Goal: Communication & Community: Answer question/provide support

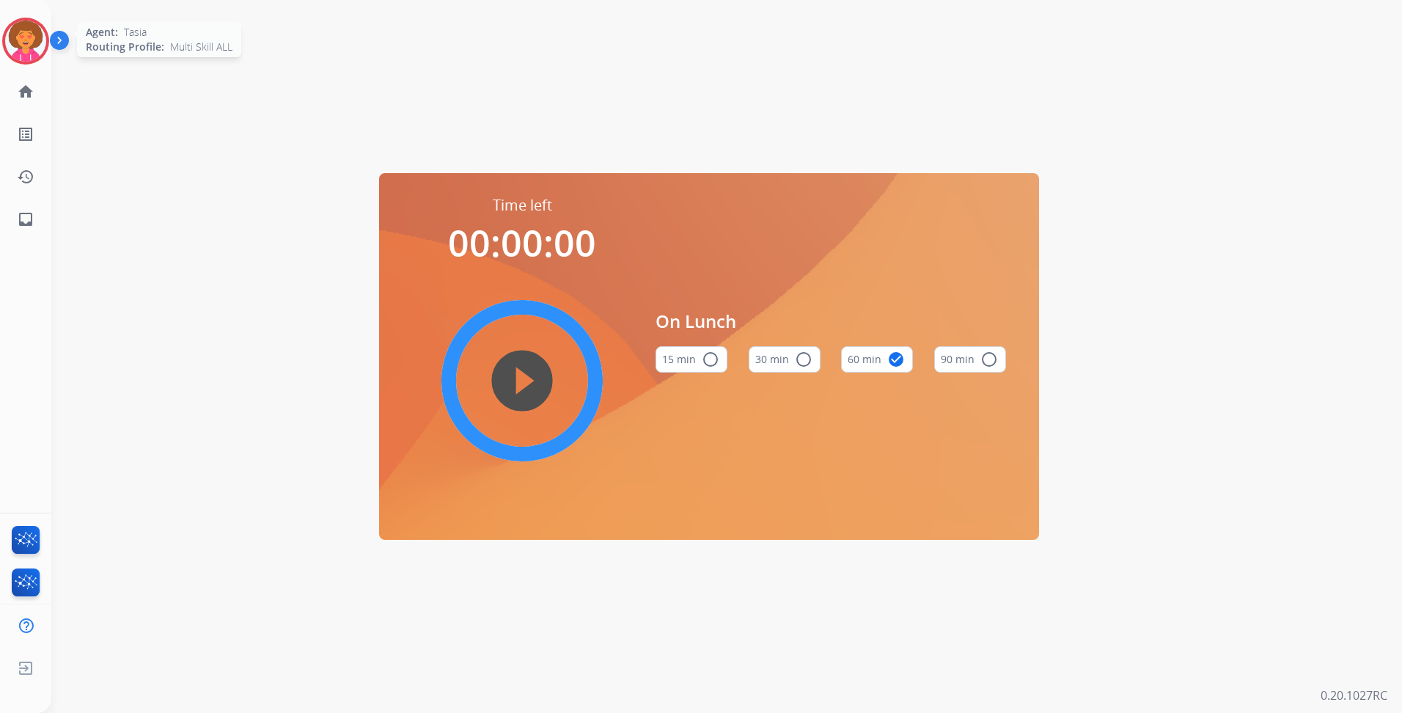
click at [14, 59] on div at bounding box center [25, 41] width 47 height 47
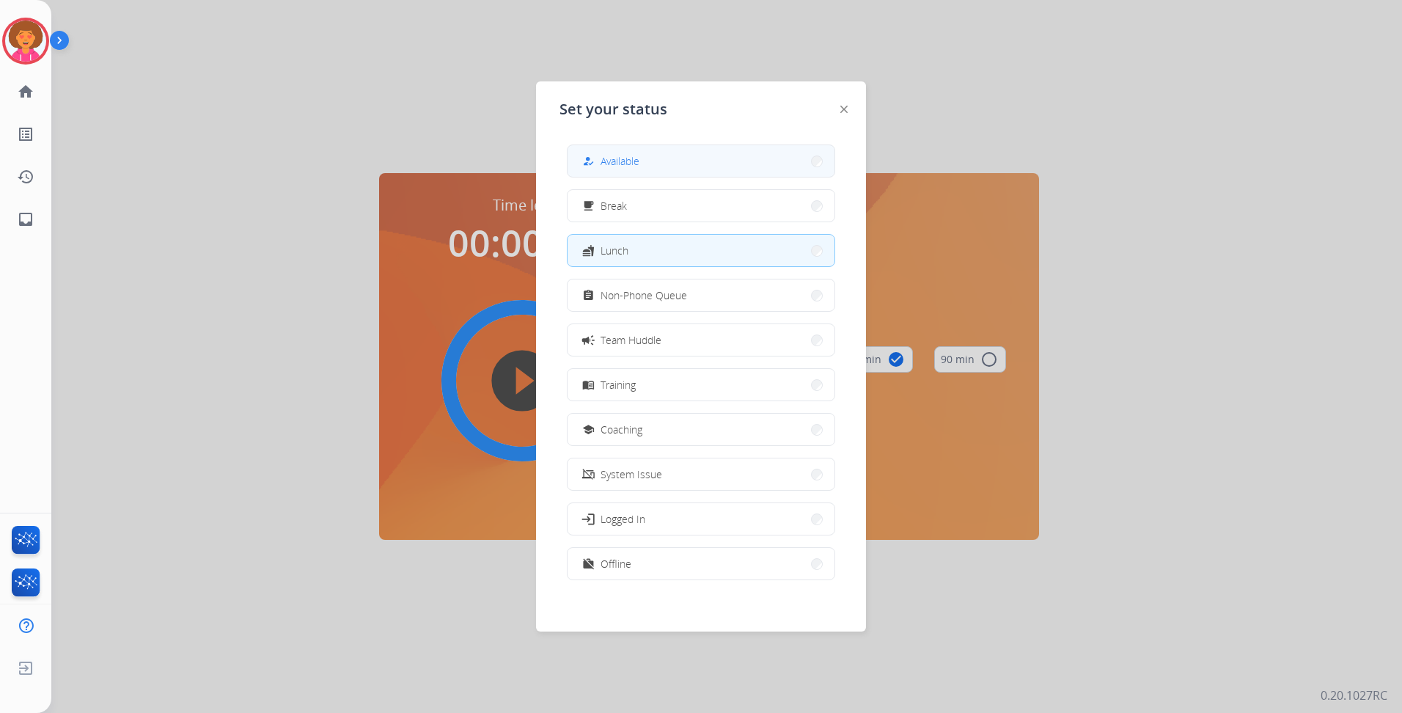
click at [631, 166] on span "Available" at bounding box center [619, 160] width 39 height 15
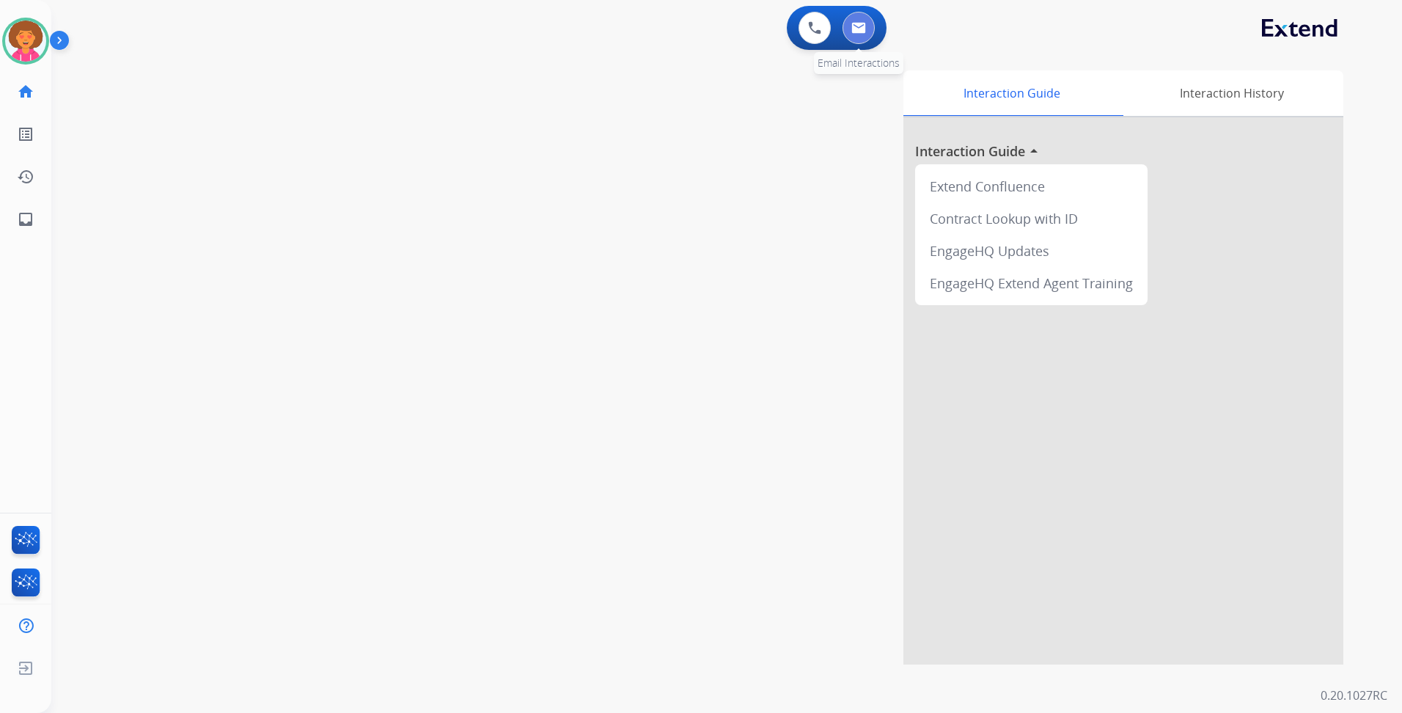
click at [864, 23] on img at bounding box center [858, 28] width 15 height 12
select select "**********"
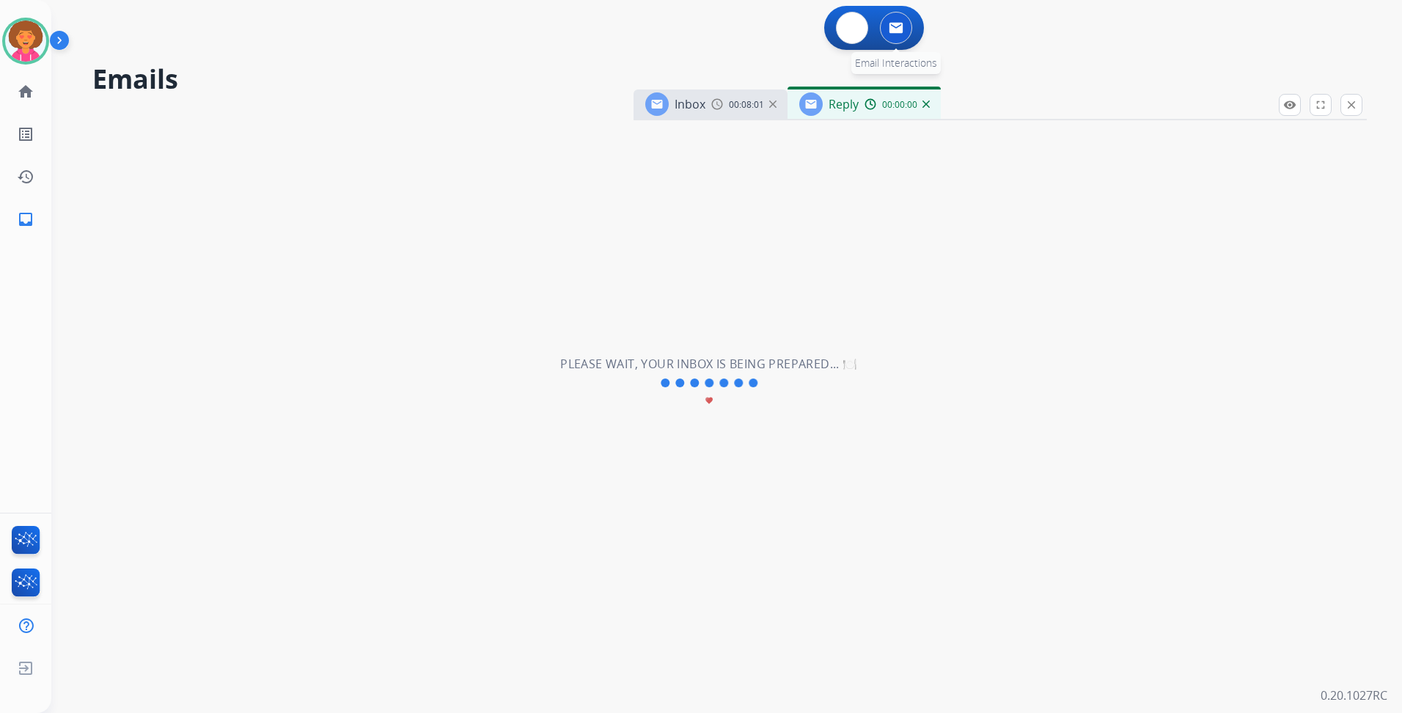
select select "**********"
click at [928, 102] on img at bounding box center [925, 103] width 7 height 7
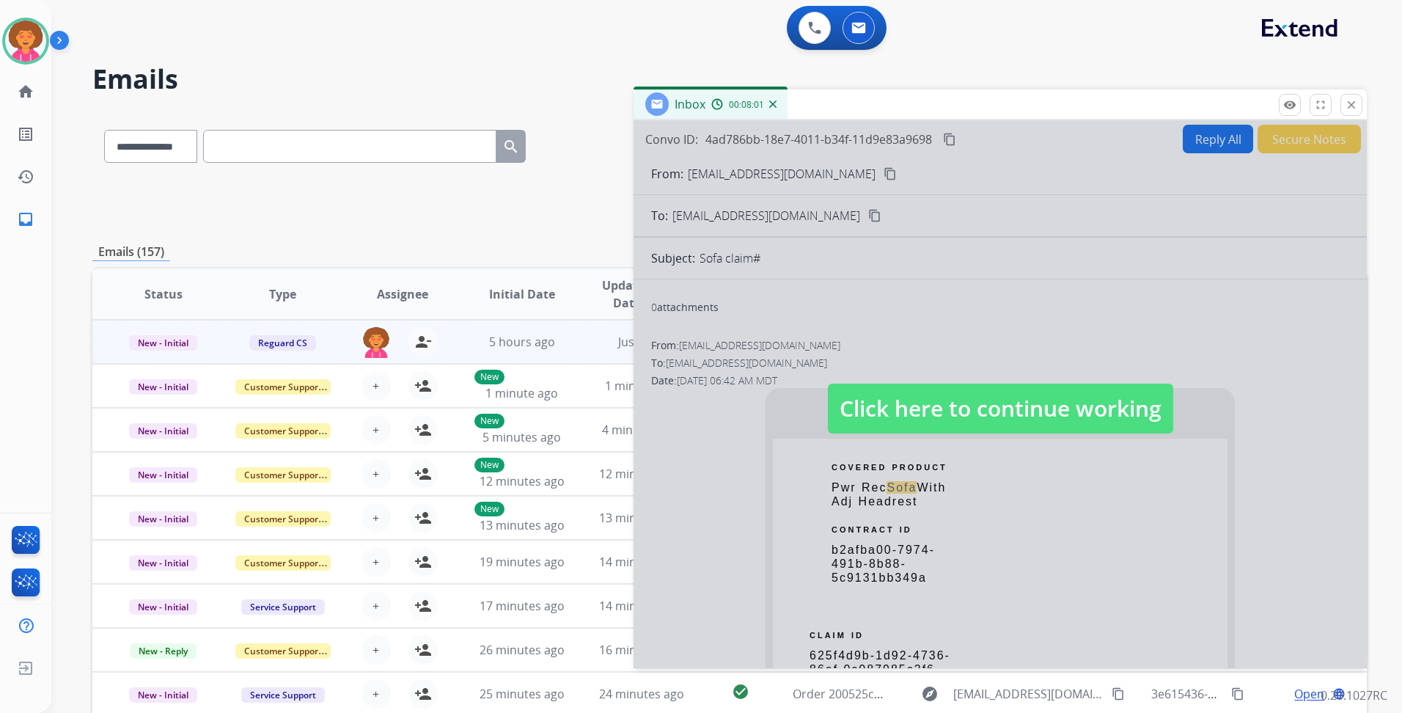
click at [976, 402] on span "Click here to continue working" at bounding box center [1000, 408] width 345 height 50
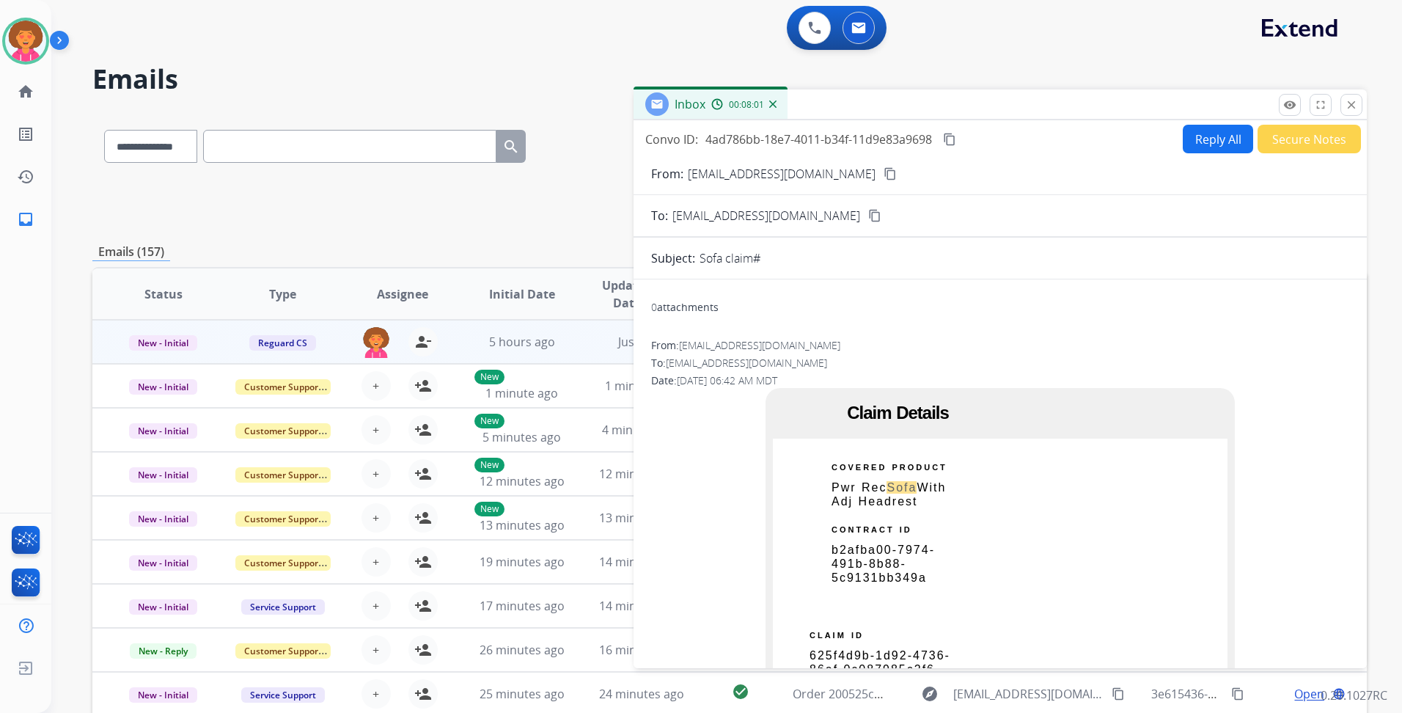
click at [1346, 102] on mat-icon "close" at bounding box center [1350, 104] width 13 height 13
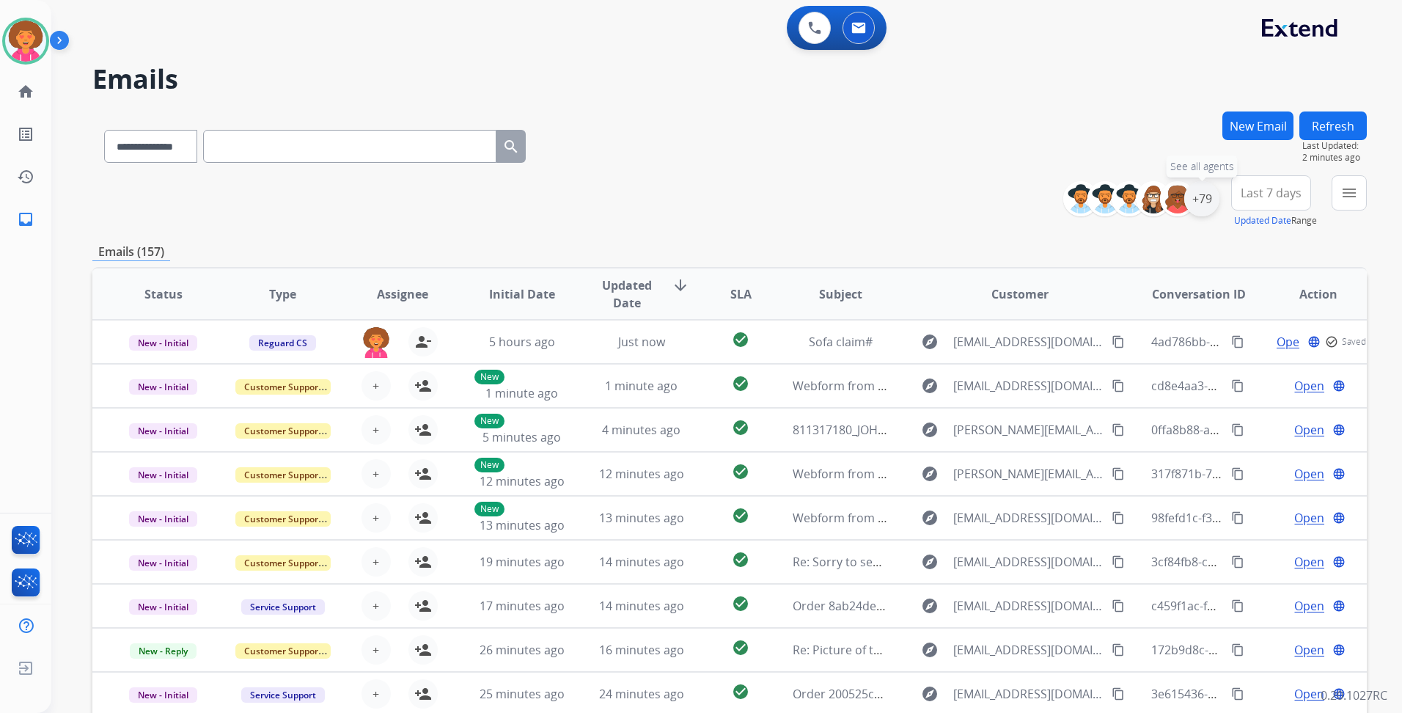
click at [1197, 192] on div "+79" at bounding box center [1201, 198] width 35 height 35
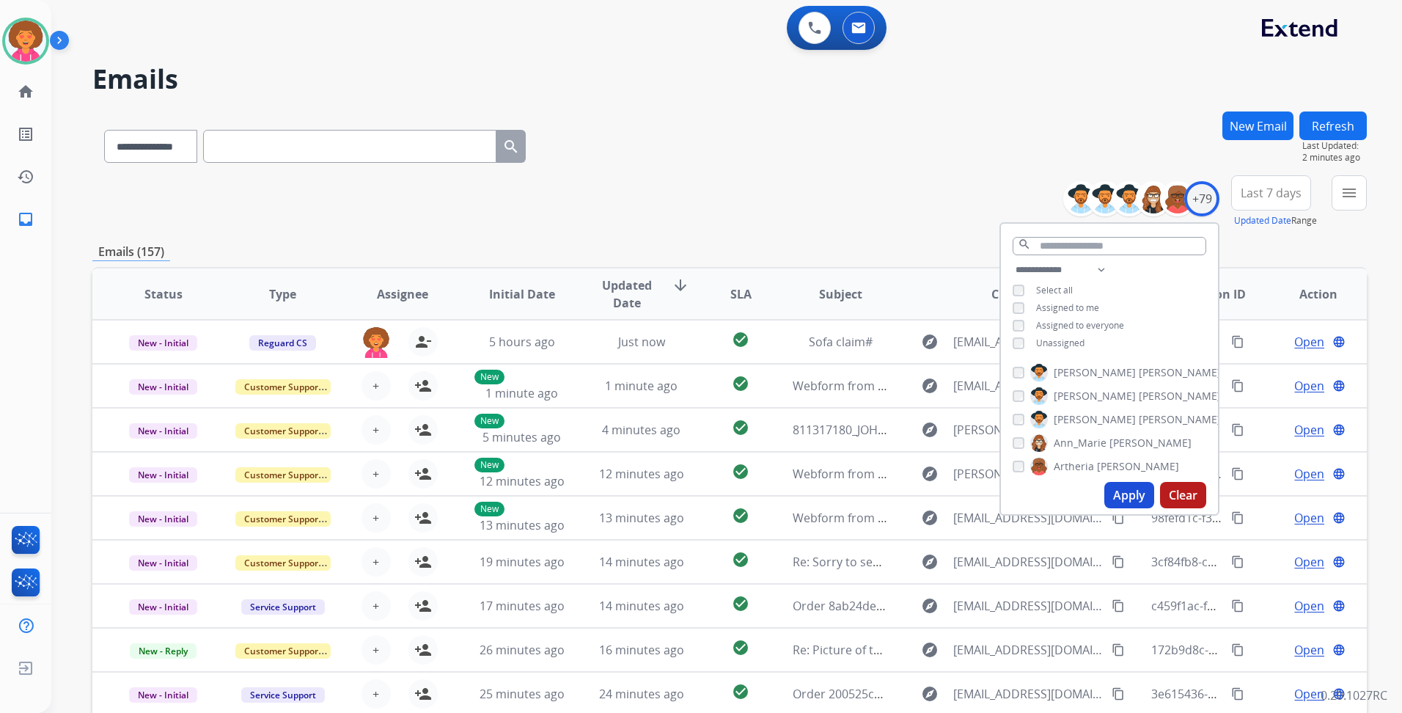
click at [1056, 340] on span "Unassigned" at bounding box center [1060, 342] width 48 height 12
click at [1126, 491] on button "Apply" at bounding box center [1129, 495] width 50 height 26
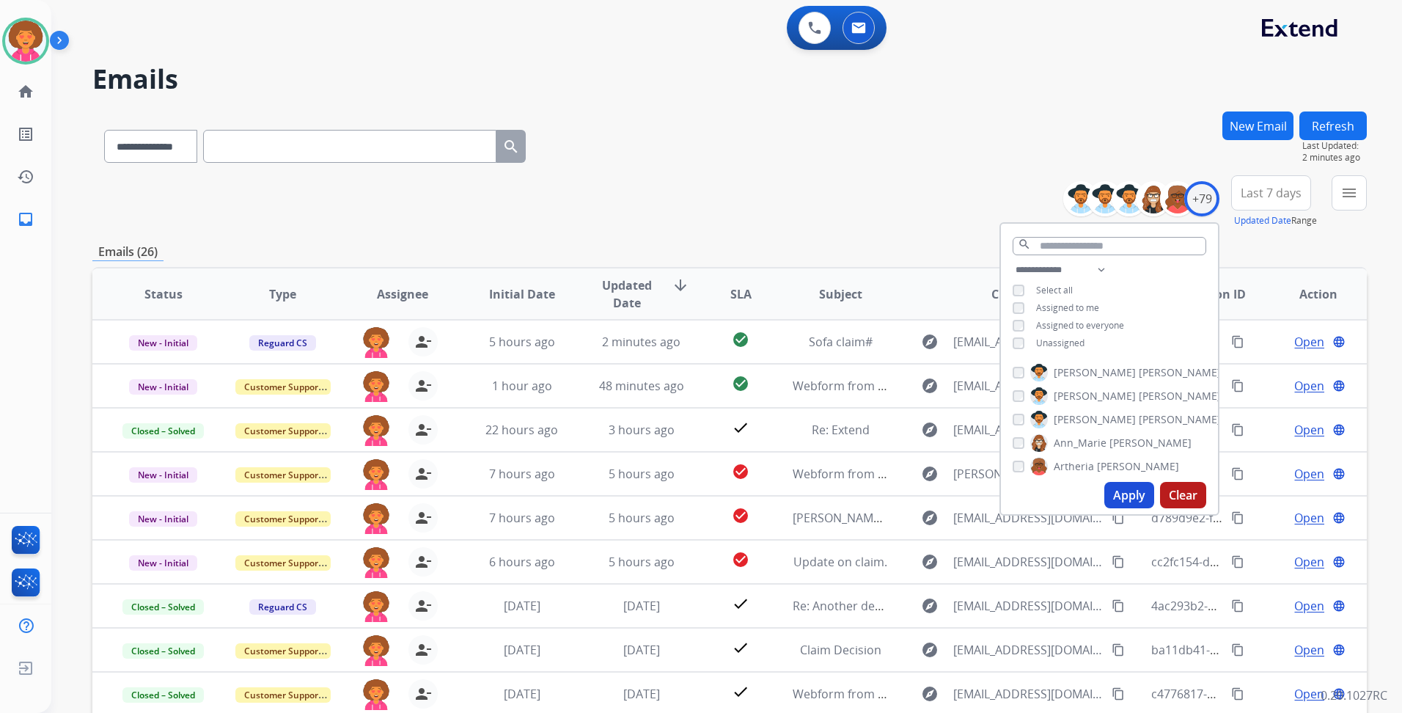
click at [744, 163] on div "**********" at bounding box center [729, 143] width 1274 height 64
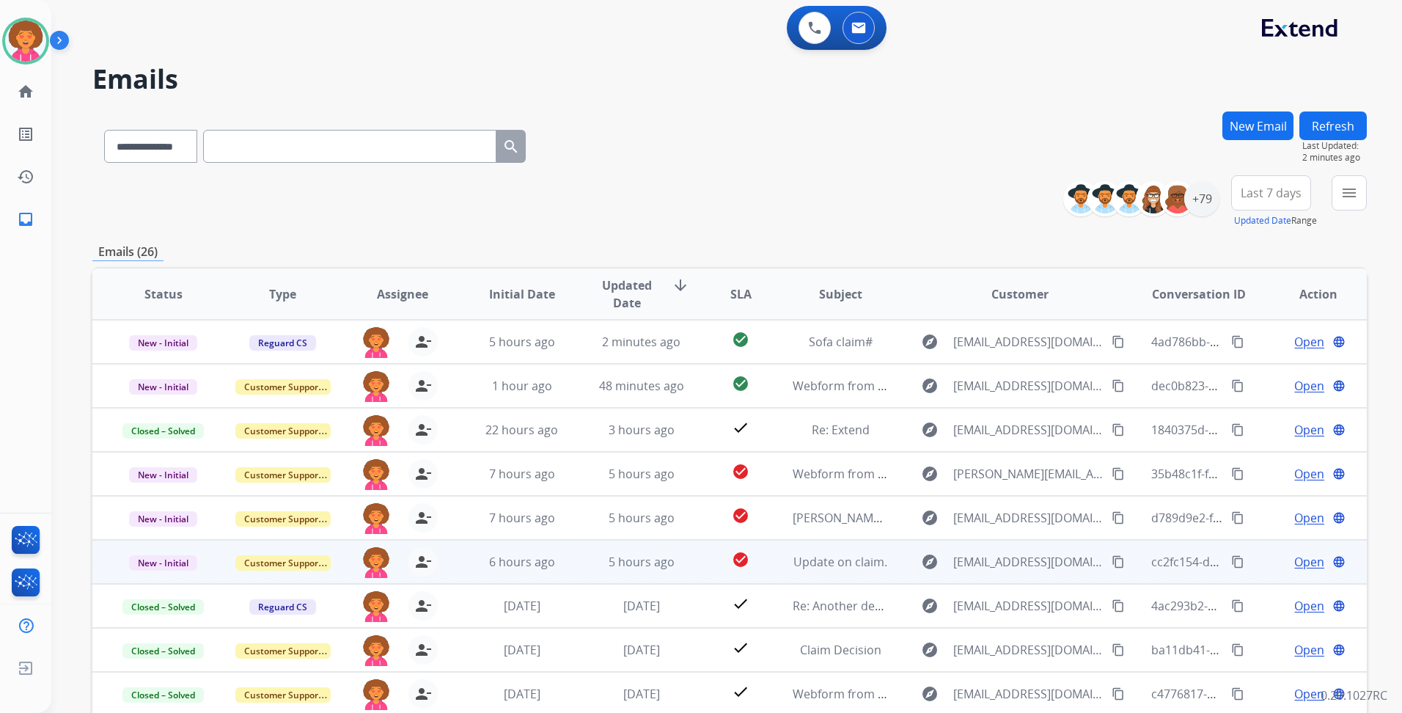
click at [1294, 561] on span "Open" at bounding box center [1309, 562] width 30 height 18
select select "**********"
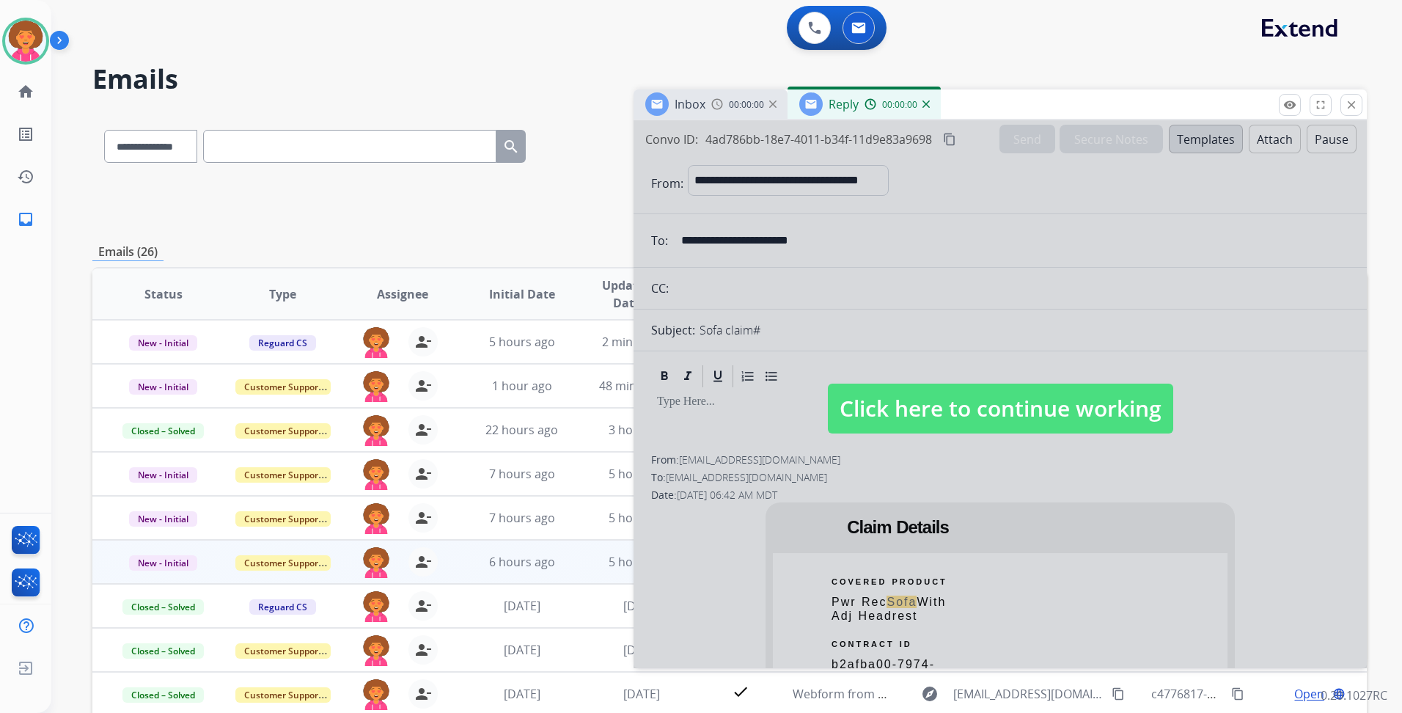
click at [998, 408] on span "Click here to continue working" at bounding box center [1000, 408] width 345 height 50
select select
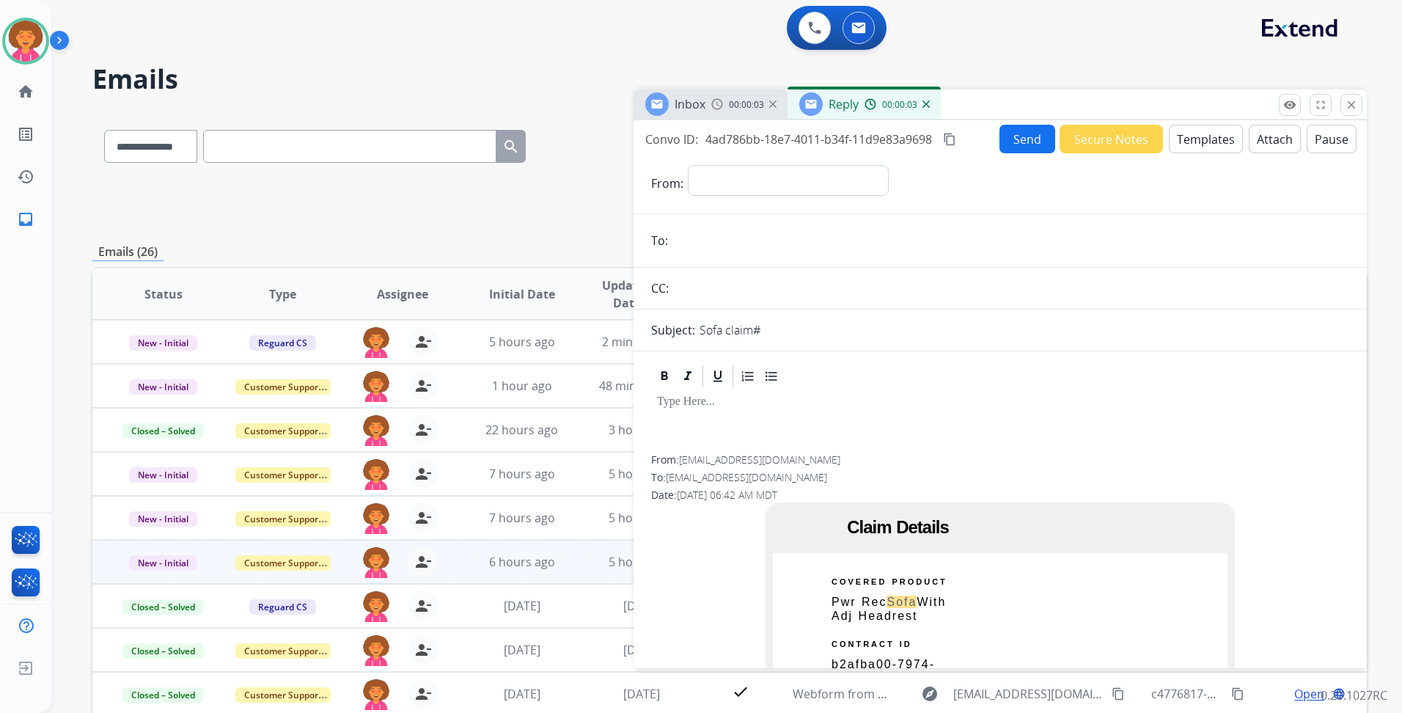
click at [926, 102] on img at bounding box center [925, 103] width 7 height 7
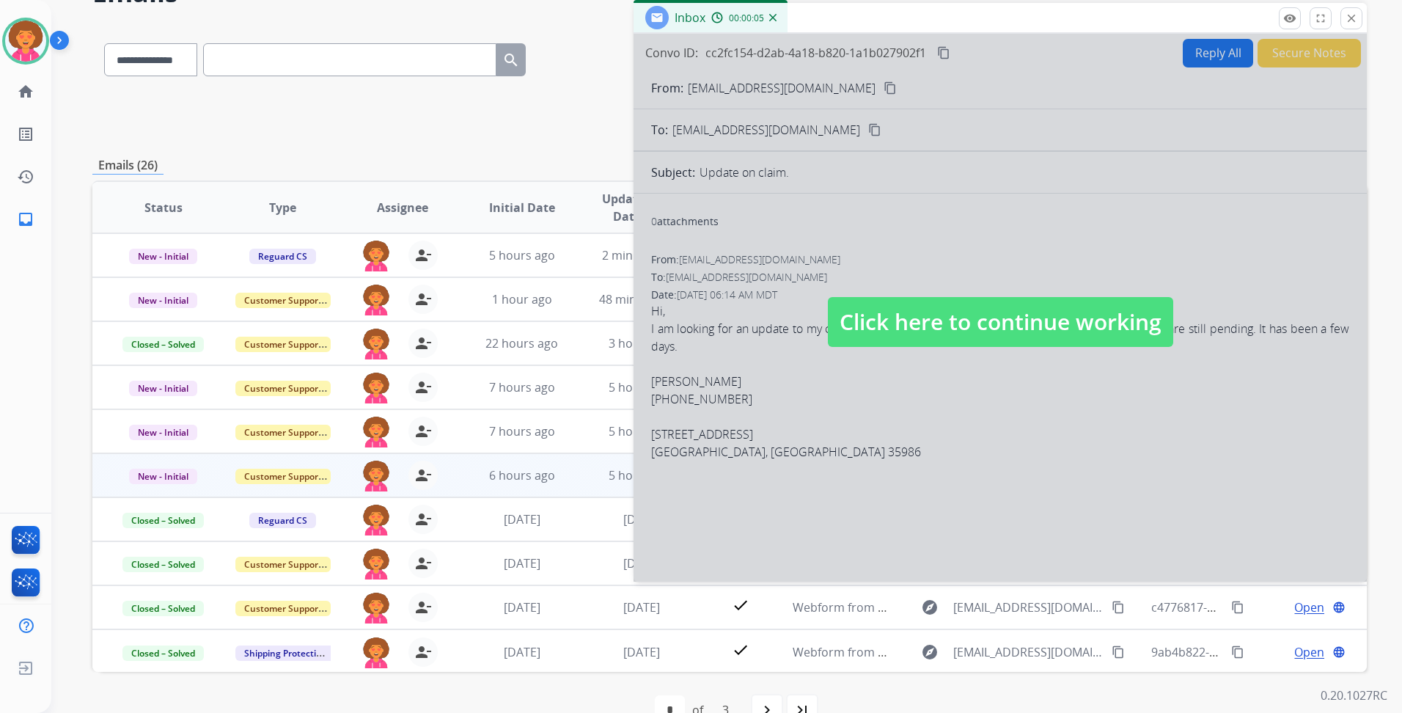
scroll to position [122, 0]
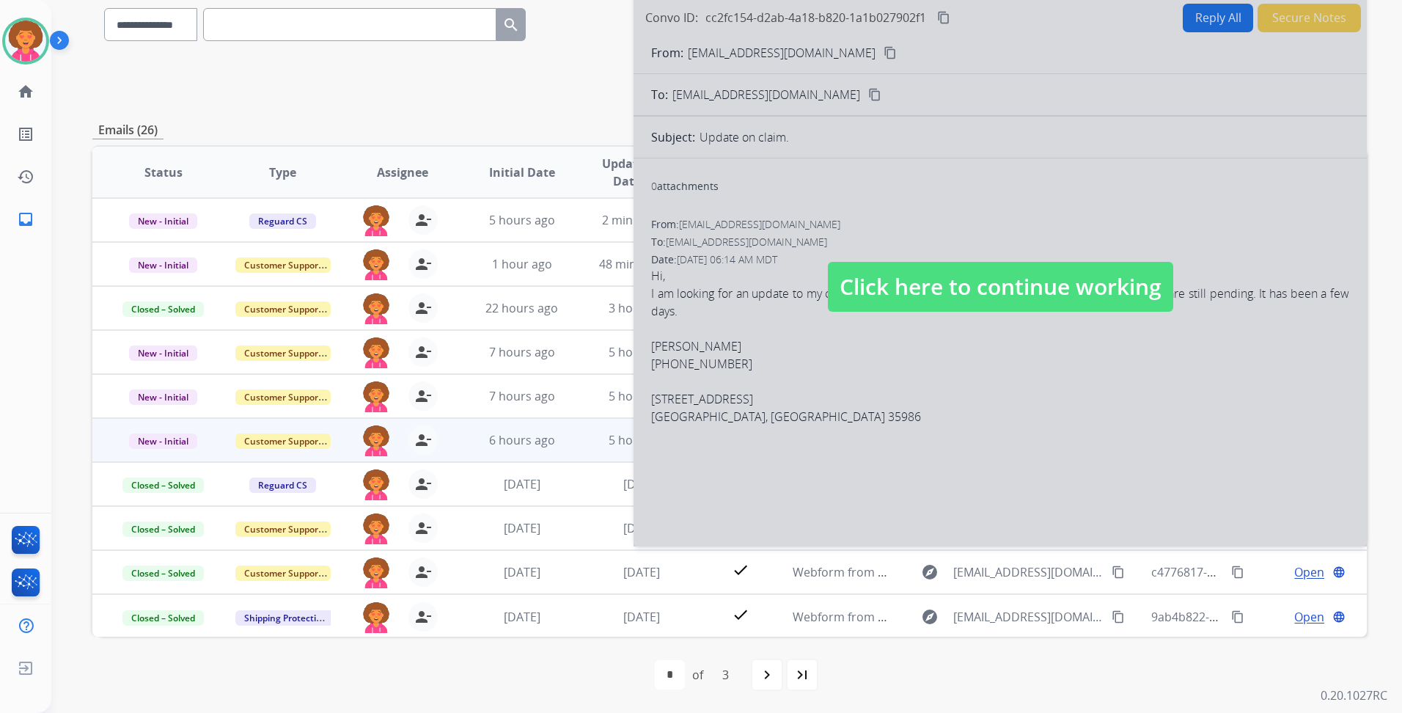
click at [930, 315] on div at bounding box center [999, 273] width 733 height 548
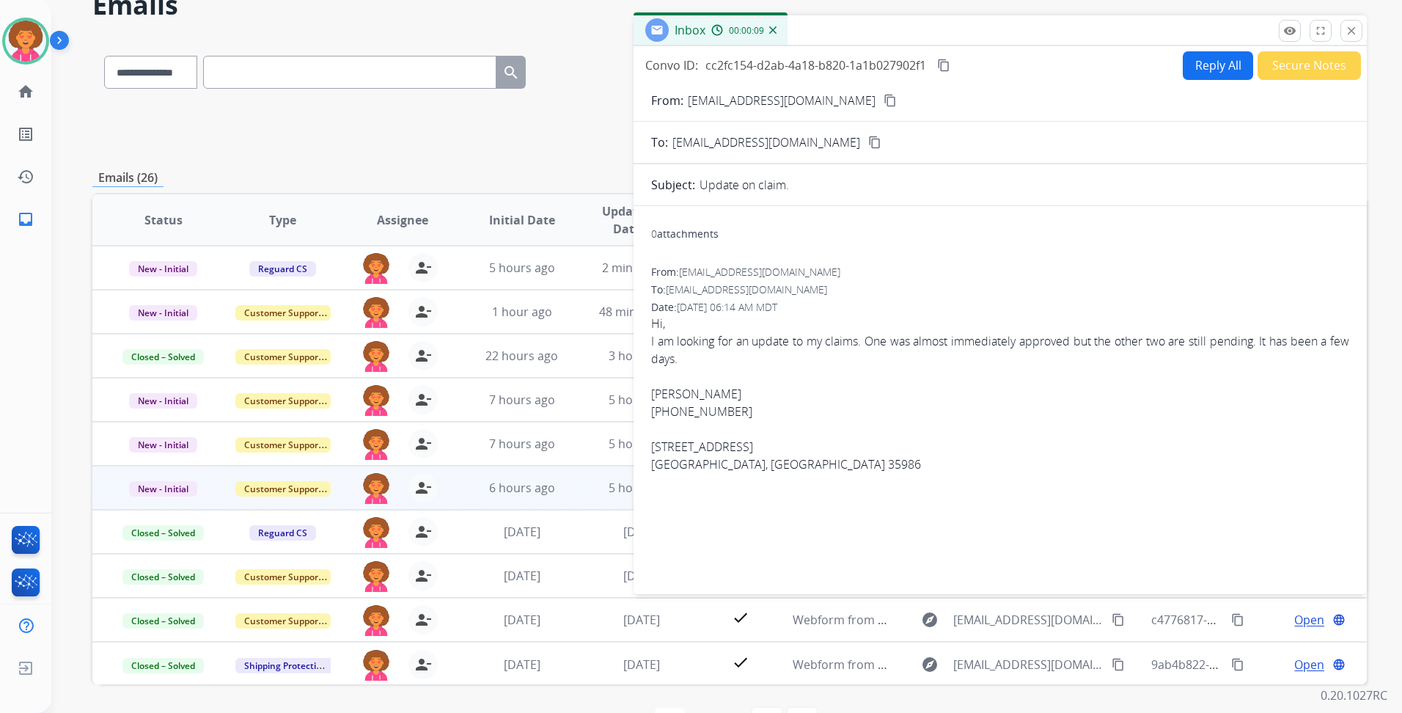
scroll to position [48, 0]
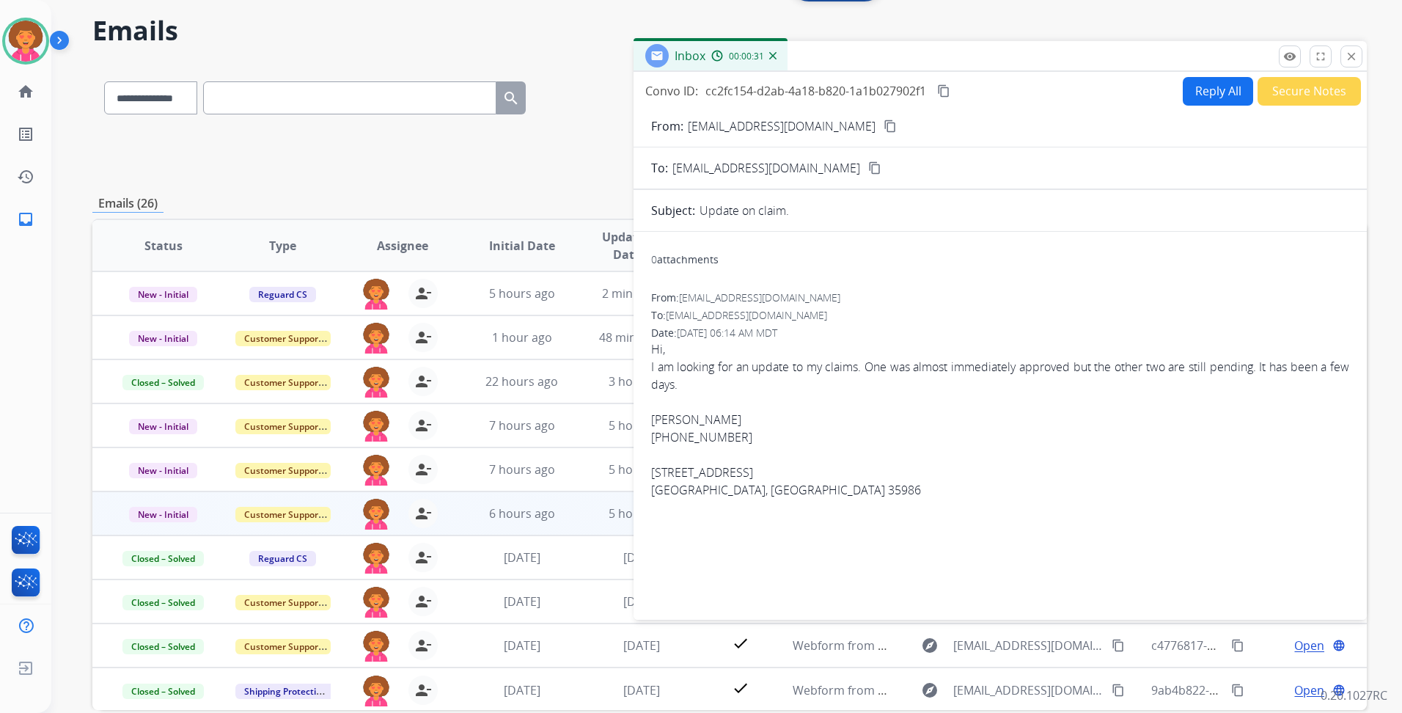
click at [883, 123] on mat-icon "content_copy" at bounding box center [889, 125] width 13 height 13
click at [650, 440] on div "0 attachments From: [EMAIL_ADDRESS][DOMAIN_NAME] To: [EMAIL_ADDRESS][DOMAIN_NAM…" at bounding box center [999, 422] width 733 height 358
drag, startPoint x: 650, startPoint y: 440, endPoint x: 658, endPoint y: 437, distance: 8.6
copy div "[PHONE_NUMBER]"
click at [856, 524] on div "0 attachments From: [EMAIL_ADDRESS][DOMAIN_NAME] To: [EMAIL_ADDRESS][DOMAIN_NAM…" at bounding box center [999, 422] width 733 height 358
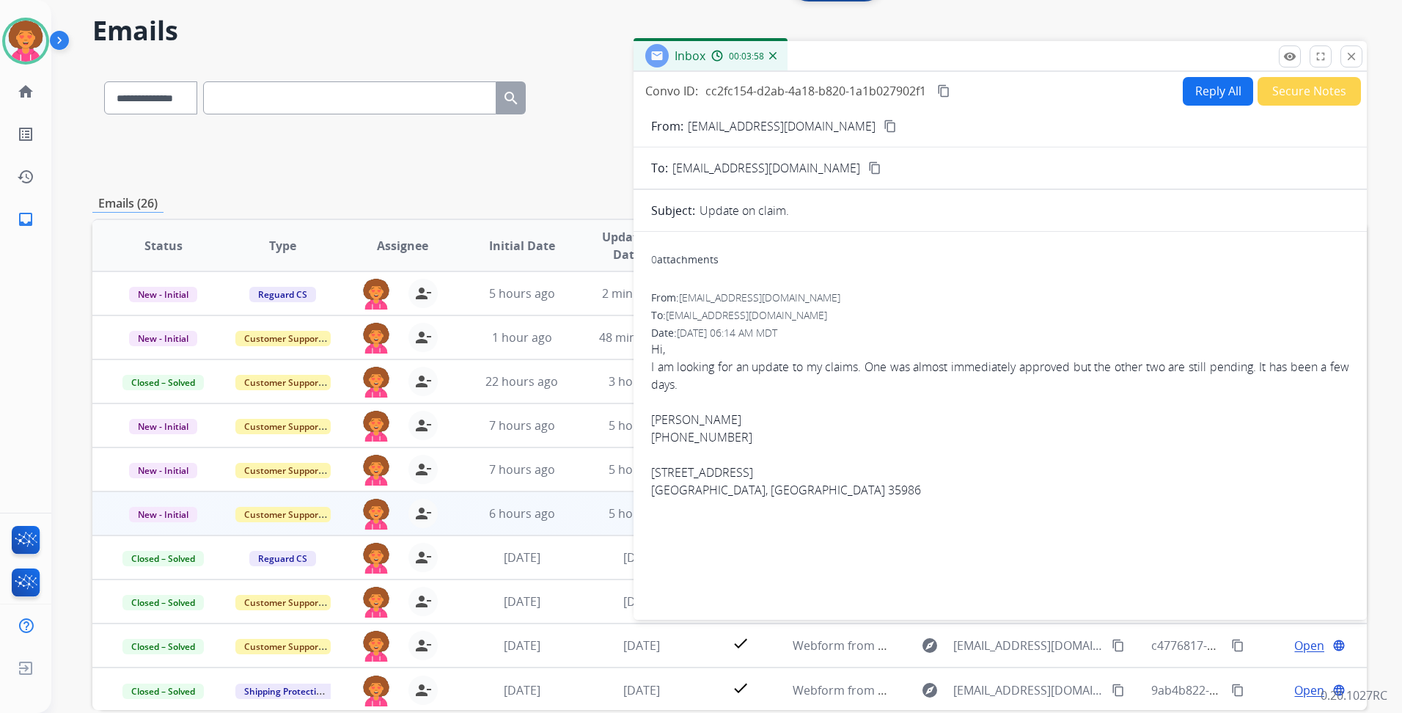
click at [1194, 90] on button "Reply All" at bounding box center [1217, 91] width 70 height 29
select select "**********"
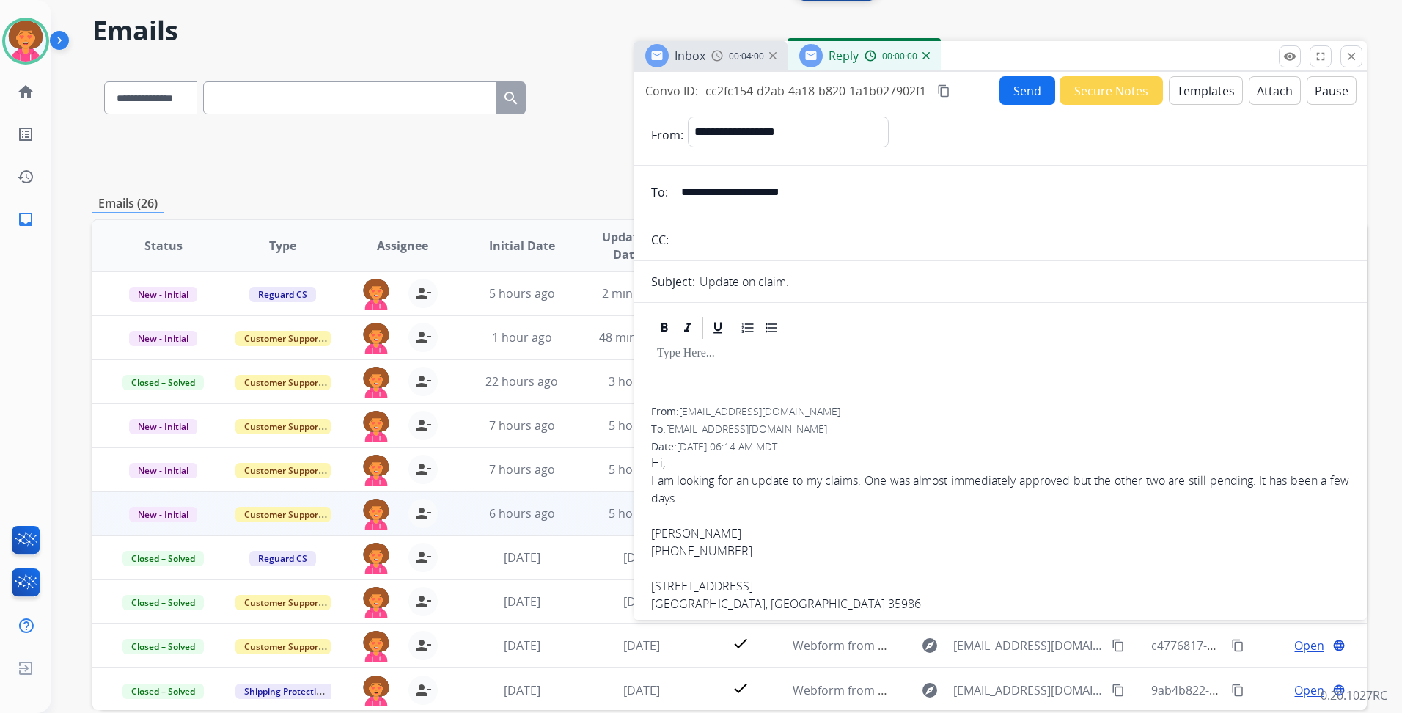
click at [1207, 91] on button "Templates" at bounding box center [1206, 90] width 74 height 29
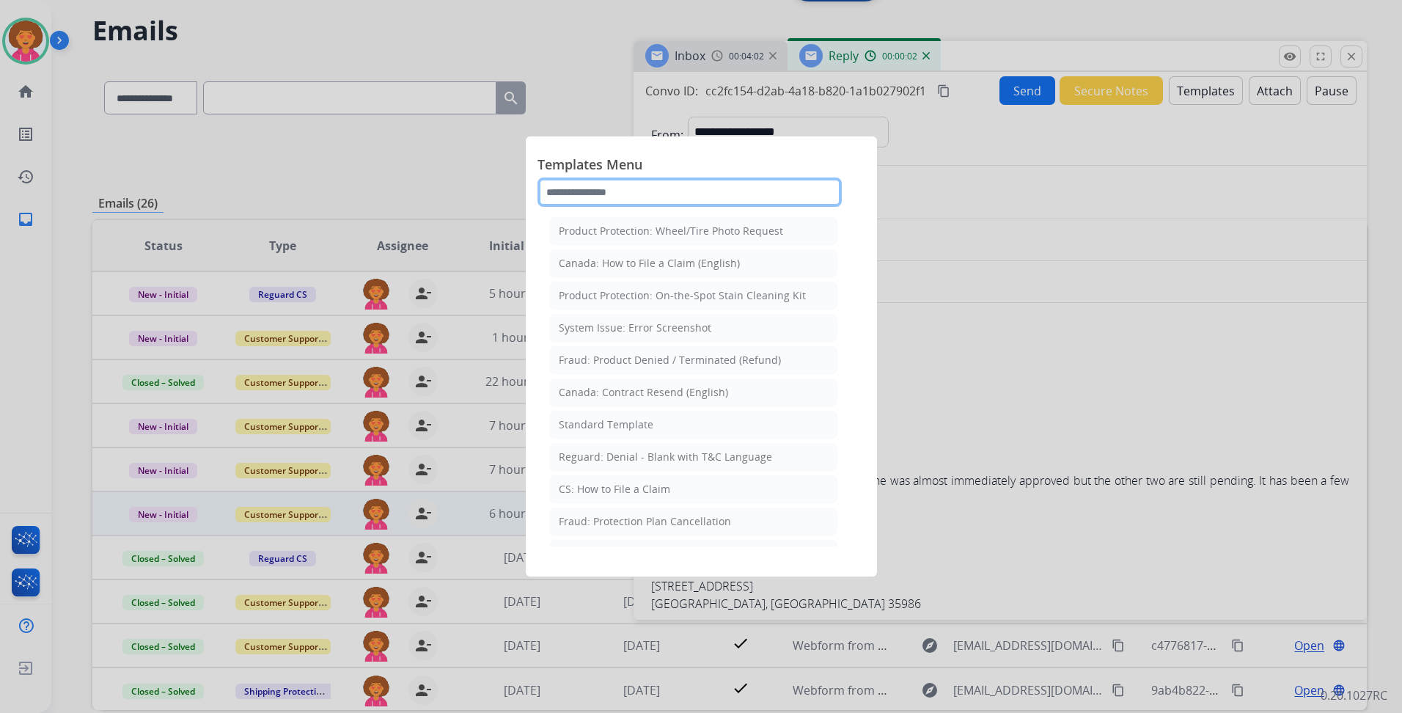
drag, startPoint x: 706, startPoint y: 191, endPoint x: 710, endPoint y: 184, distance: 8.5
click at [706, 190] on input "text" at bounding box center [689, 191] width 304 height 29
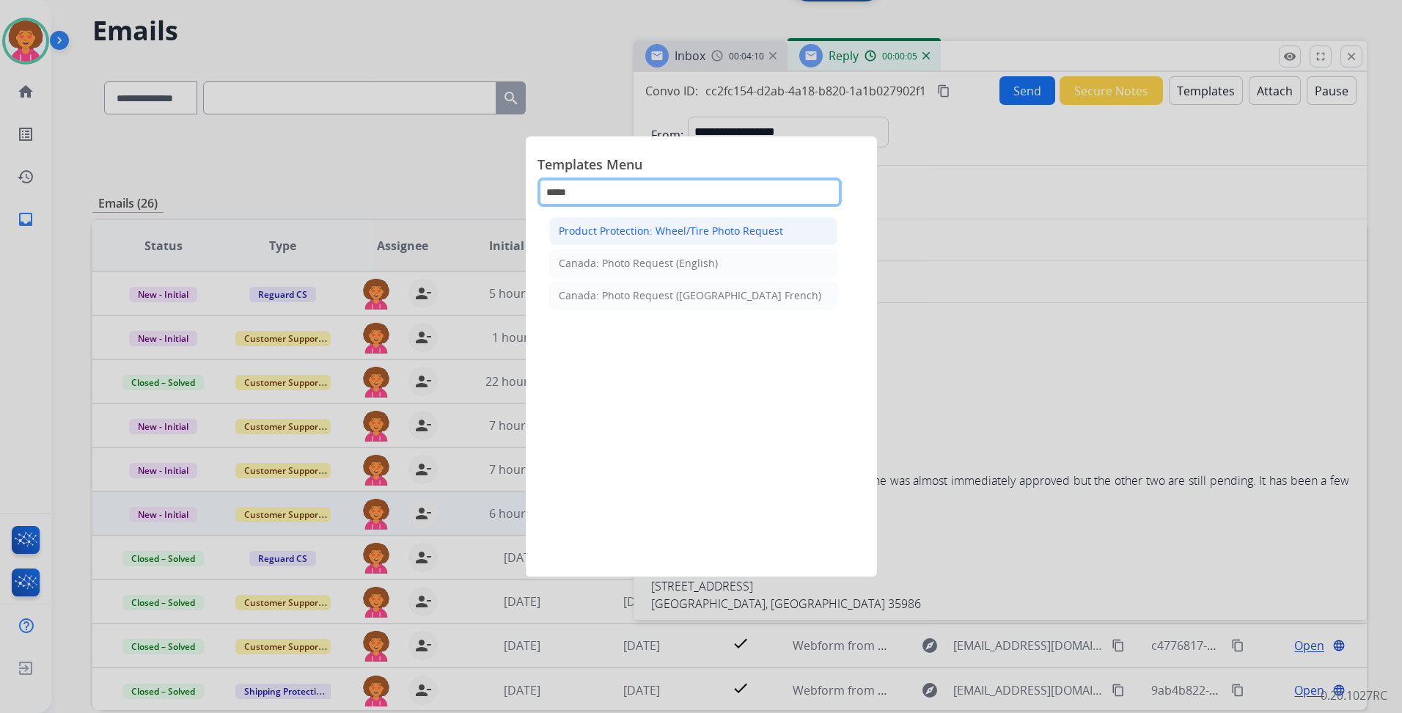
type input "*****"
click at [672, 232] on div "Product Protection: Wheel/Tire Photo Request" at bounding box center [671, 231] width 224 height 15
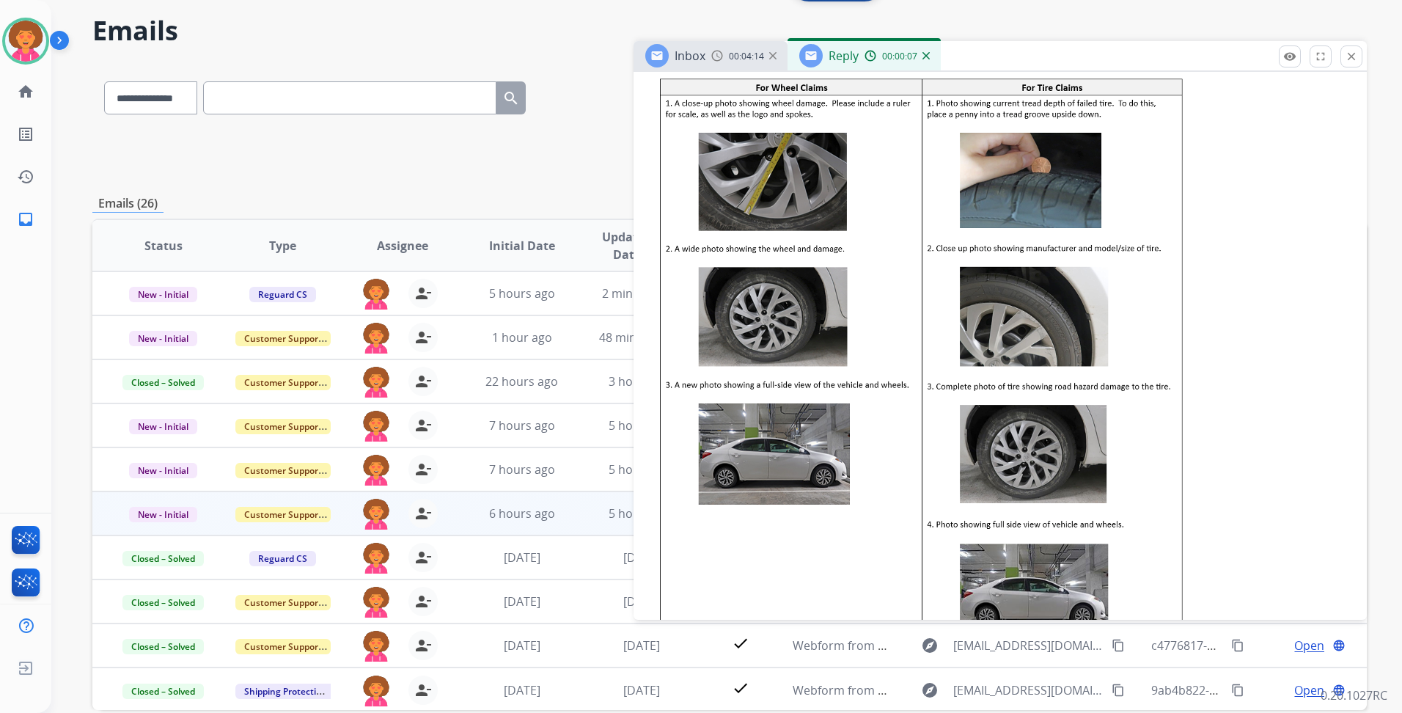
scroll to position [513, 0]
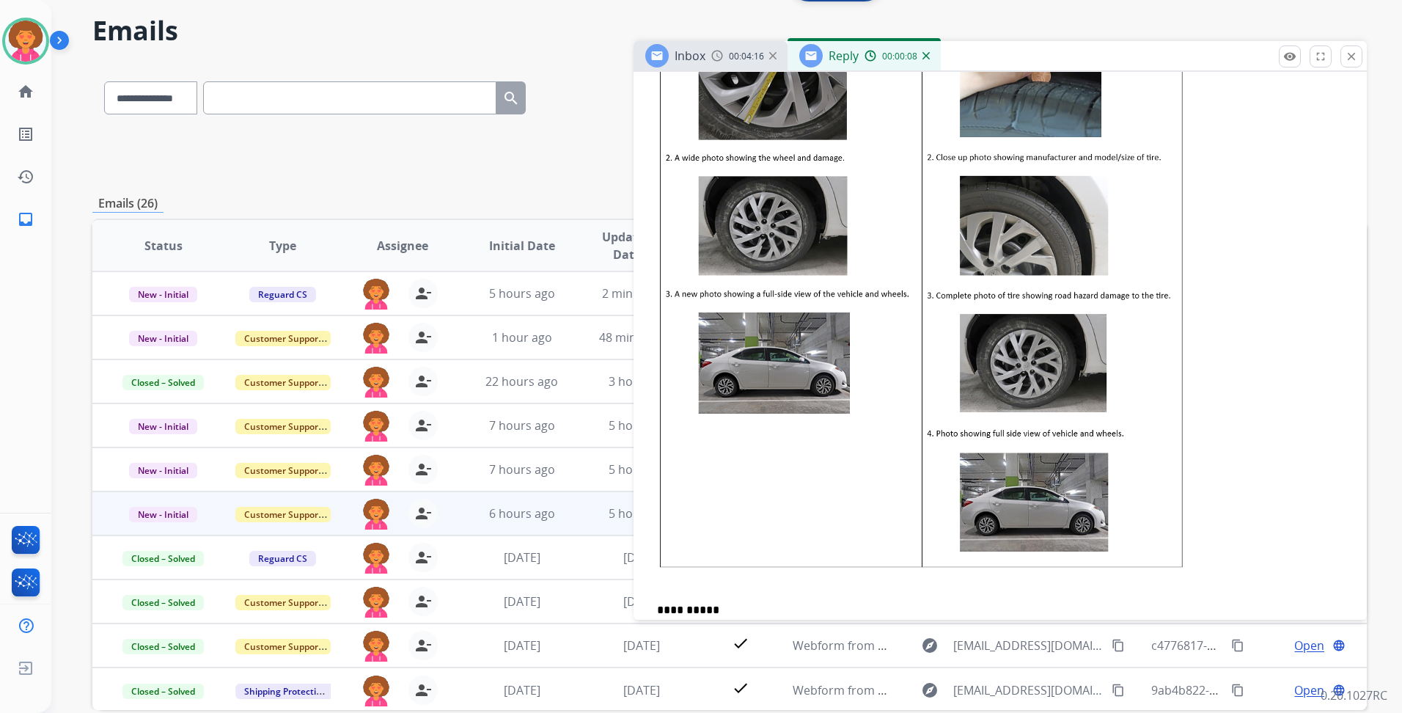
click at [1216, 518] on p at bounding box center [1000, 286] width 686 height 605
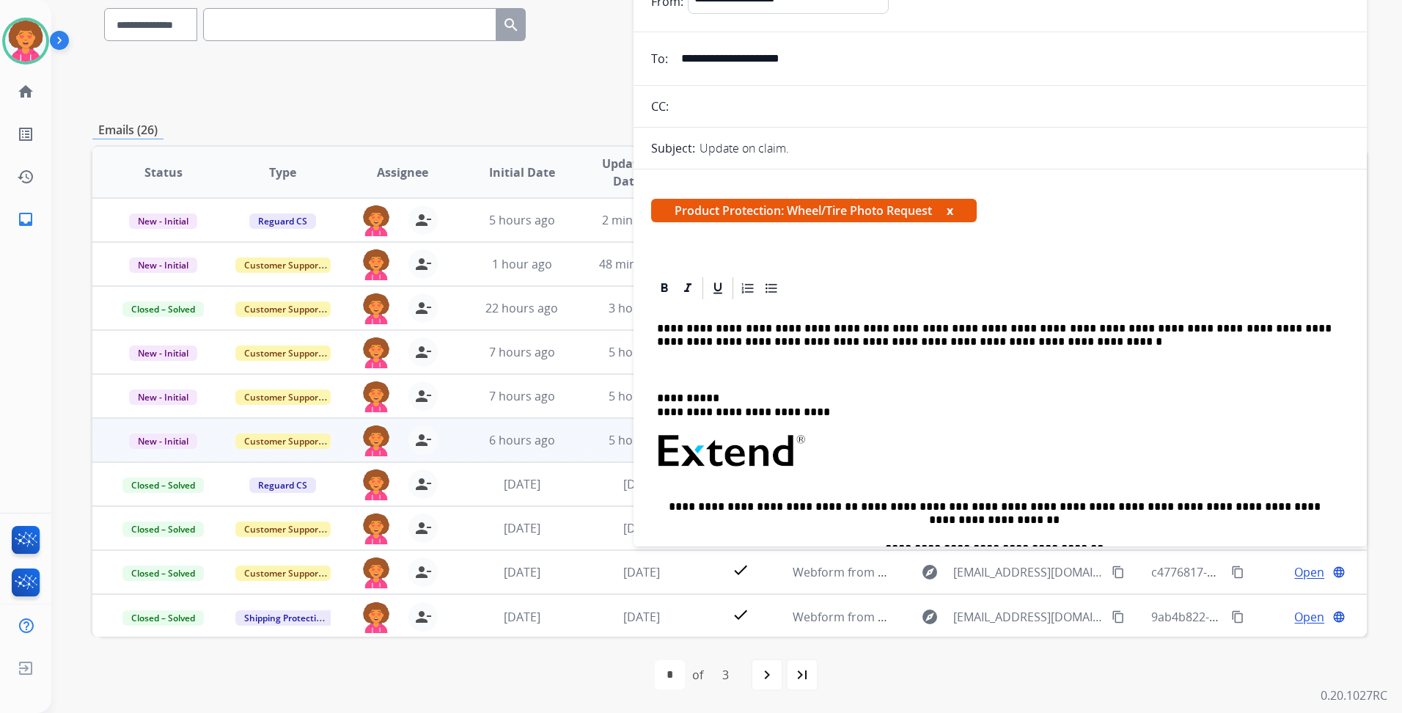
scroll to position [147, 0]
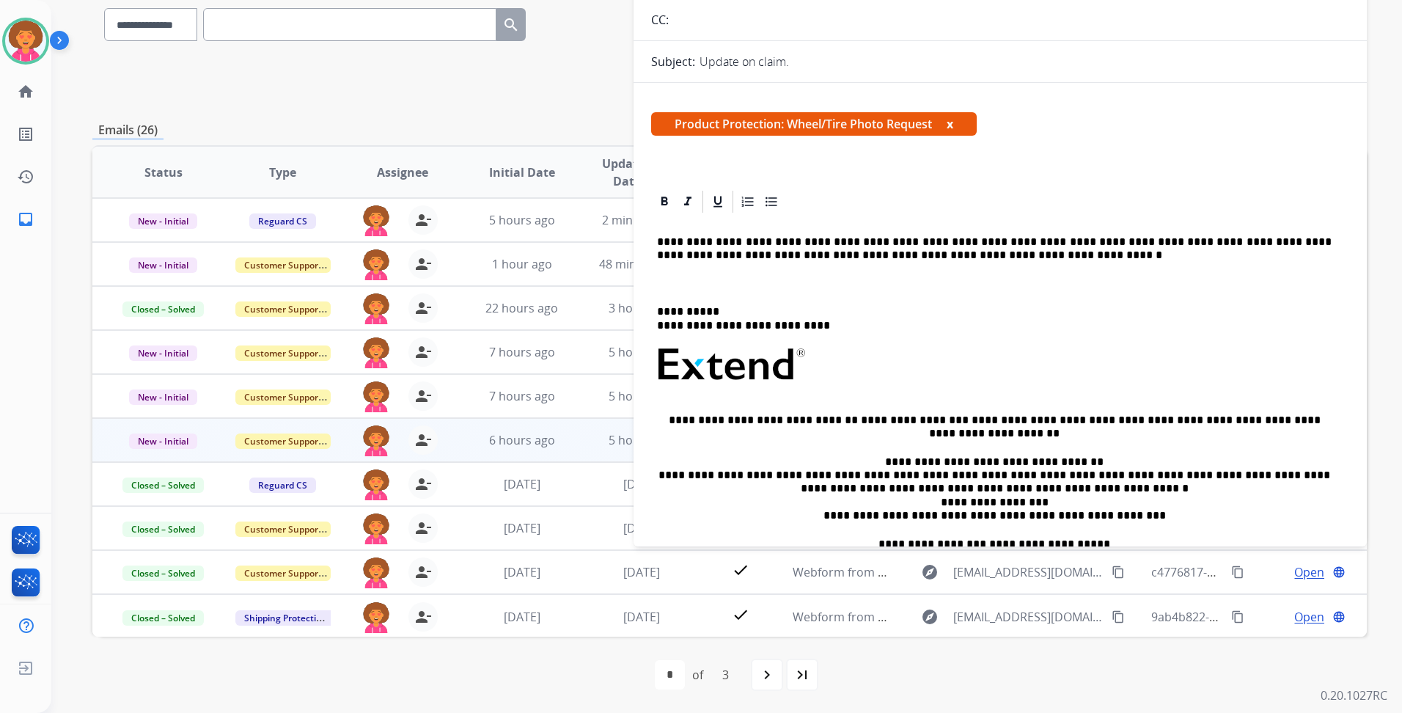
click at [659, 312] on p "**********" at bounding box center [994, 318] width 674 height 27
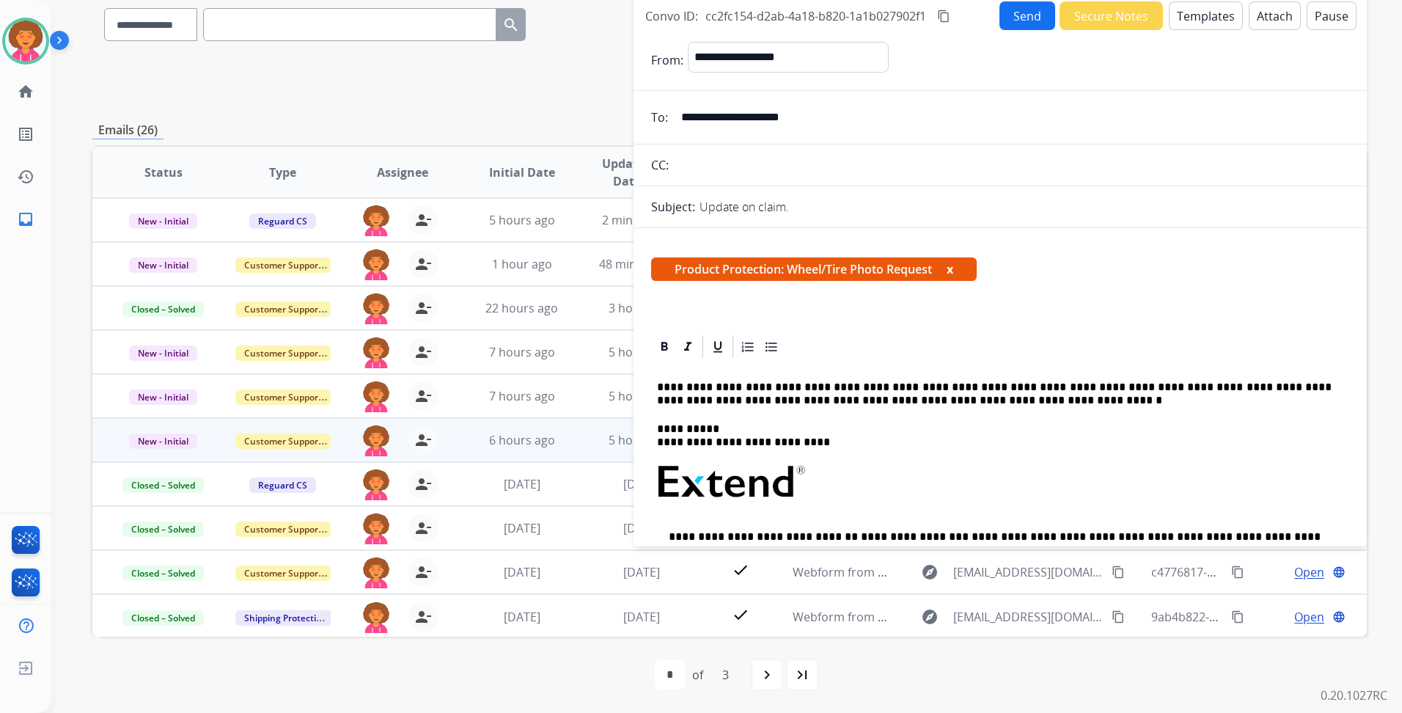
scroll to position [0, 0]
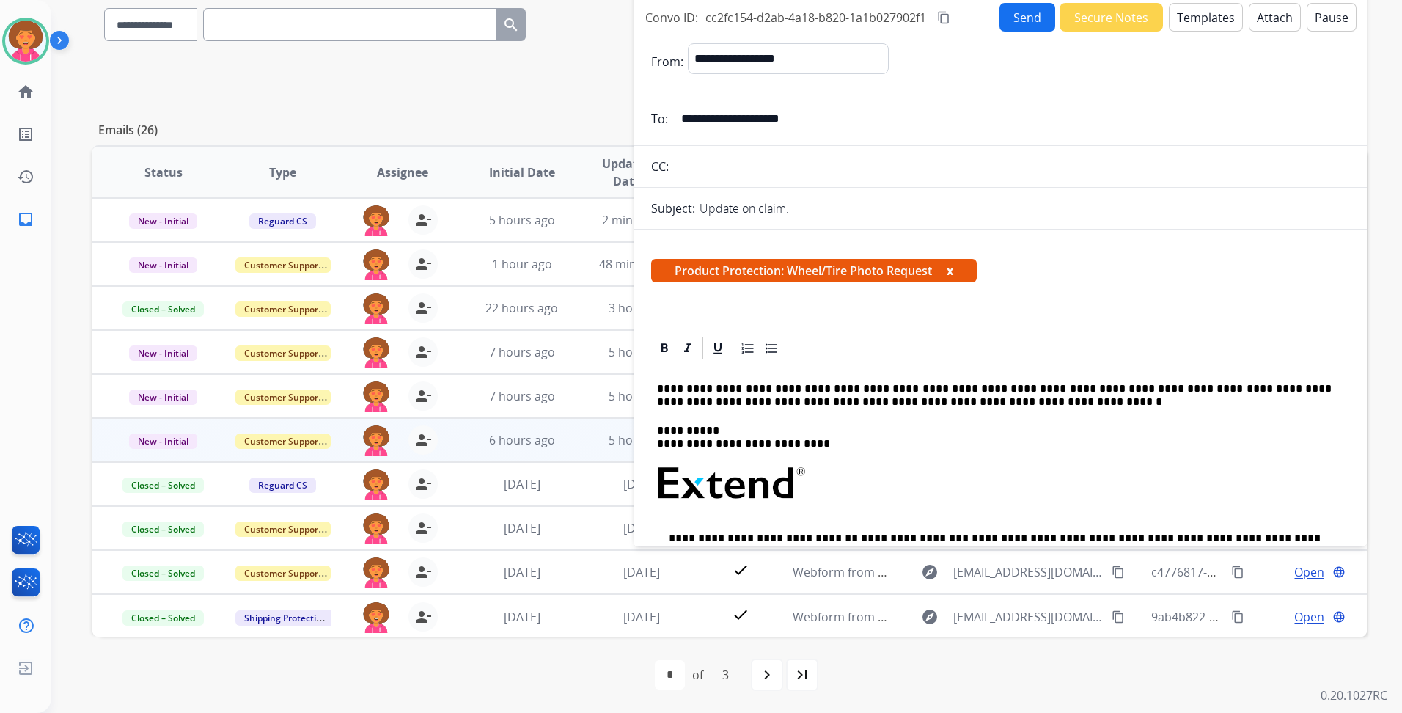
click at [655, 371] on div "**********" at bounding box center [1000, 545] width 698 height 368
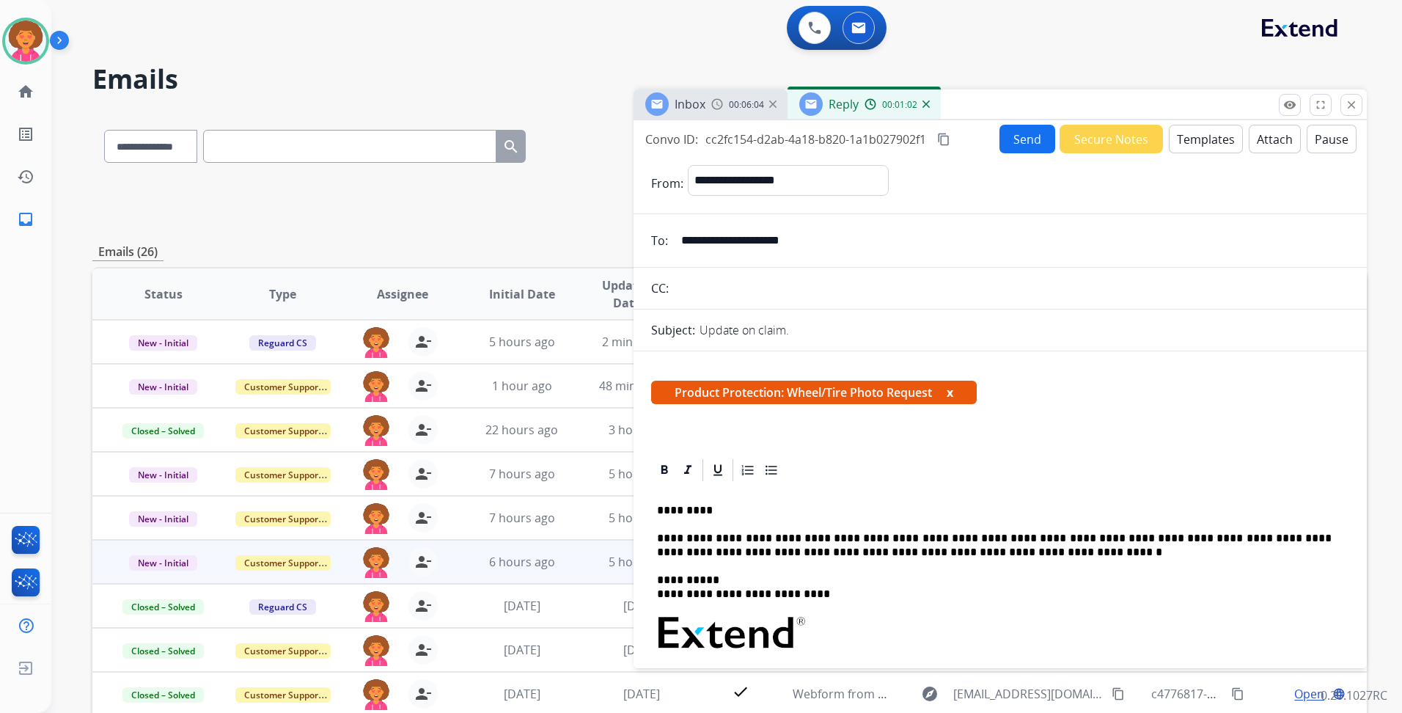
click at [1020, 137] on button "Send" at bounding box center [1027, 139] width 56 height 29
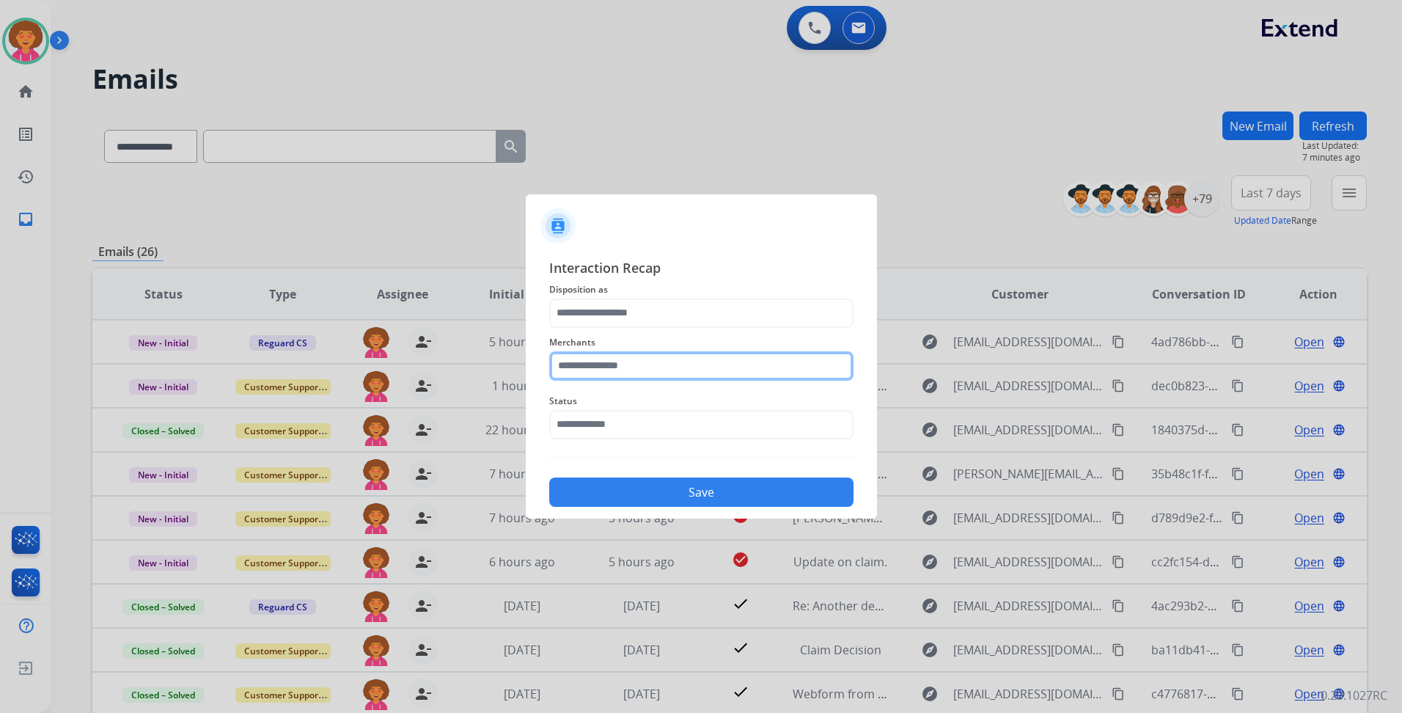
click at [633, 366] on input "text" at bounding box center [701, 365] width 304 height 29
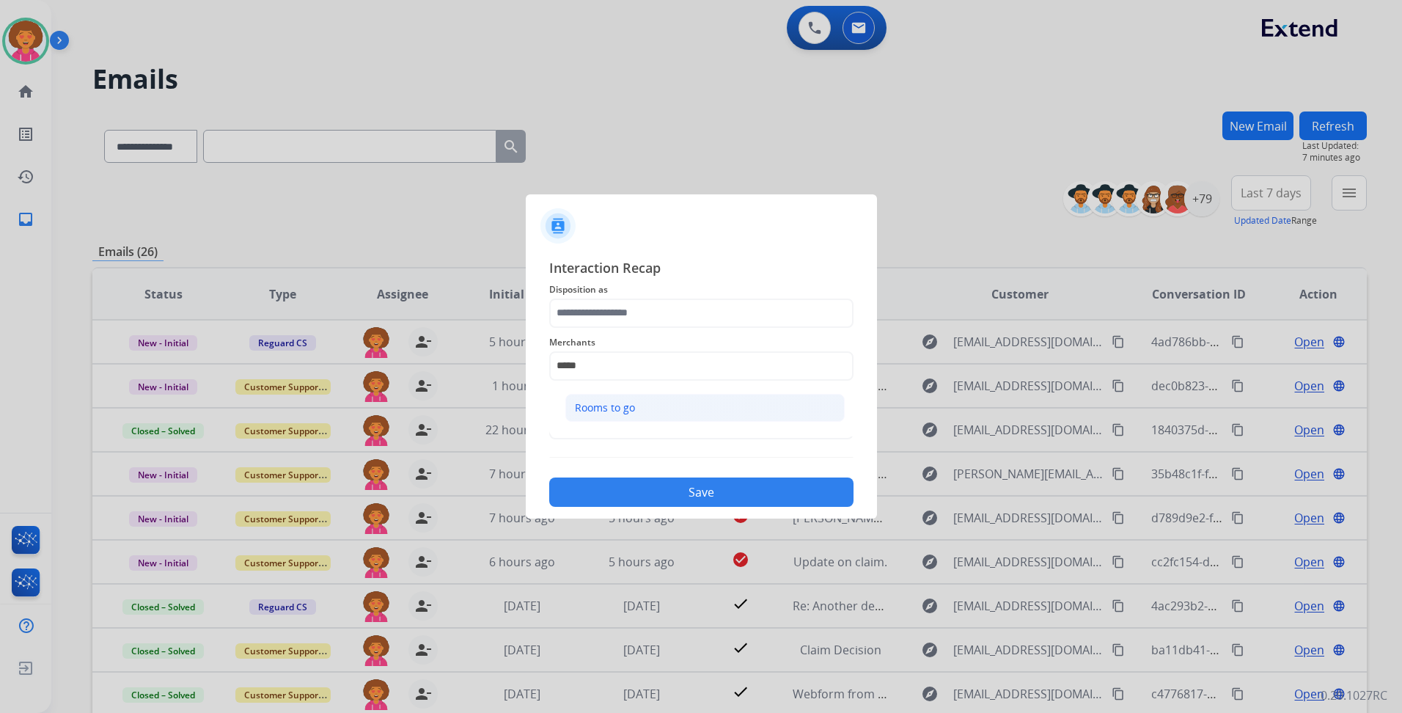
click at [632, 416] on li "Rooms to go" at bounding box center [704, 408] width 279 height 28
type input "**********"
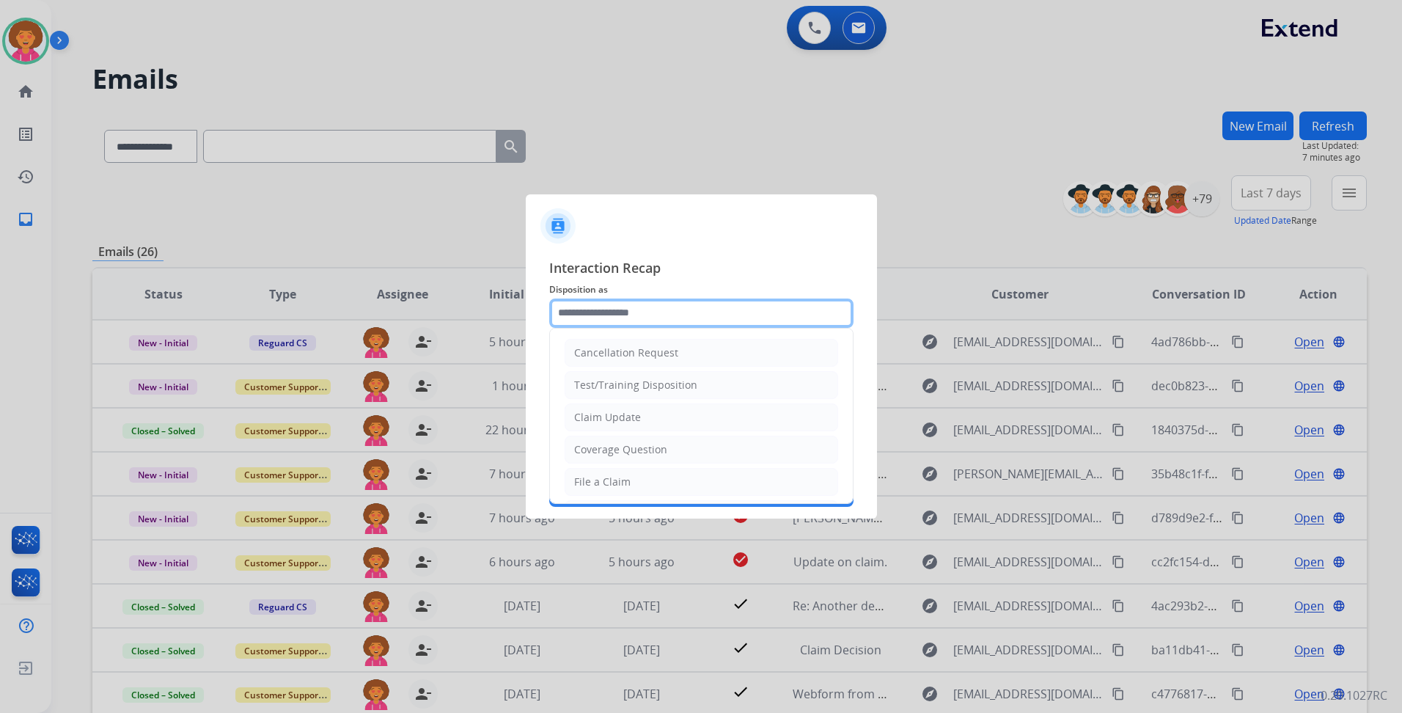
click at [637, 303] on input "text" at bounding box center [701, 312] width 304 height 29
click at [650, 423] on li "Claim Update" at bounding box center [700, 417] width 273 height 28
type input "**********"
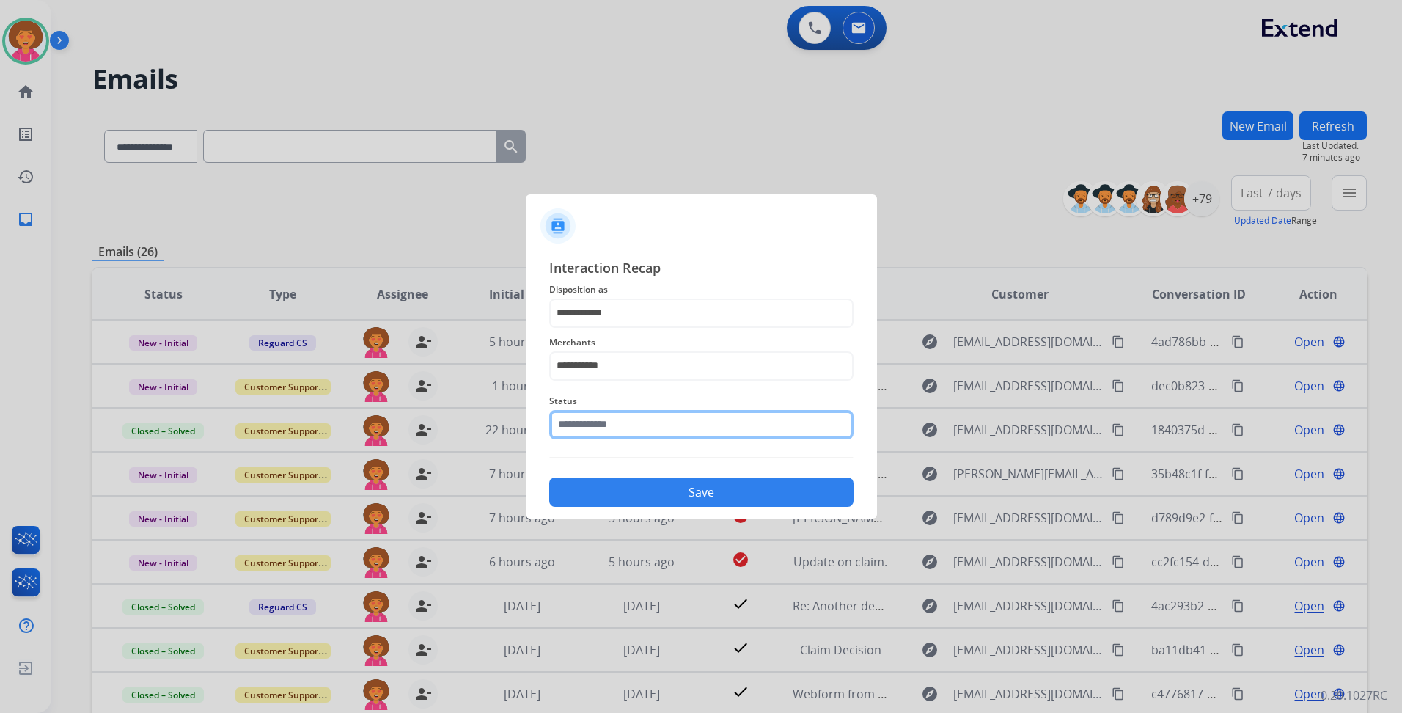
click at [645, 430] on input "text" at bounding box center [701, 424] width 304 height 29
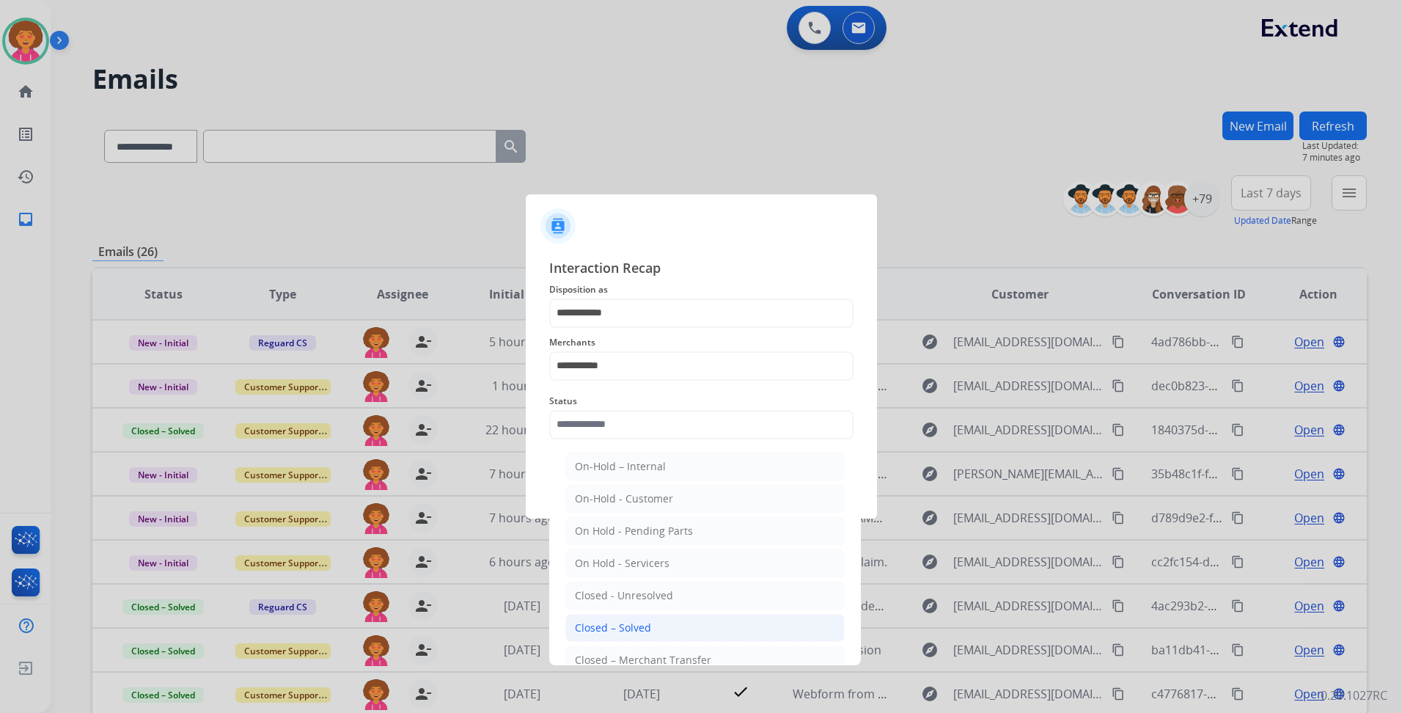
click at [618, 627] on div "Closed – Solved" at bounding box center [613, 627] width 76 height 15
type input "**********"
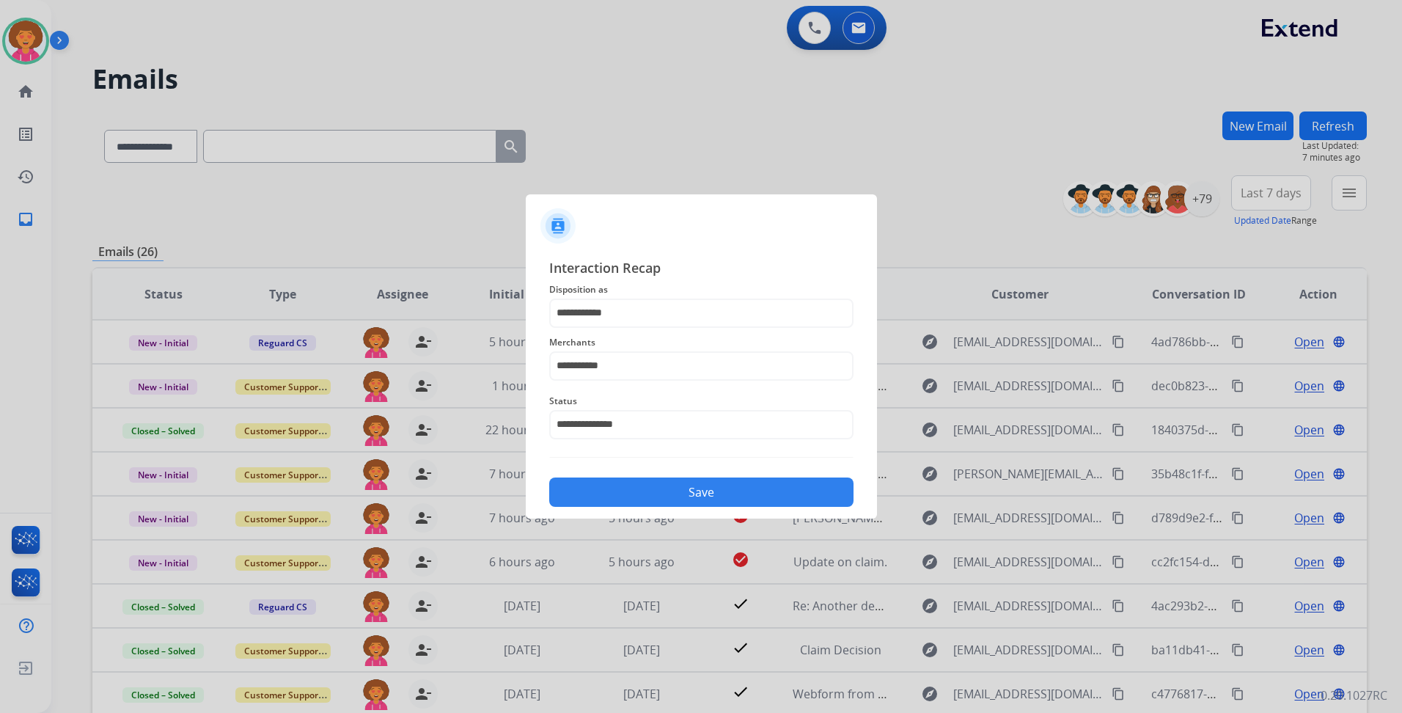
click at [683, 482] on button "Save" at bounding box center [701, 491] width 304 height 29
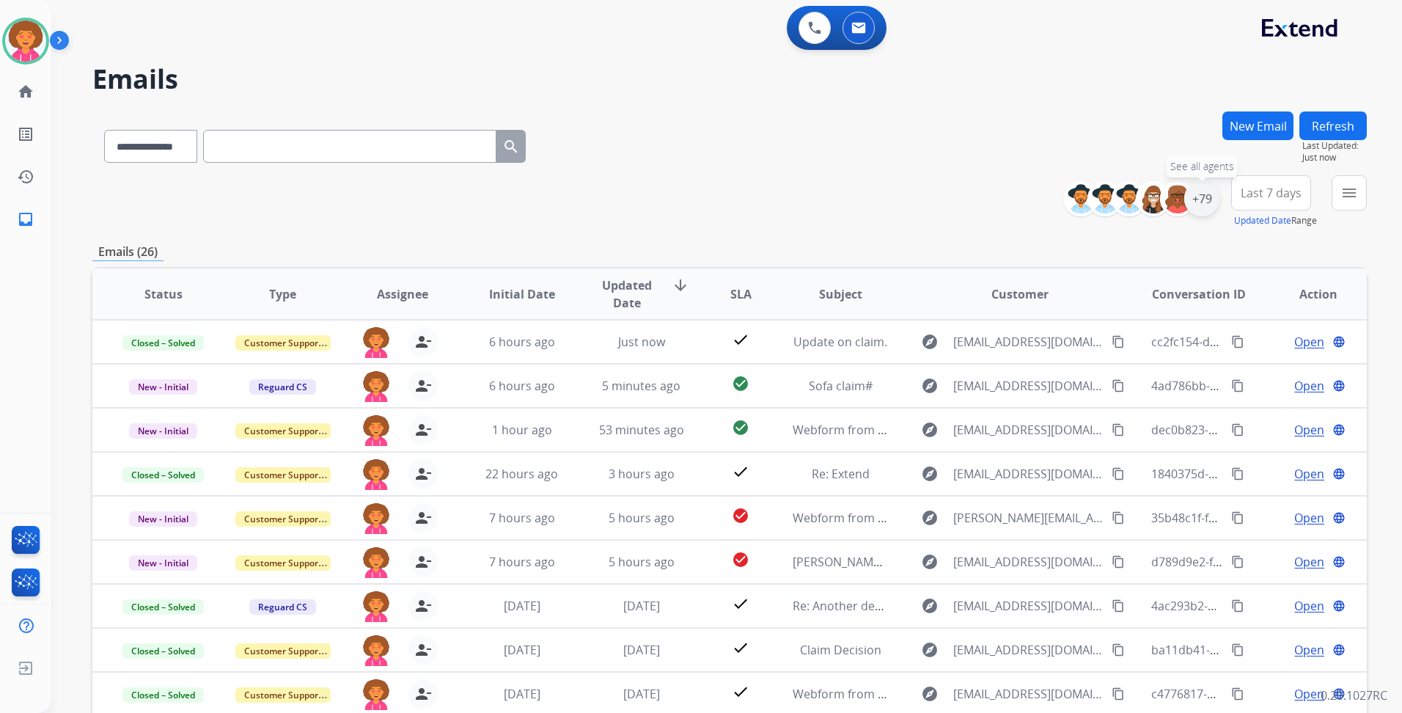
click at [1203, 193] on div "+79" at bounding box center [1201, 198] width 35 height 35
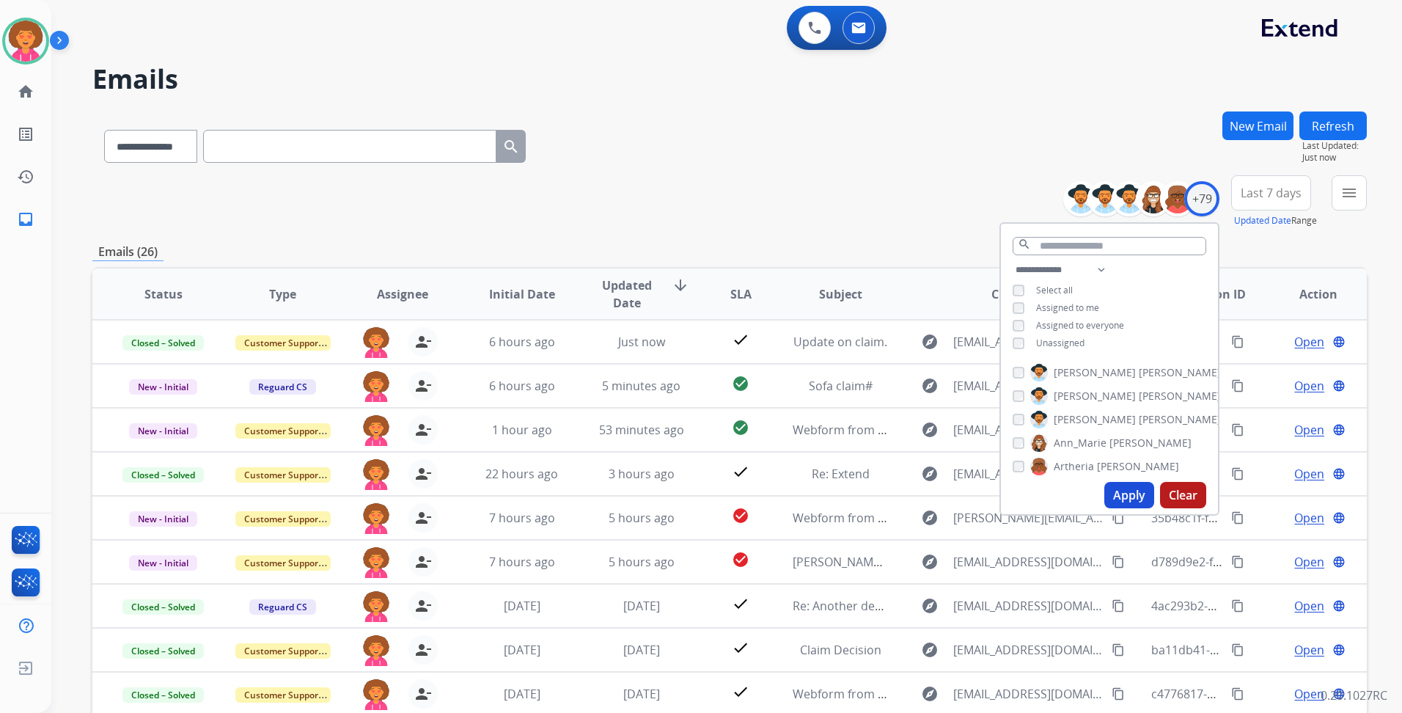
click at [968, 191] on div "**********" at bounding box center [729, 201] width 1274 height 53
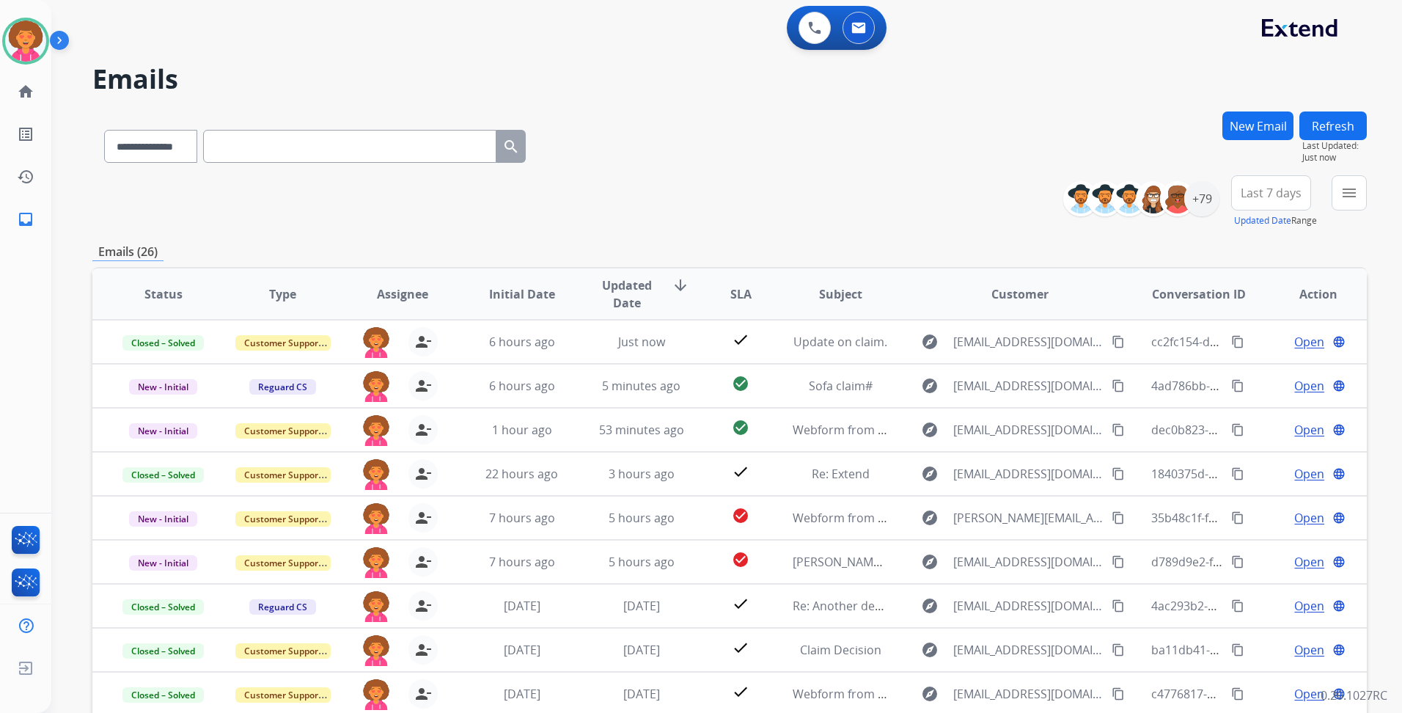
click at [1266, 190] on span "Last 7 days" at bounding box center [1270, 193] width 61 height 6
drag, startPoint x: 1265, startPoint y: 361, endPoint x: 1260, endPoint y: 352, distance: 10.5
click at [1263, 361] on div "Last 90 days" at bounding box center [1266, 371] width 81 height 22
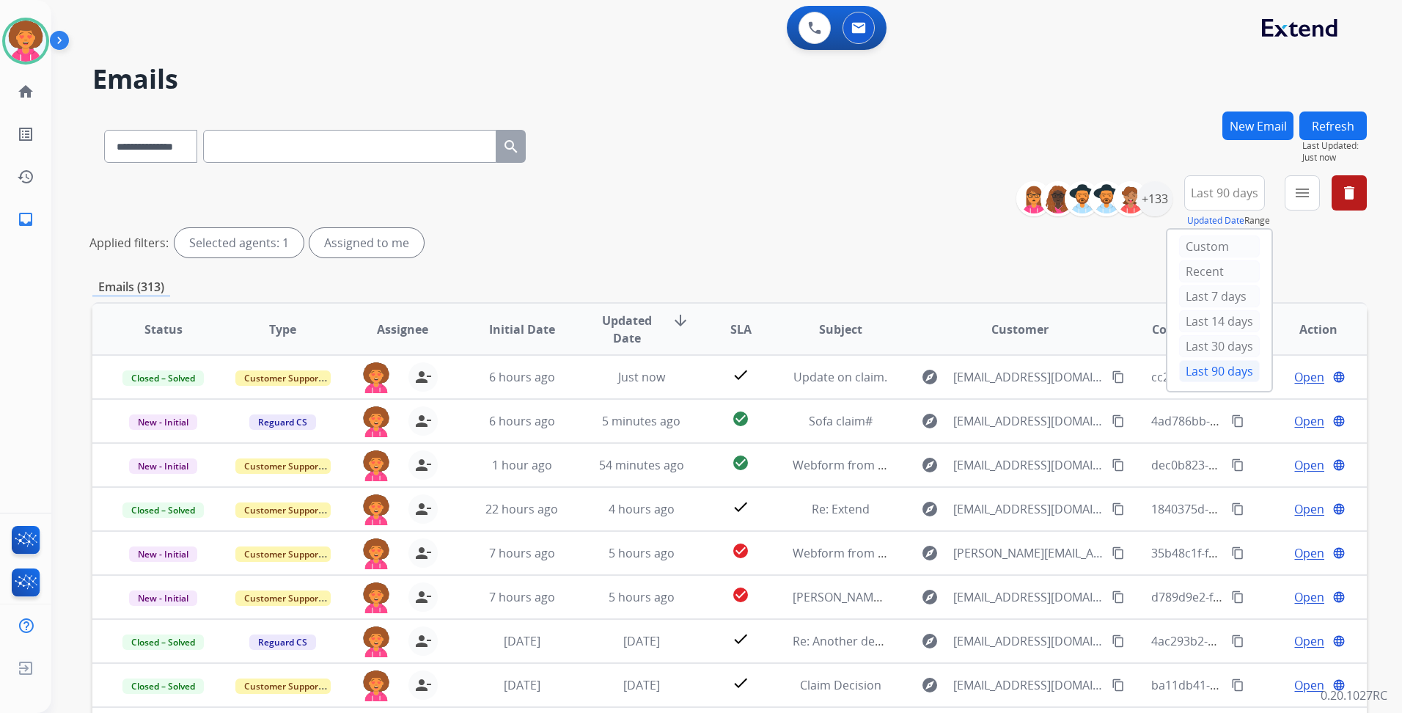
drag, startPoint x: 785, startPoint y: 206, endPoint x: 675, endPoint y: 102, distance: 151.4
click at [784, 202] on div "**********" at bounding box center [729, 219] width 1274 height 88
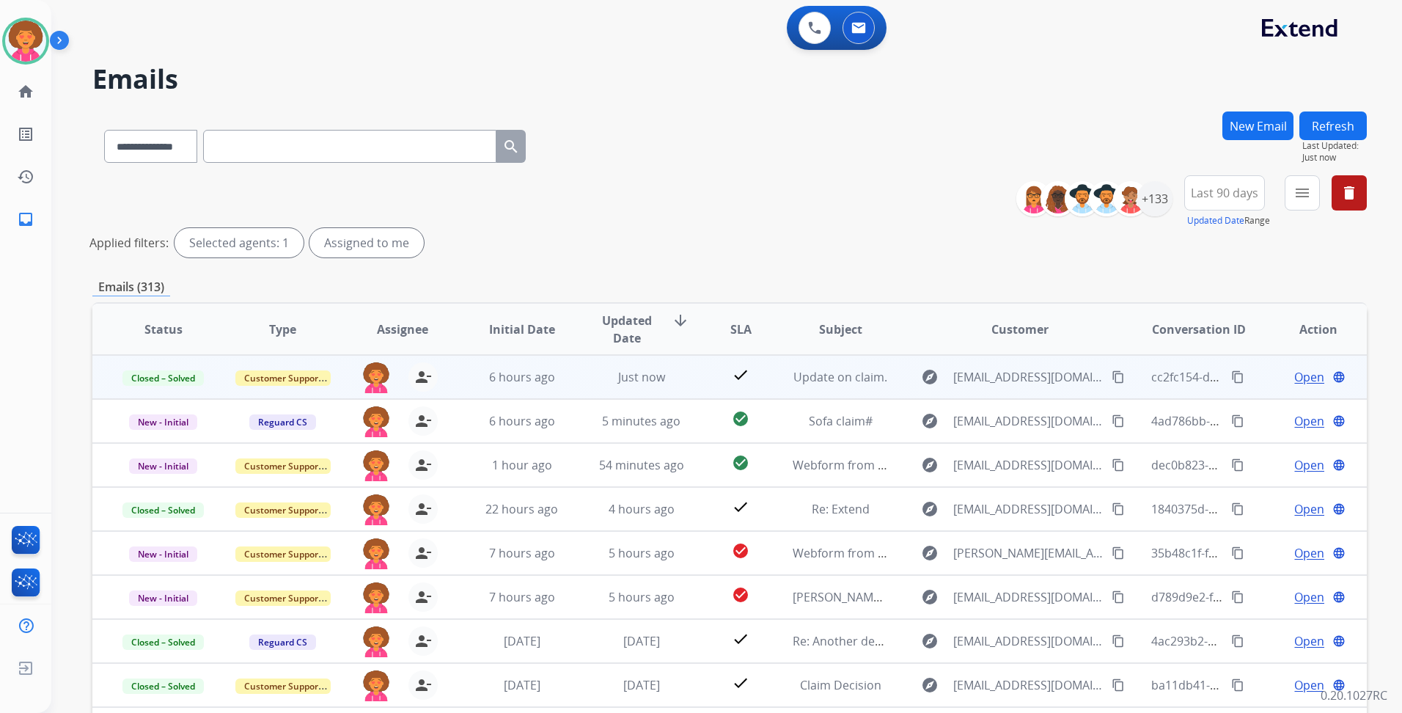
click at [1303, 377] on span "Open" at bounding box center [1309, 377] width 30 height 18
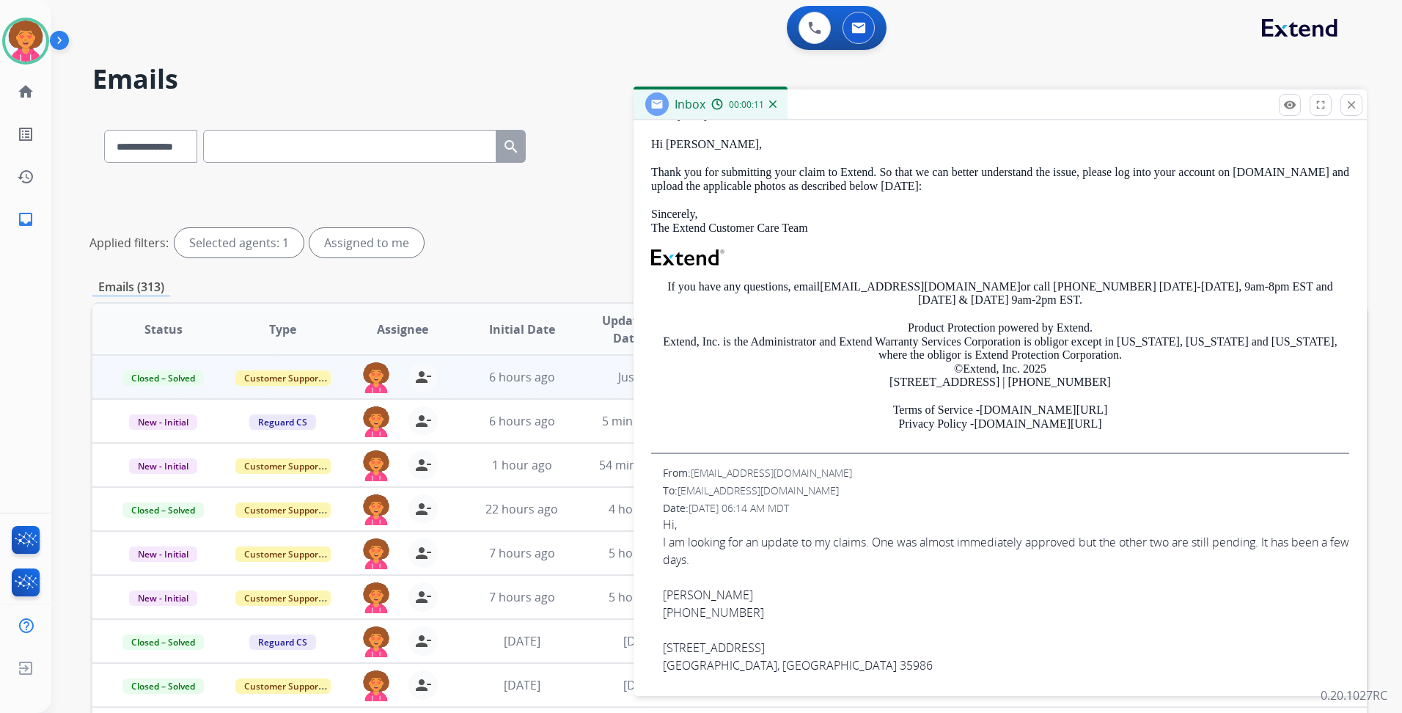
scroll to position [266, 0]
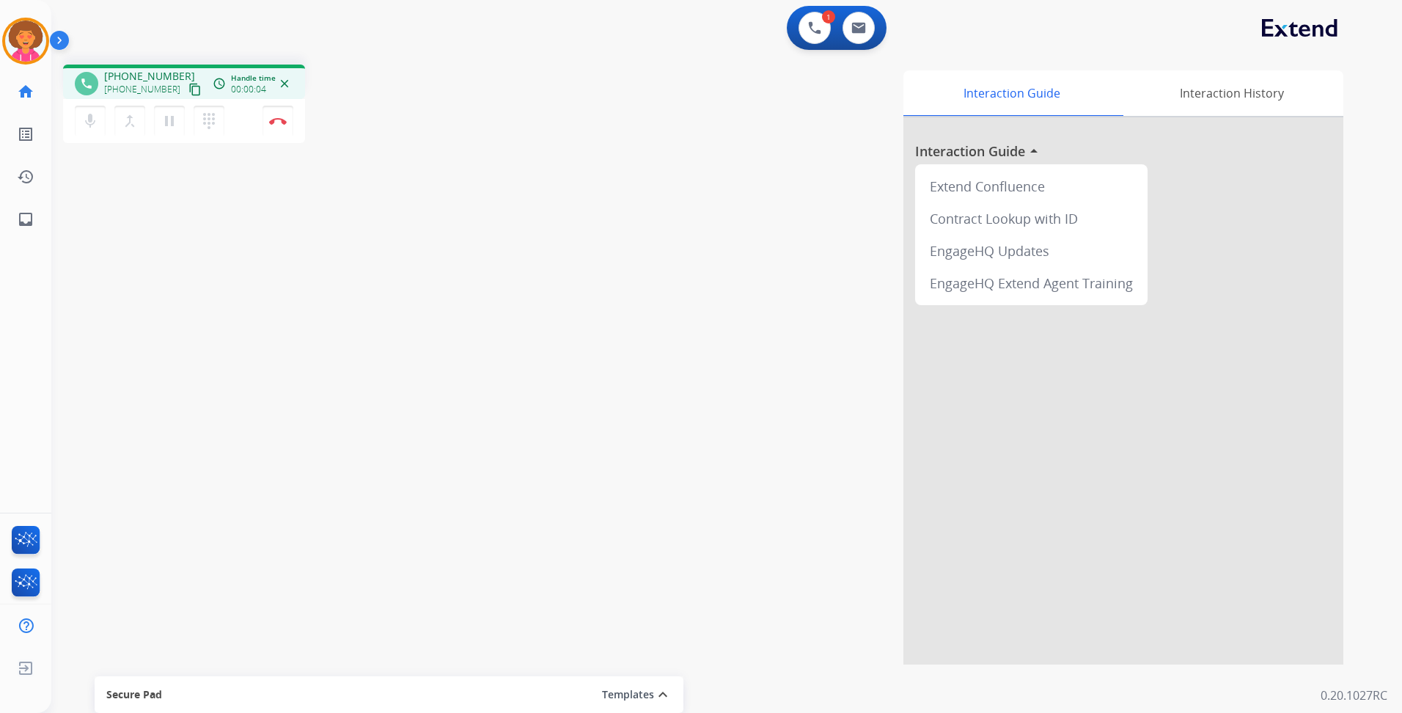
click at [188, 86] on mat-icon "content_copy" at bounding box center [194, 89] width 13 height 13
click at [173, 117] on mat-icon "pause" at bounding box center [170, 121] width 18 height 18
click at [171, 125] on mat-icon "play_arrow" at bounding box center [170, 121] width 18 height 18
click at [171, 118] on mat-icon "pause" at bounding box center [170, 121] width 18 height 18
click at [165, 124] on mat-icon "play_arrow" at bounding box center [170, 121] width 18 height 18
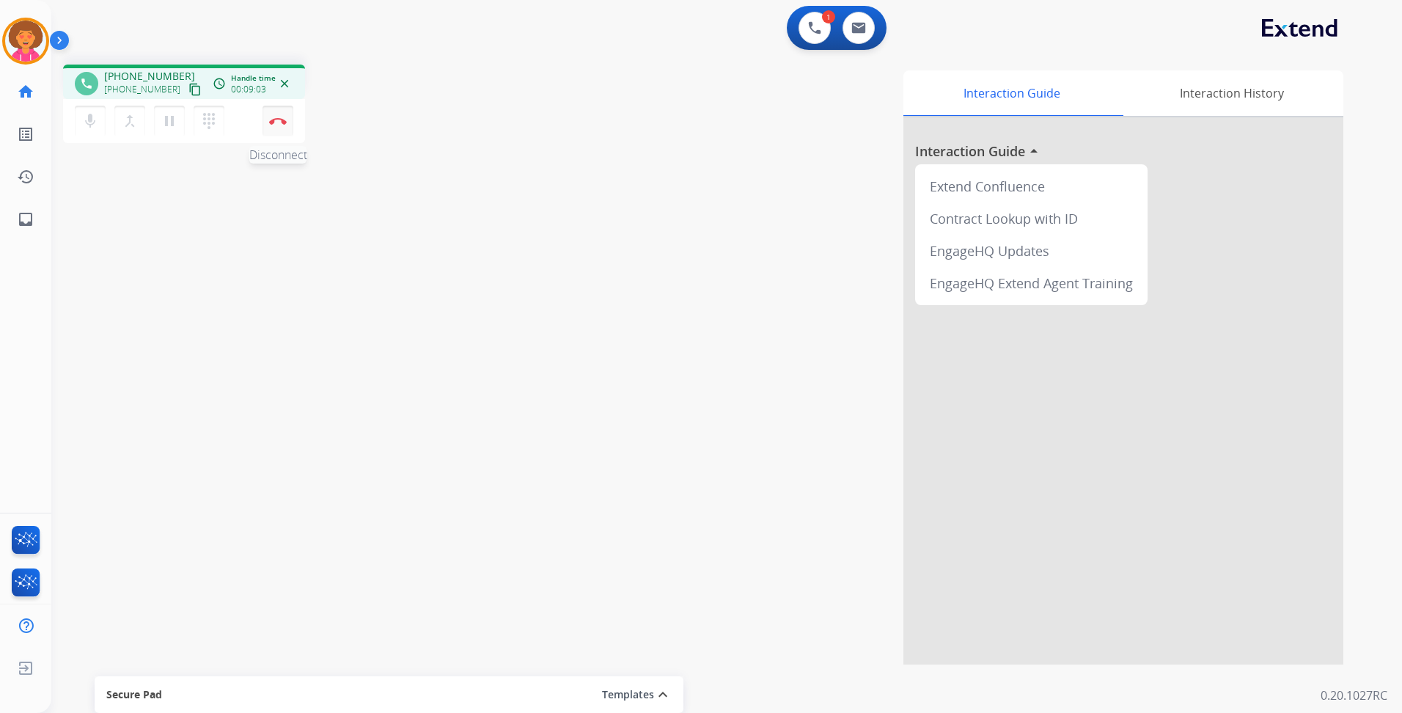
click at [279, 125] on button "Disconnect" at bounding box center [277, 121] width 31 height 31
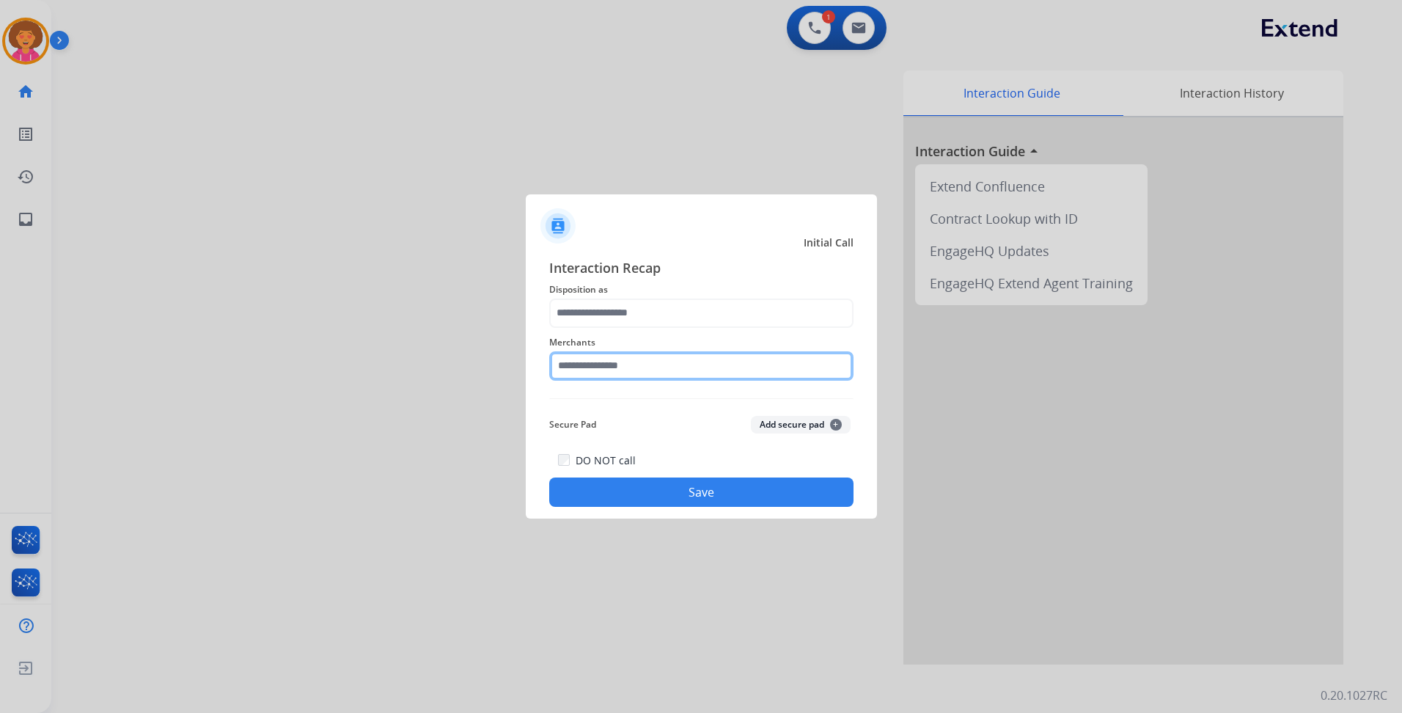
click at [649, 368] on input "text" at bounding box center [701, 365] width 304 height 29
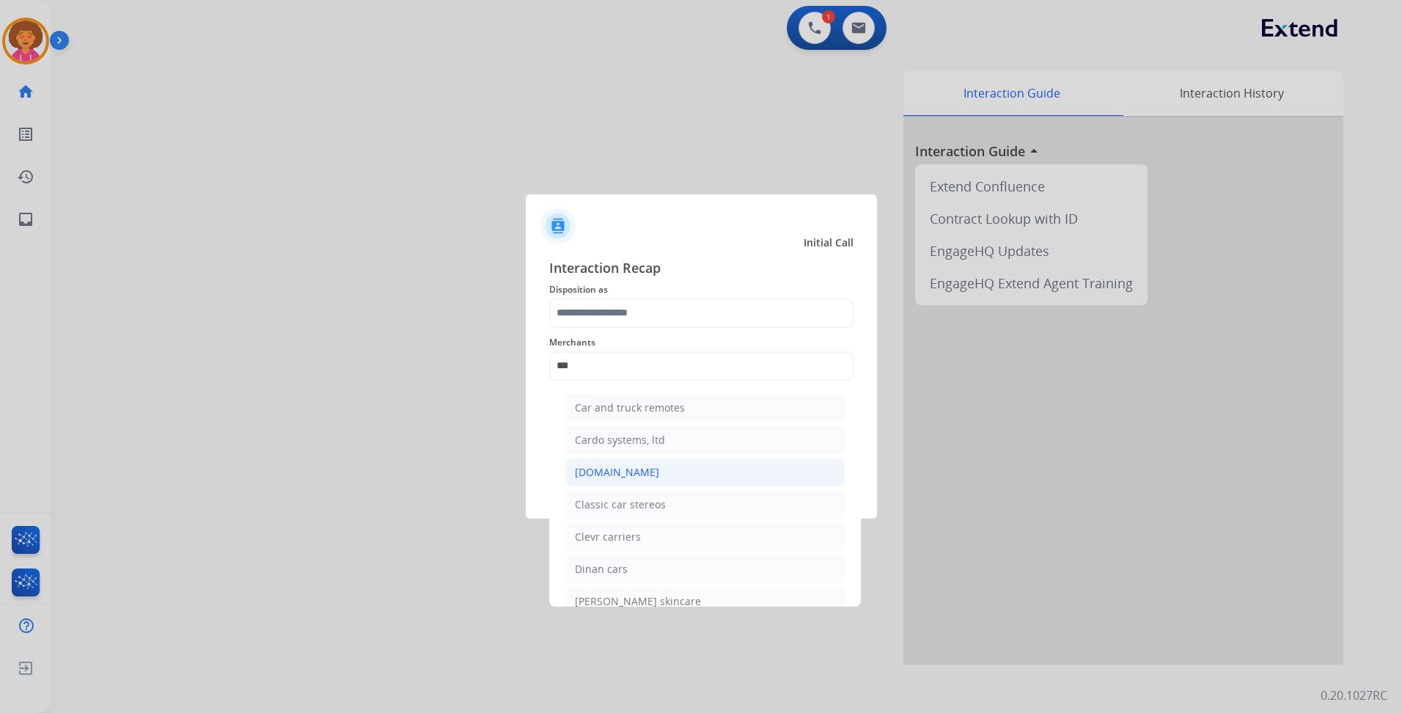
click at [633, 471] on div "[DOMAIN_NAME]" at bounding box center [617, 472] width 84 height 15
type input "**********"
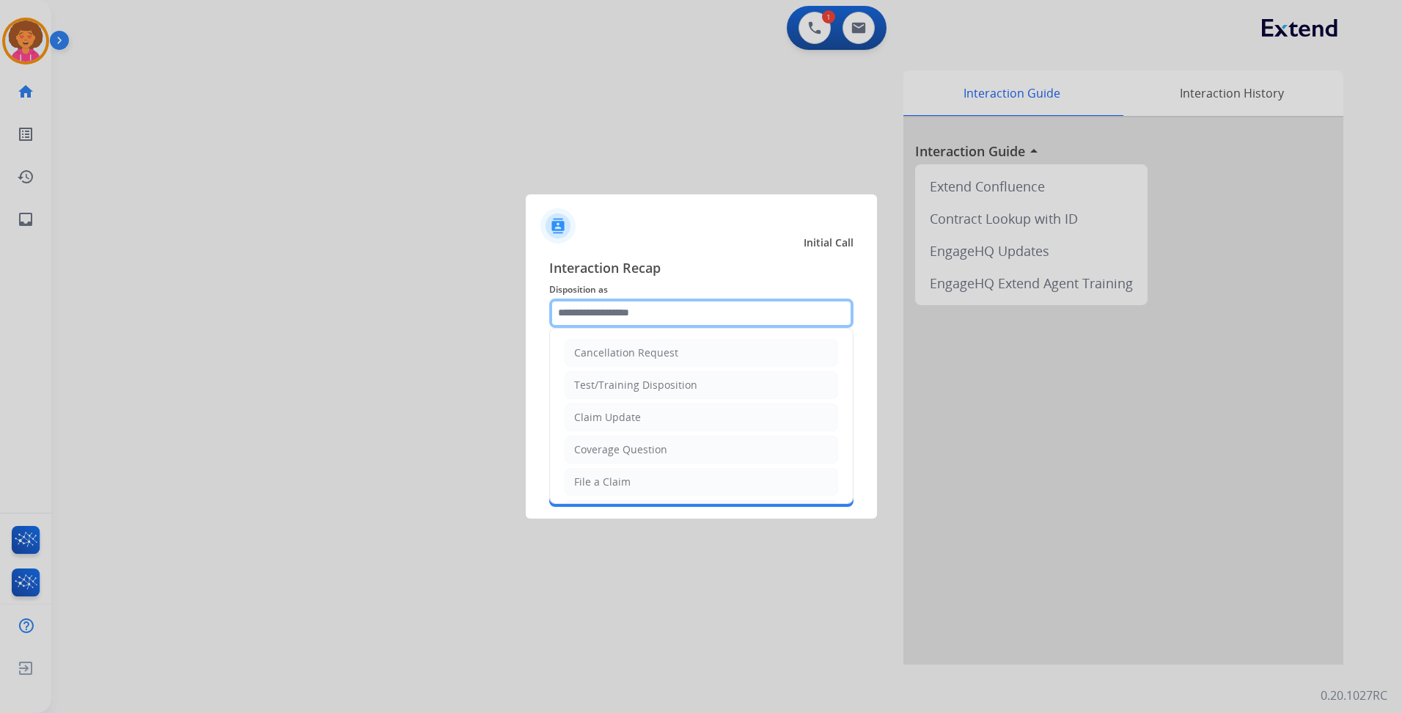
click at [627, 309] on input "text" at bounding box center [701, 312] width 304 height 29
click at [635, 415] on div "Claim Update" at bounding box center [607, 417] width 67 height 15
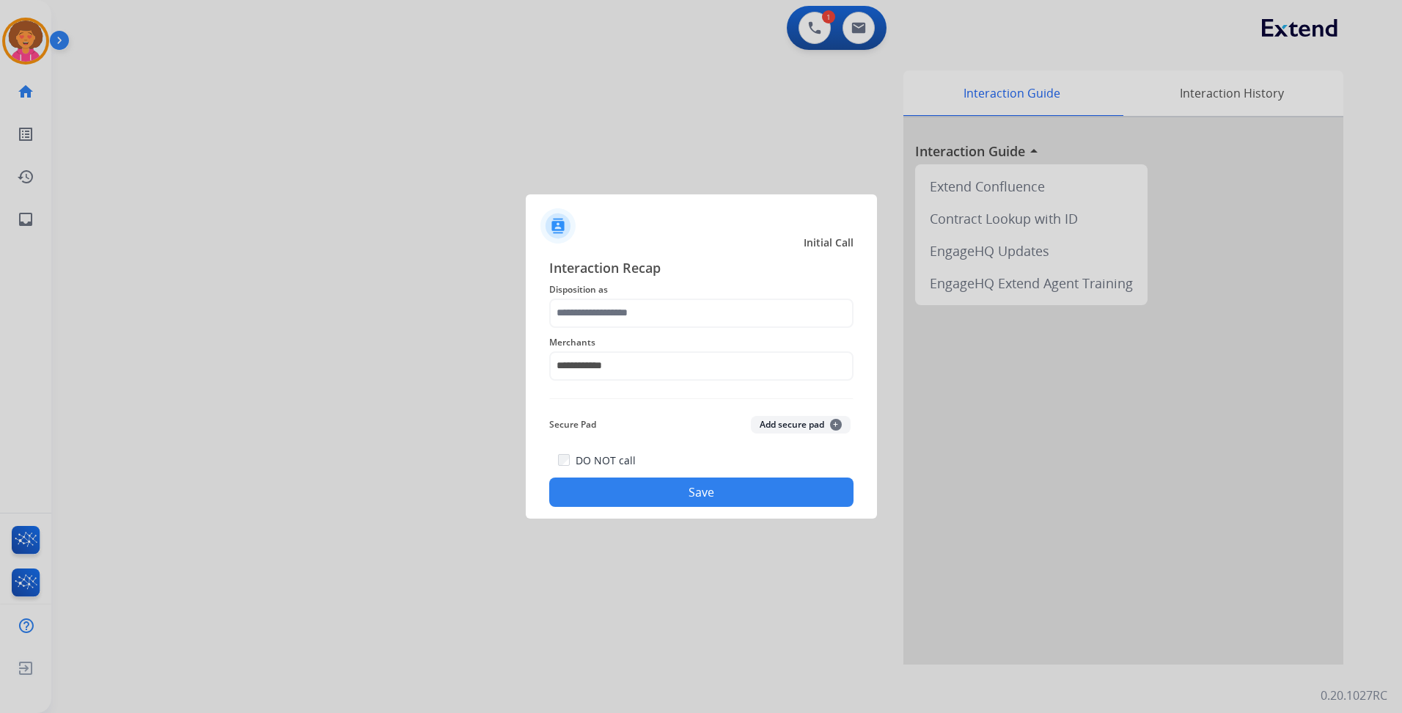
type input "**********"
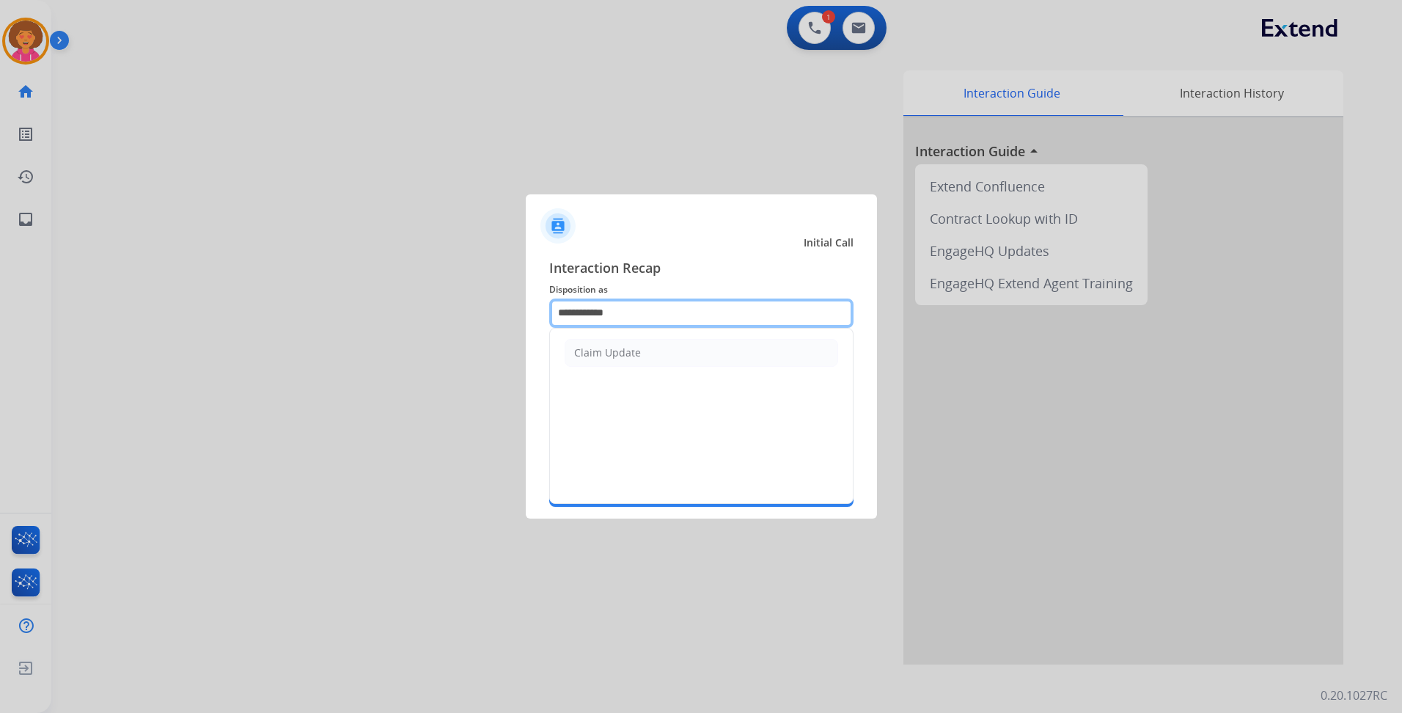
drag, startPoint x: 508, startPoint y: 314, endPoint x: 176, endPoint y: 324, distance: 332.2
click at [0, 315] on app-contact-recap-modal "**********" at bounding box center [0, 356] width 0 height 713
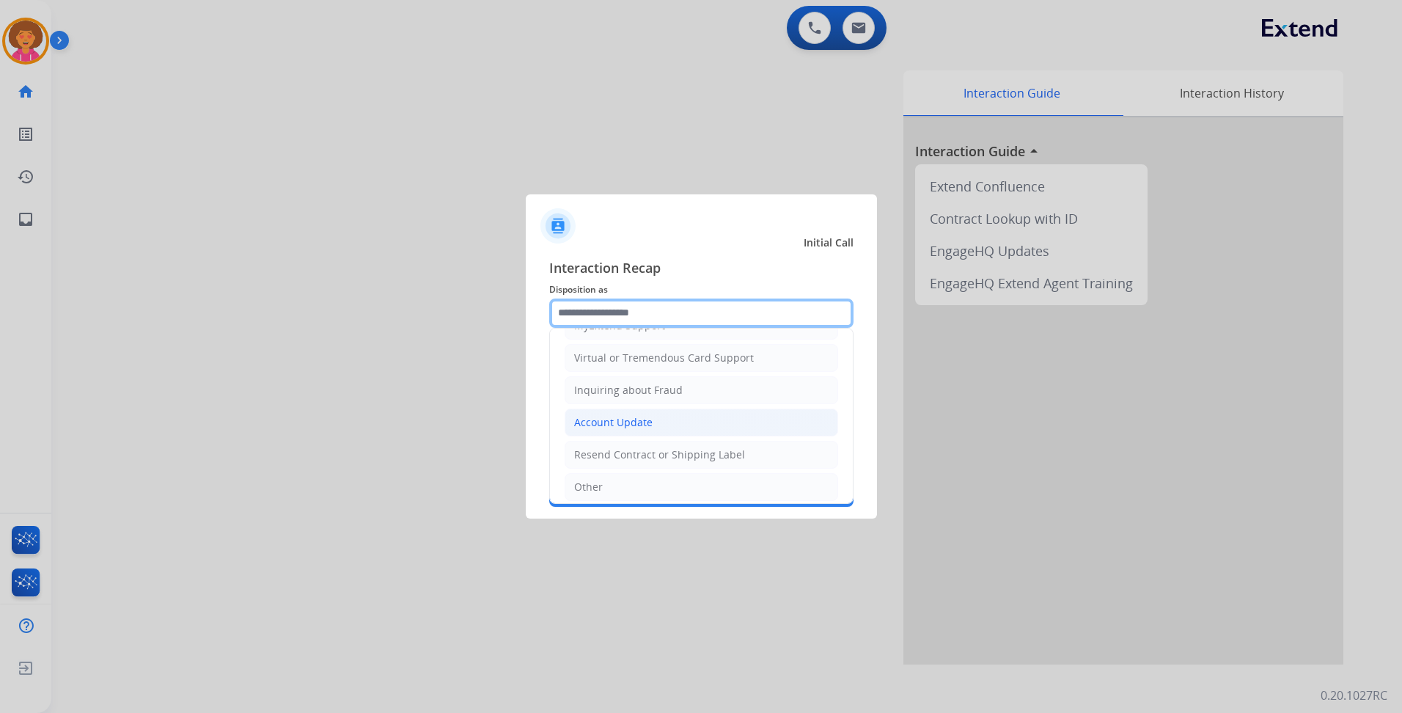
scroll to position [155, 0]
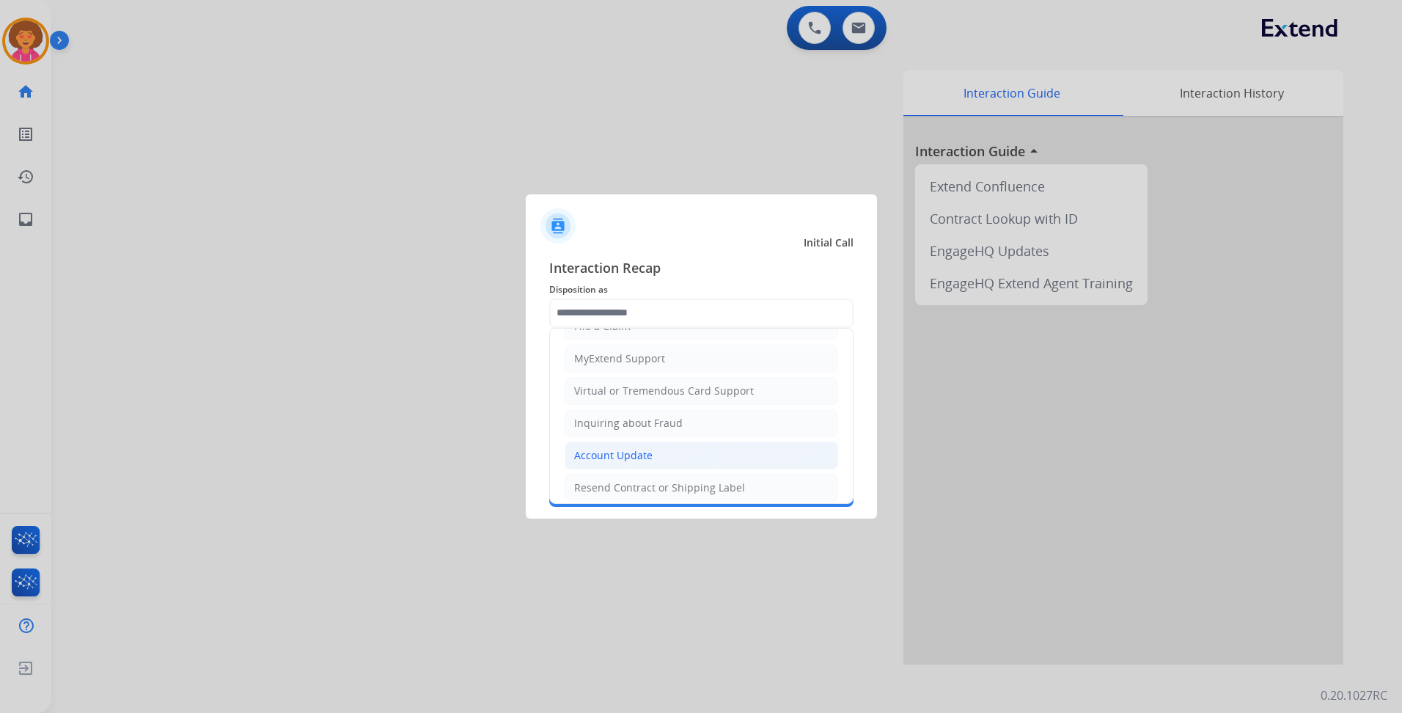
click at [633, 383] on div "Virtual or Tremendous Card Support" at bounding box center [664, 390] width 180 height 15
type input "**********"
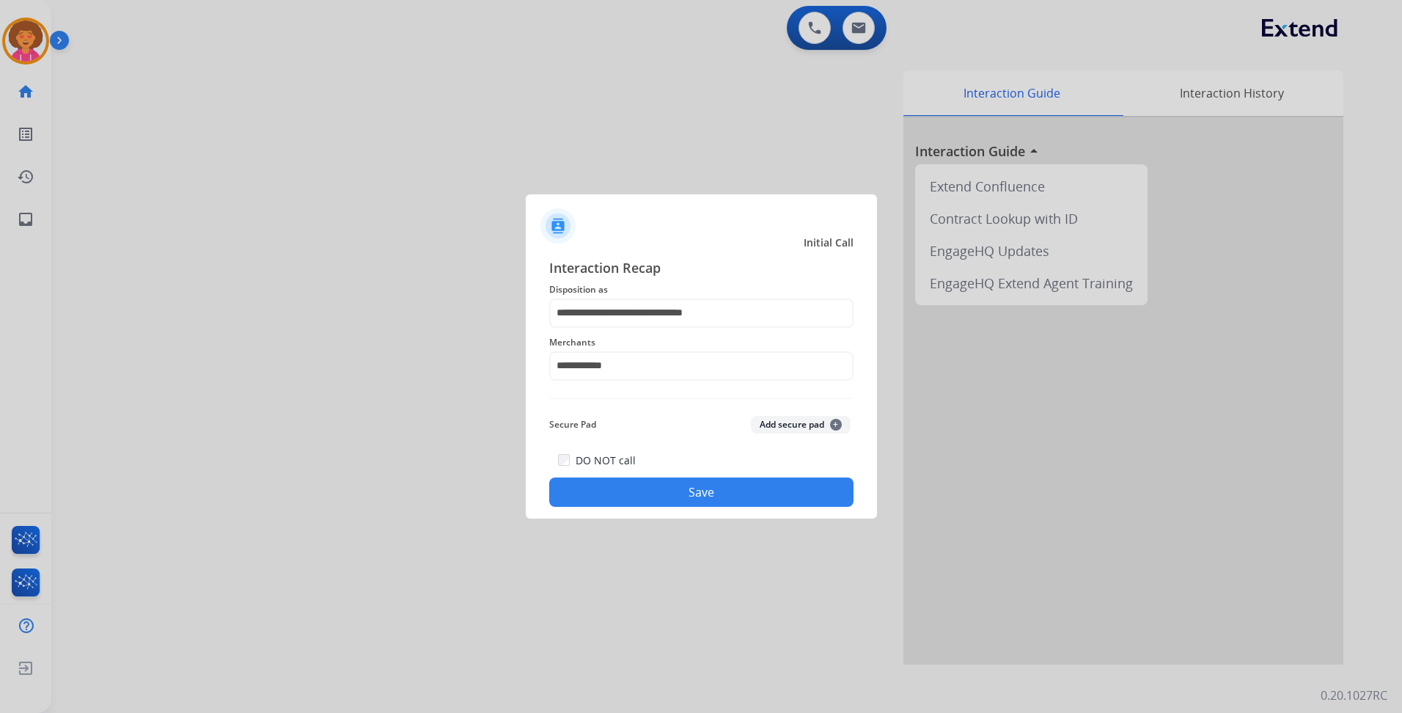
click at [671, 491] on button "Save" at bounding box center [701, 491] width 304 height 29
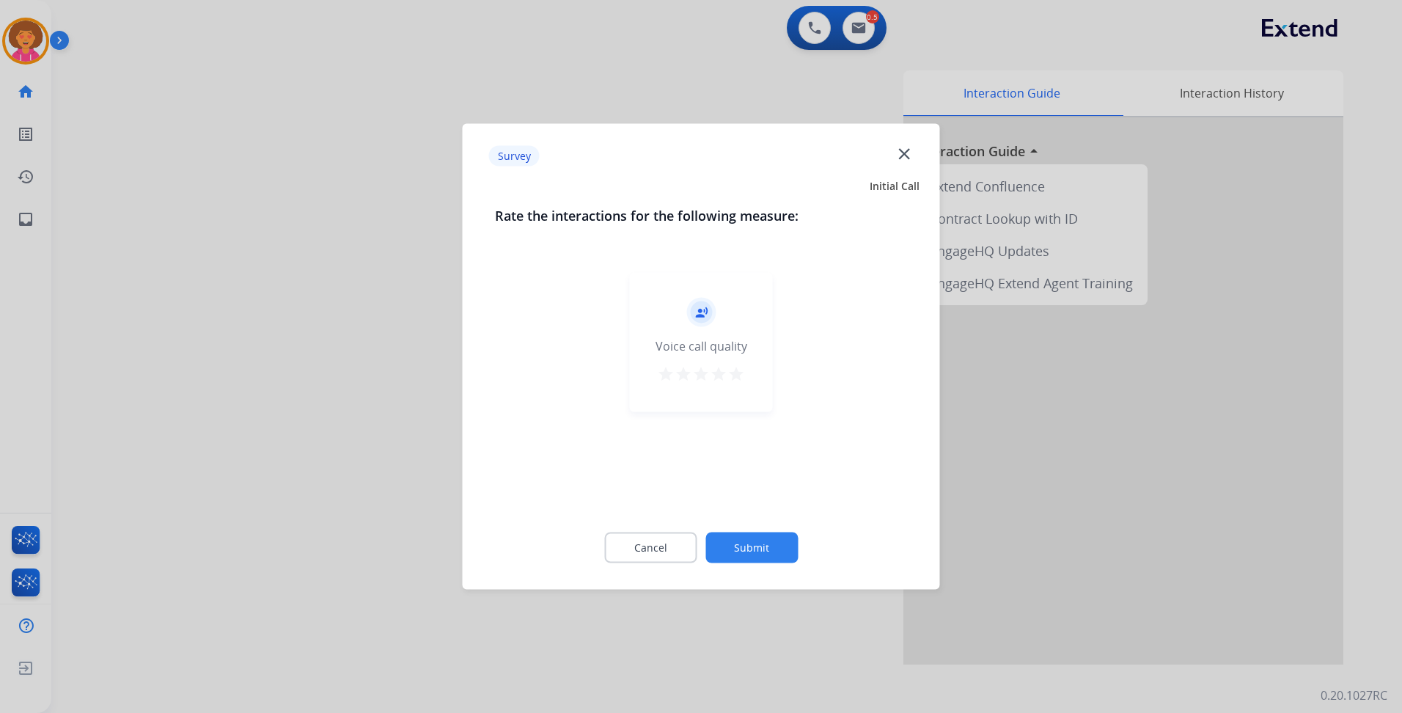
click at [739, 378] on mat-icon "star" at bounding box center [736, 374] width 18 height 18
click at [774, 542] on button "Submit" at bounding box center [751, 547] width 92 height 31
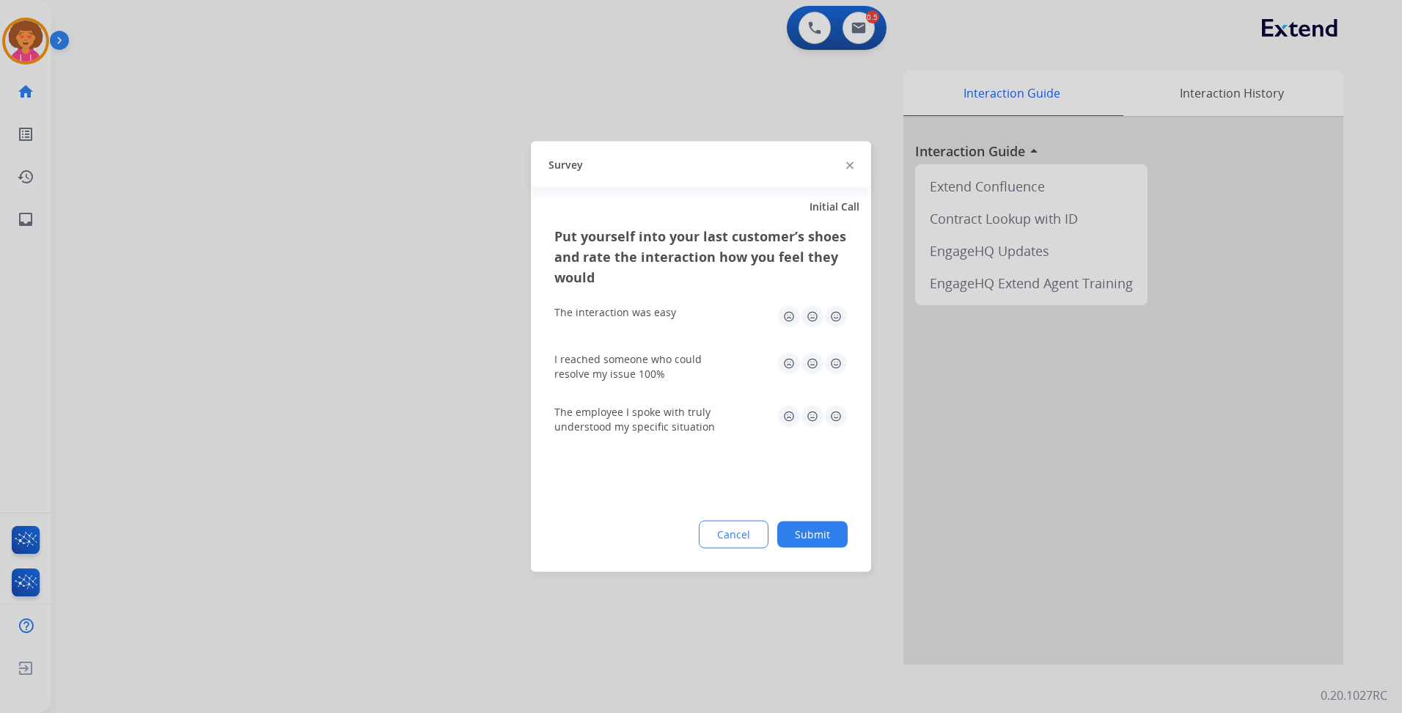
click at [834, 358] on img at bounding box center [835, 363] width 23 height 23
click at [835, 312] on img at bounding box center [835, 316] width 23 height 23
drag, startPoint x: 839, startPoint y: 411, endPoint x: 836, endPoint y: 532, distance: 121.0
click at [840, 411] on img at bounding box center [835, 416] width 23 height 23
click at [836, 538] on button "Submit" at bounding box center [812, 534] width 70 height 26
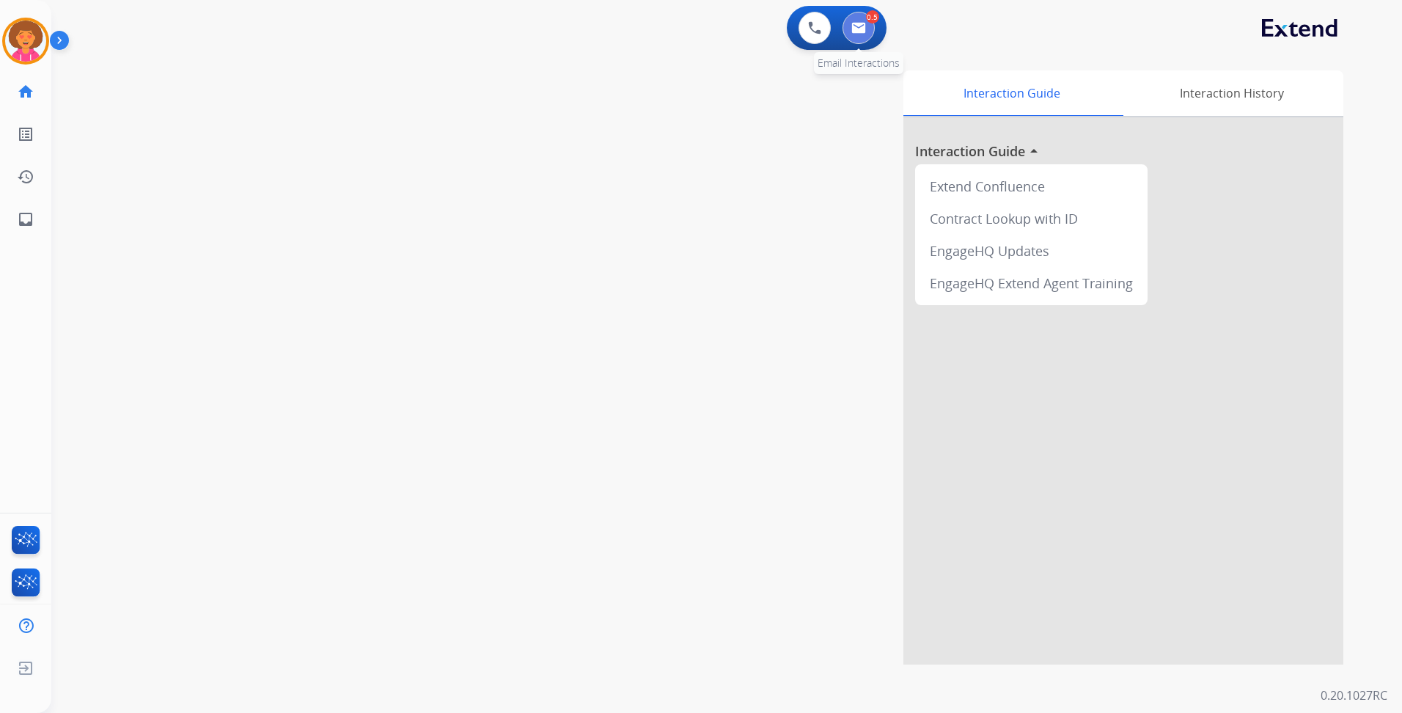
click at [864, 24] on img at bounding box center [858, 28] width 15 height 12
select select "**********"
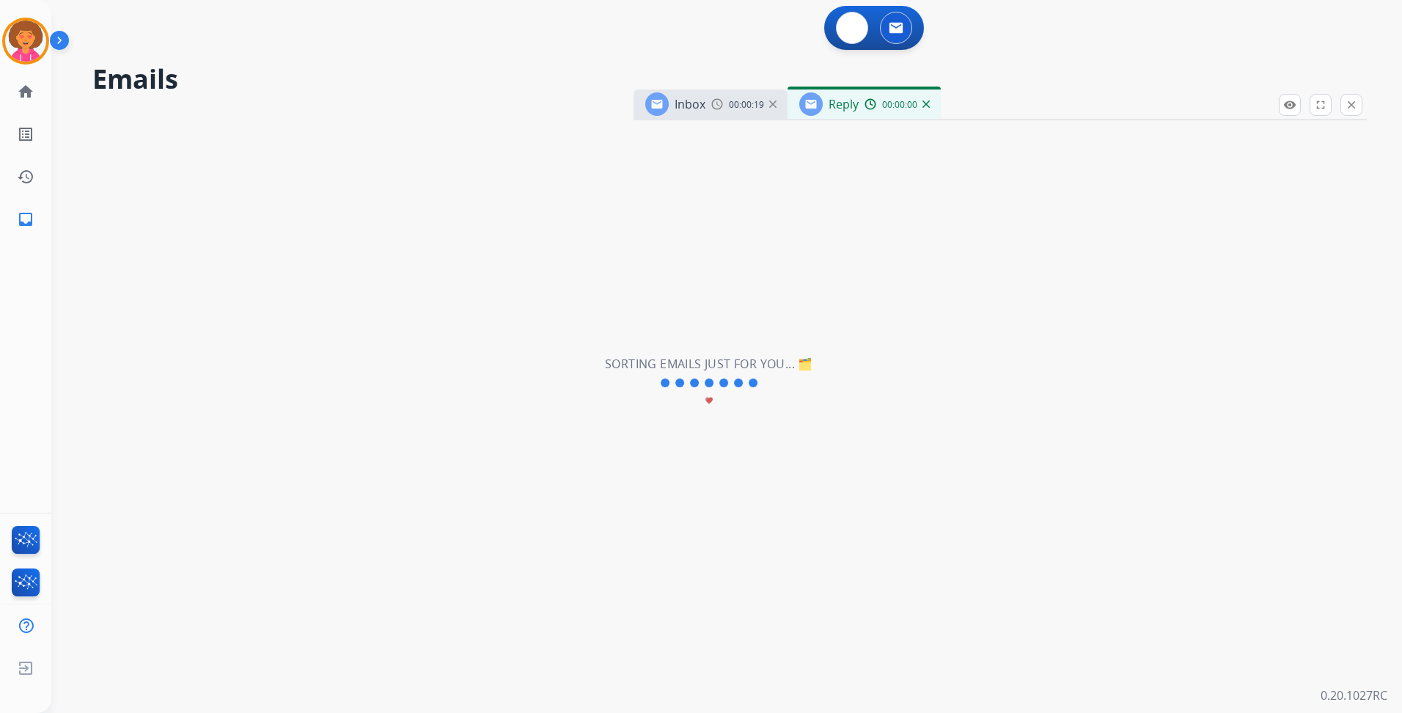
select select "**********"
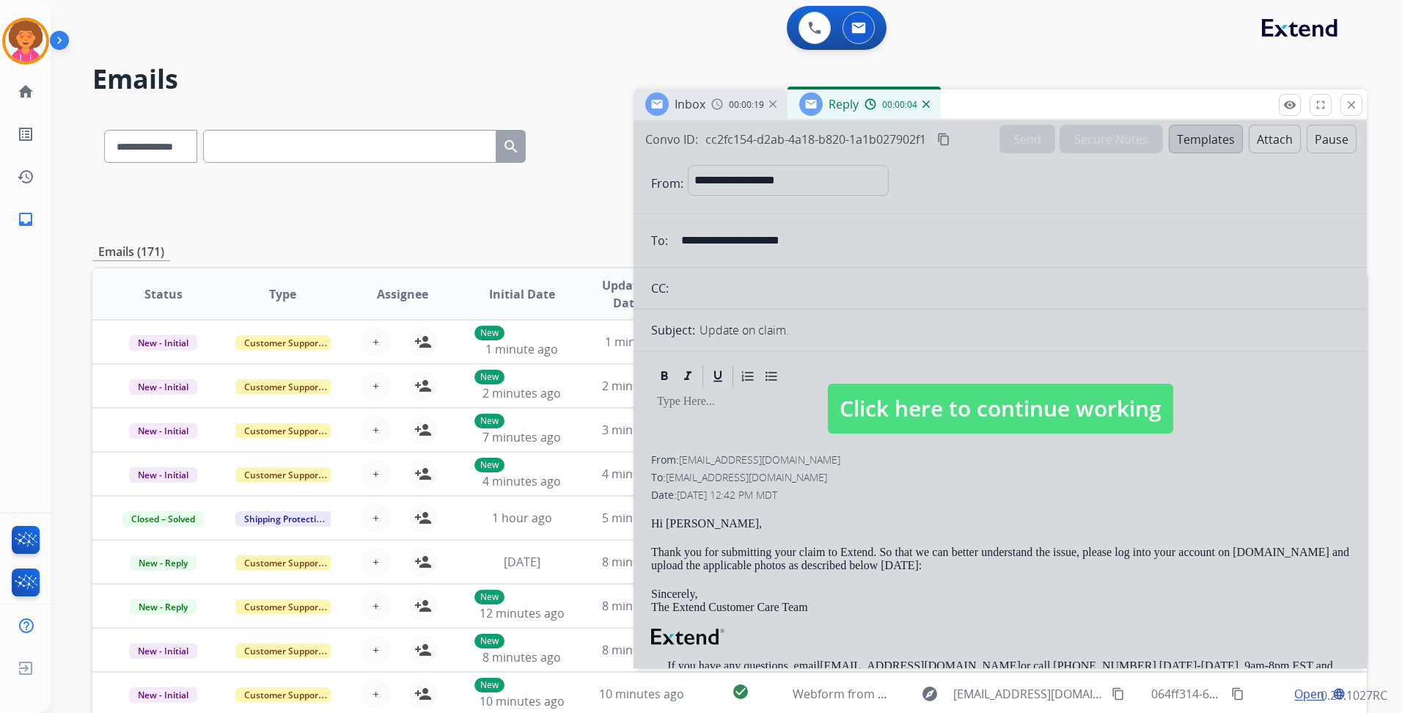
click at [1060, 408] on span "Click here to continue working" at bounding box center [1000, 408] width 345 height 50
select select
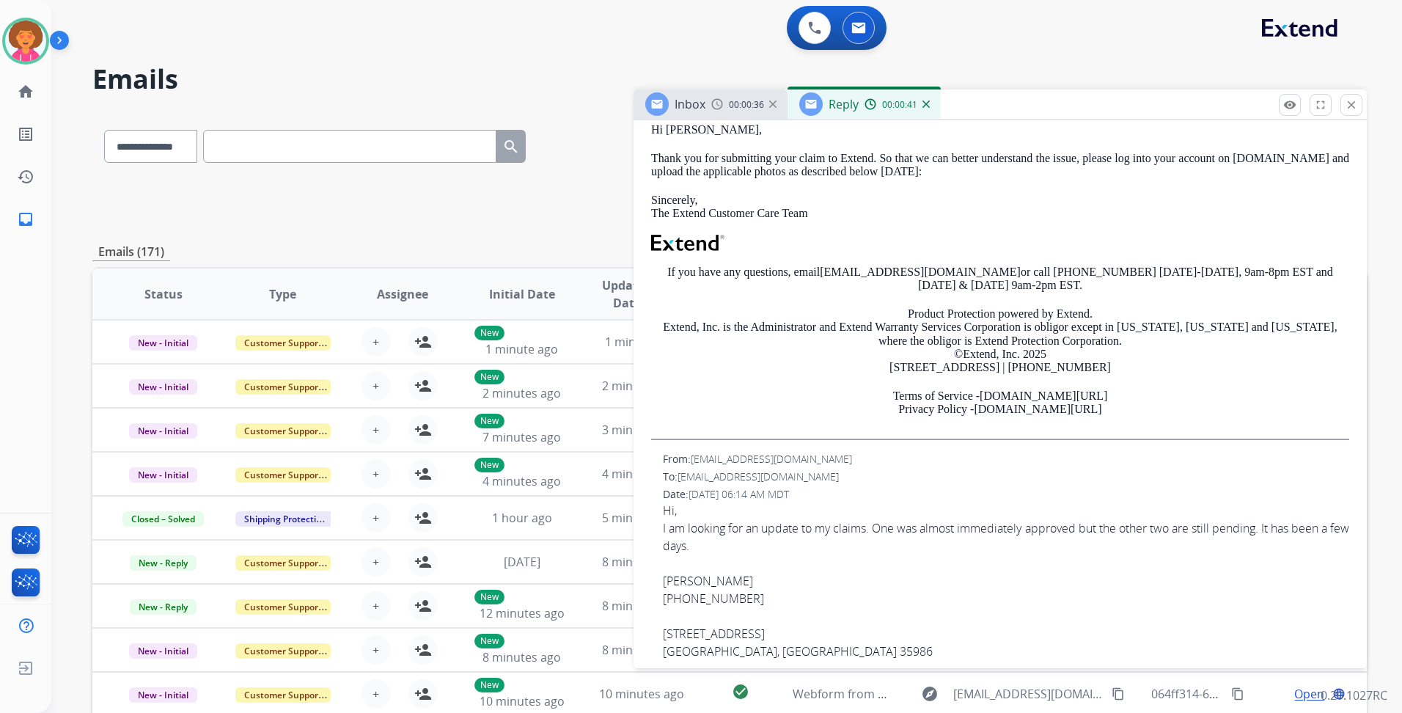
scroll to position [409, 0]
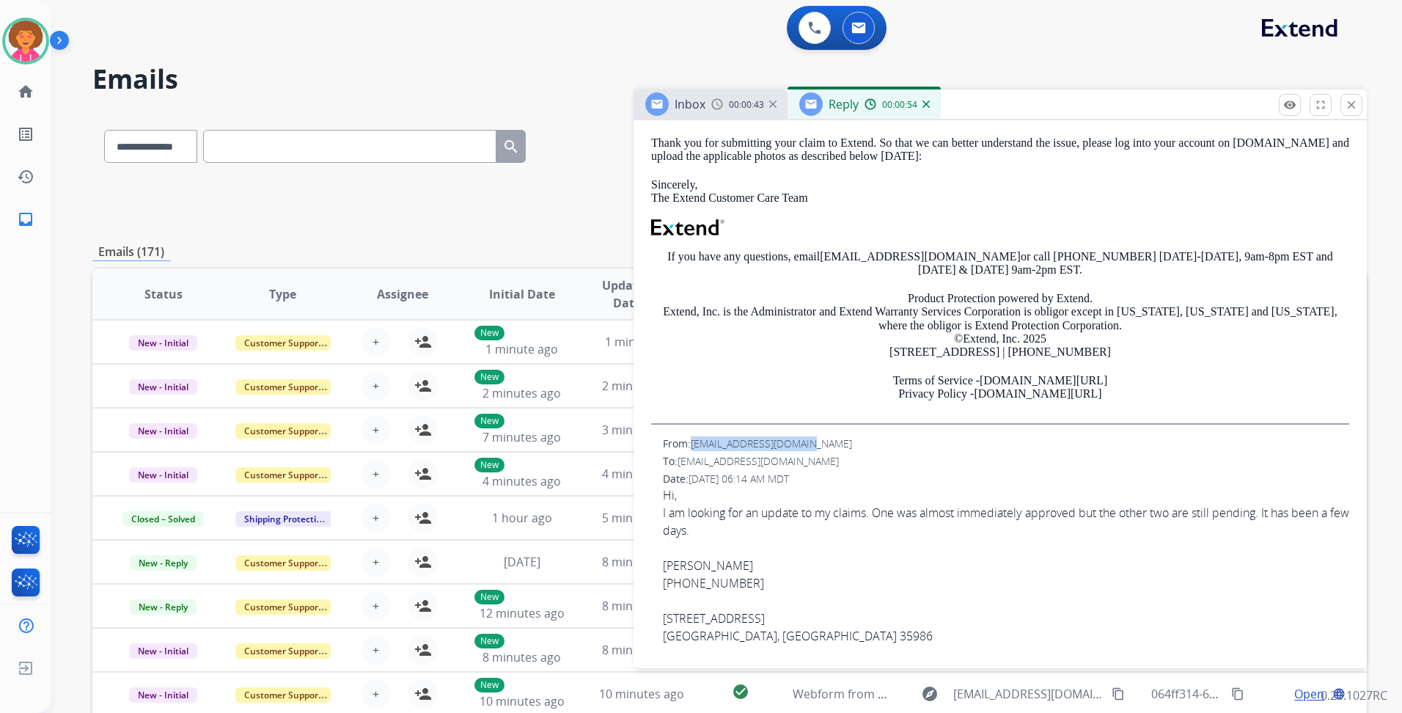
drag, startPoint x: 694, startPoint y: 444, endPoint x: 809, endPoint y: 448, distance: 115.2
click at [809, 448] on div "From: [EMAIL_ADDRESS][DOMAIN_NAME]" at bounding box center [1006, 443] width 686 height 15
drag, startPoint x: 809, startPoint y: 448, endPoint x: 795, endPoint y: 440, distance: 16.7
copy span "[EMAIL_ADDRESS][DOMAIN_NAME]"
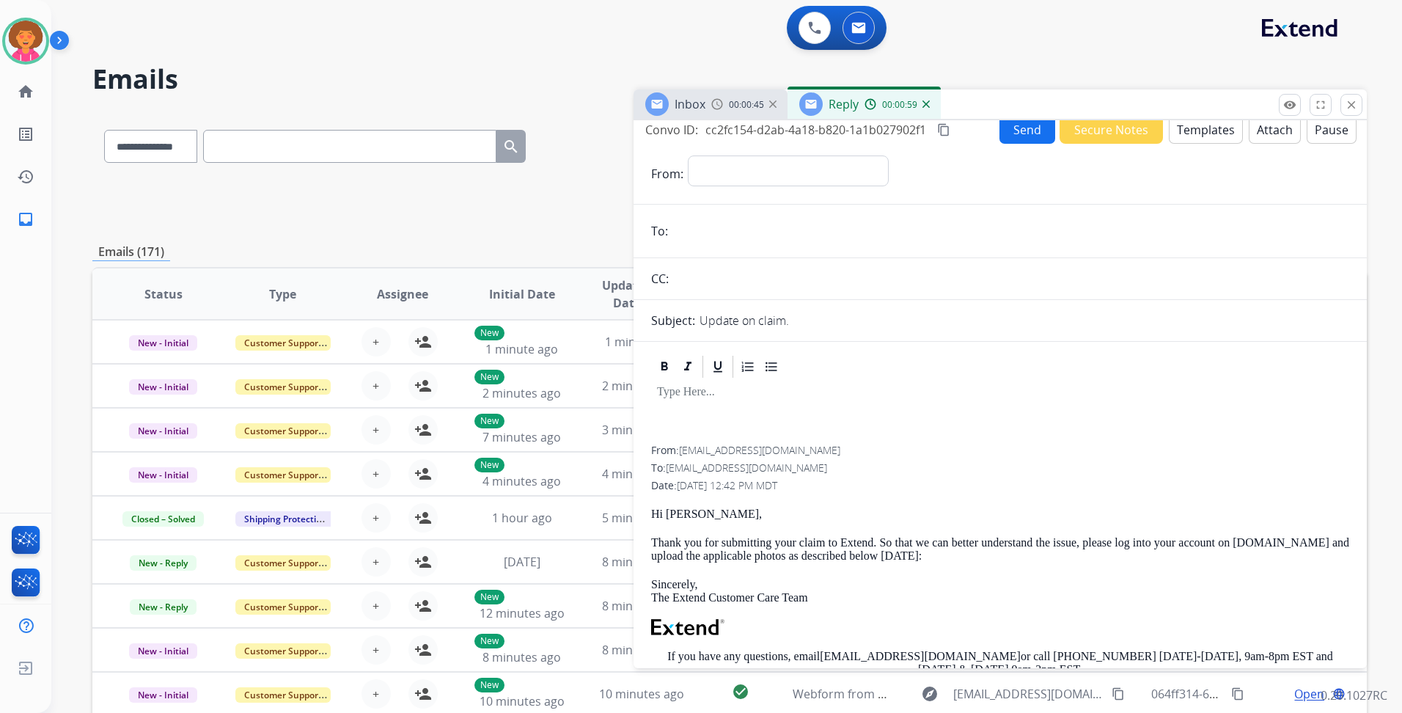
scroll to position [0, 0]
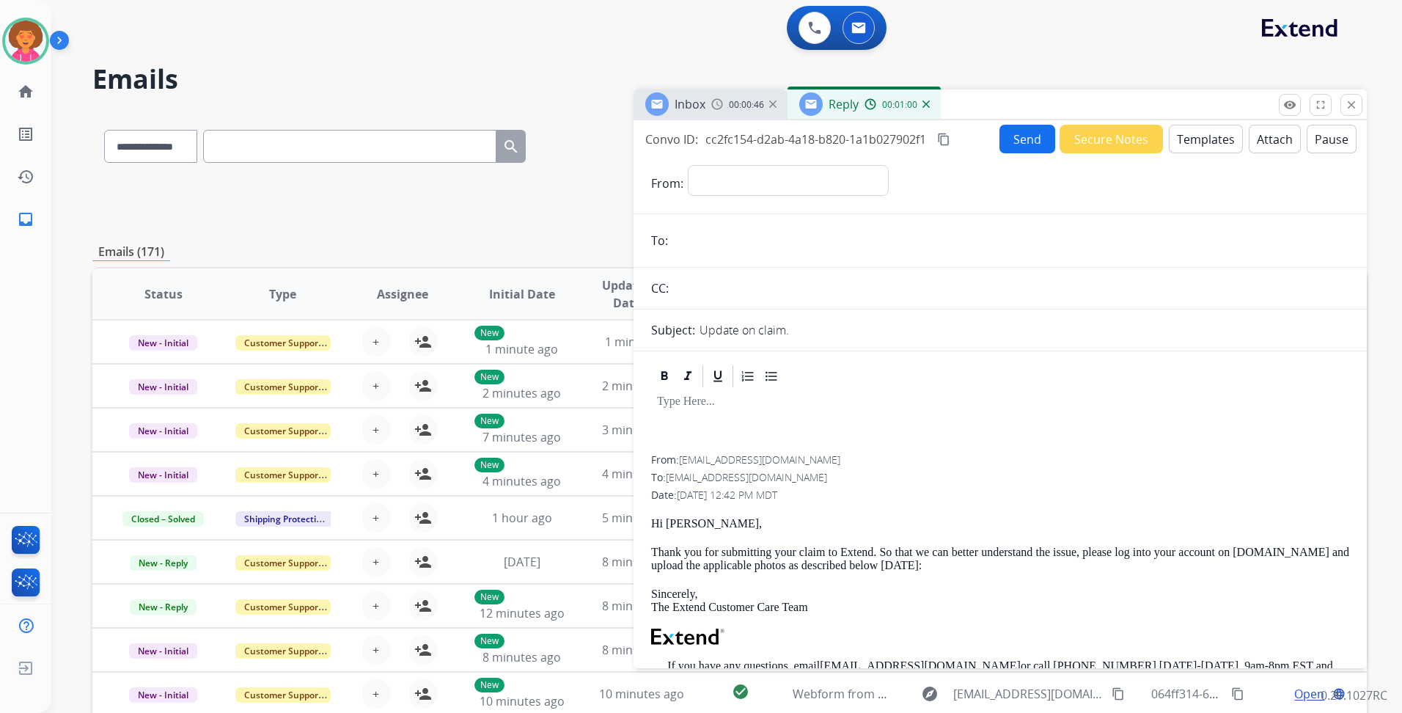
click at [694, 238] on input "email" at bounding box center [1010, 240] width 677 height 29
paste input "**********"
type input "**********"
click at [768, 168] on select "**********" at bounding box center [787, 179] width 199 height 29
select select "**********"
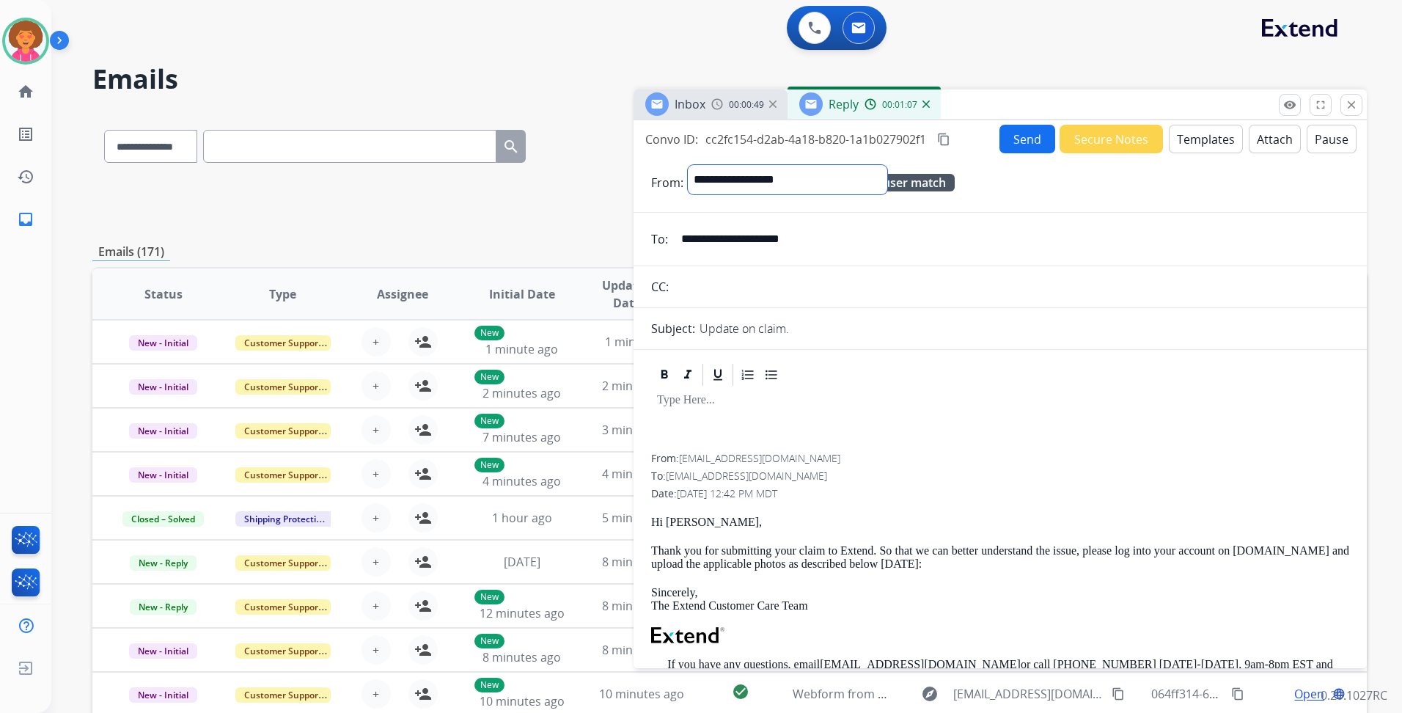
click at [688, 165] on select "**********" at bounding box center [787, 179] width 199 height 29
click at [781, 294] on input "text" at bounding box center [1011, 287] width 676 height 29
click at [825, 423] on div at bounding box center [1000, 422] width 698 height 66
click at [1018, 133] on button "Send" at bounding box center [1027, 139] width 56 height 29
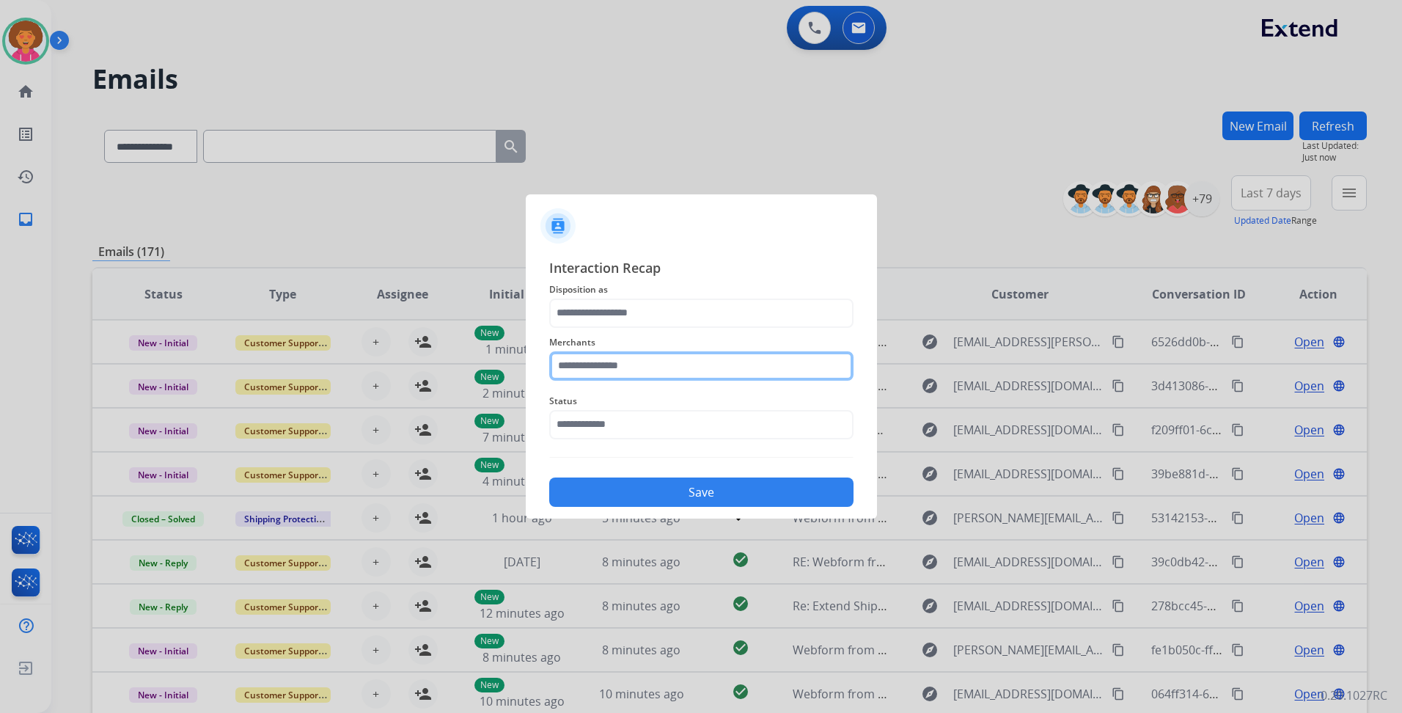
click at [611, 367] on input "text" at bounding box center [701, 365] width 304 height 29
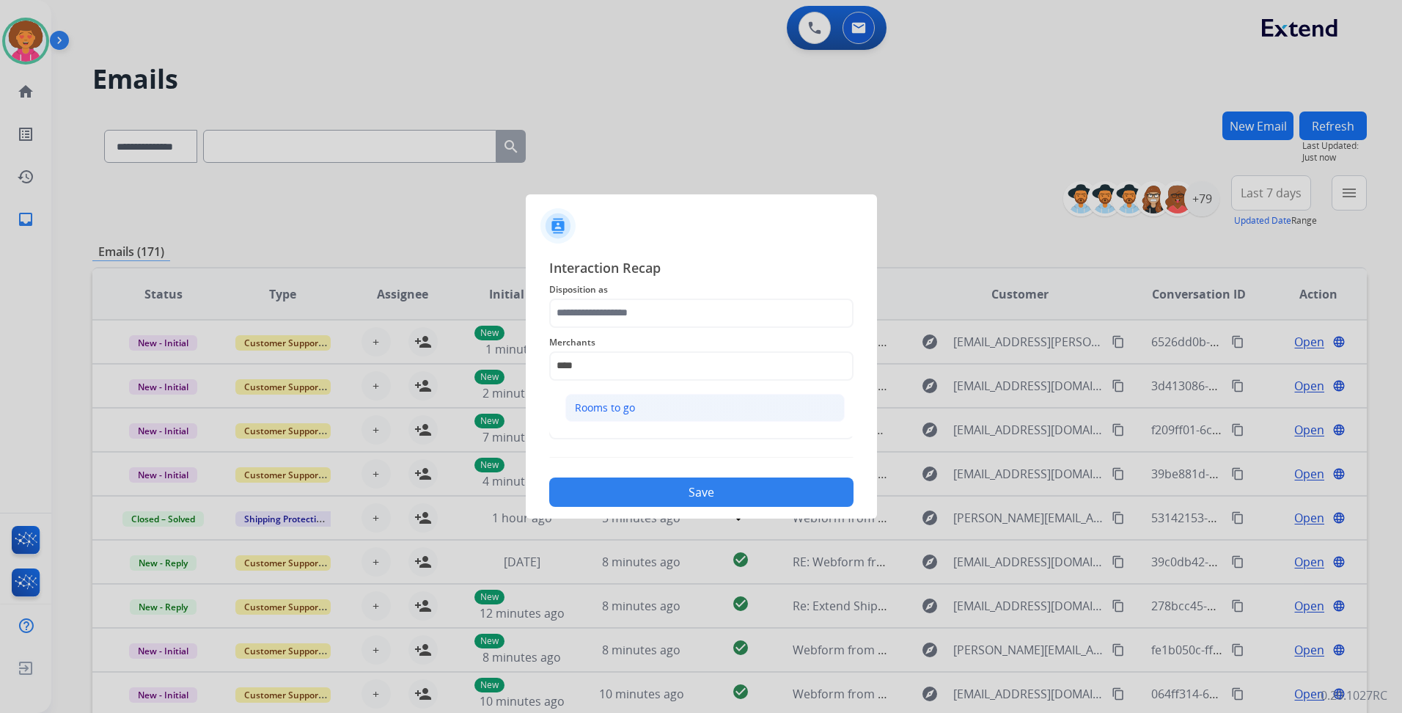
click at [636, 408] on li "Rooms to go" at bounding box center [704, 408] width 279 height 28
type input "**********"
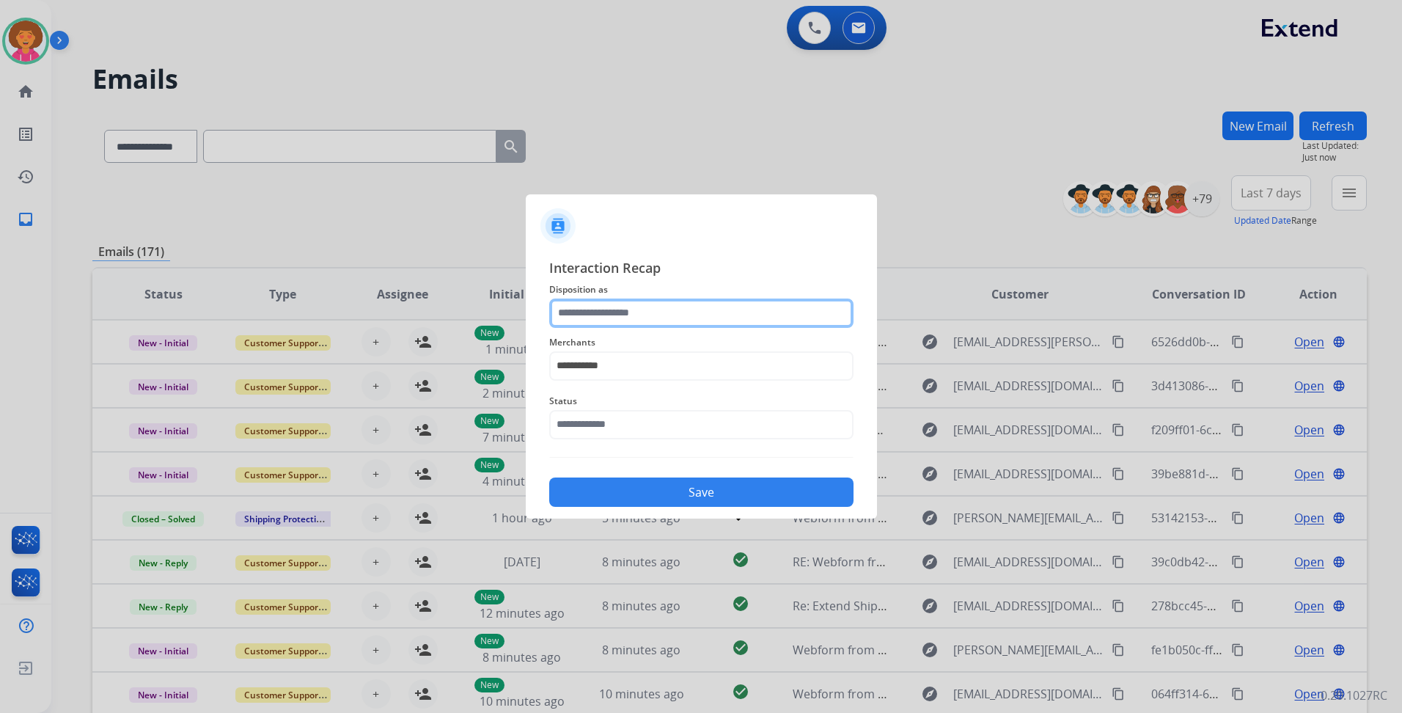
click at [674, 311] on input "text" at bounding box center [701, 312] width 304 height 29
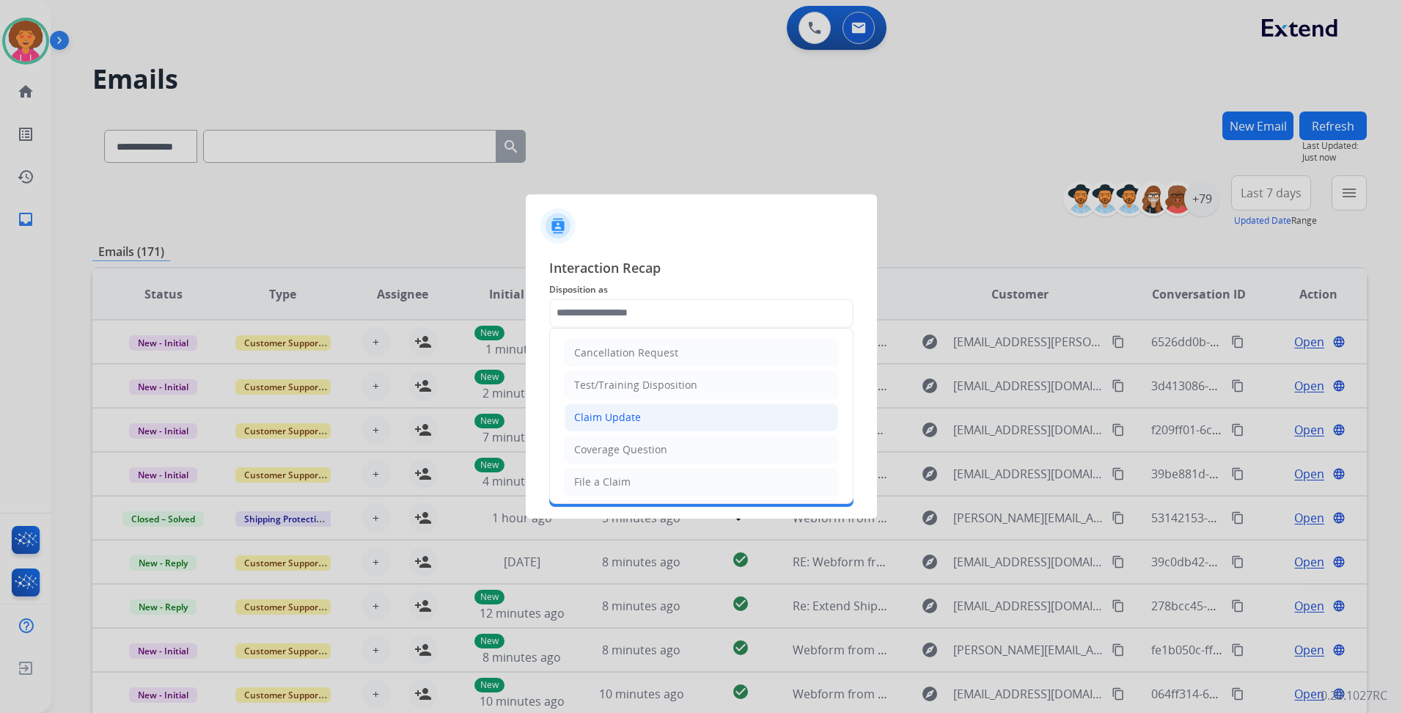
click at [636, 419] on div "Claim Update" at bounding box center [607, 417] width 67 height 15
type input "**********"
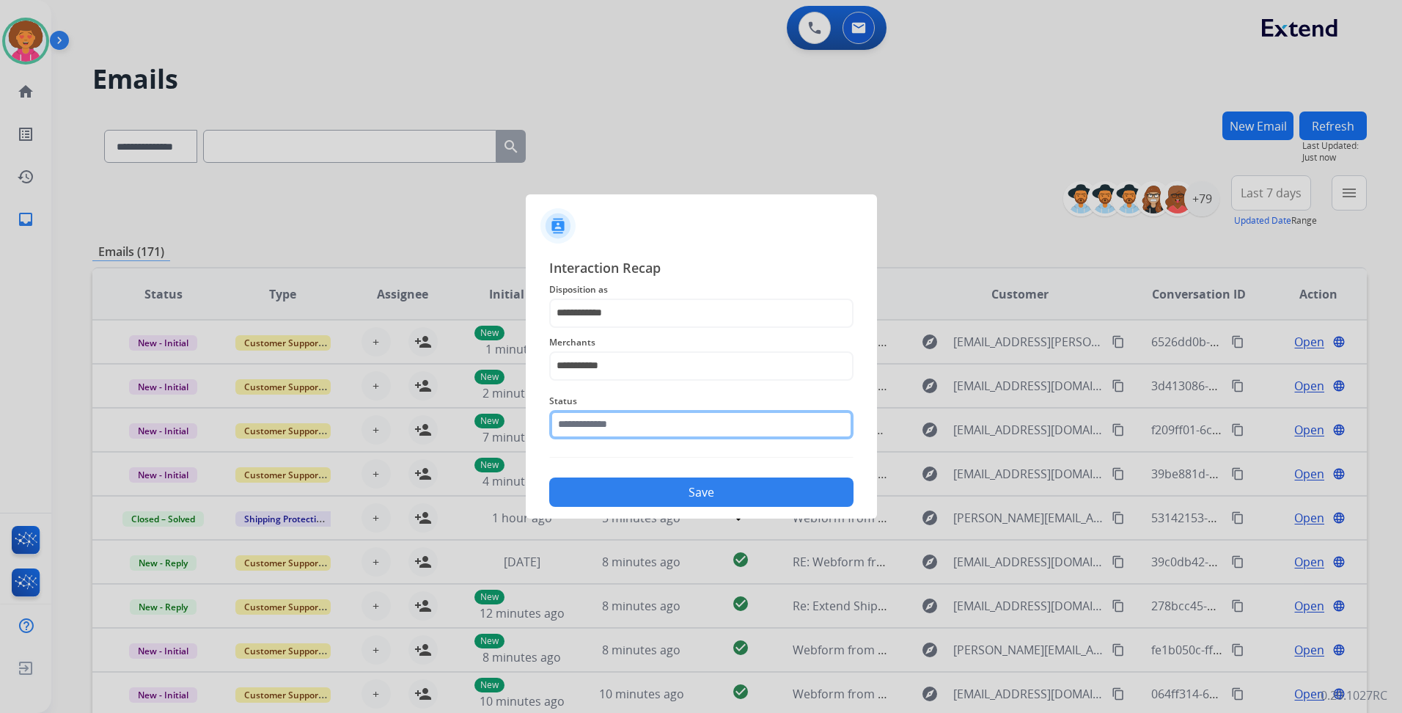
click at [614, 434] on input "text" at bounding box center [701, 424] width 304 height 29
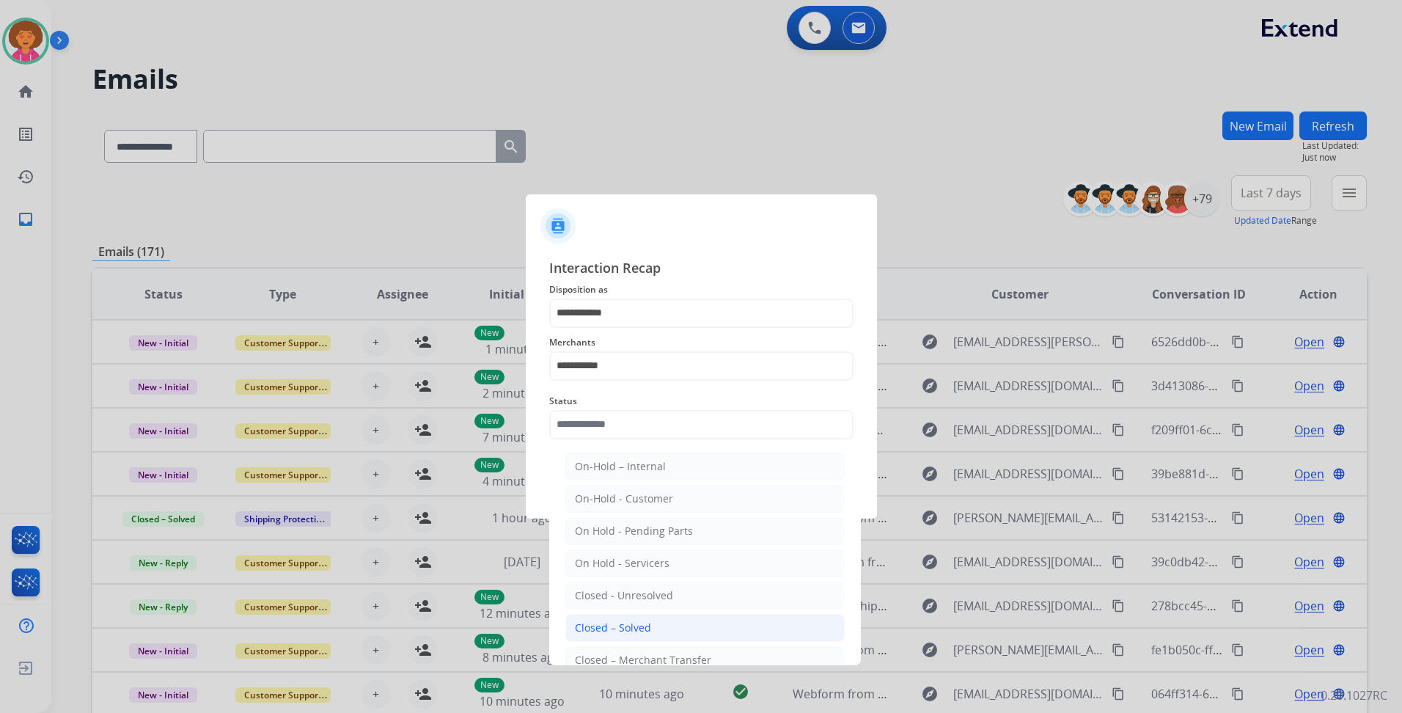
click at [611, 628] on div "Closed – Solved" at bounding box center [613, 627] width 76 height 15
type input "**********"
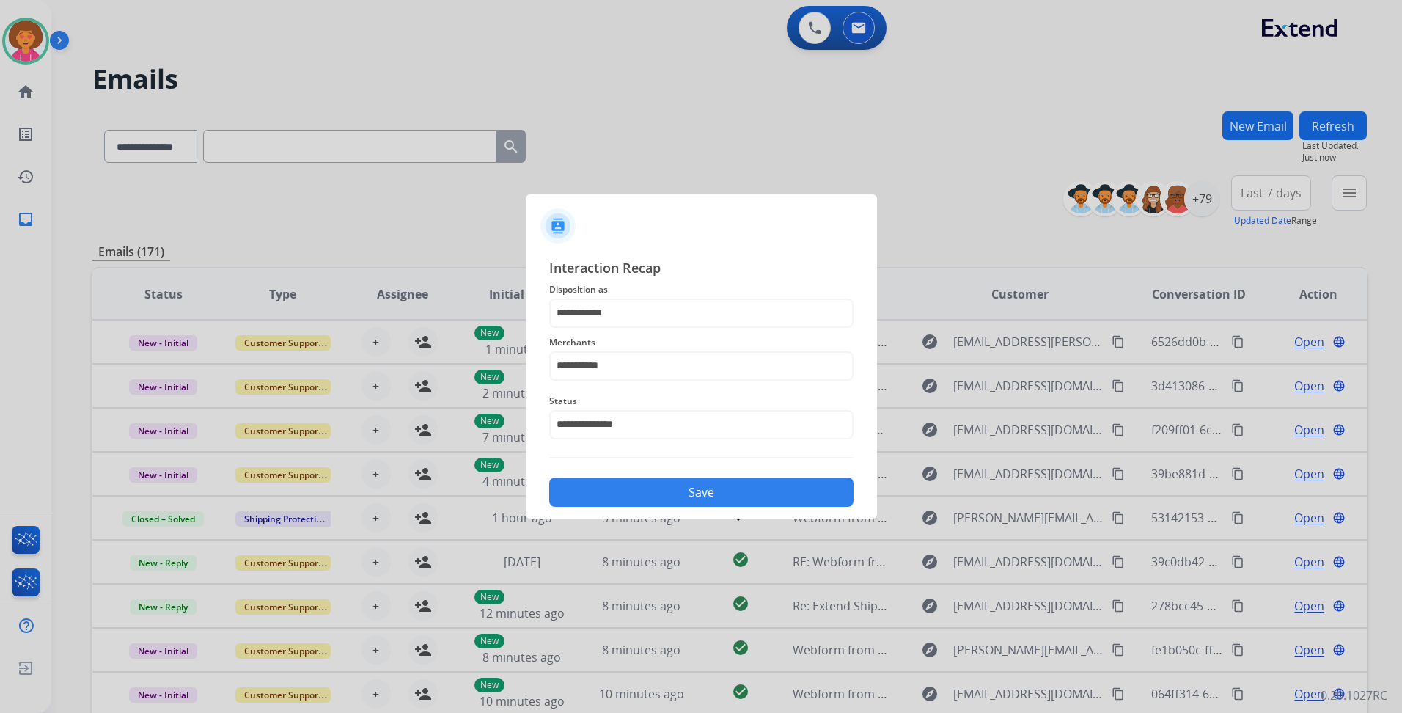
click at [662, 492] on button "Save" at bounding box center [701, 491] width 304 height 29
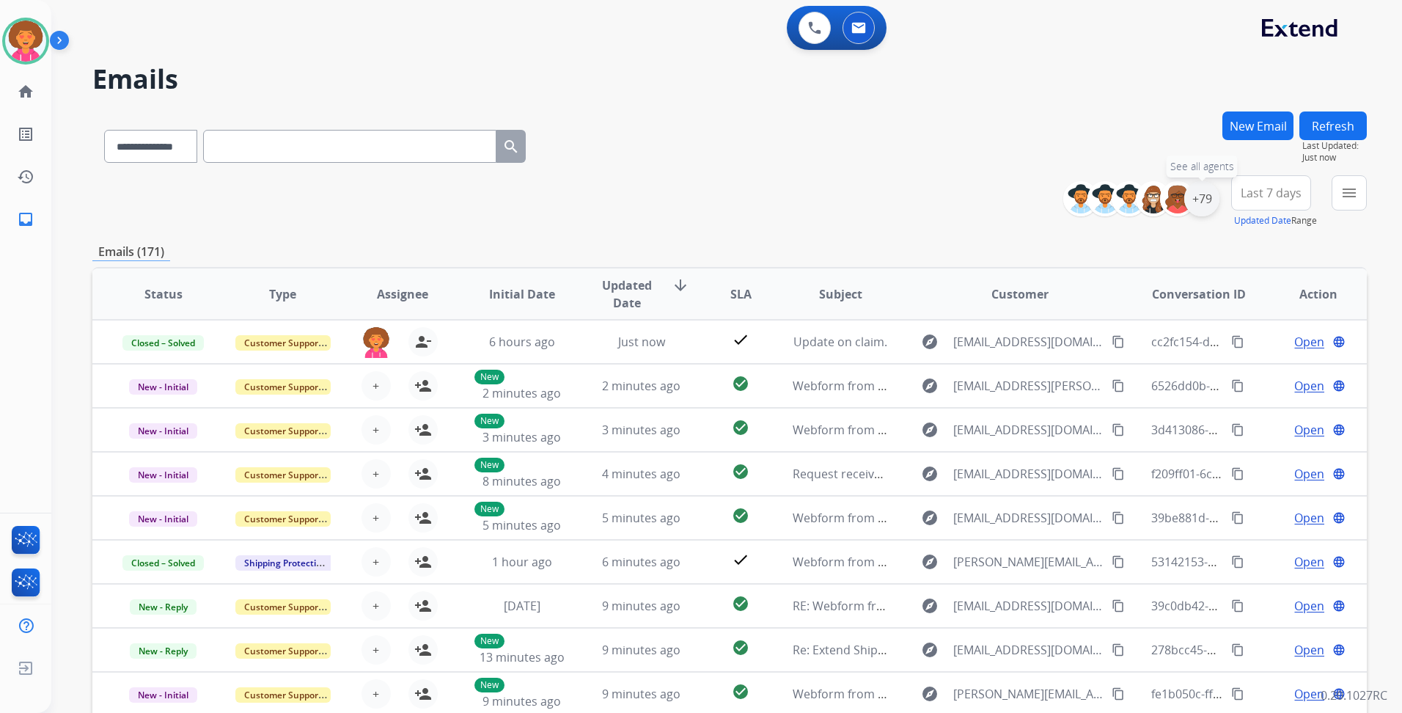
click at [1193, 209] on div "+79" at bounding box center [1201, 198] width 35 height 35
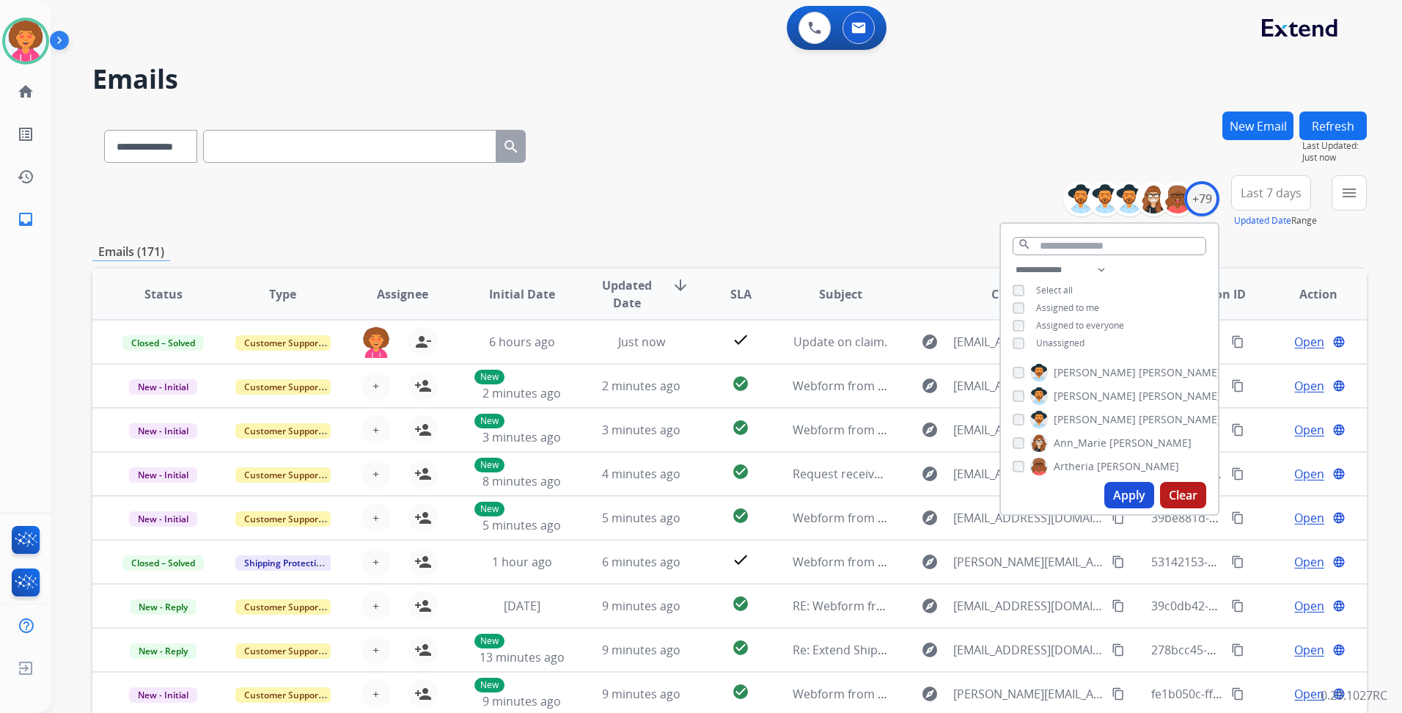
drag, startPoint x: 1063, startPoint y: 339, endPoint x: 1064, endPoint y: 347, distance: 8.2
click at [1063, 339] on span "Unassigned" at bounding box center [1060, 342] width 48 height 12
click at [1130, 495] on button "Apply" at bounding box center [1129, 495] width 50 height 26
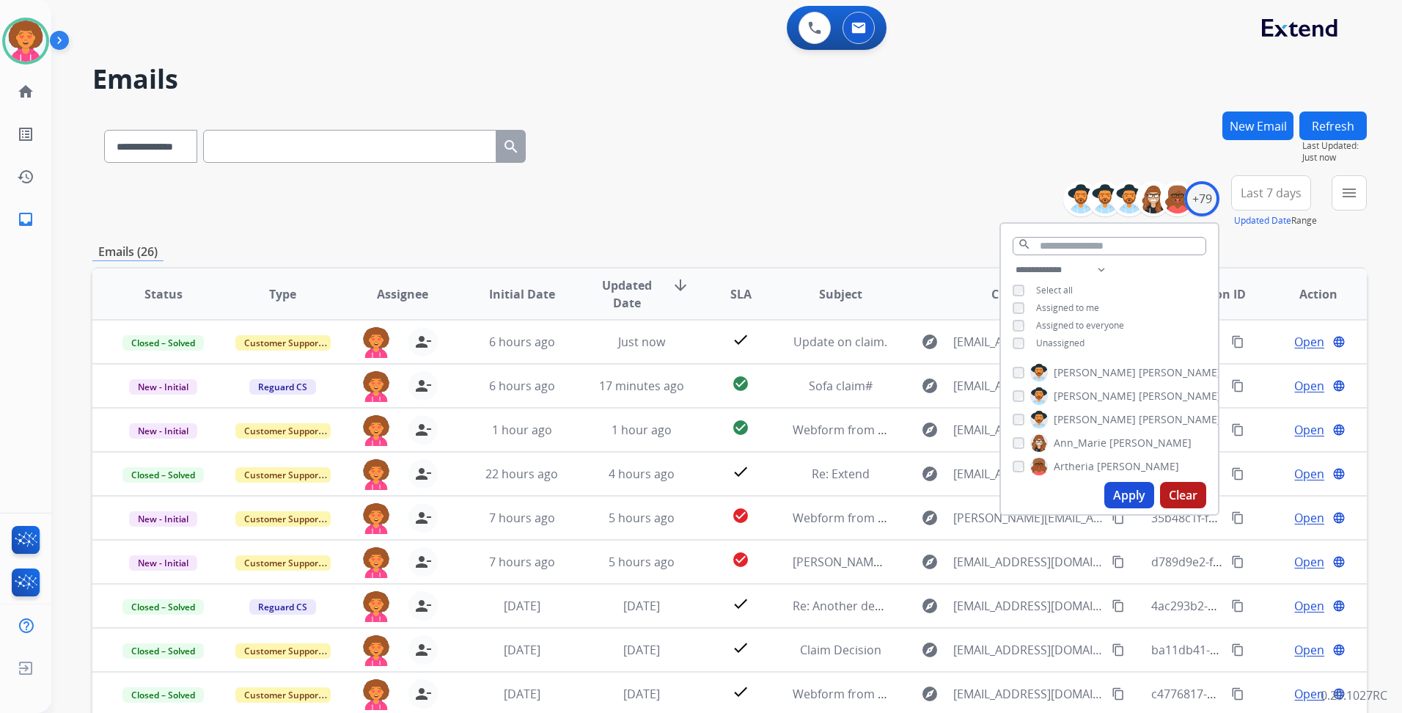
click at [725, 172] on div "**********" at bounding box center [729, 143] width 1274 height 64
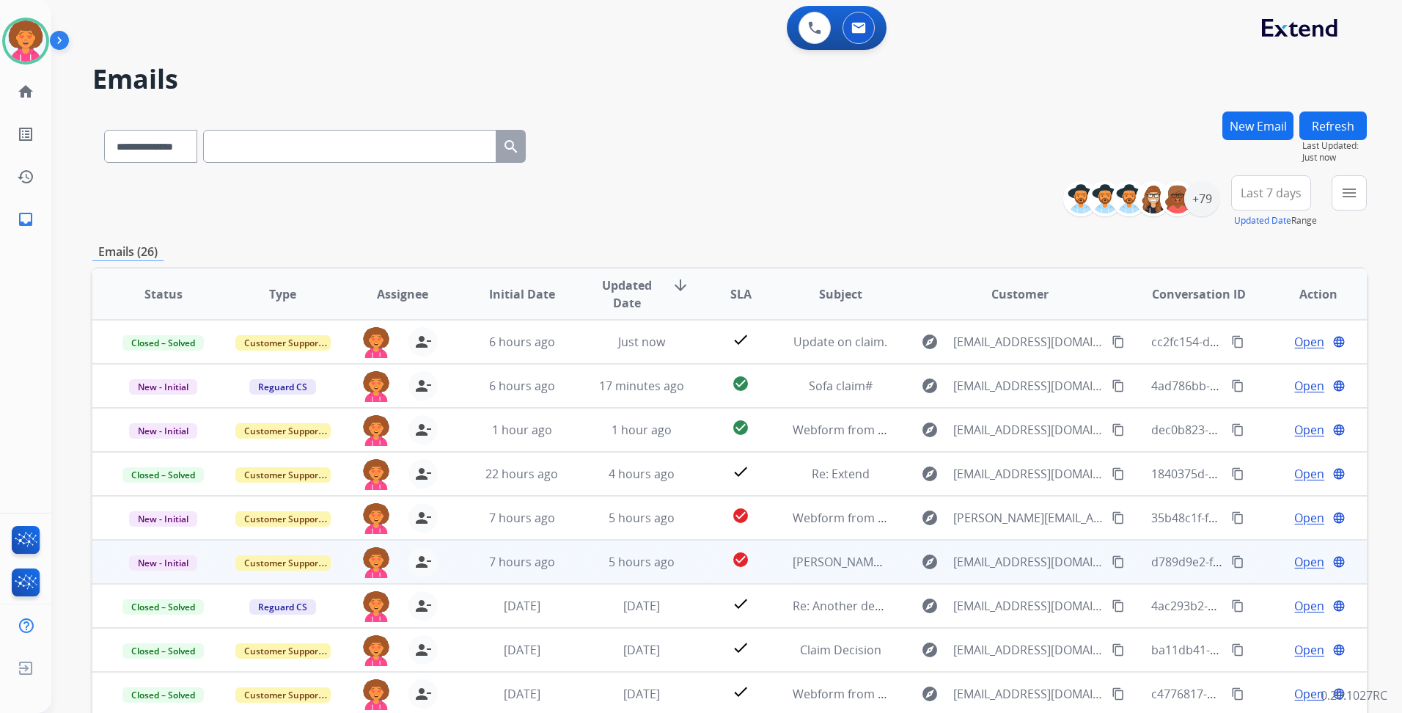
click at [1294, 557] on span "Open" at bounding box center [1309, 562] width 30 height 18
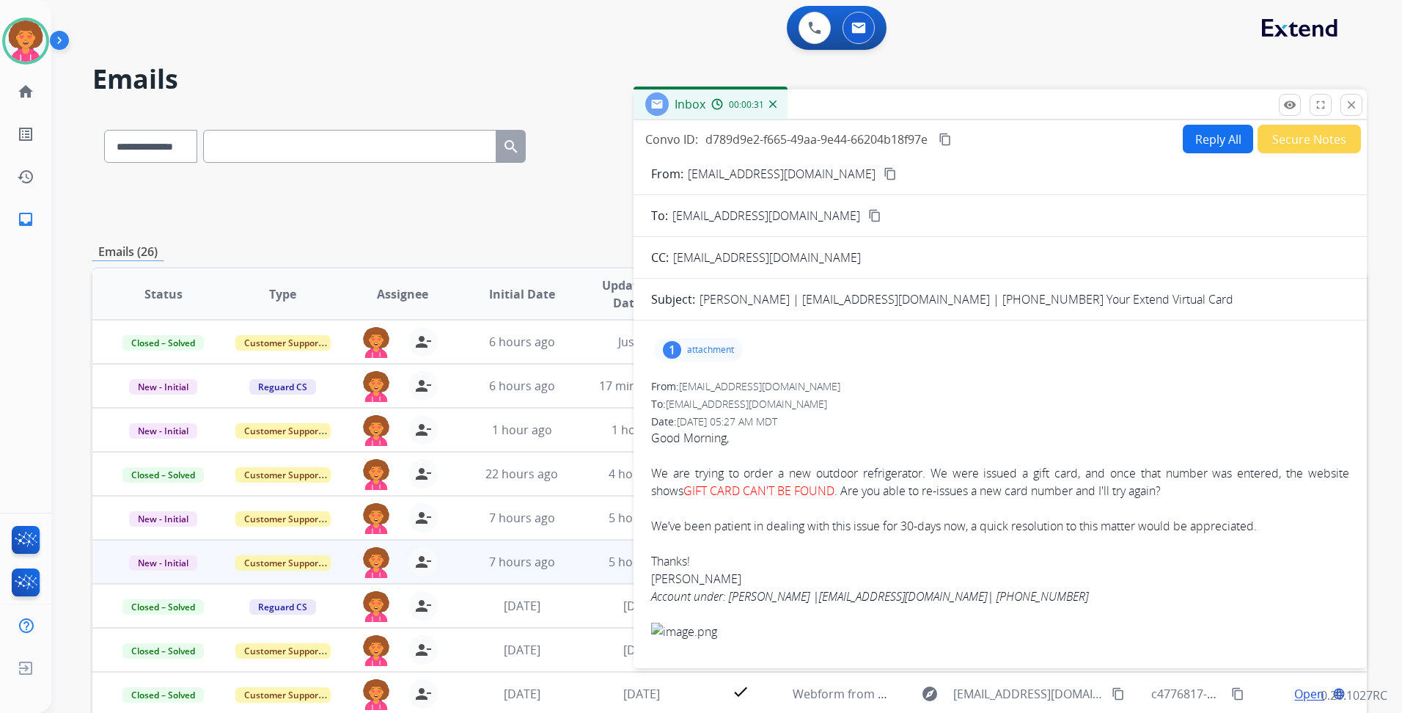
click at [883, 168] on mat-icon "content_copy" at bounding box center [889, 173] width 13 height 13
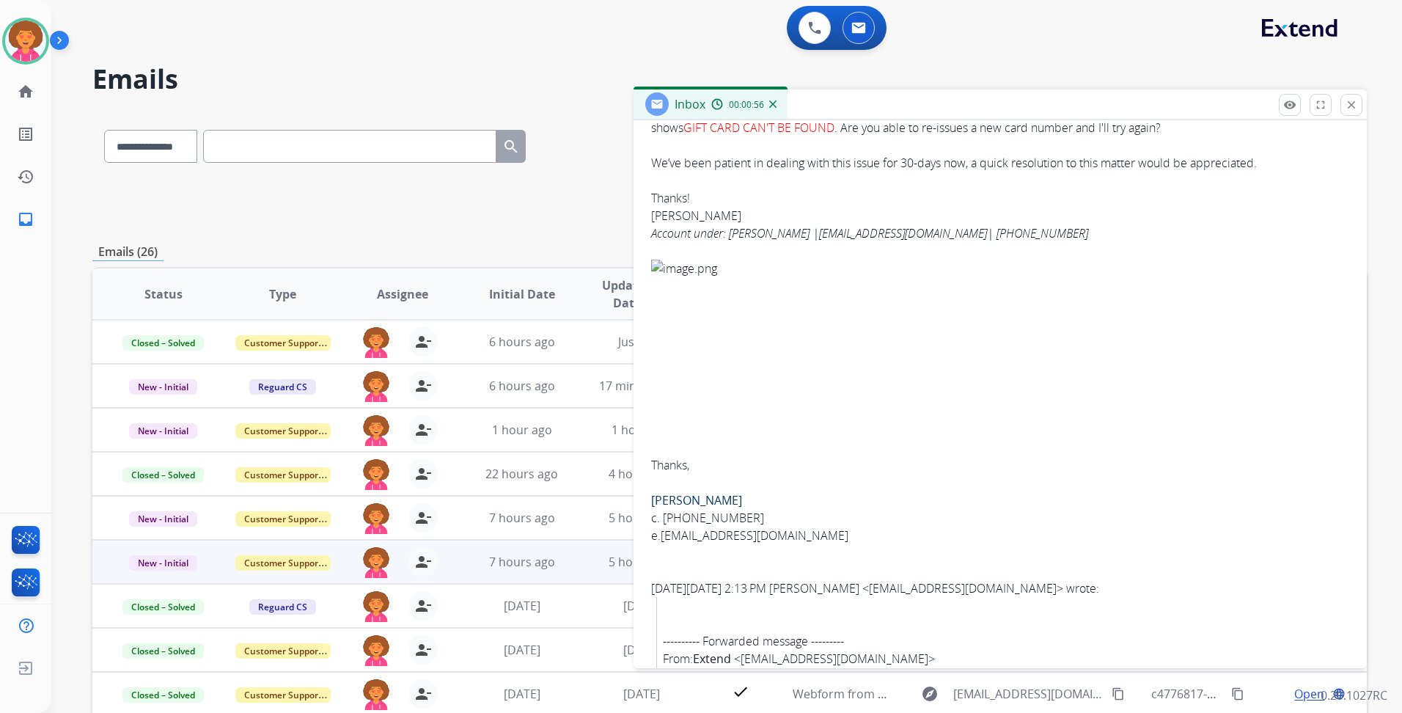
scroll to position [220, 0]
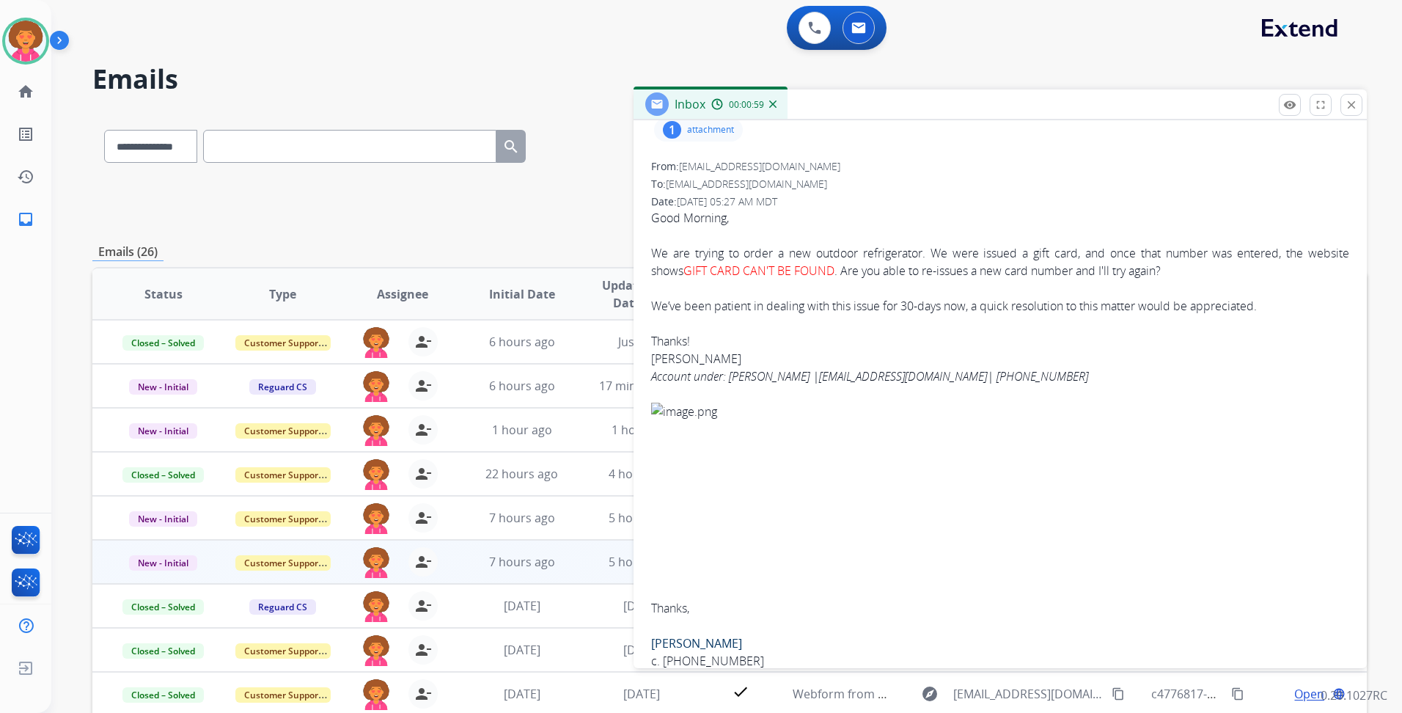
click at [819, 378] on link "[EMAIL_ADDRESS][DOMAIN_NAME]" at bounding box center [903, 376] width 168 height 16
click at [819, 375] on link "[EMAIL_ADDRESS][DOMAIN_NAME]" at bounding box center [903, 376] width 168 height 16
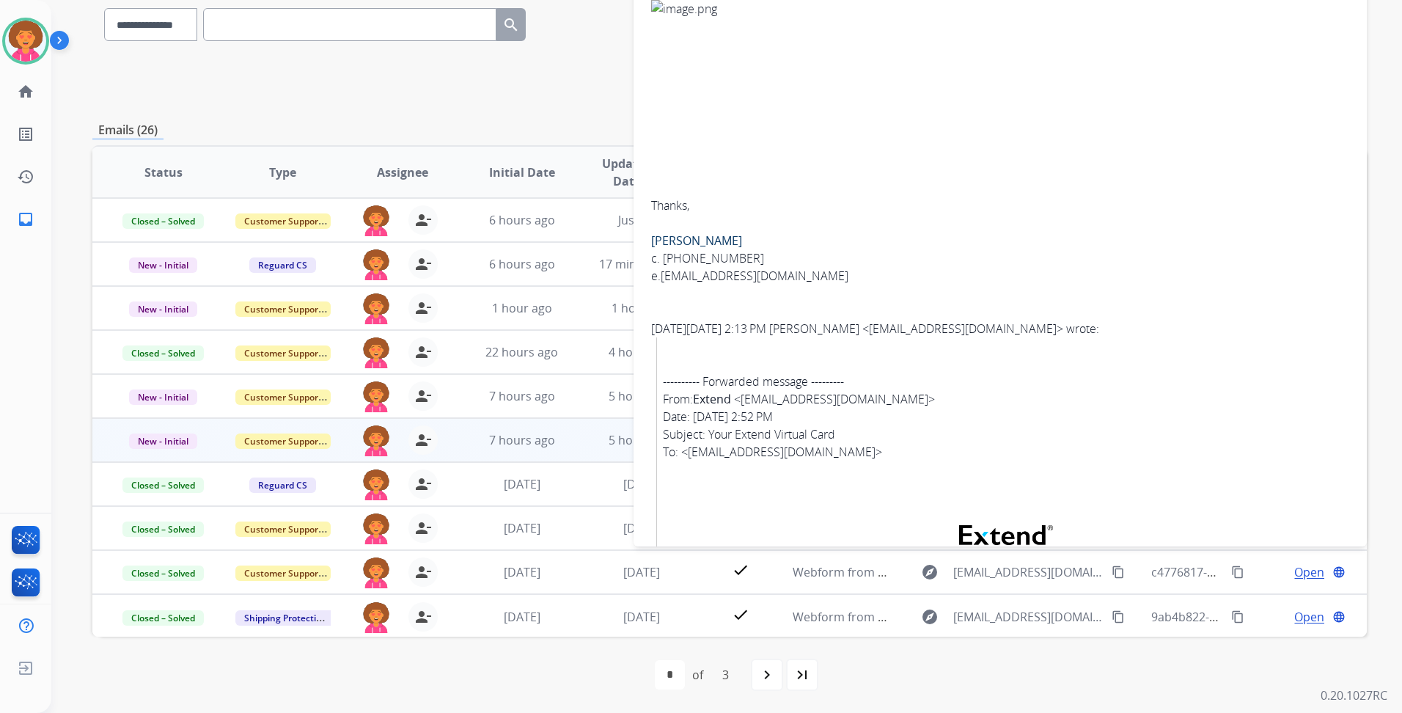
scroll to position [570, 0]
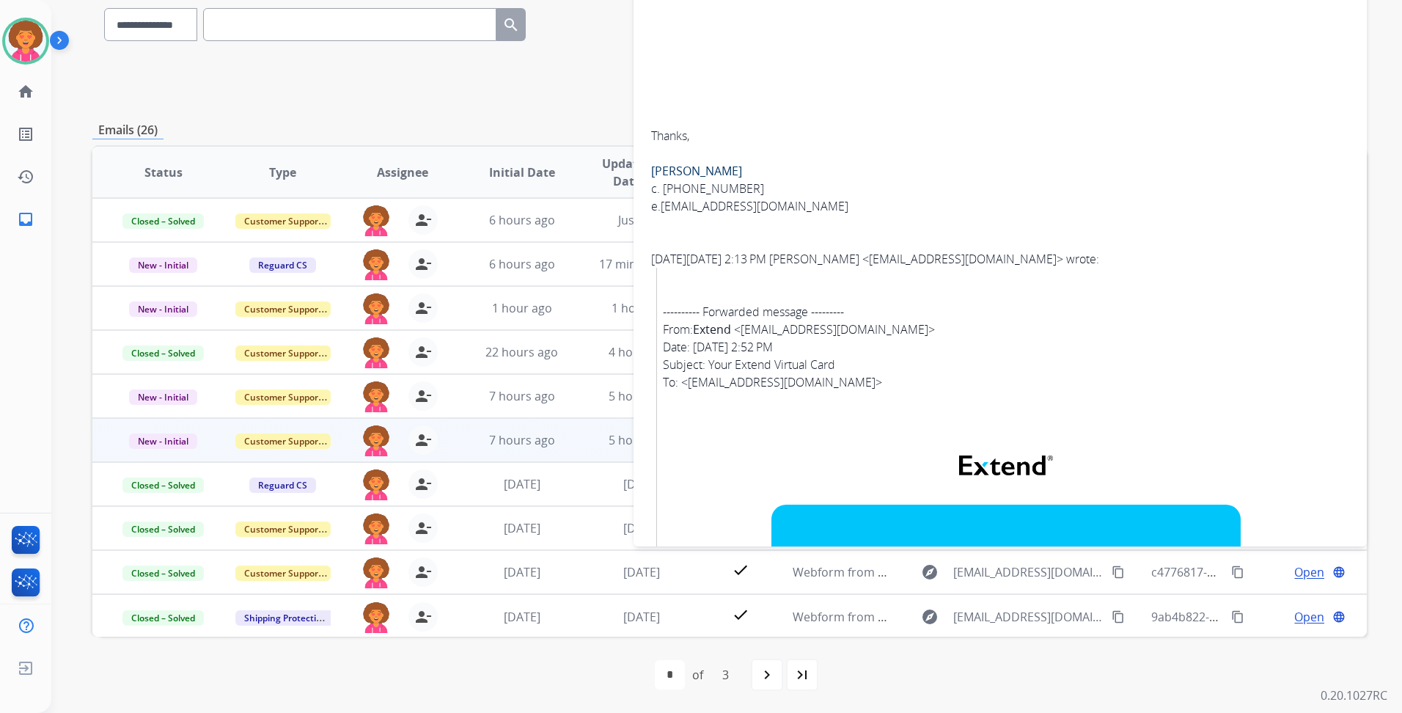
click at [691, 379] on link "[EMAIL_ADDRESS][DOMAIN_NAME]" at bounding box center [782, 382] width 188 height 16
drag, startPoint x: 1209, startPoint y: 298, endPoint x: 1179, endPoint y: 307, distance: 31.3
drag, startPoint x: 829, startPoint y: 381, endPoint x: 689, endPoint y: 379, distance: 140.0
click at [689, 379] on div "---------- Forwarded message --------- From: Extend < [EMAIL_ADDRESS][DOMAIN_NA…" at bounding box center [1006, 347] width 686 height 88
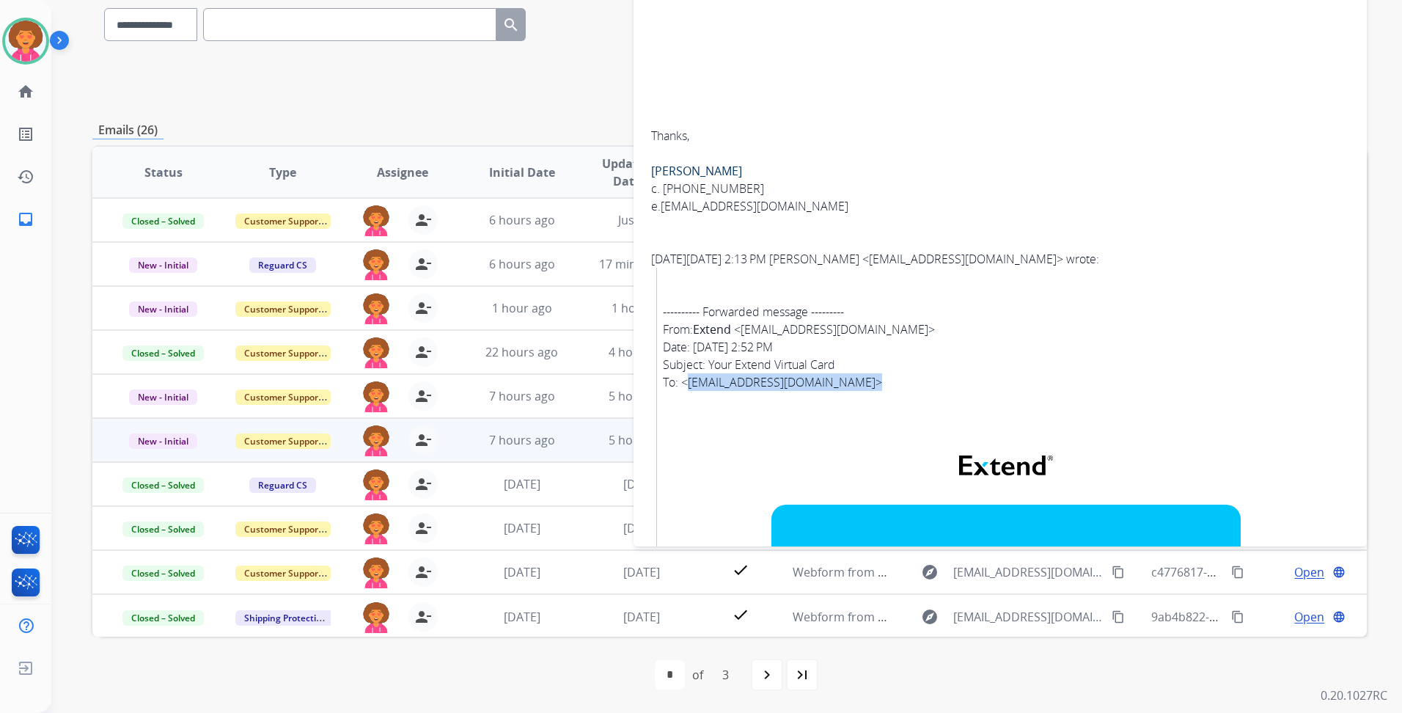
drag, startPoint x: 689, startPoint y: 379, endPoint x: 699, endPoint y: 381, distance: 10.5
copy div "[EMAIL_ADDRESS][DOMAIN_NAME] >"
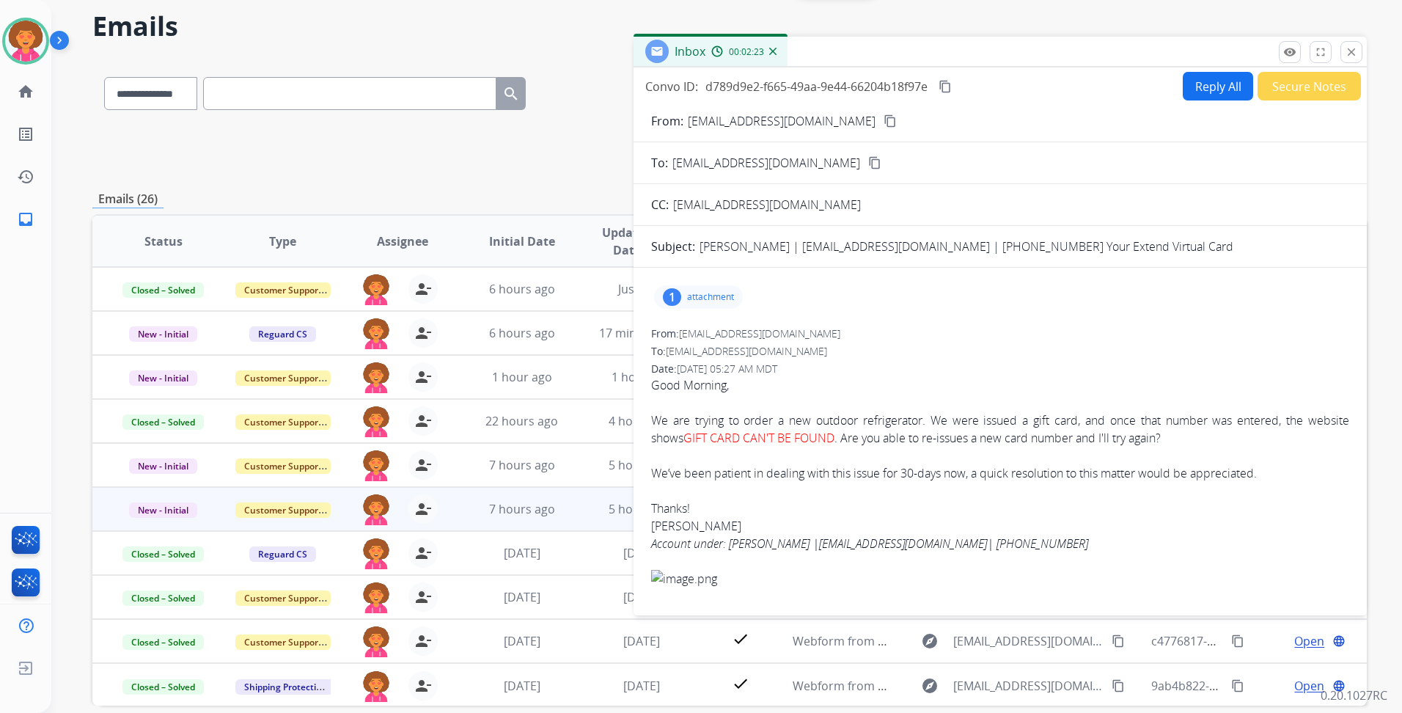
scroll to position [0, 0]
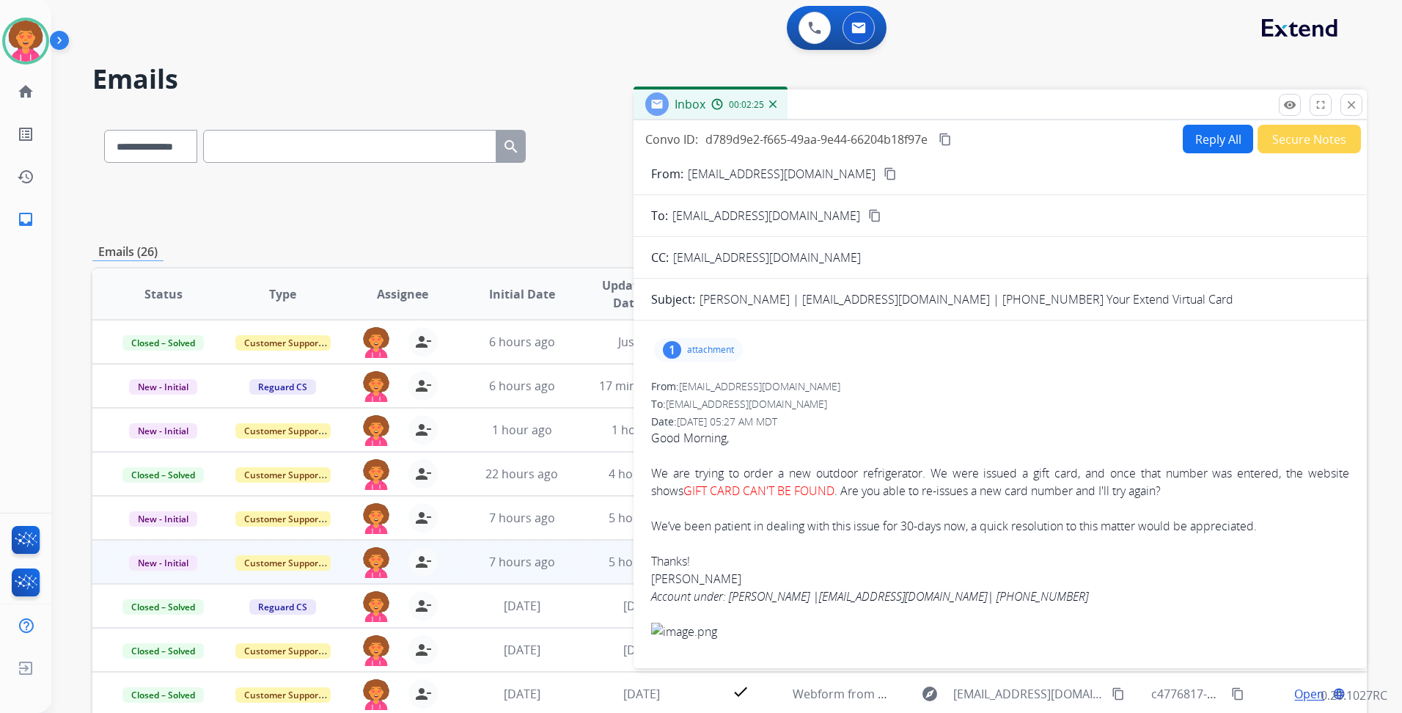
click at [698, 347] on p "attachment" at bounding box center [710, 350] width 47 height 12
drag, startPoint x: 970, startPoint y: 385, endPoint x: 962, endPoint y: 380, distance: 9.2
click at [970, 384] on div "From: [EMAIL_ADDRESS][DOMAIN_NAME]" at bounding box center [1000, 386] width 698 height 15
click at [699, 345] on p "attachment" at bounding box center [710, 350] width 47 height 12
click at [1210, 149] on button "Reply All" at bounding box center [1217, 139] width 70 height 29
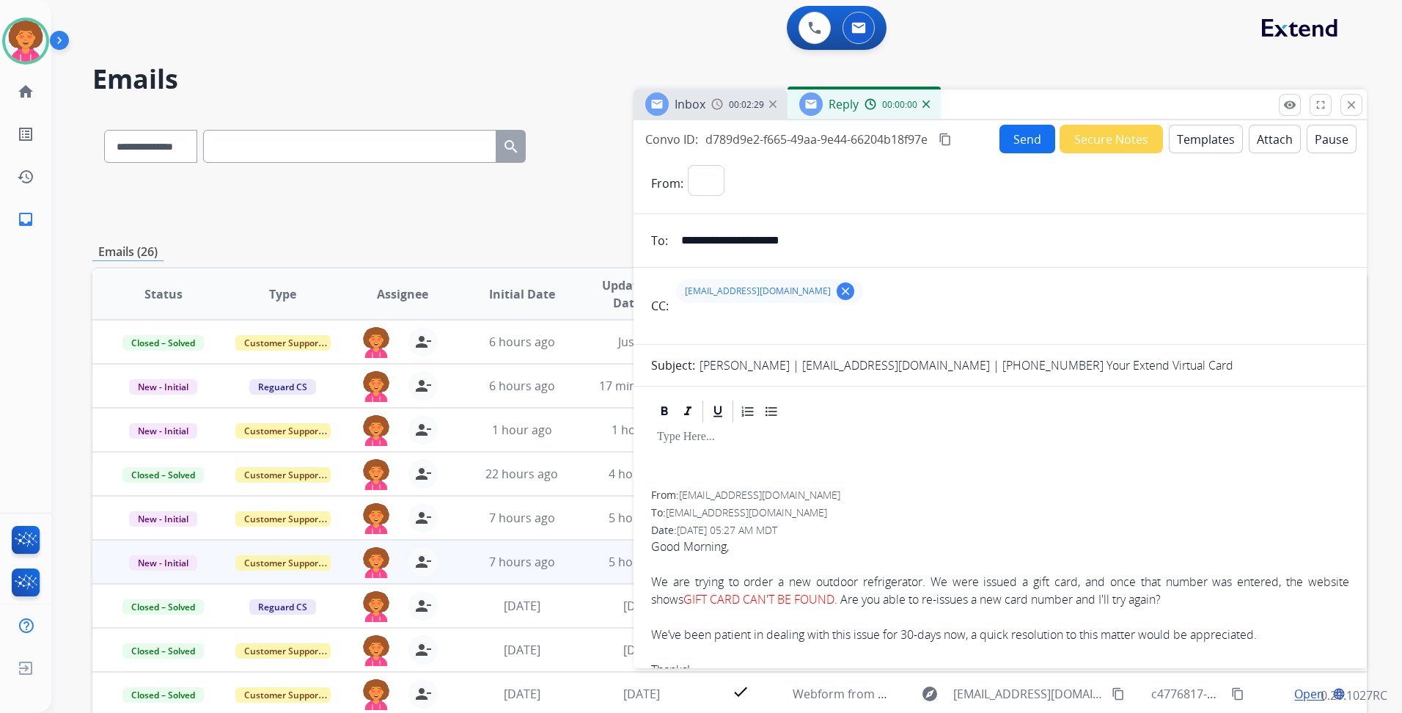
select select "**********"
click at [1182, 138] on button "Templates" at bounding box center [1206, 139] width 74 height 29
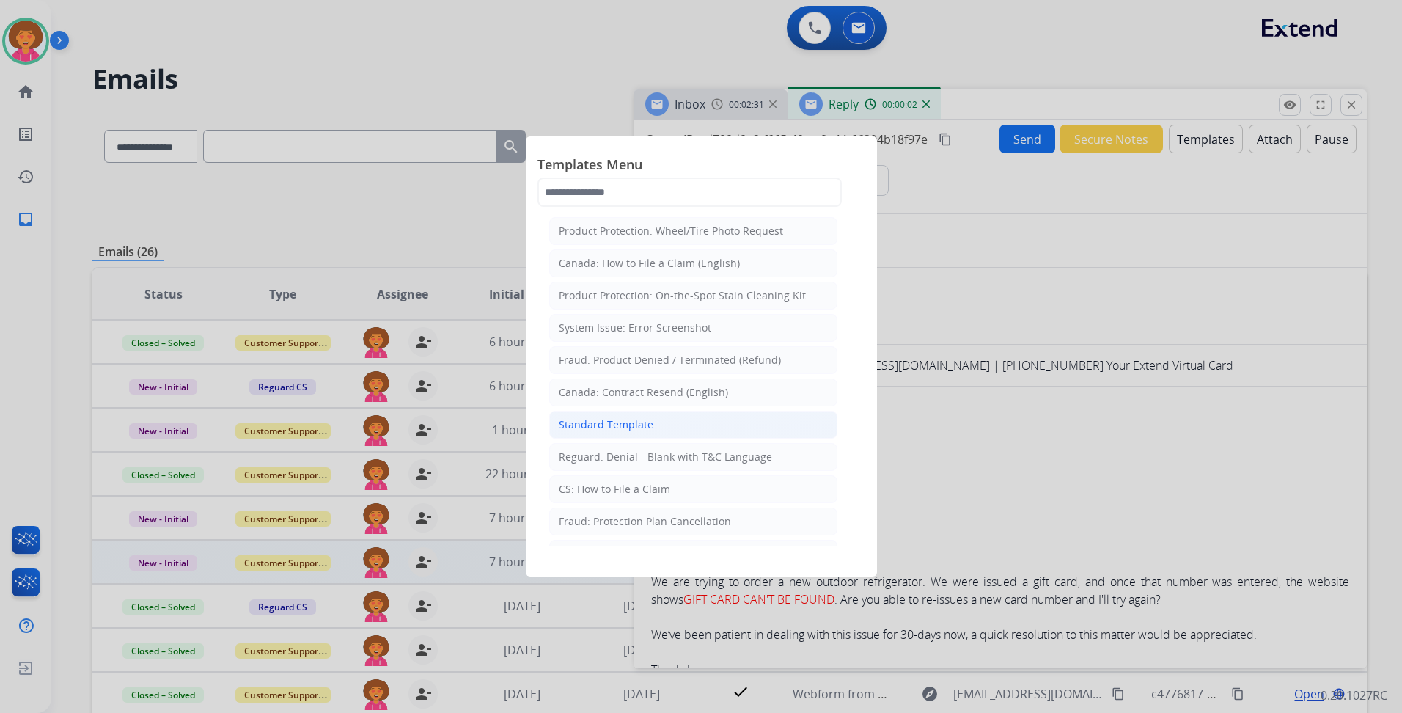
click at [639, 414] on li "Standard Template" at bounding box center [693, 425] width 288 height 28
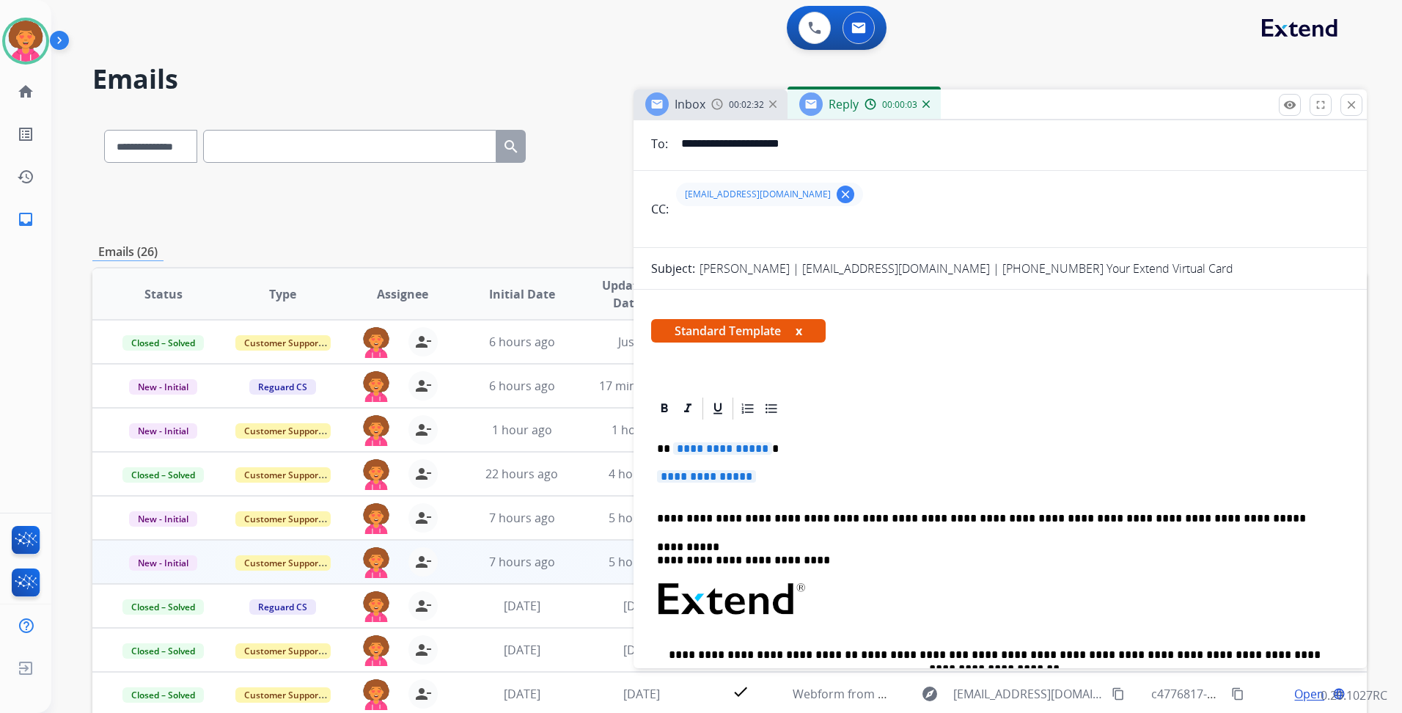
scroll to position [220, 0]
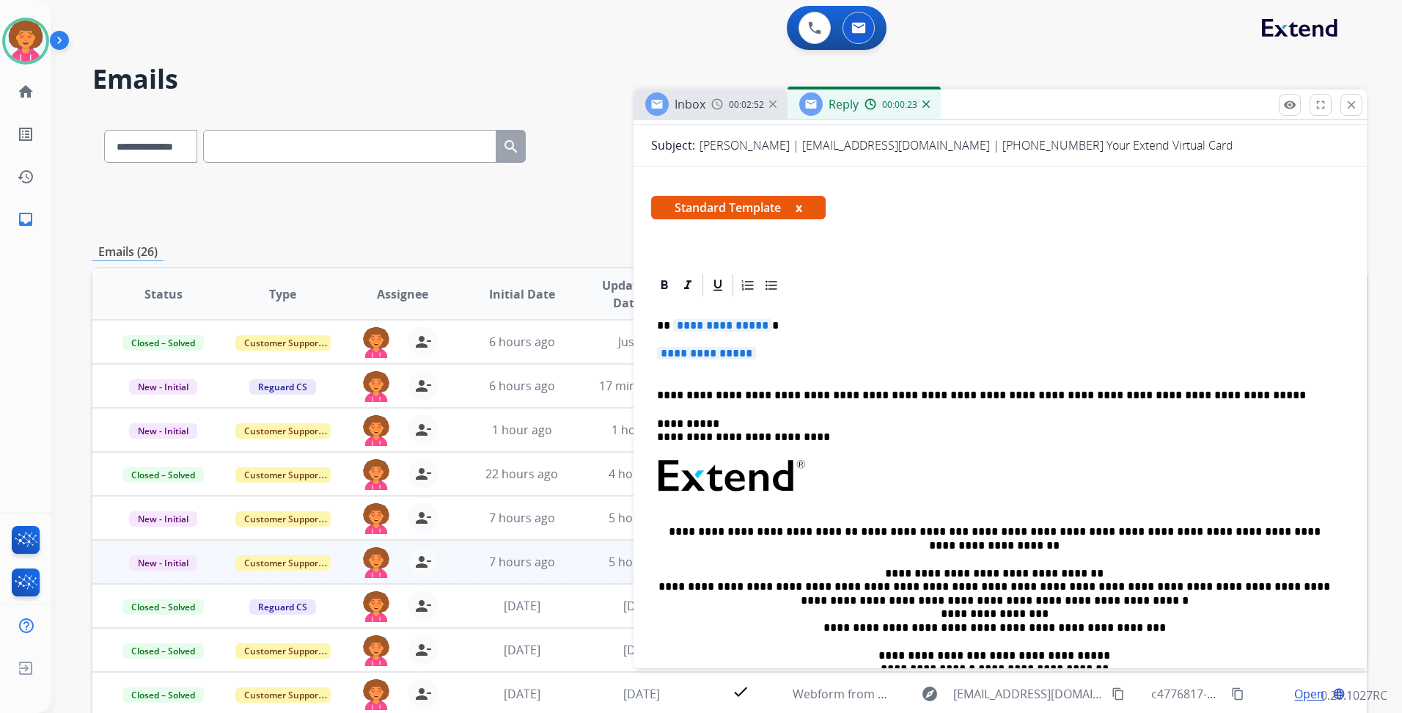
click at [759, 318] on div "**********" at bounding box center [1000, 510] width 698 height 424
click at [794, 376] on div "**********" at bounding box center [1000, 510] width 698 height 424
click at [798, 363] on p "**********" at bounding box center [1000, 360] width 686 height 27
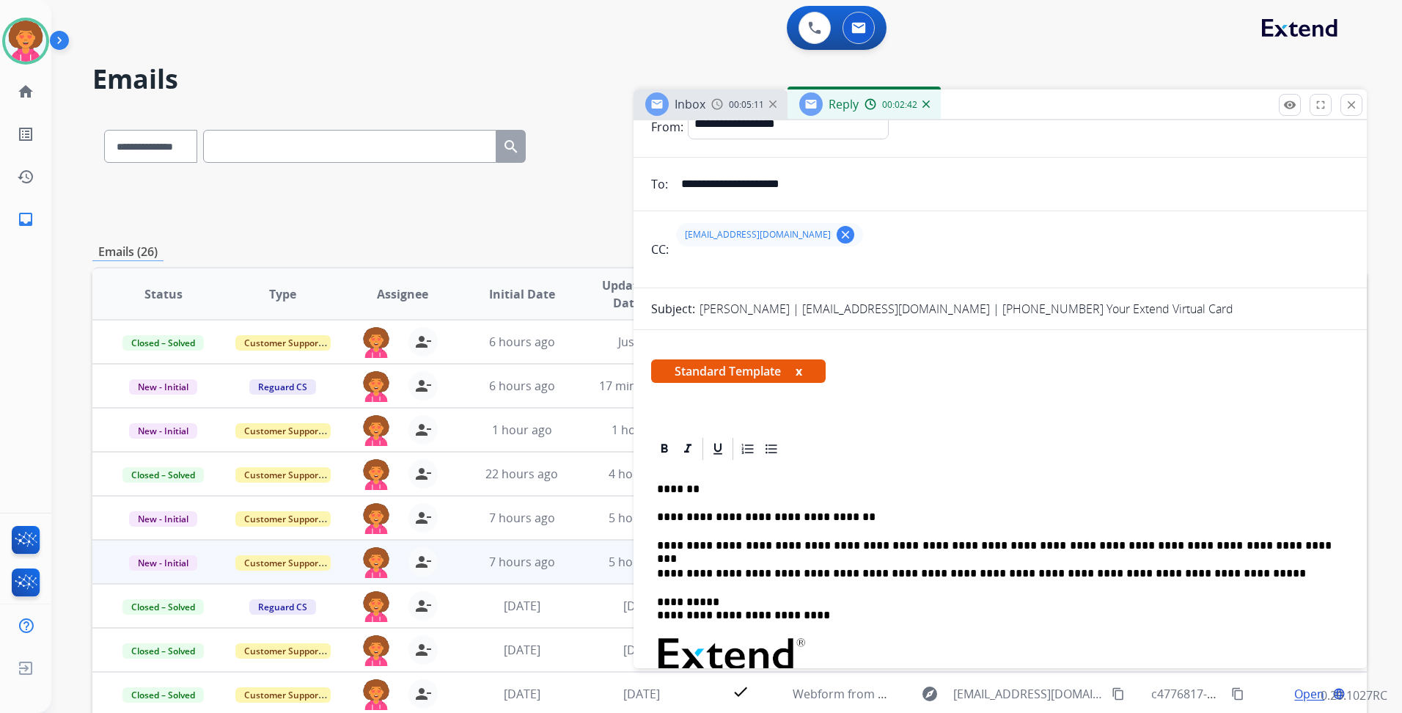
scroll to position [0, 0]
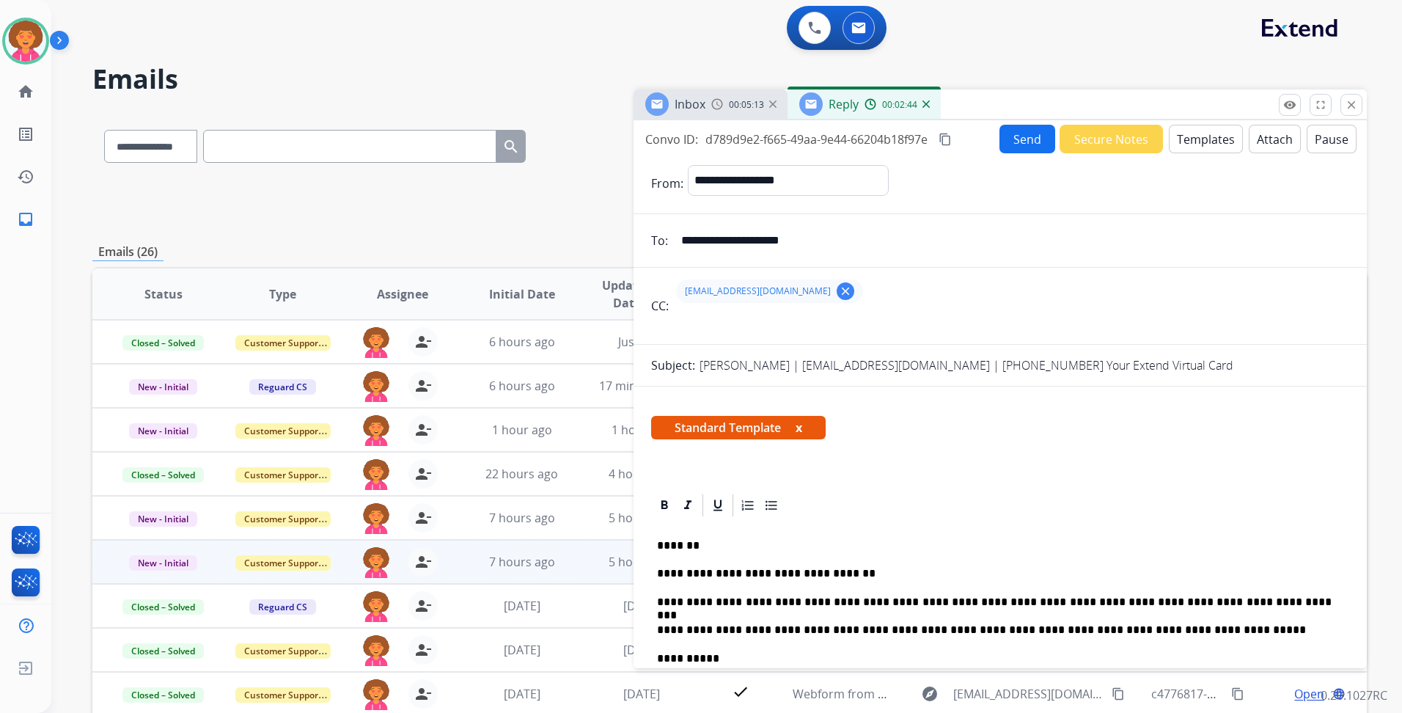
click at [1014, 133] on button "Send" at bounding box center [1027, 139] width 56 height 29
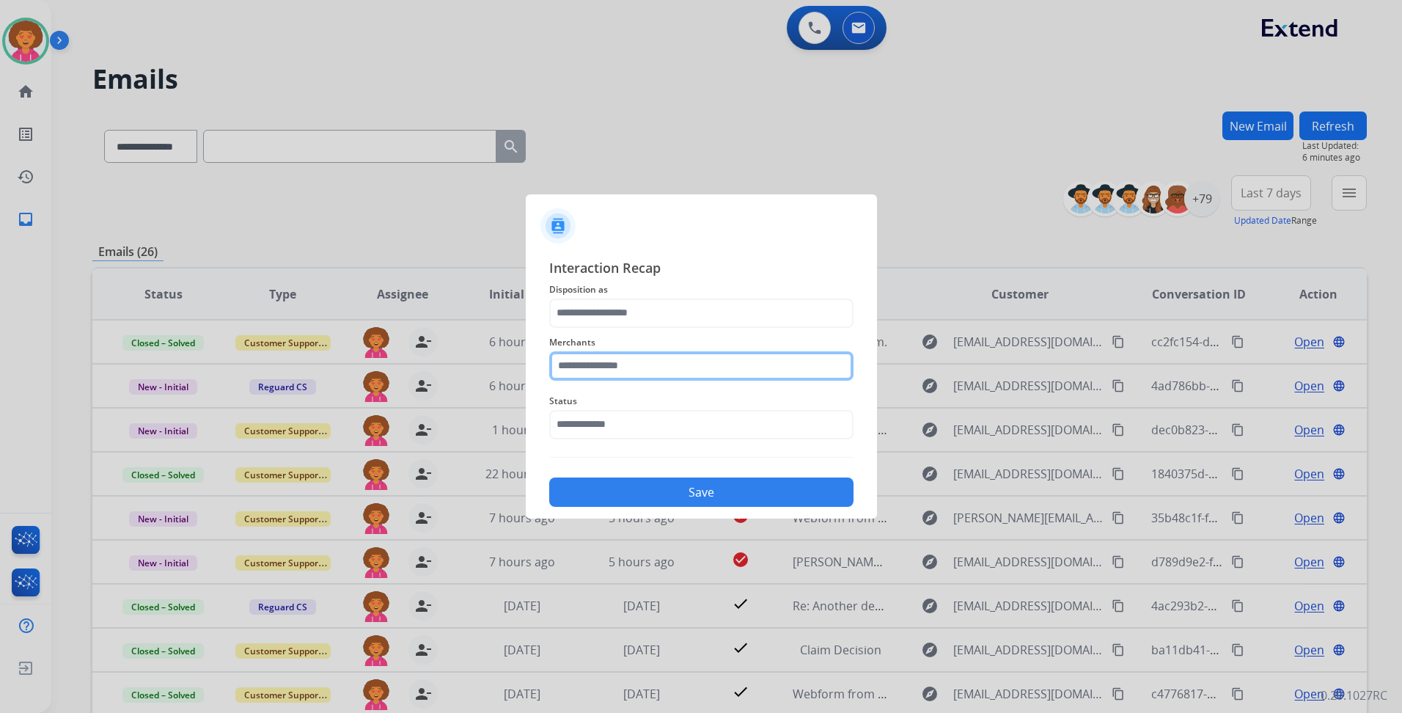
click at [608, 364] on input "text" at bounding box center [701, 365] width 304 height 29
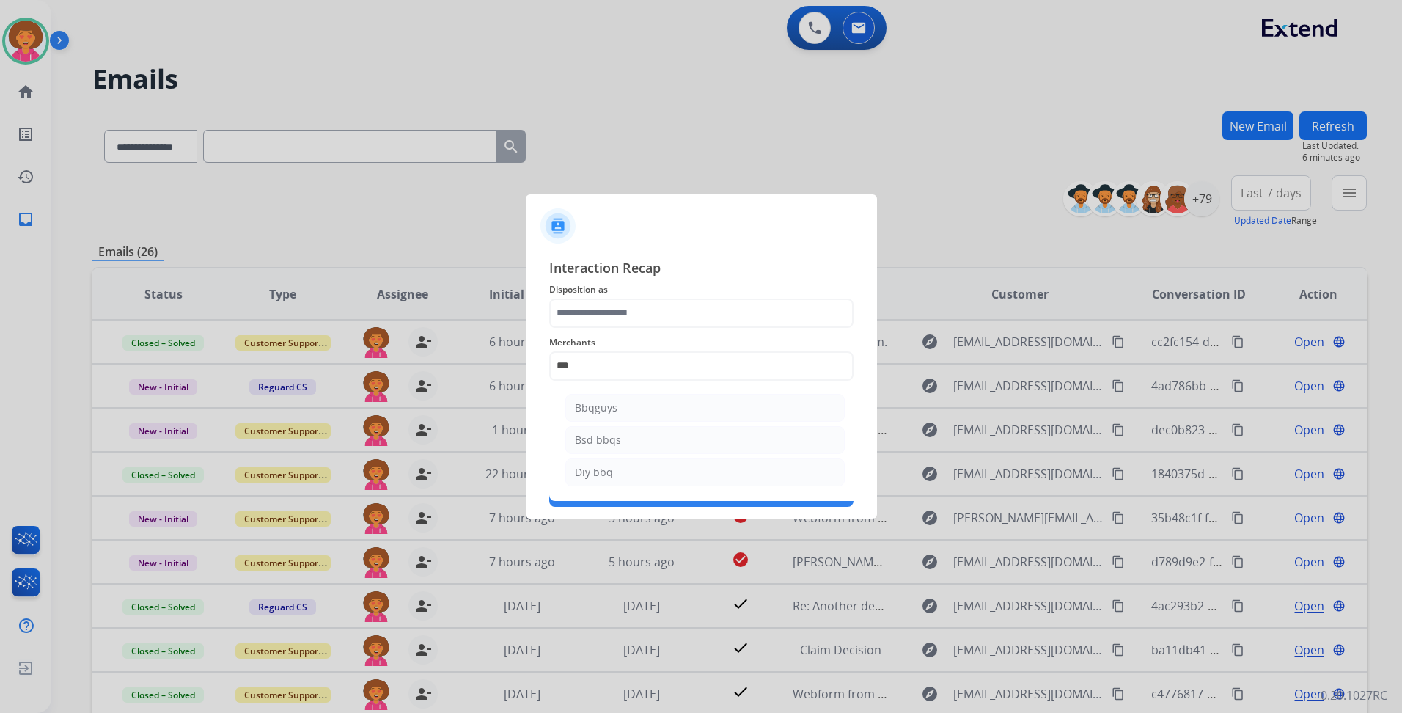
click at [586, 413] on div "Bbqguys" at bounding box center [596, 407] width 43 height 15
type input "*******"
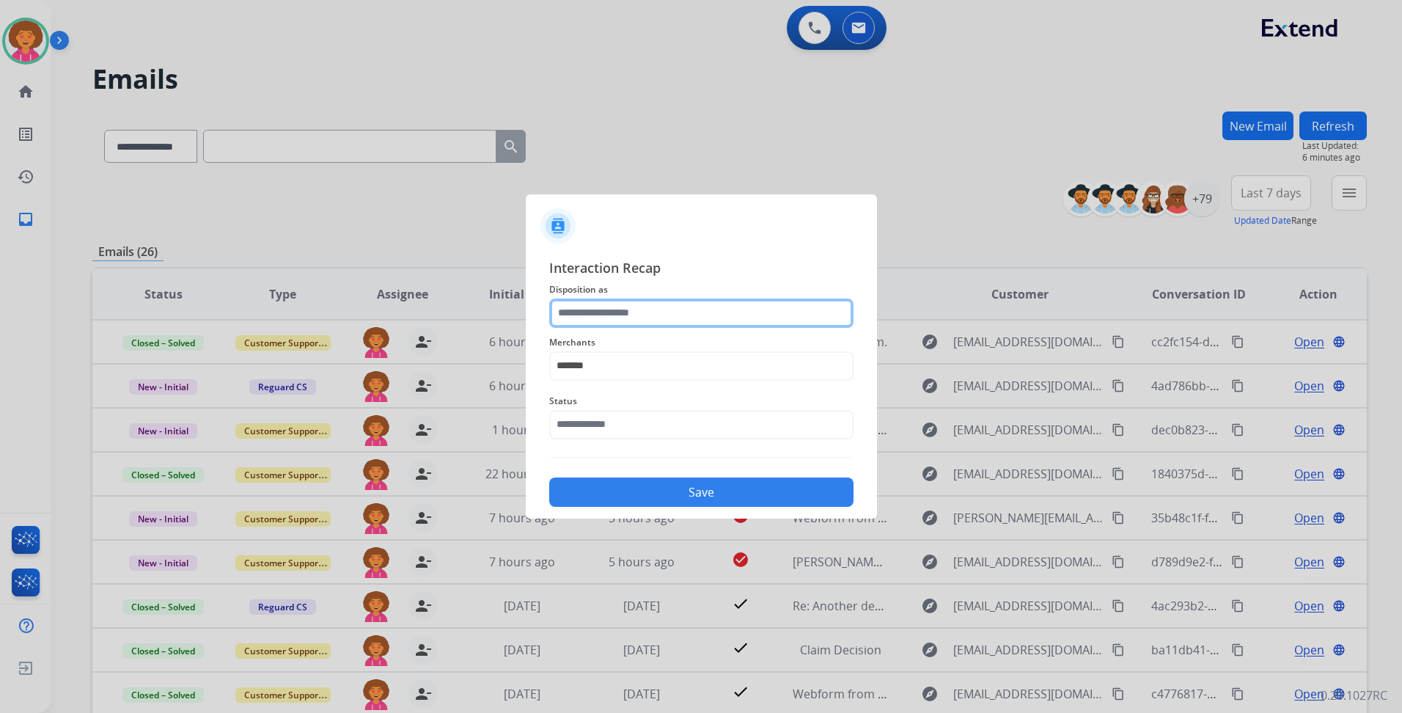
click at [600, 321] on input "text" at bounding box center [701, 312] width 304 height 29
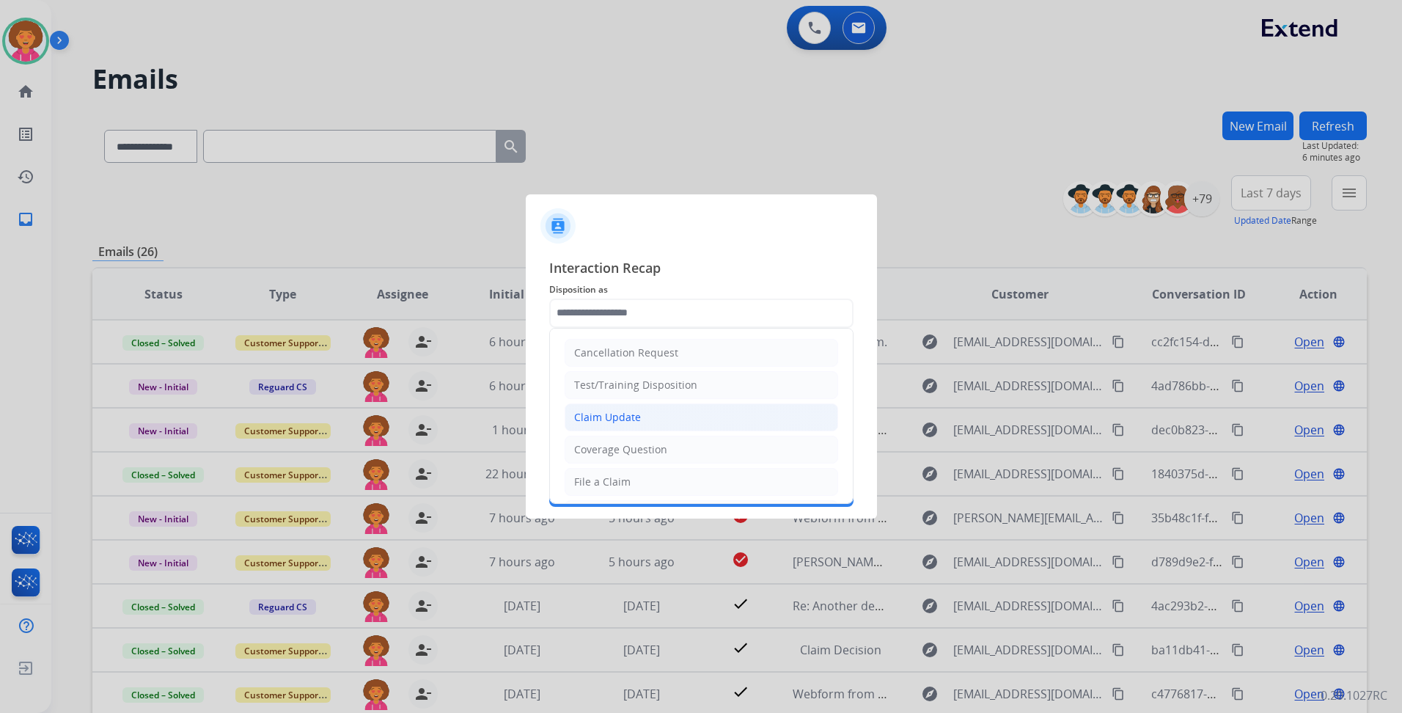
click at [597, 416] on div "Claim Update" at bounding box center [607, 417] width 67 height 15
type input "**********"
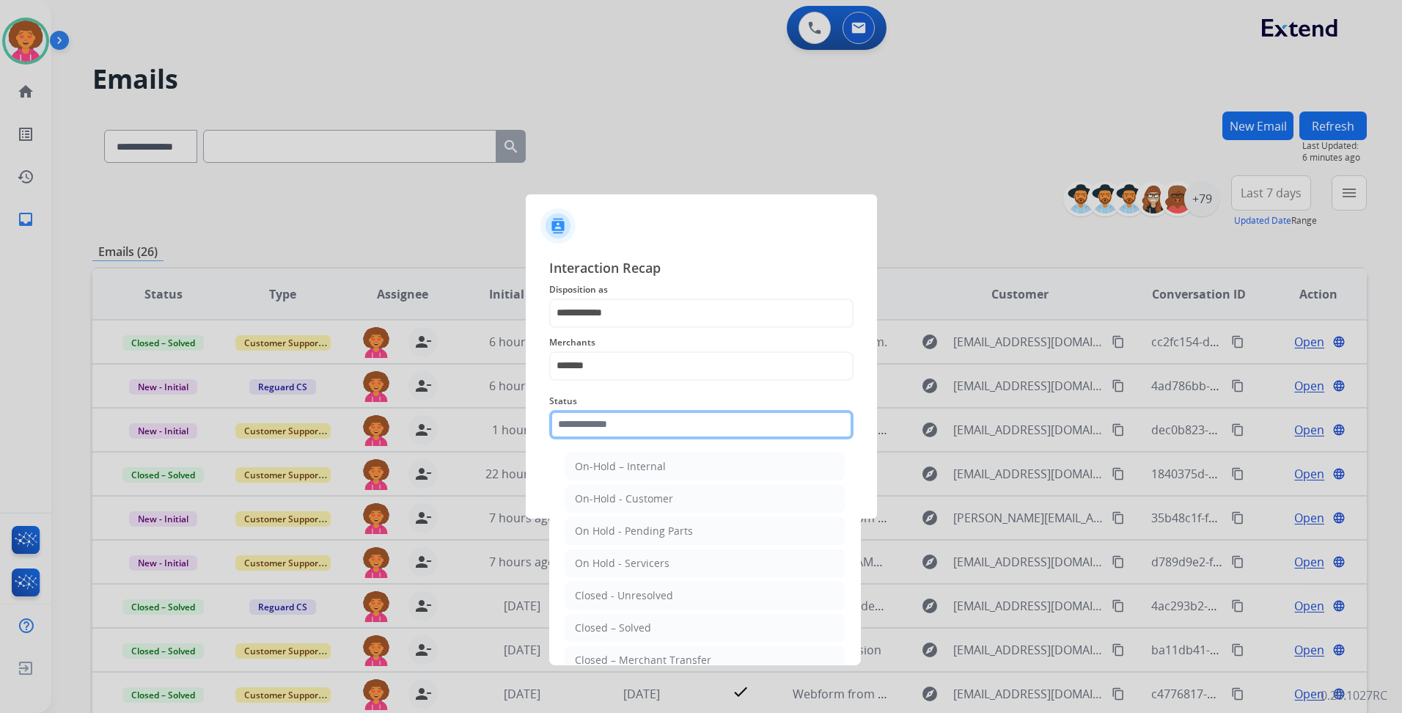
click at [601, 430] on input "text" at bounding box center [701, 424] width 304 height 29
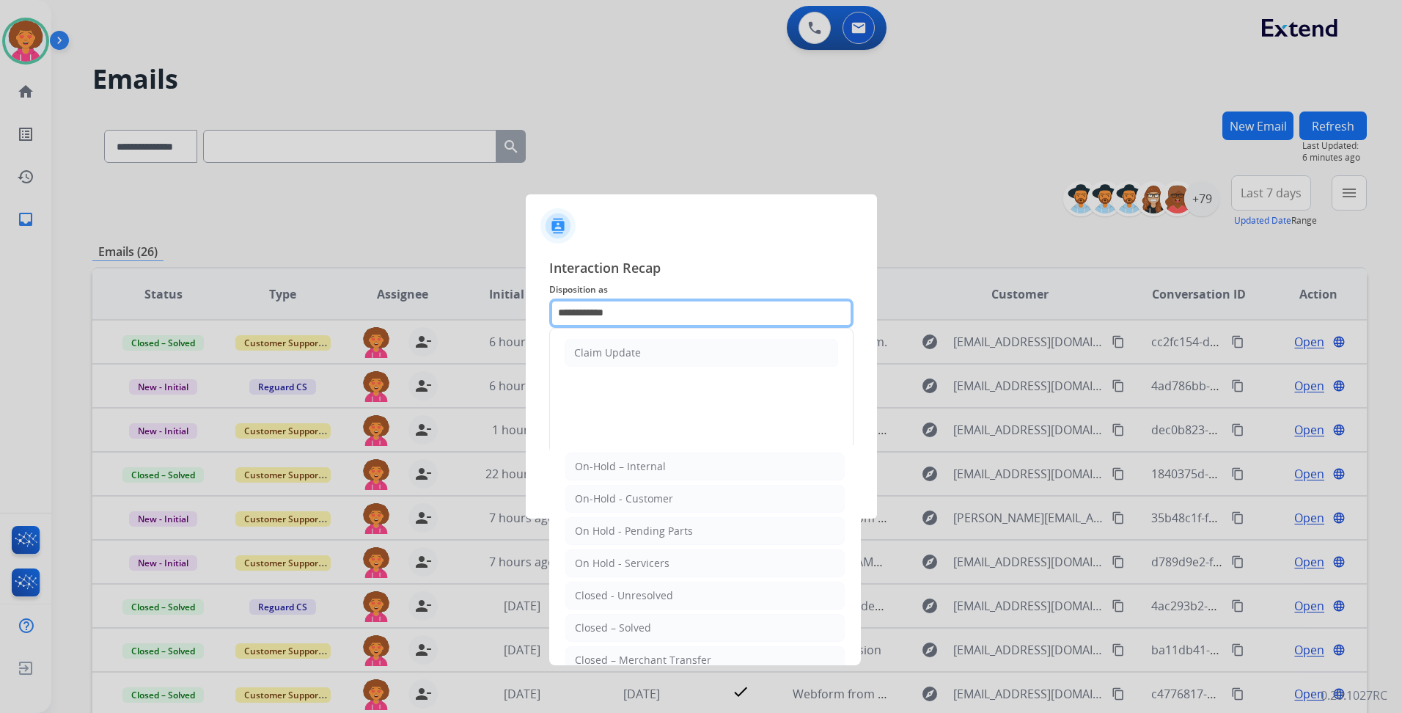
drag, startPoint x: 633, startPoint y: 309, endPoint x: 287, endPoint y: 230, distance: 355.7
click at [0, 232] on app-contact-recap-modal "**********" at bounding box center [0, 356] width 0 height 713
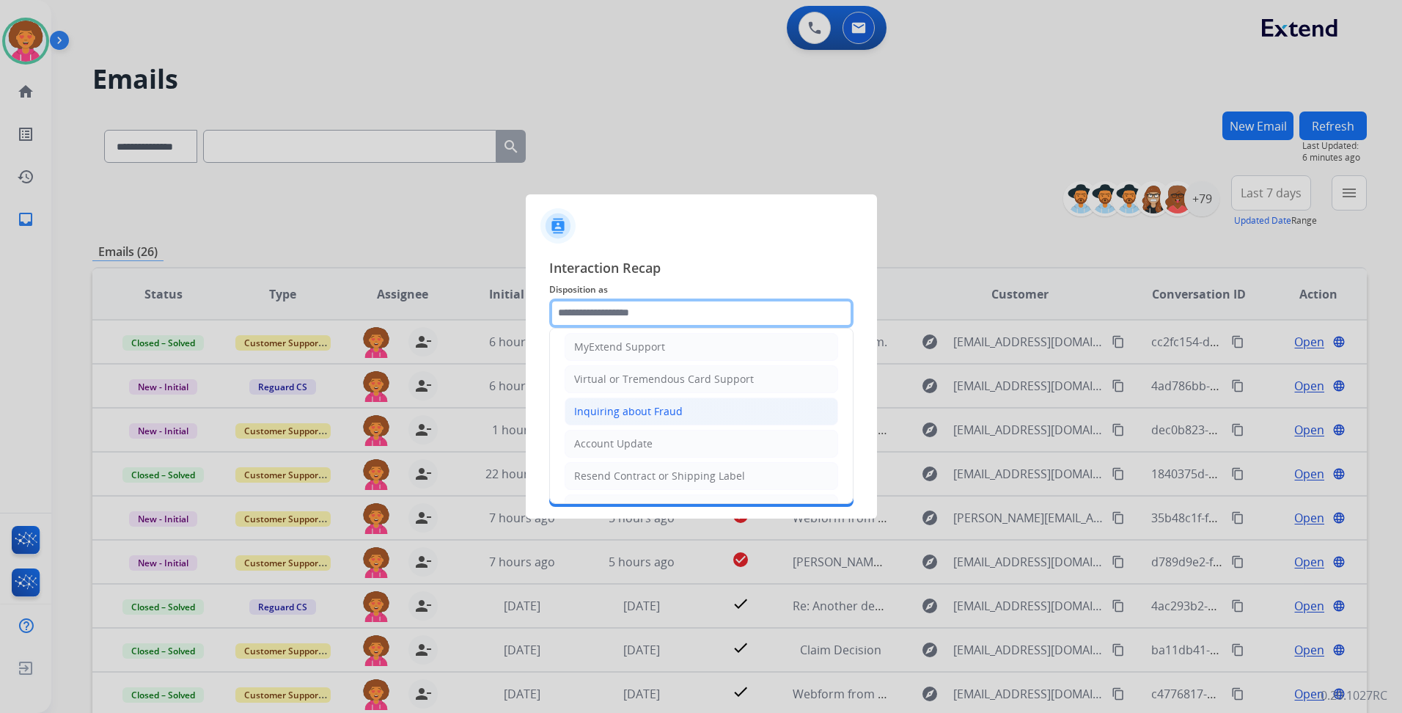
scroll to position [147, 0]
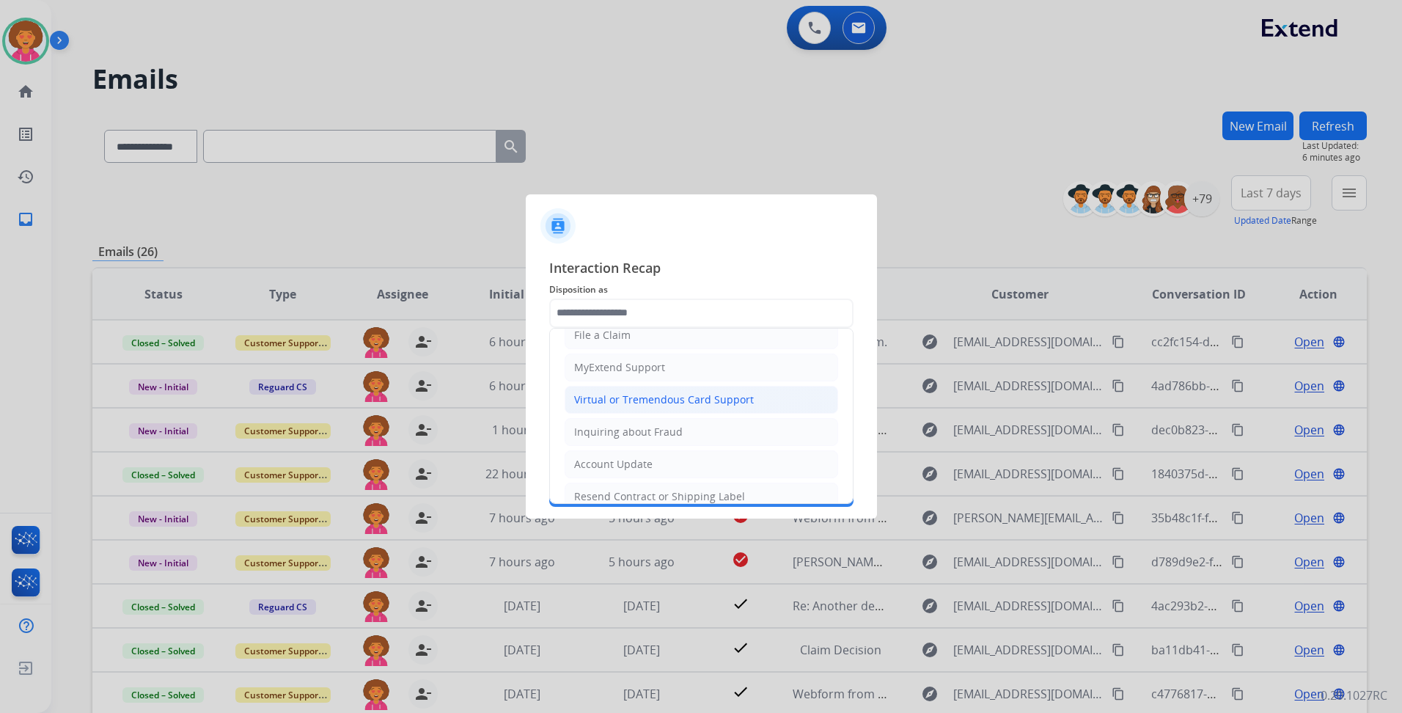
click at [695, 395] on div "Virtual or Tremendous Card Support" at bounding box center [664, 399] width 180 height 15
type input "**********"
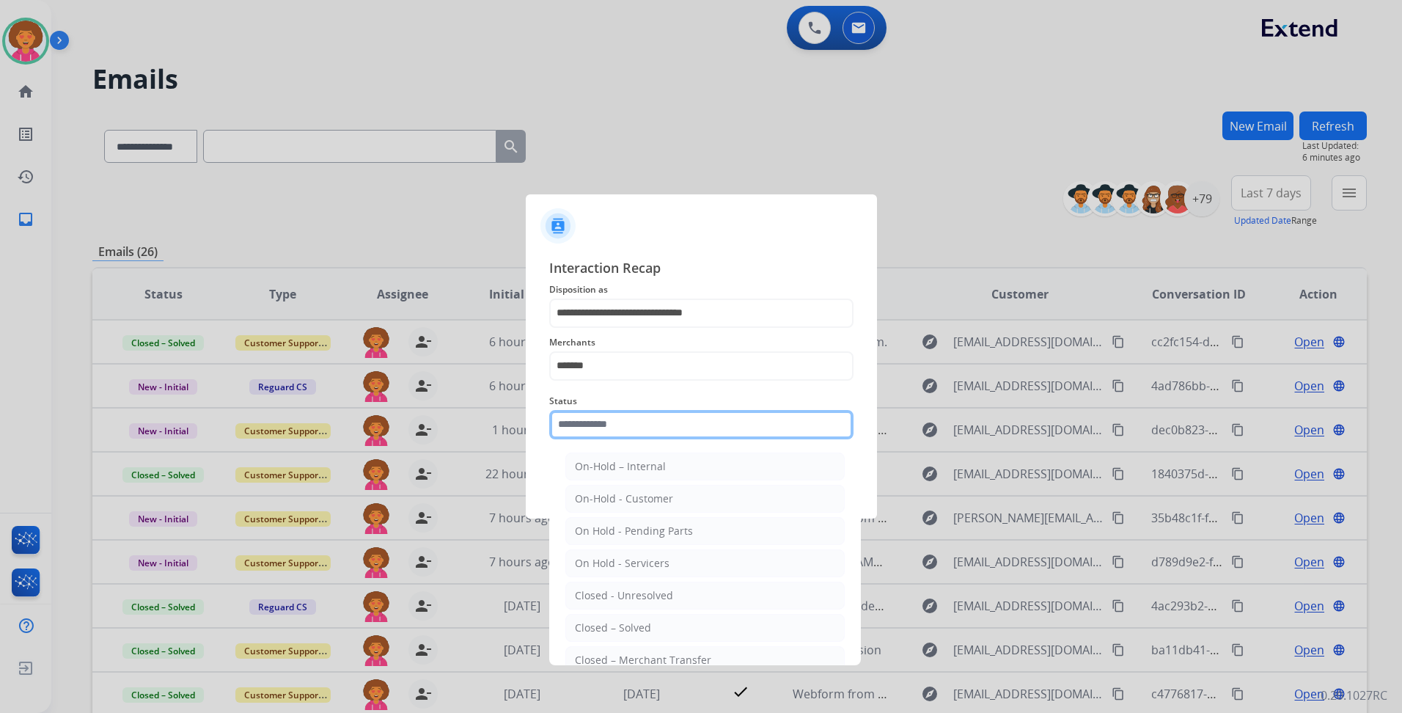
drag, startPoint x: 600, startPoint y: 427, endPoint x: 580, endPoint y: 400, distance: 34.2
click at [600, 428] on input "text" at bounding box center [701, 424] width 304 height 29
click at [650, 632] on li "Closed – Solved" at bounding box center [704, 628] width 279 height 28
type input "**********"
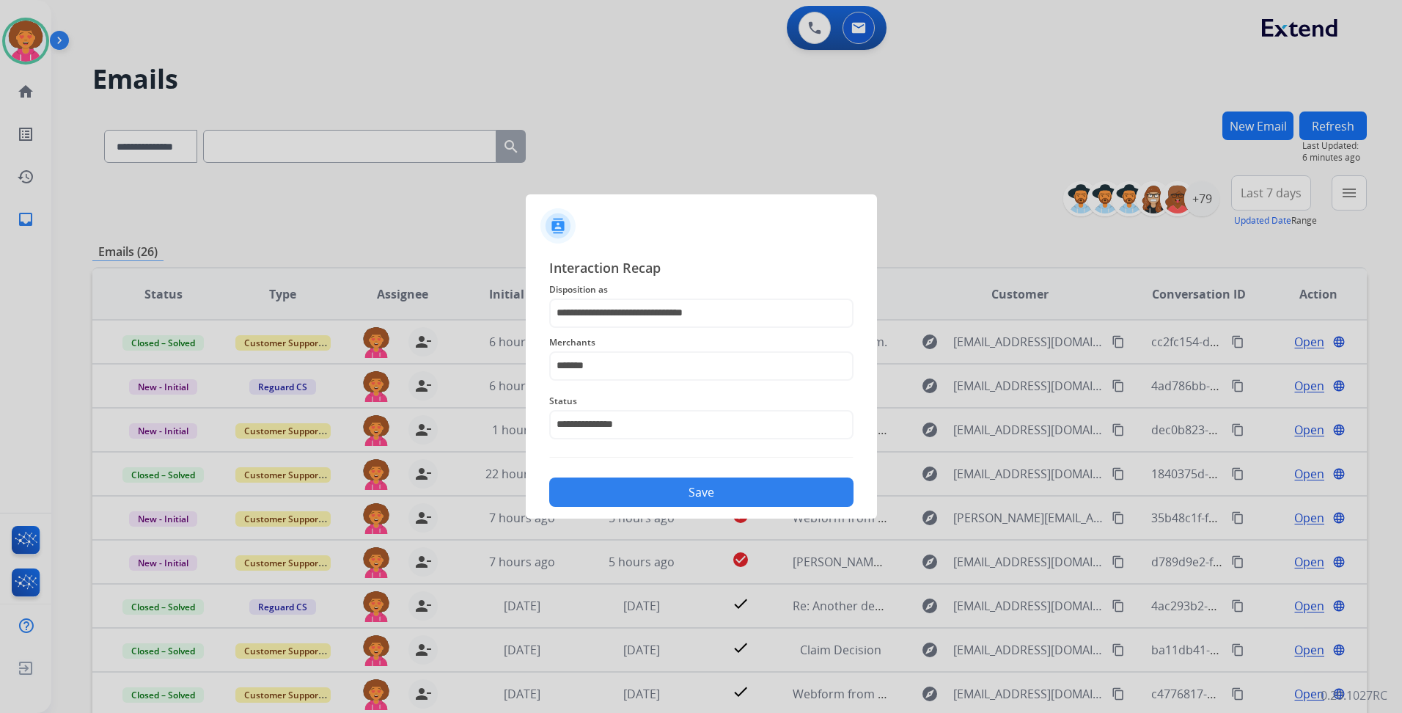
click at [639, 494] on button "Save" at bounding box center [701, 491] width 304 height 29
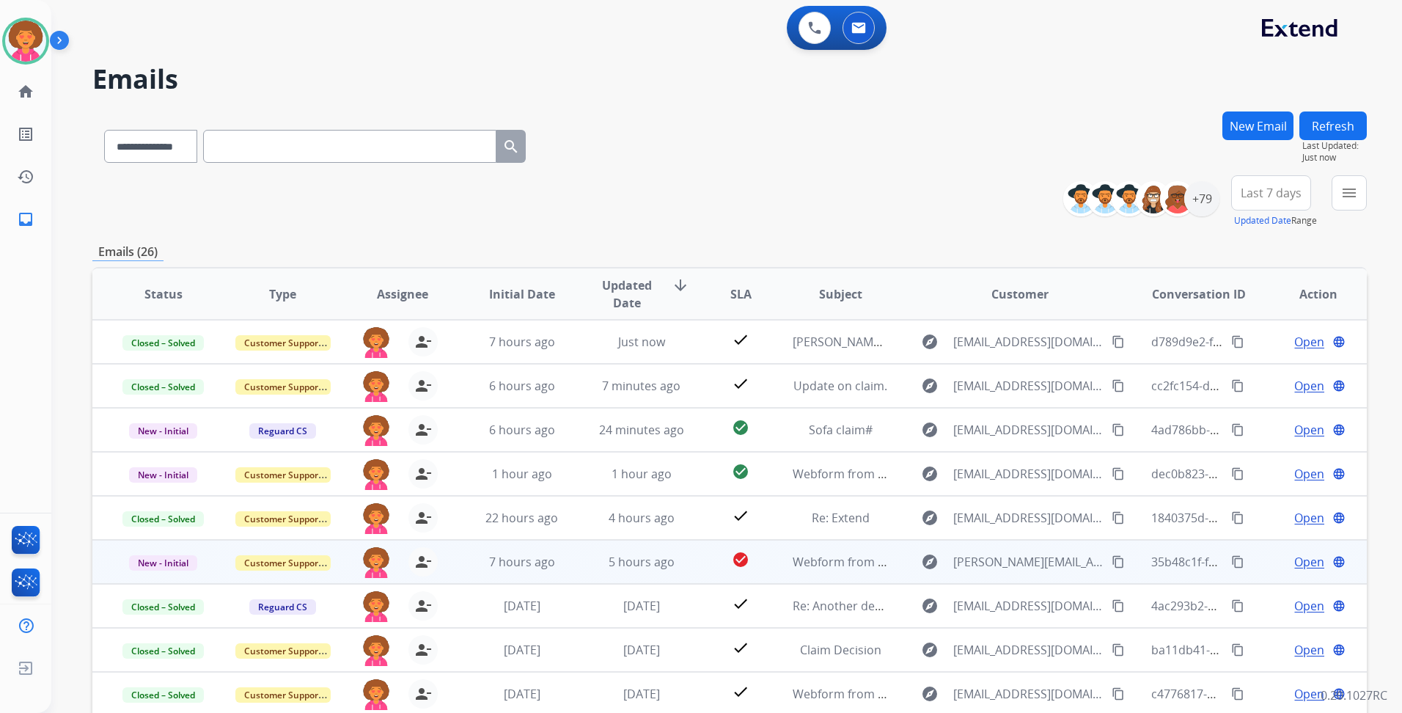
click at [1294, 562] on span "Open" at bounding box center [1309, 562] width 30 height 18
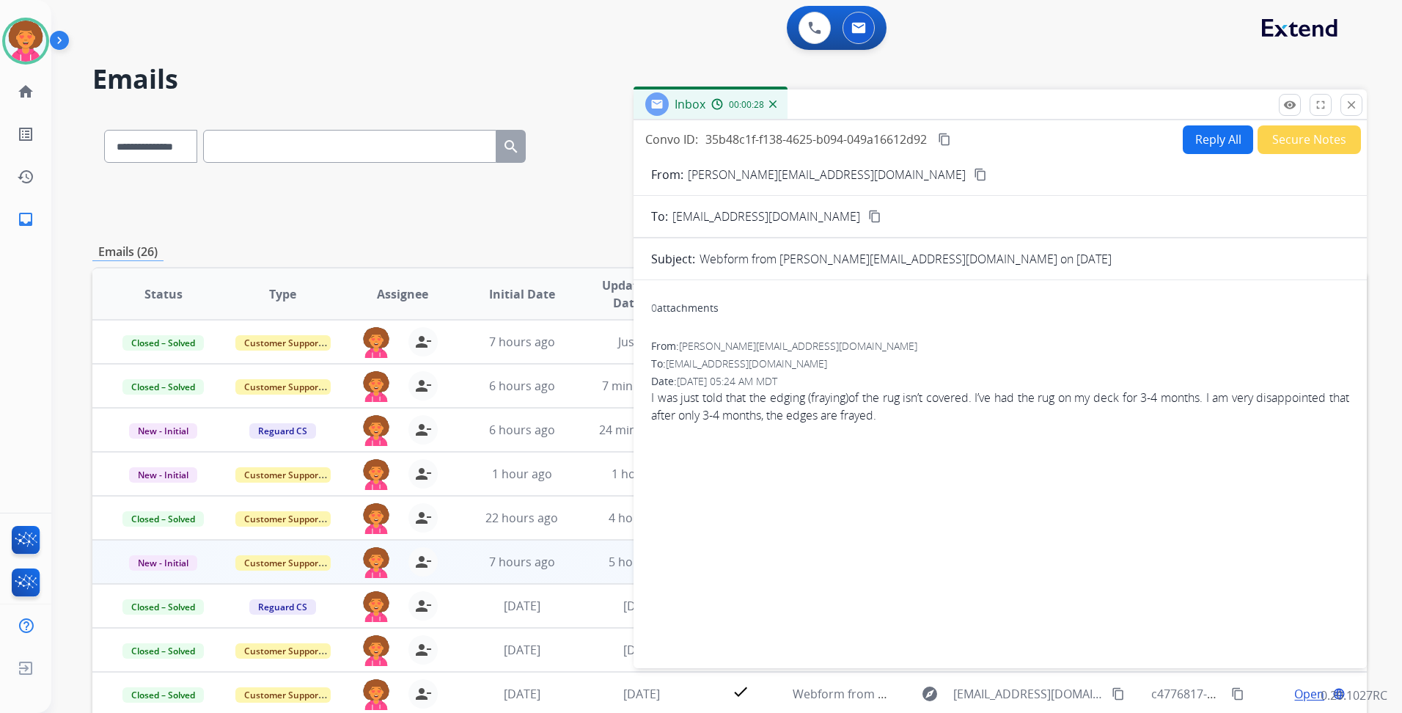
click at [1200, 133] on button "Reply All" at bounding box center [1217, 139] width 70 height 29
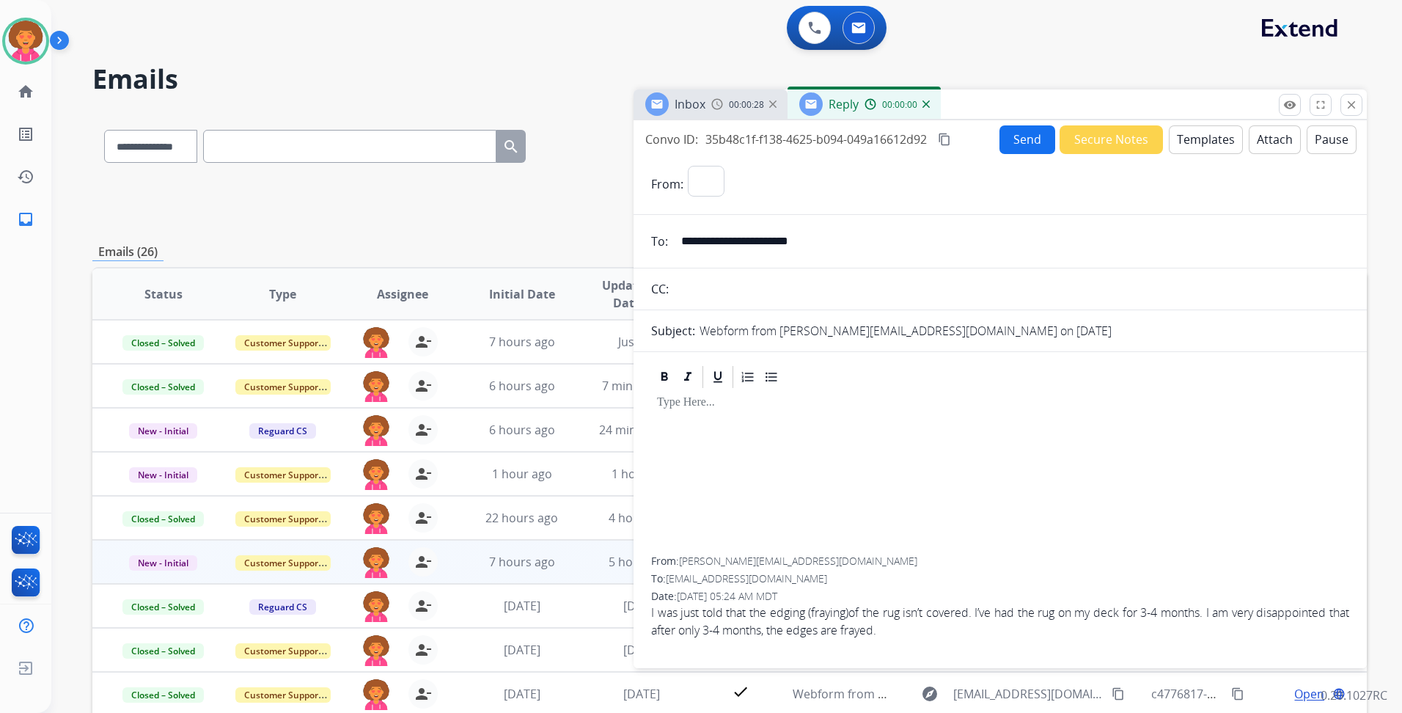
select select "**********"
click at [1204, 134] on button "Templates" at bounding box center [1206, 139] width 74 height 29
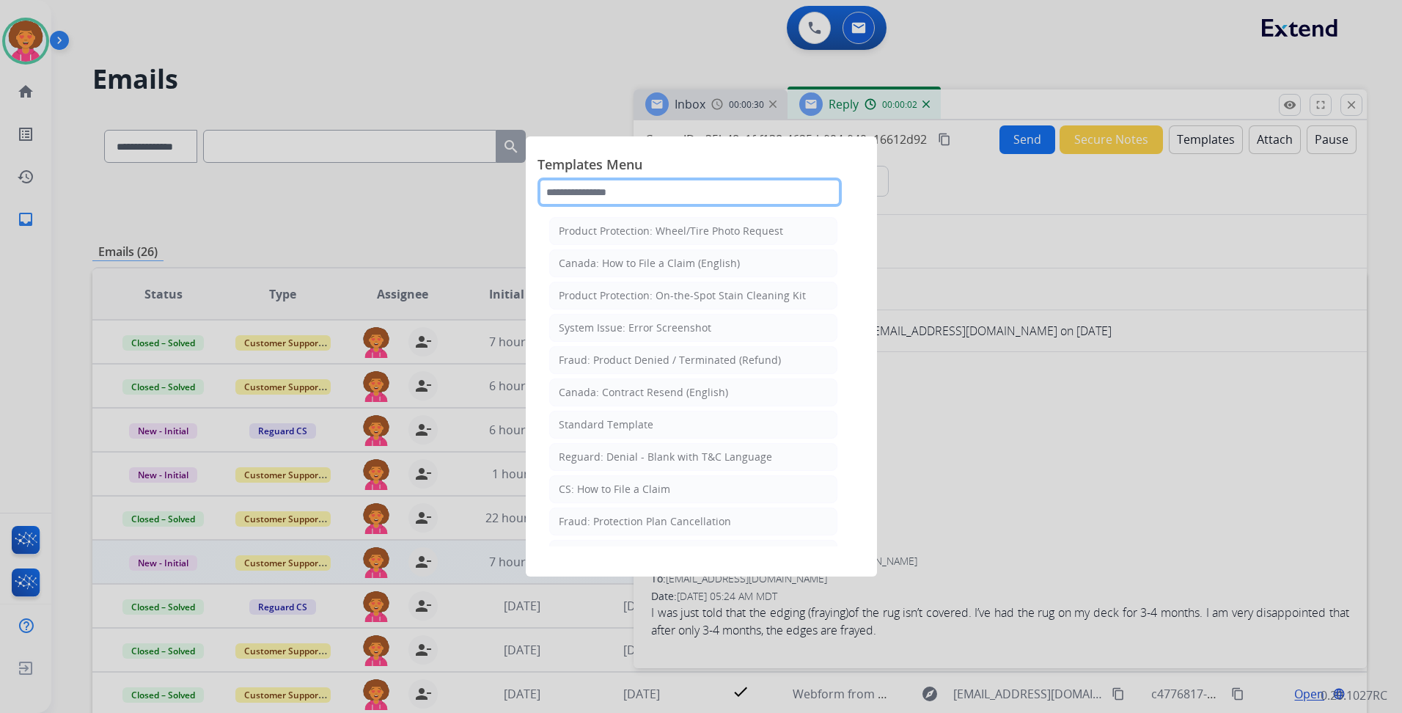
click at [592, 196] on input "text" at bounding box center [689, 191] width 304 height 29
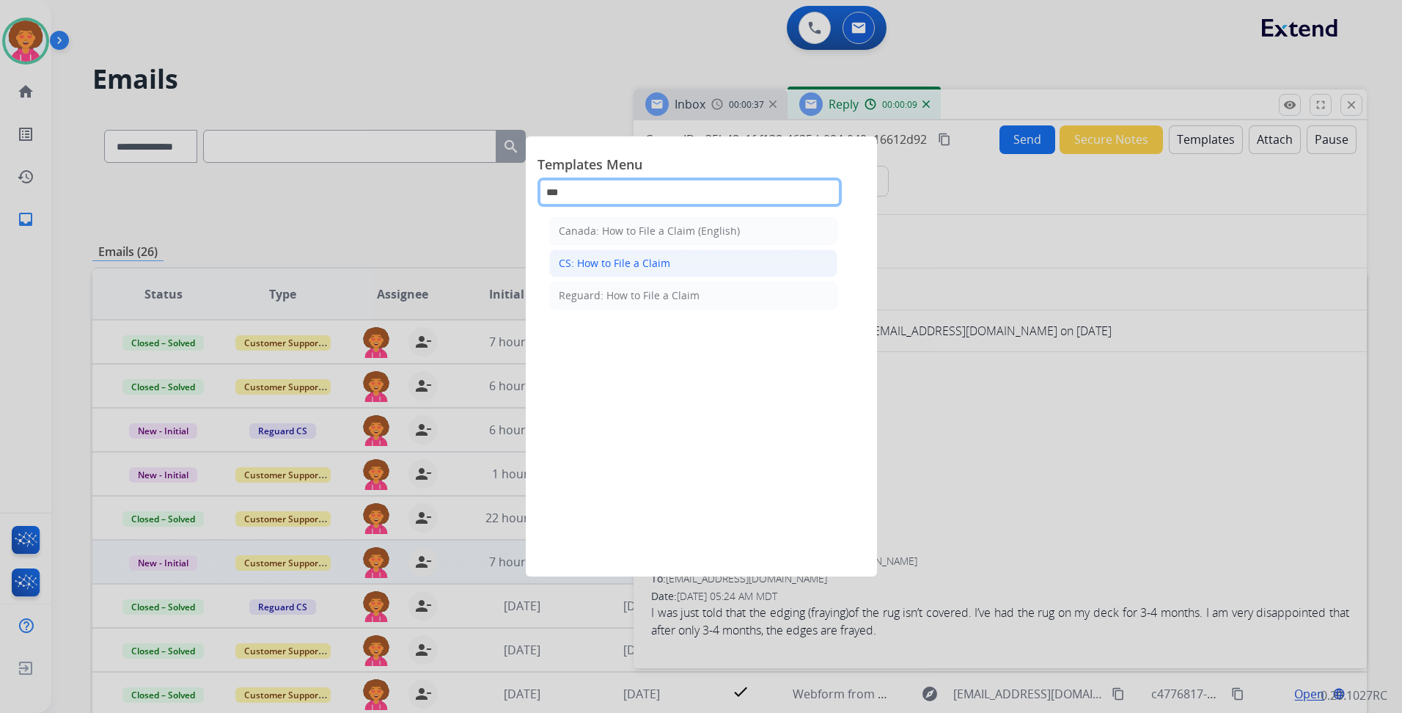
type input "***"
click at [647, 262] on div "CS: How to File a Claim" at bounding box center [614, 263] width 111 height 15
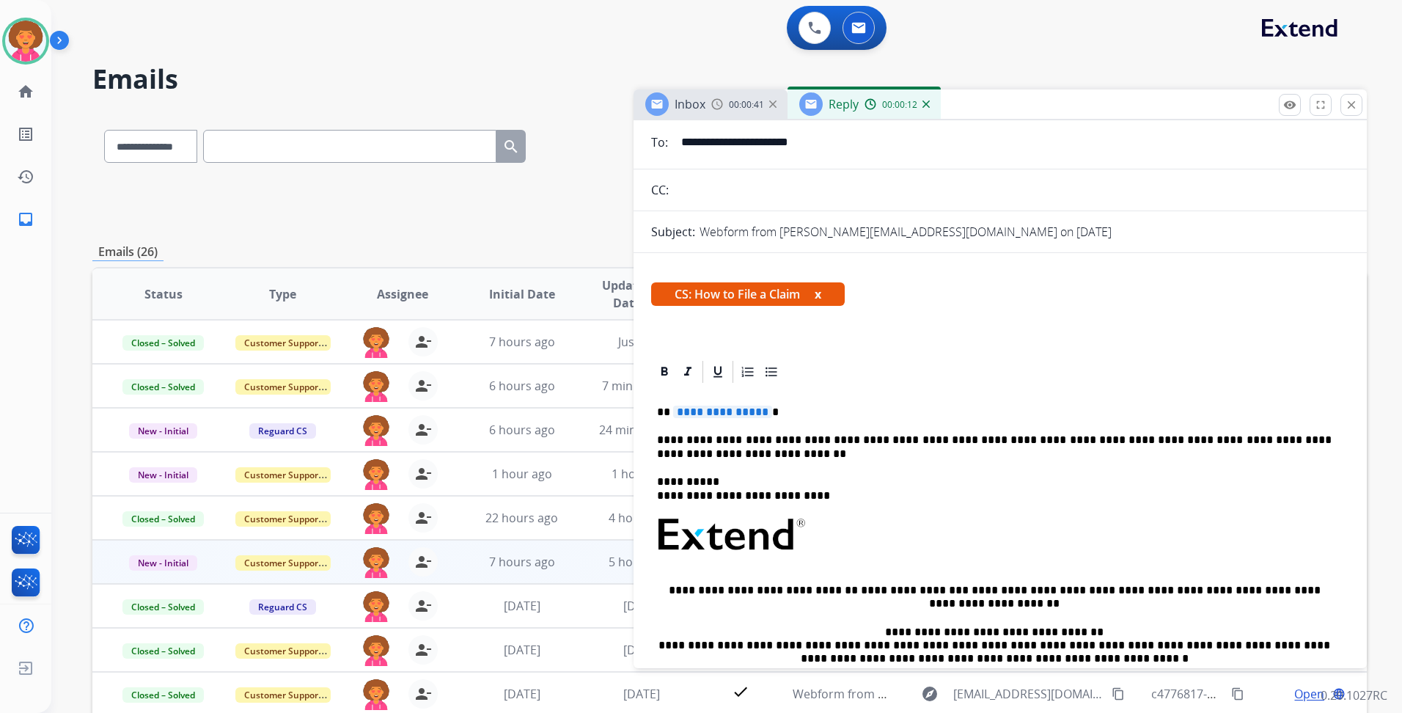
scroll to position [0, 0]
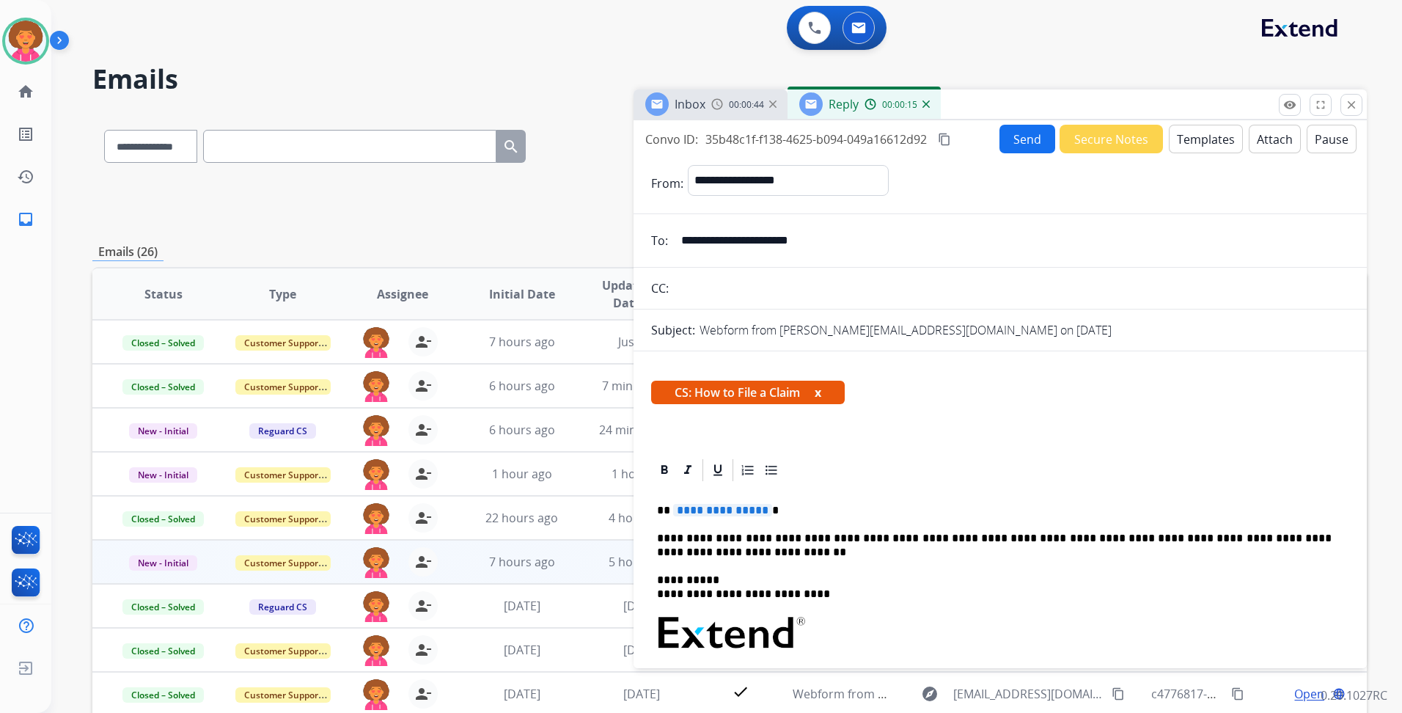
drag, startPoint x: 827, startPoint y: 236, endPoint x: 637, endPoint y: 214, distance: 191.1
click at [637, 214] on form "**********" at bounding box center [999, 568] width 733 height 831
click at [749, 243] on input "**********" at bounding box center [1010, 240] width 677 height 29
click at [760, 508] on span "**********" at bounding box center [722, 510] width 99 height 12
click at [1022, 144] on button "Send" at bounding box center [1027, 139] width 56 height 29
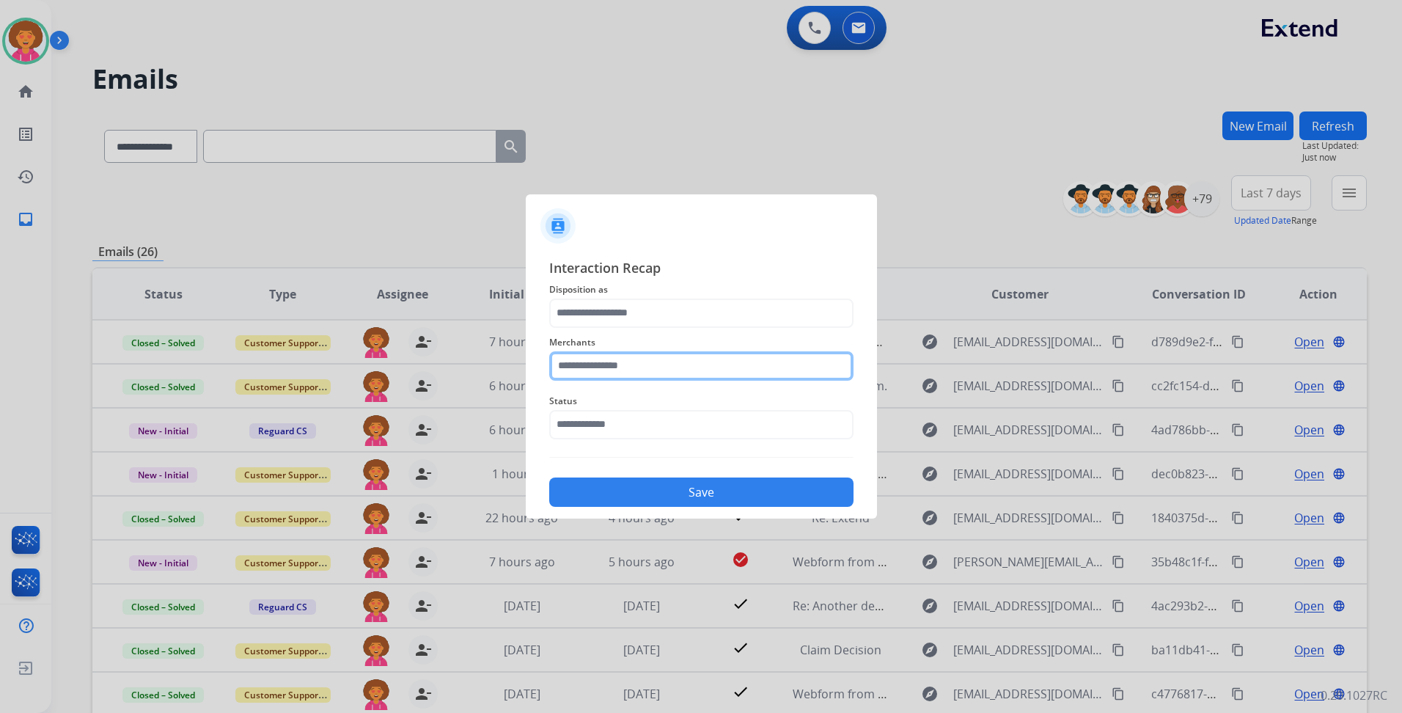
click at [634, 367] on input "text" at bounding box center [701, 365] width 304 height 29
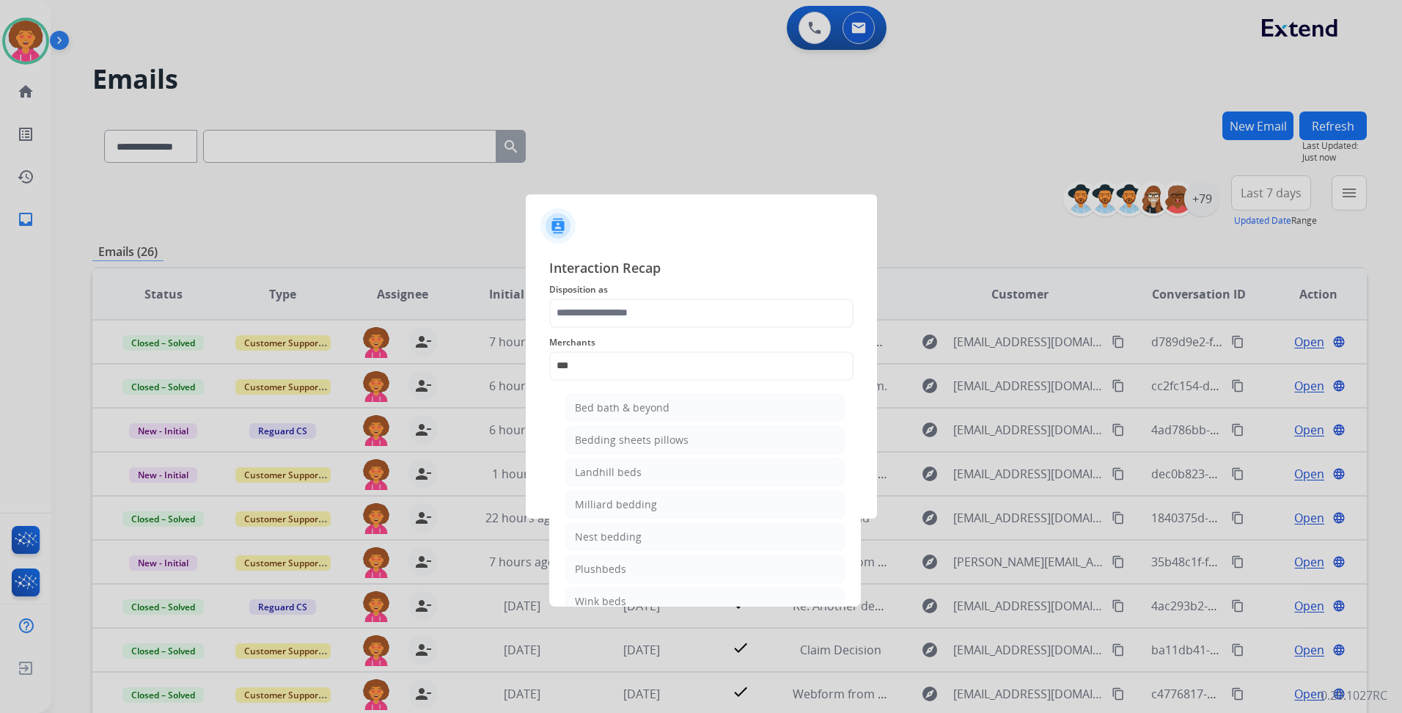
drag, startPoint x: 630, startPoint y: 408, endPoint x: 595, endPoint y: 270, distance: 143.1
click at [630, 408] on div "Bed bath & beyond" at bounding box center [622, 407] width 95 height 15
type input "**********"
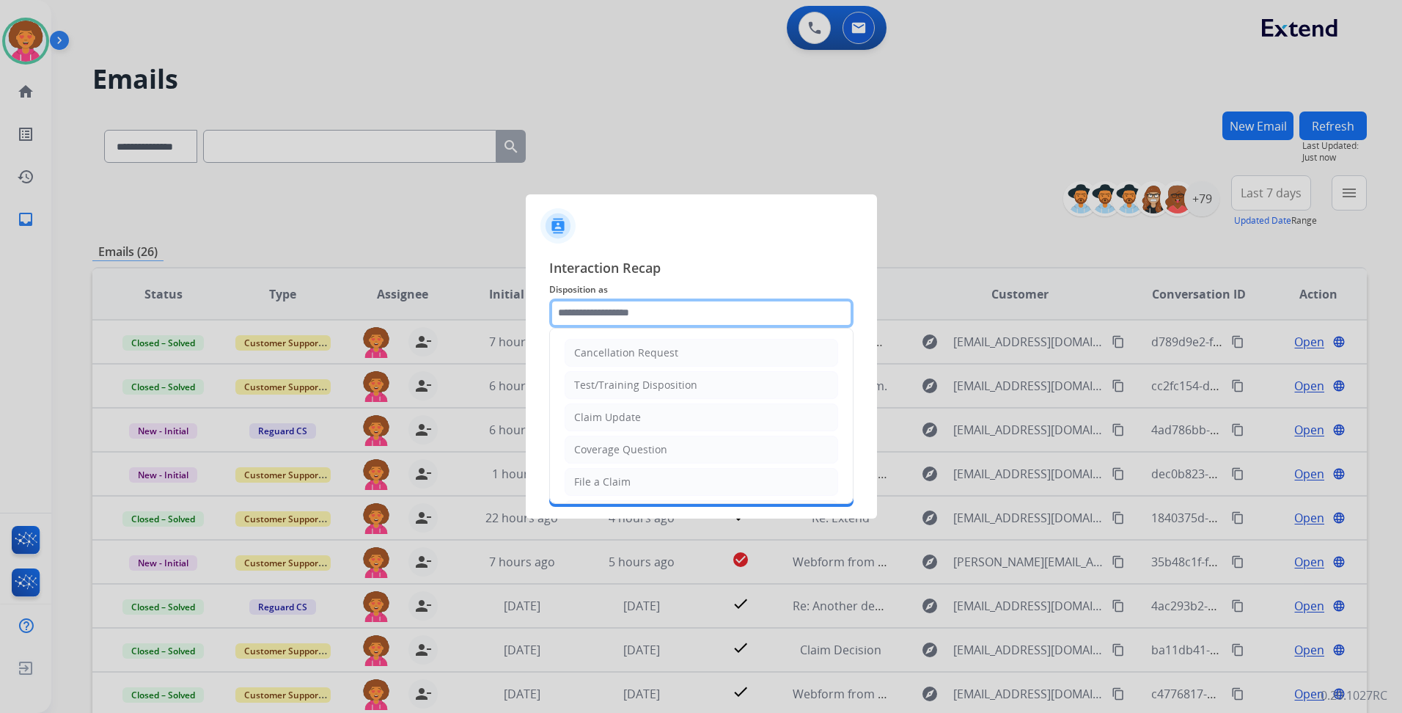
click at [619, 319] on input "text" at bounding box center [701, 312] width 304 height 29
drag, startPoint x: 617, startPoint y: 480, endPoint x: 622, endPoint y: 463, distance: 17.6
click at [618, 479] on div "File a Claim" at bounding box center [602, 481] width 56 height 15
type input "**********"
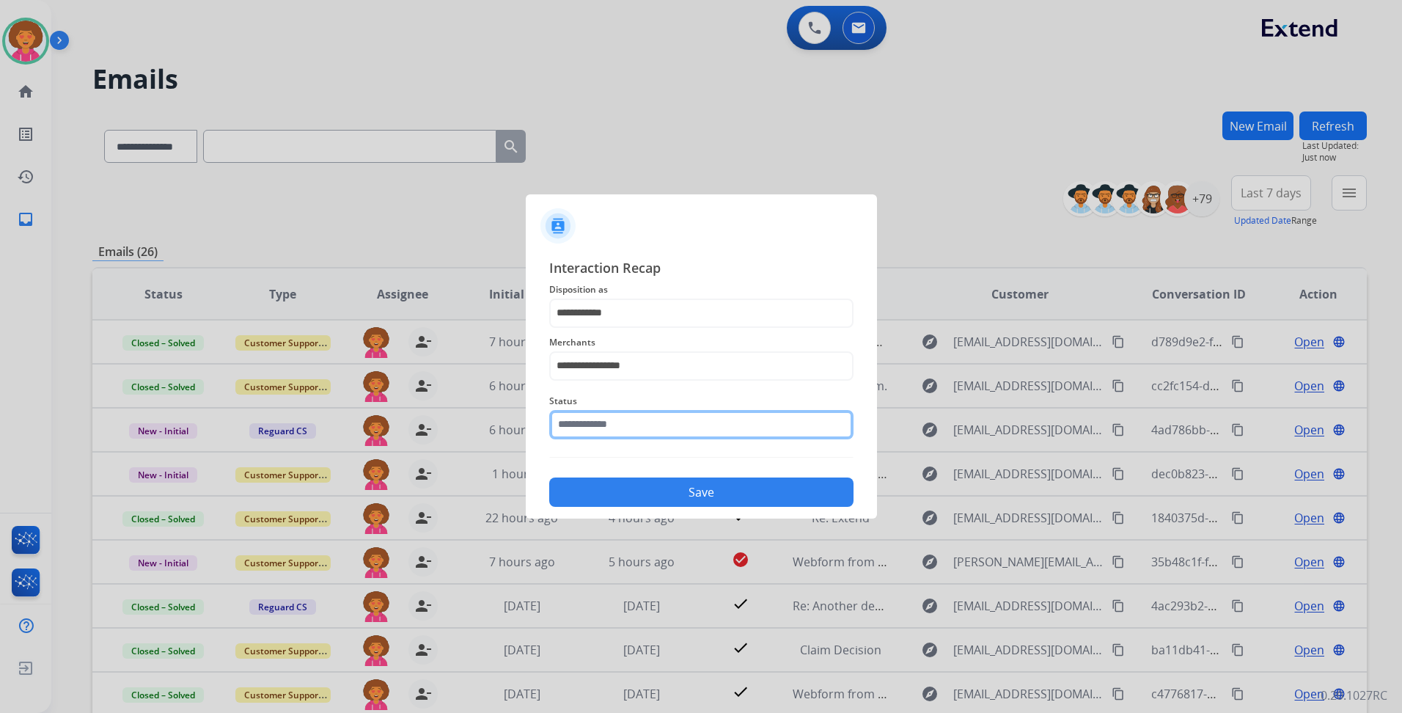
click at [636, 426] on input "text" at bounding box center [701, 424] width 304 height 29
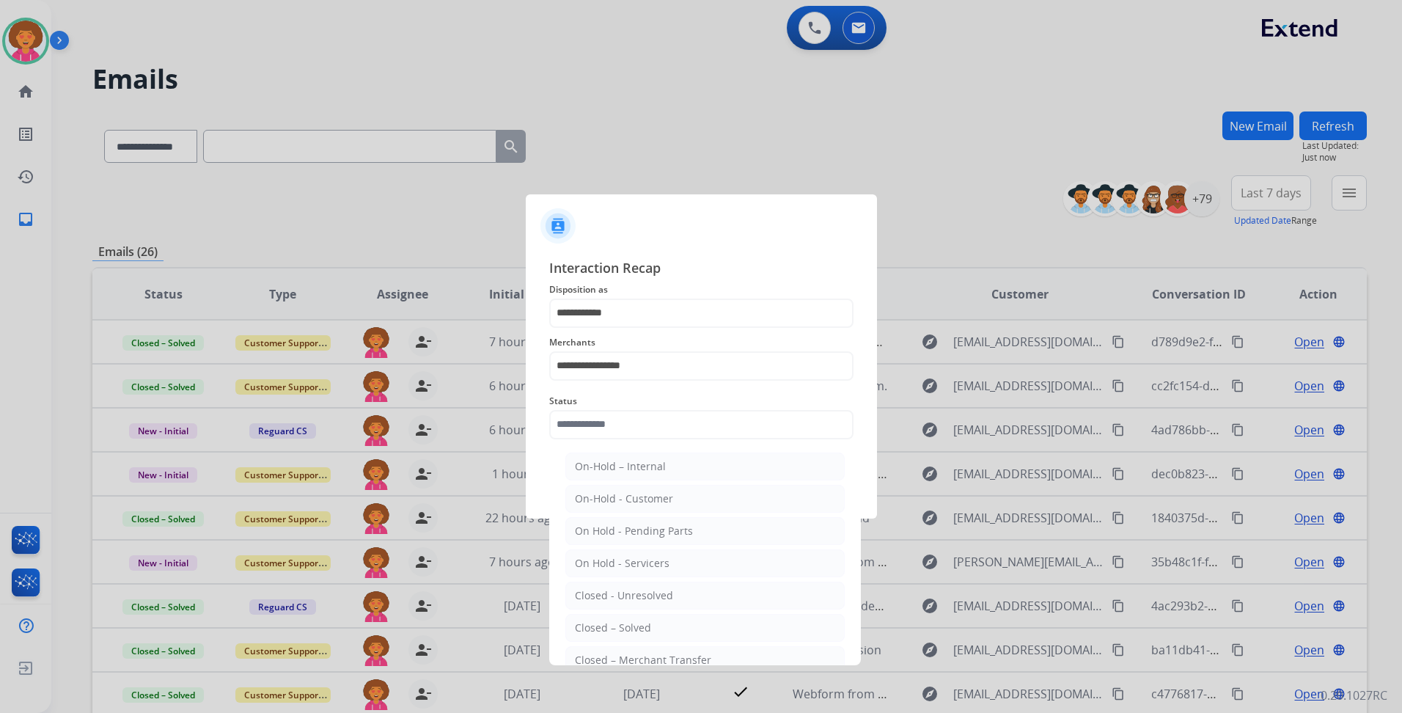
click at [632, 622] on div "Closed – Solved" at bounding box center [613, 627] width 76 height 15
type input "**********"
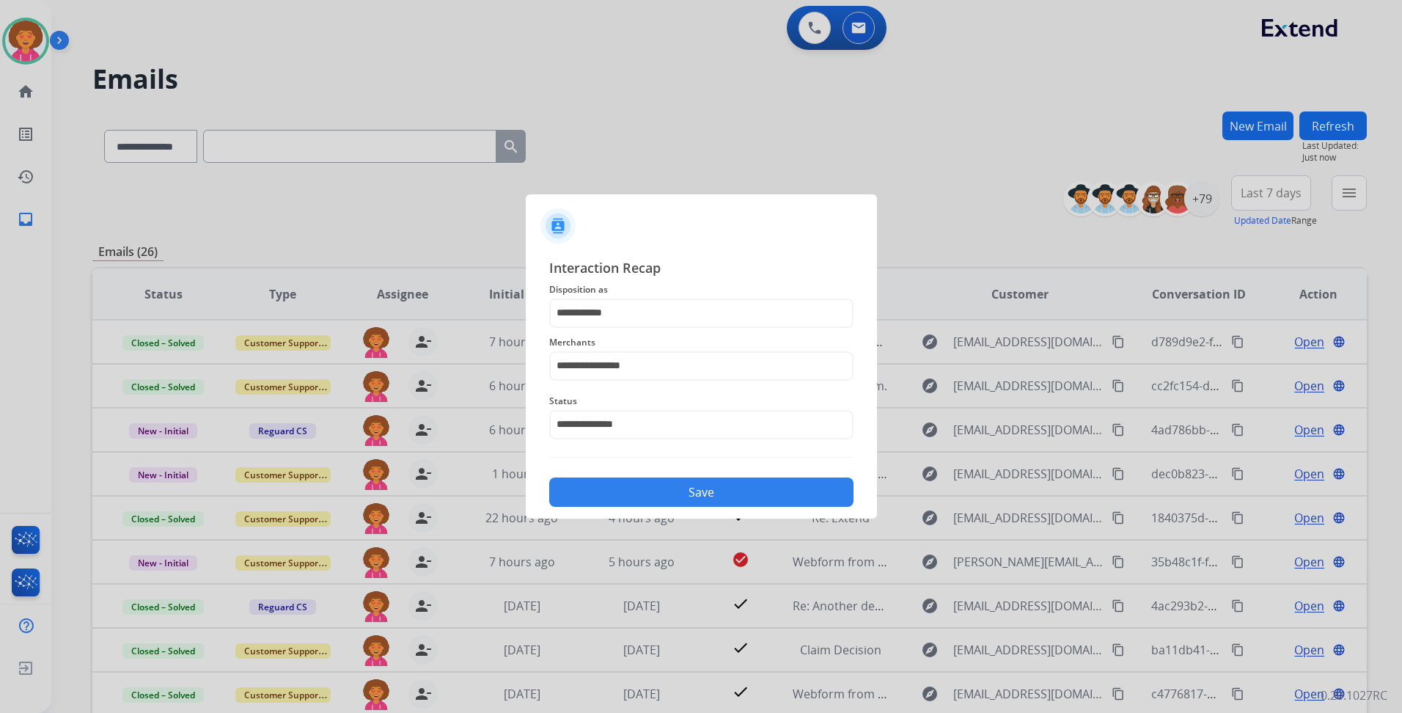
click at [666, 494] on button "Save" at bounding box center [701, 491] width 304 height 29
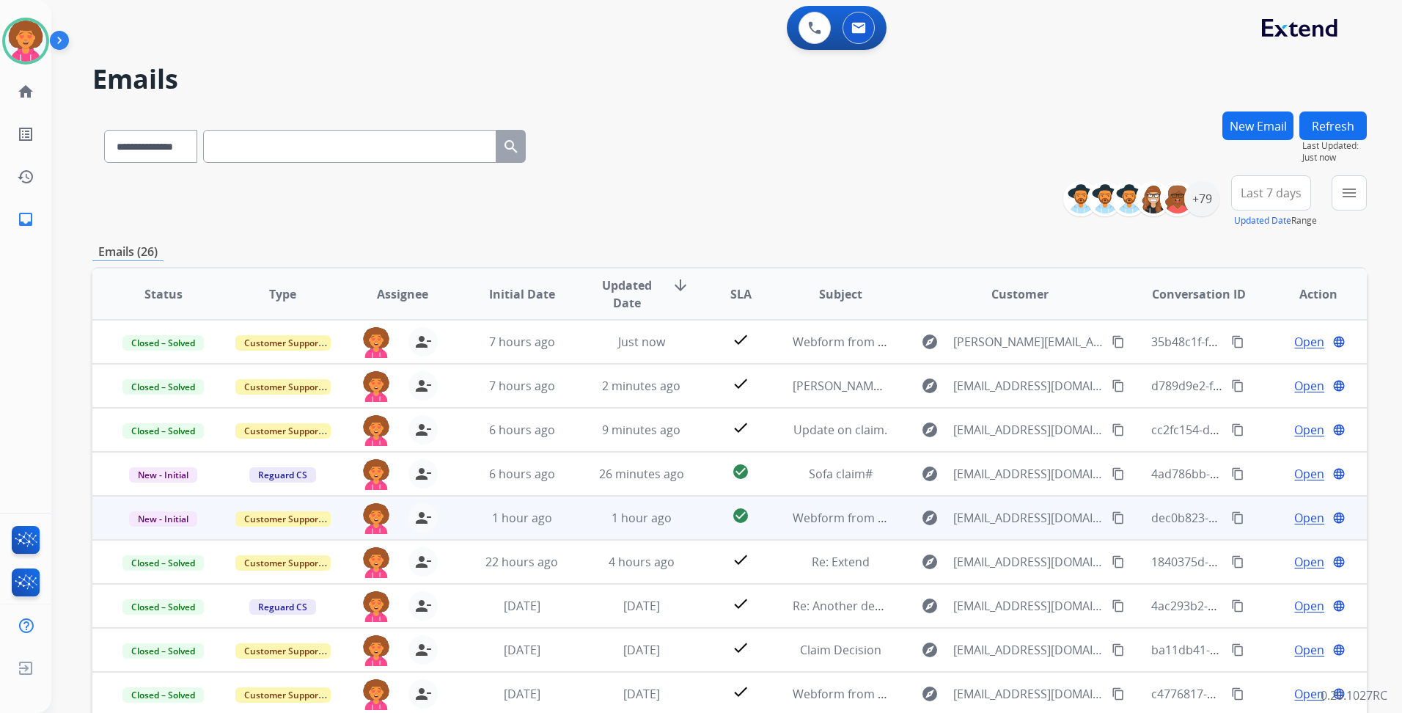
click at [1294, 515] on span "Open" at bounding box center [1309, 518] width 30 height 18
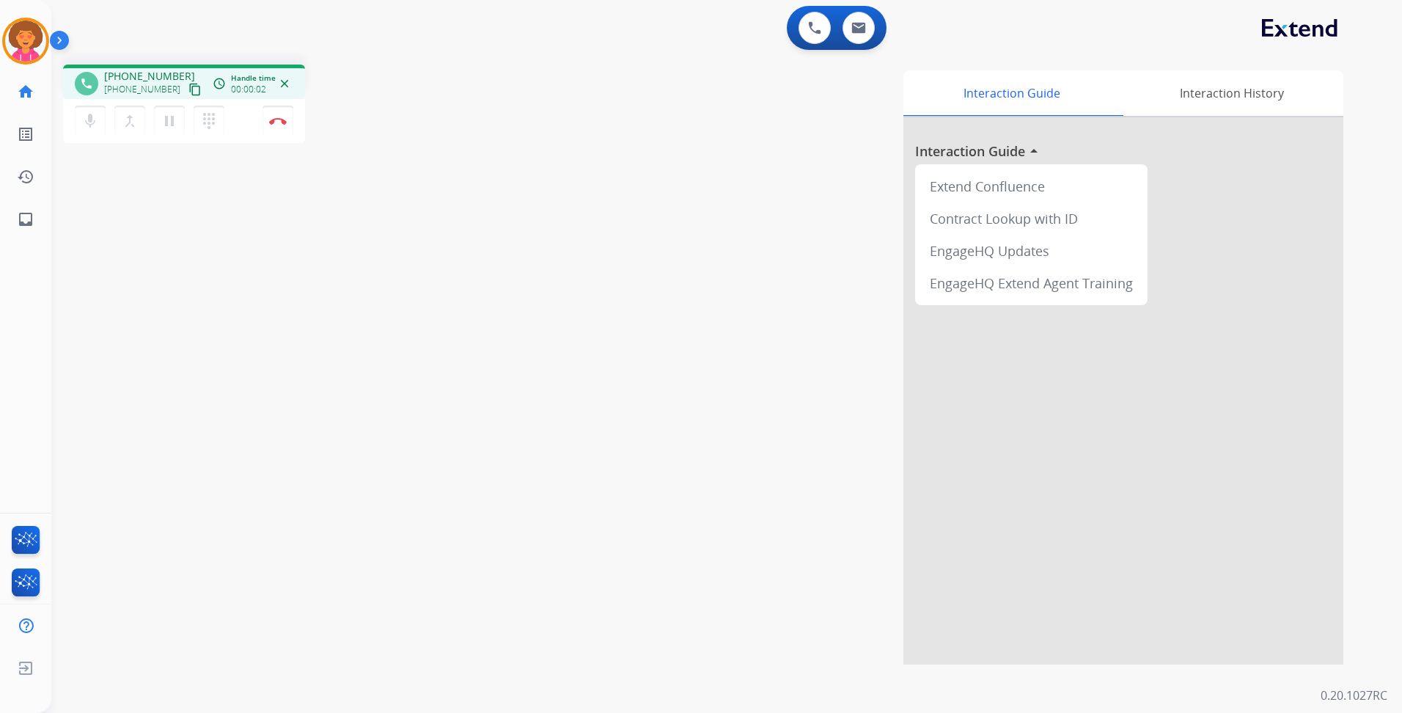
click at [188, 89] on mat-icon "content_copy" at bounding box center [194, 89] width 13 height 13
click at [855, 29] on img at bounding box center [858, 28] width 15 height 12
select select "**********"
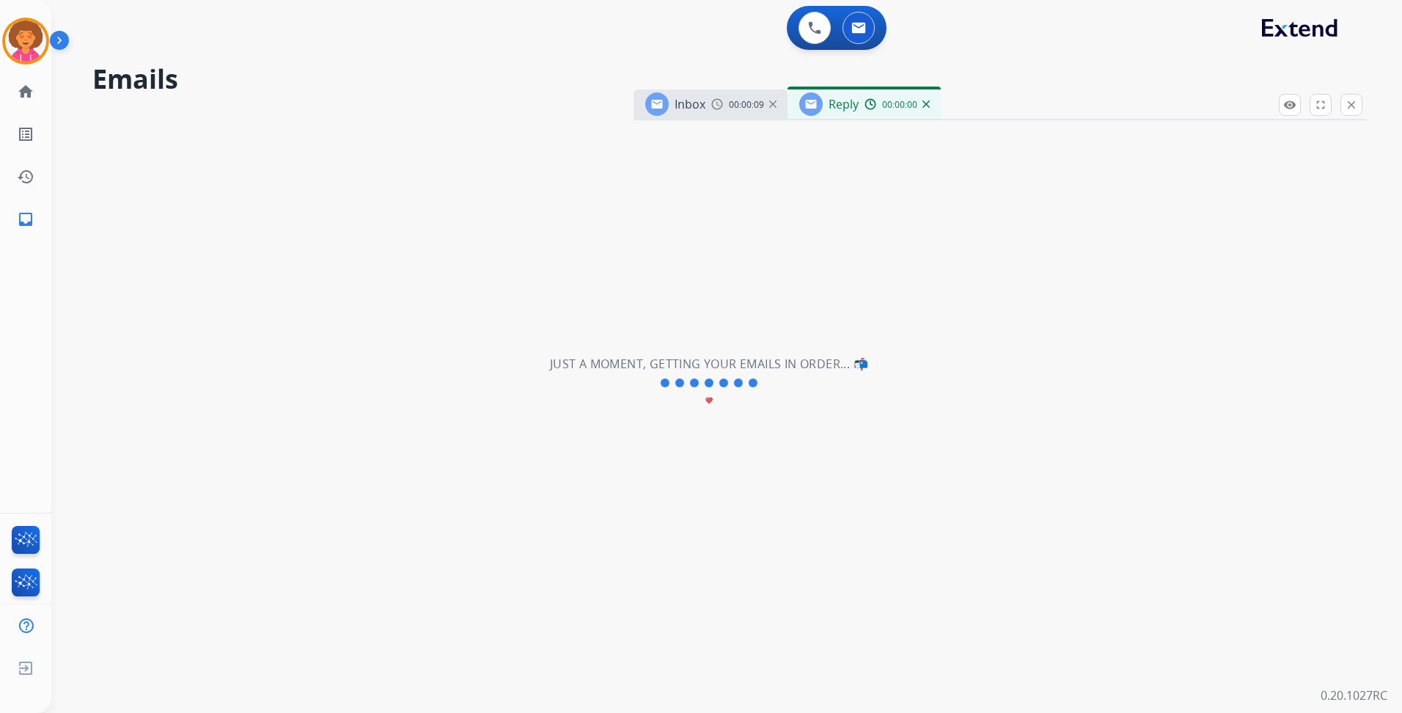
select select "**********"
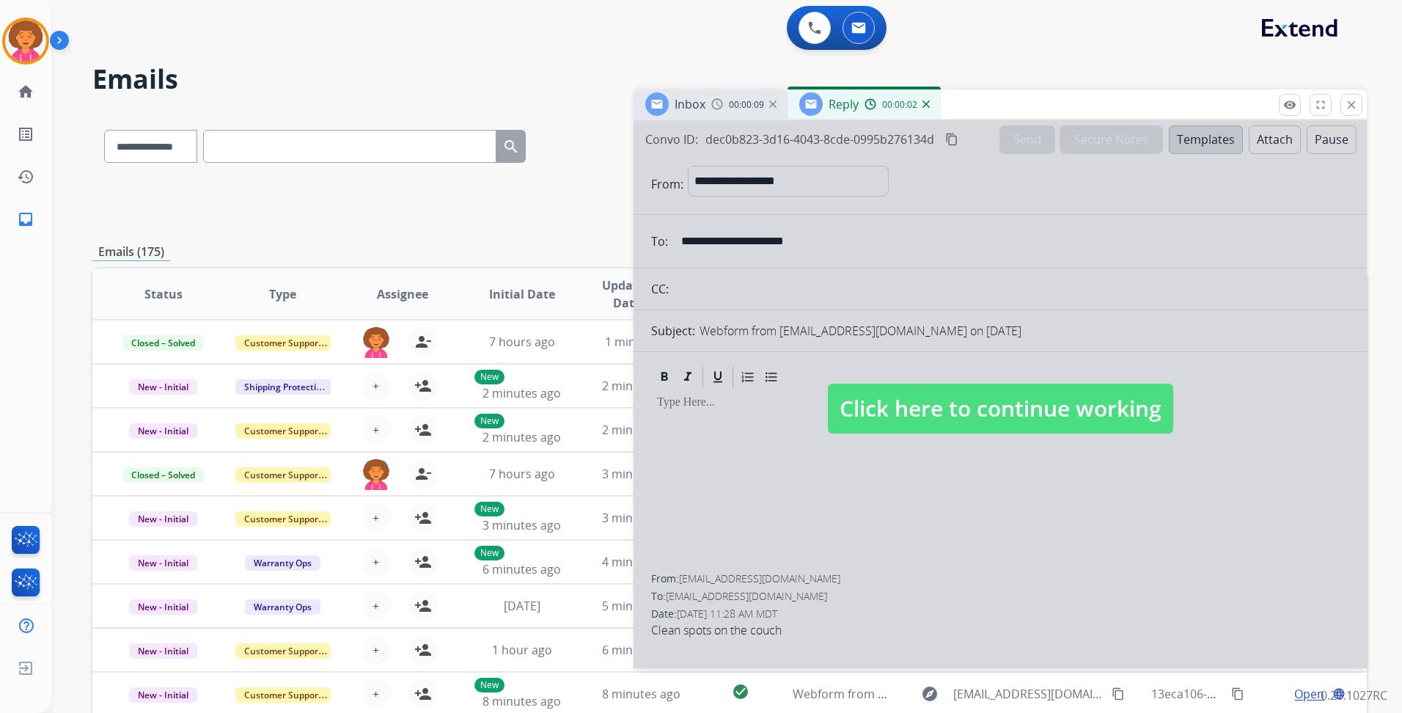
click at [929, 105] on div "Reply 00:00:02" at bounding box center [863, 103] width 153 height 29
click at [927, 103] on img at bounding box center [925, 103] width 7 height 7
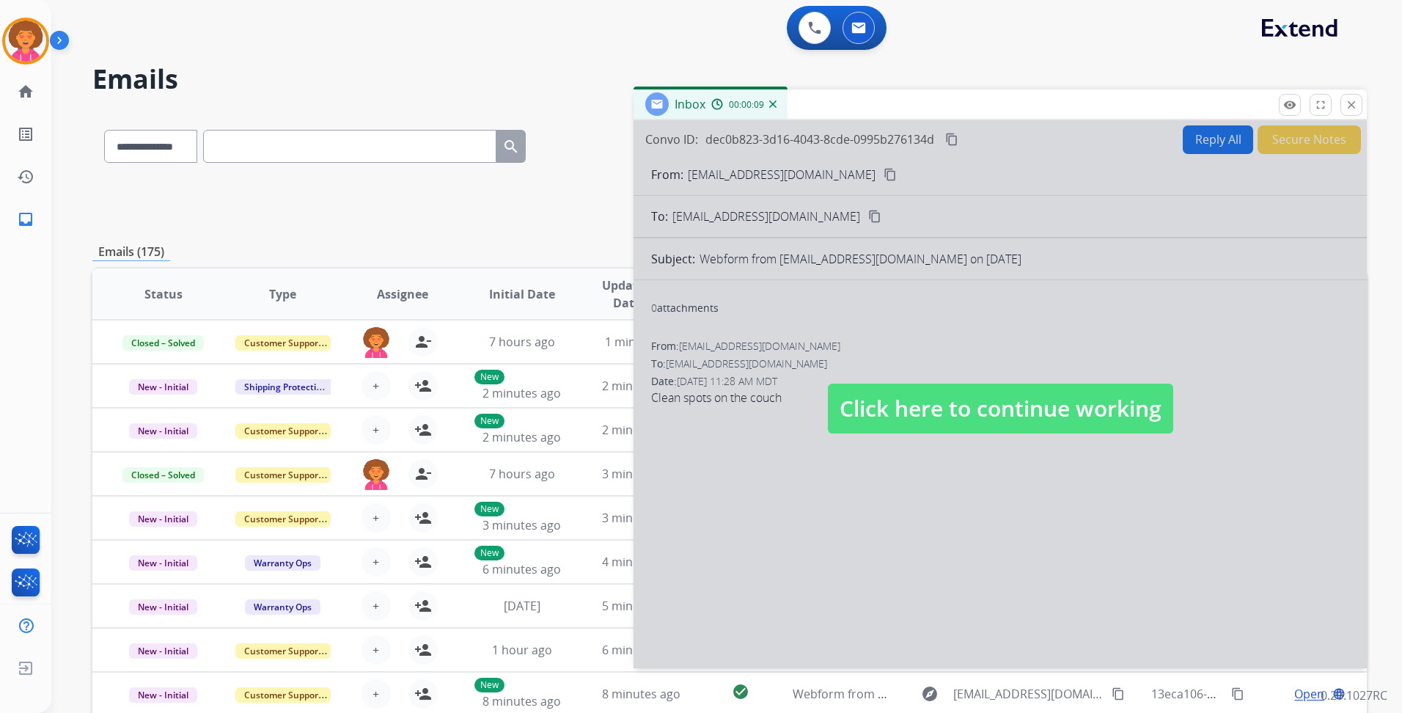
click at [774, 104] on img at bounding box center [772, 103] width 7 height 7
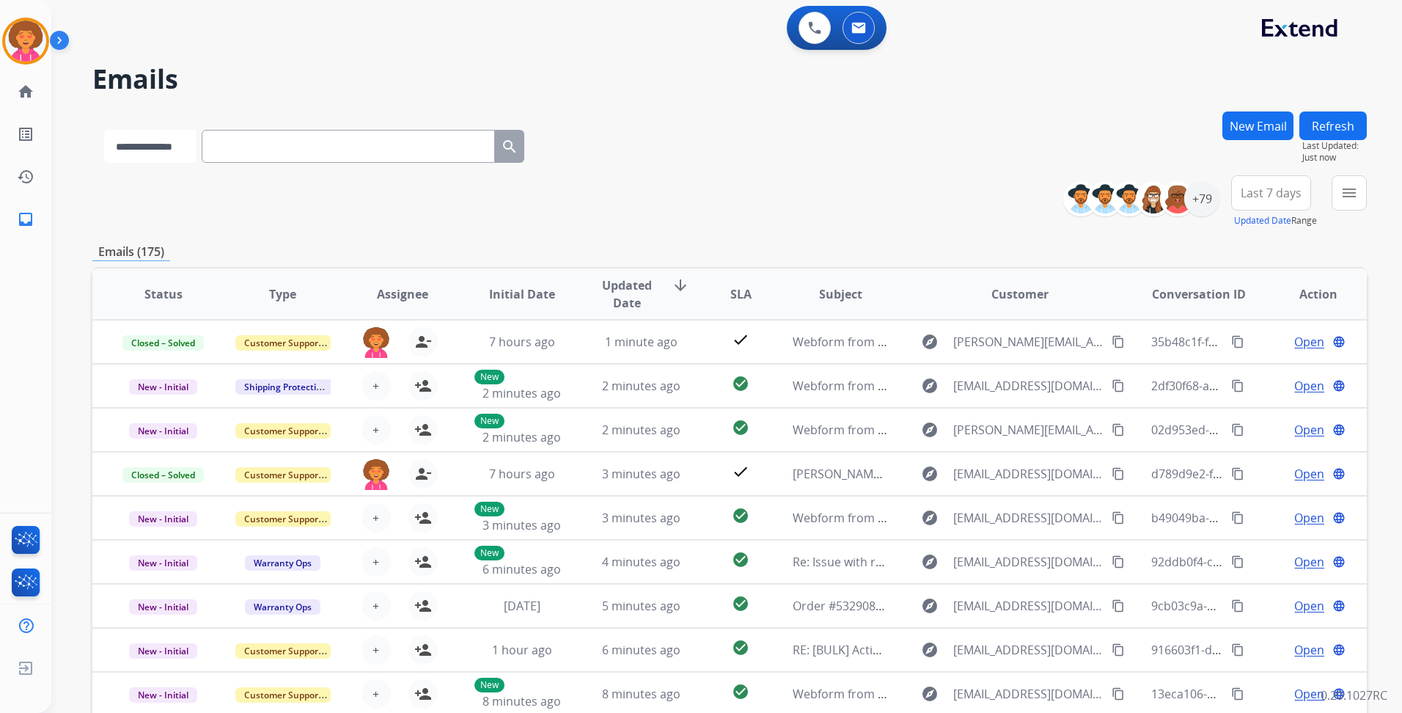
click at [196, 143] on select "**********" at bounding box center [150, 146] width 92 height 33
select select "**********"
click at [104, 130] on select "**********" at bounding box center [150, 146] width 92 height 33
click at [303, 155] on input "text" at bounding box center [349, 146] width 293 height 33
paste input "**********"
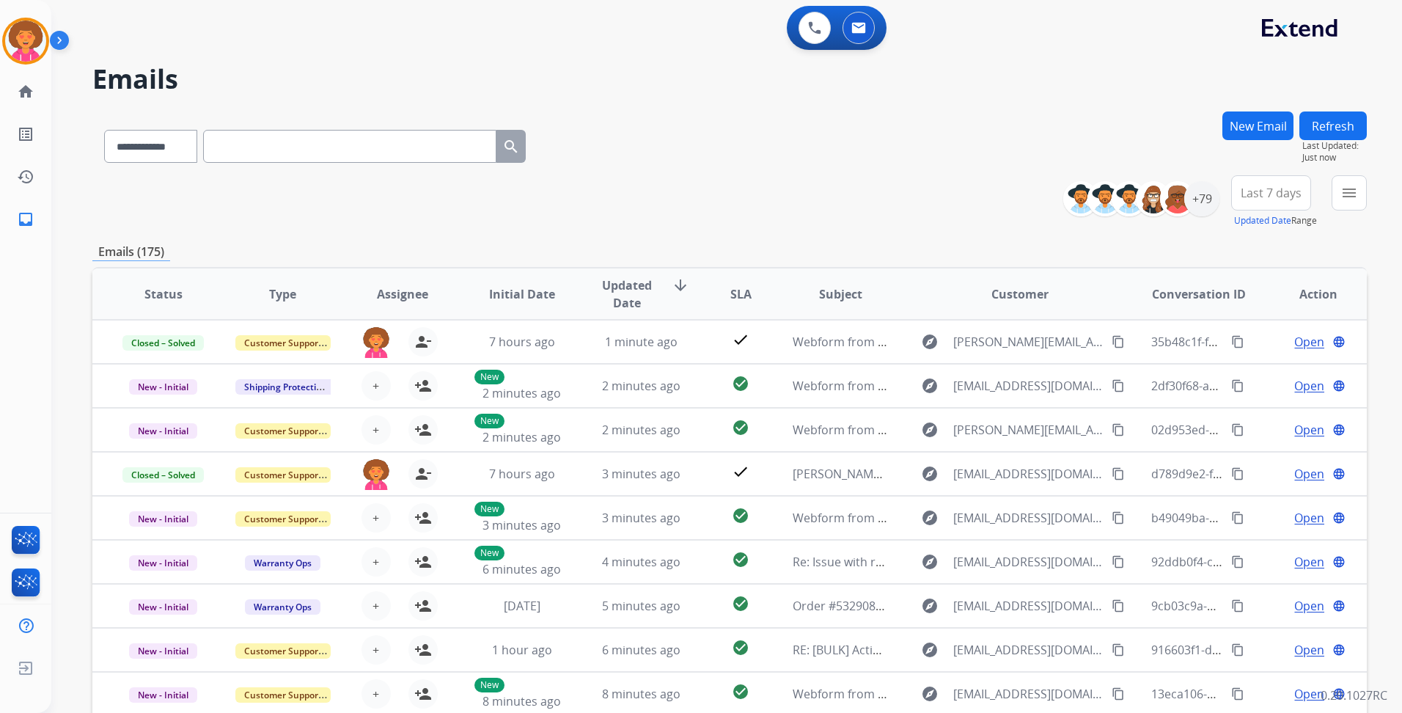
type input "**********"
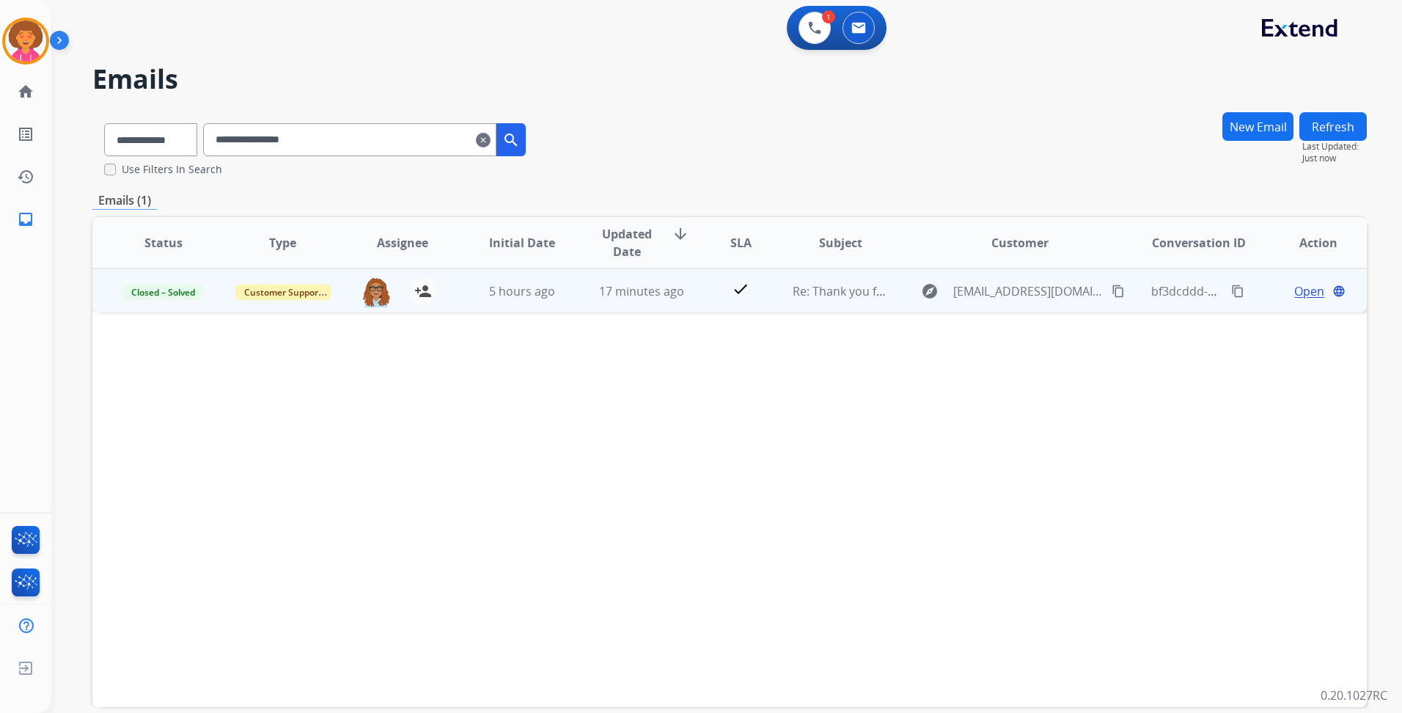
click at [1295, 295] on span "Open" at bounding box center [1309, 291] width 30 height 18
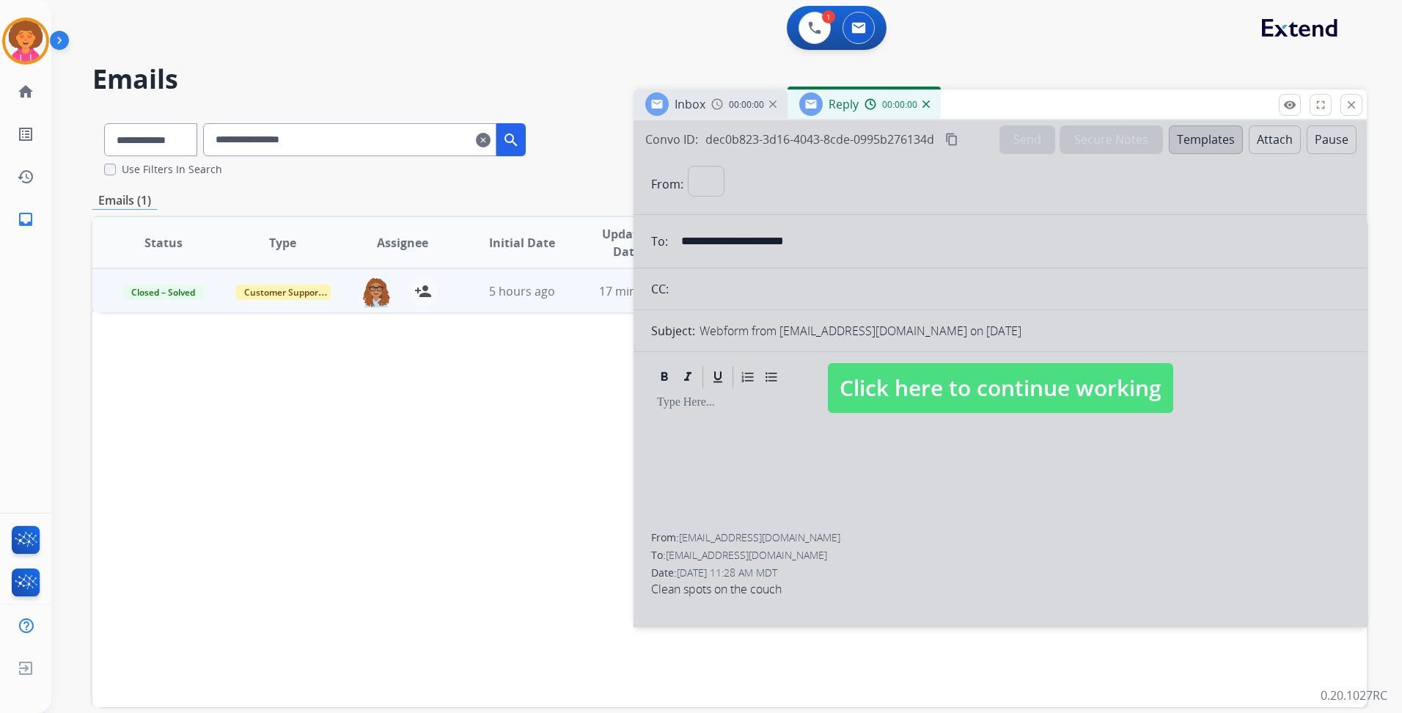
select select "**********"
click at [927, 101] on img at bounding box center [925, 103] width 7 height 7
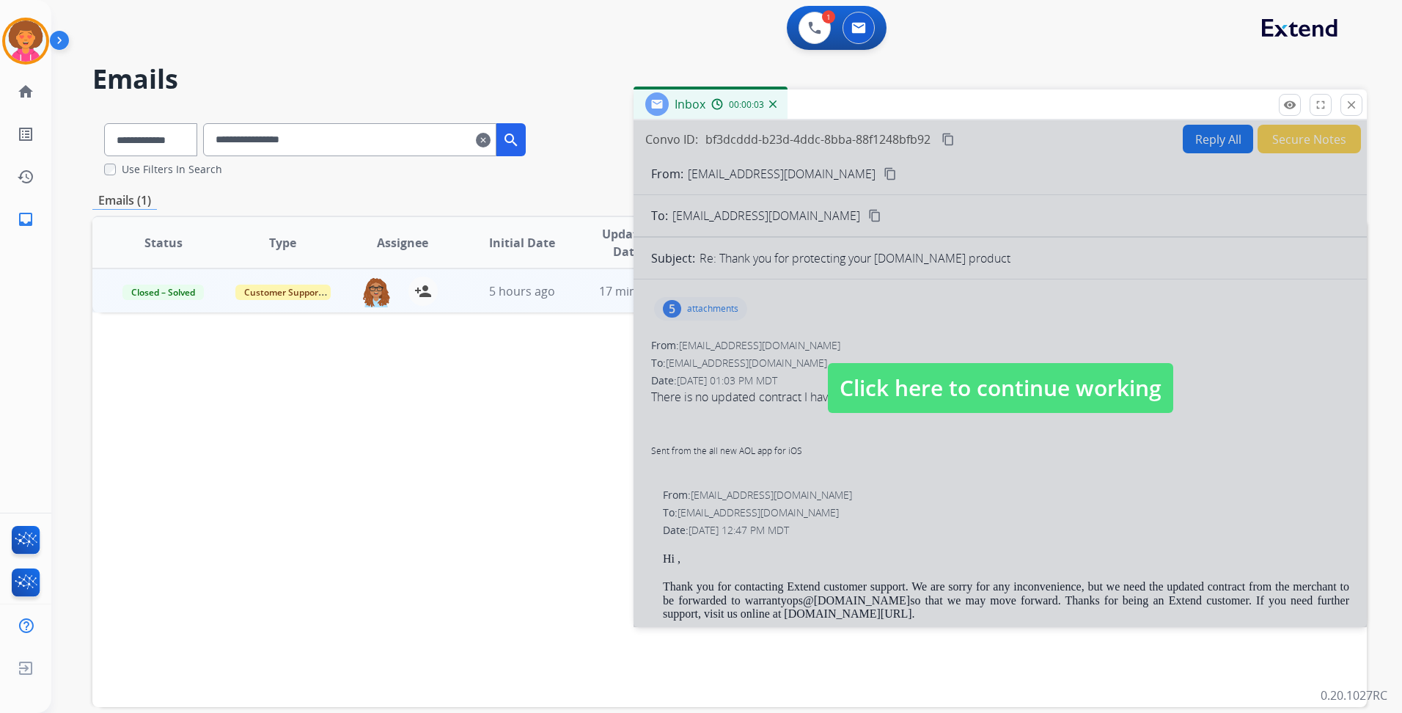
click at [917, 392] on span "Click here to continue working" at bounding box center [1000, 388] width 345 height 50
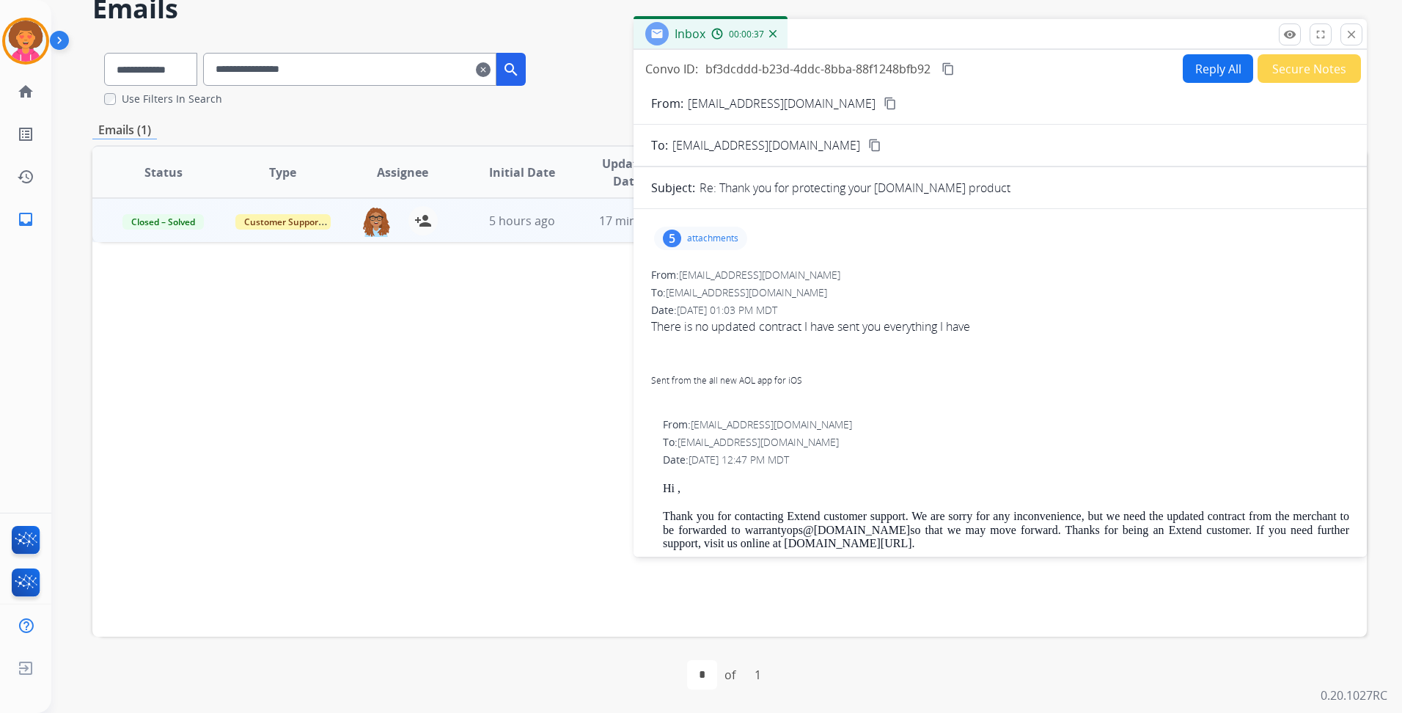
click at [705, 235] on p "attachments" at bounding box center [712, 238] width 51 height 12
click at [721, 235] on p "attachments" at bounding box center [712, 238] width 51 height 12
click at [719, 235] on p "attachments" at bounding box center [712, 238] width 51 height 12
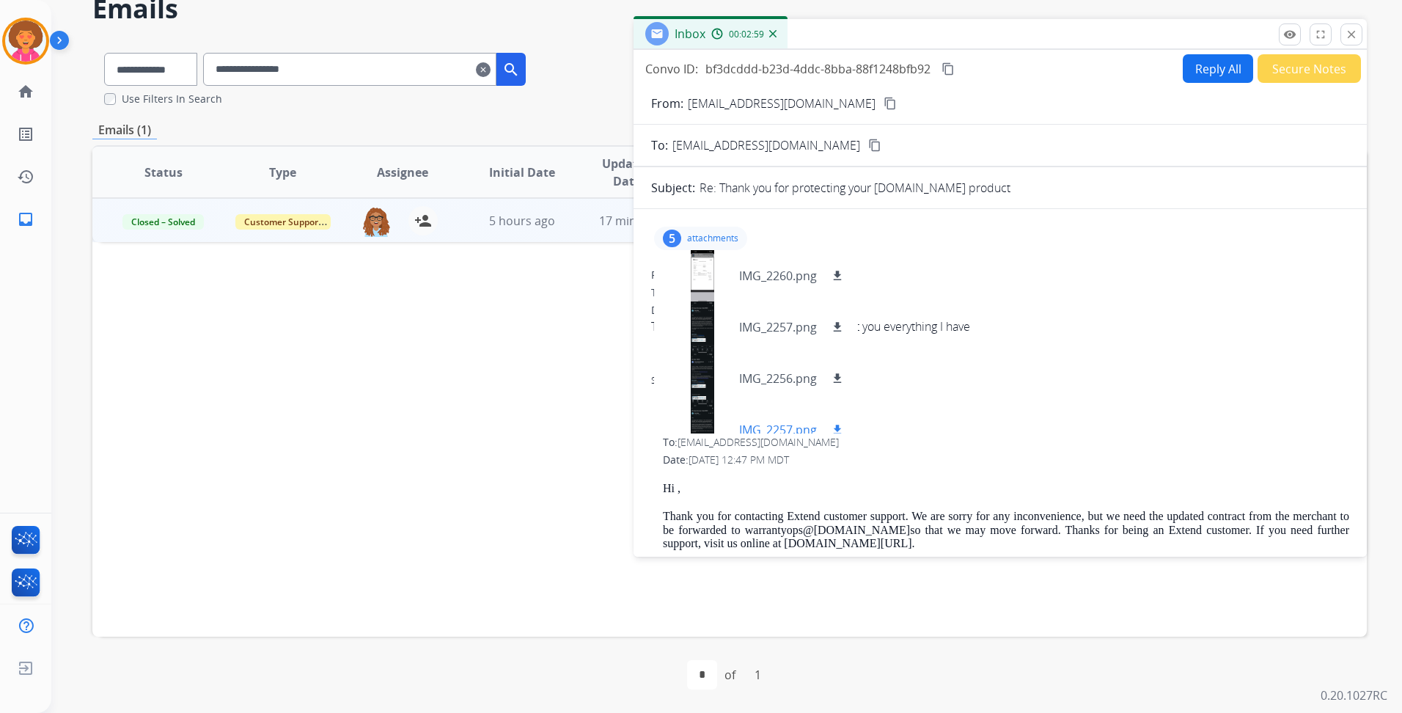
click at [700, 419] on div at bounding box center [702, 429] width 73 height 51
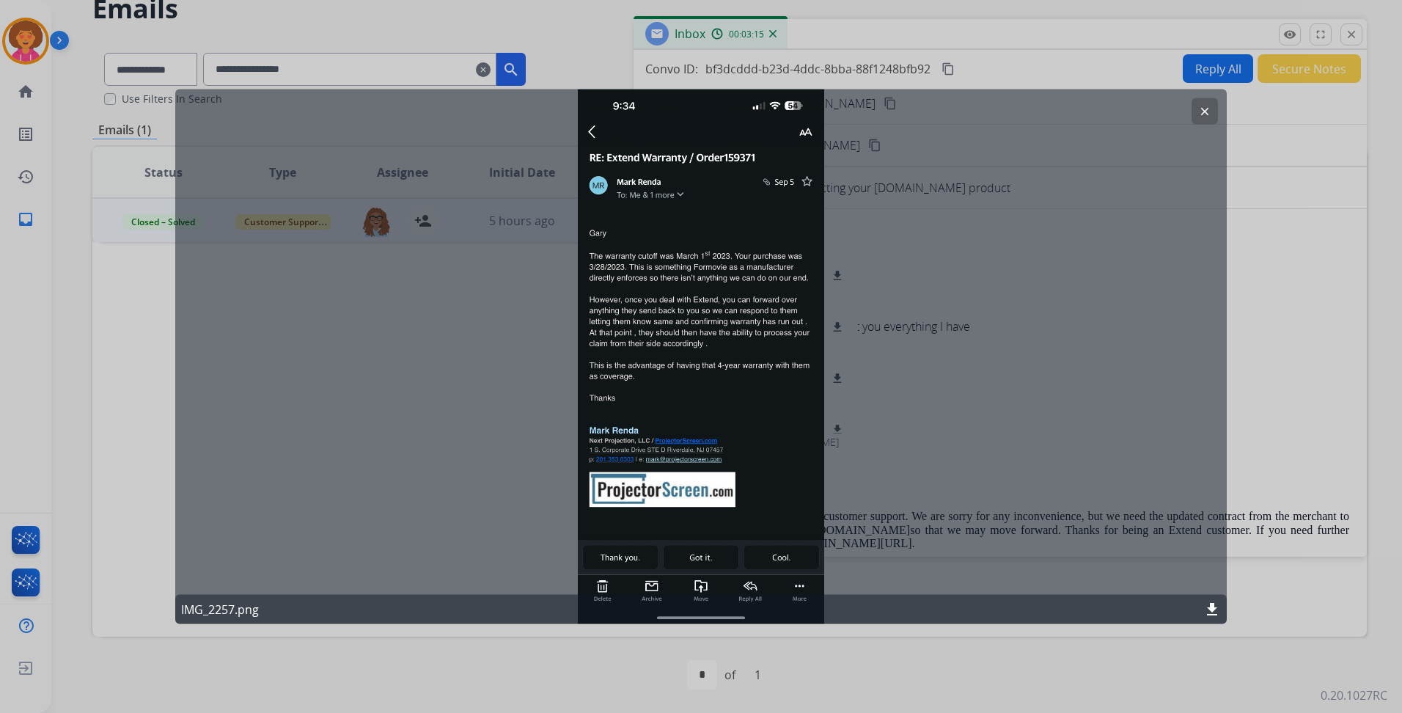
click at [1215, 106] on button "clear" at bounding box center [1204, 111] width 26 height 26
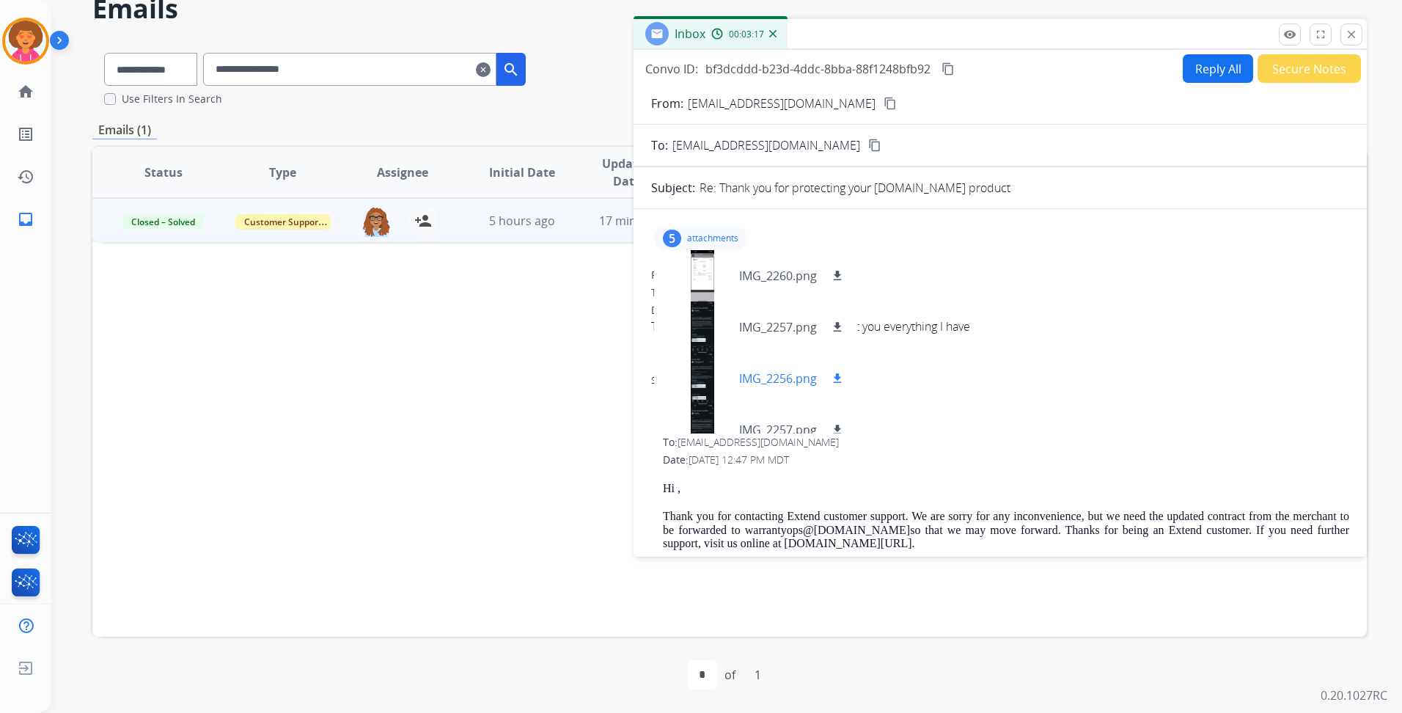
click at [706, 366] on div at bounding box center [702, 378] width 73 height 51
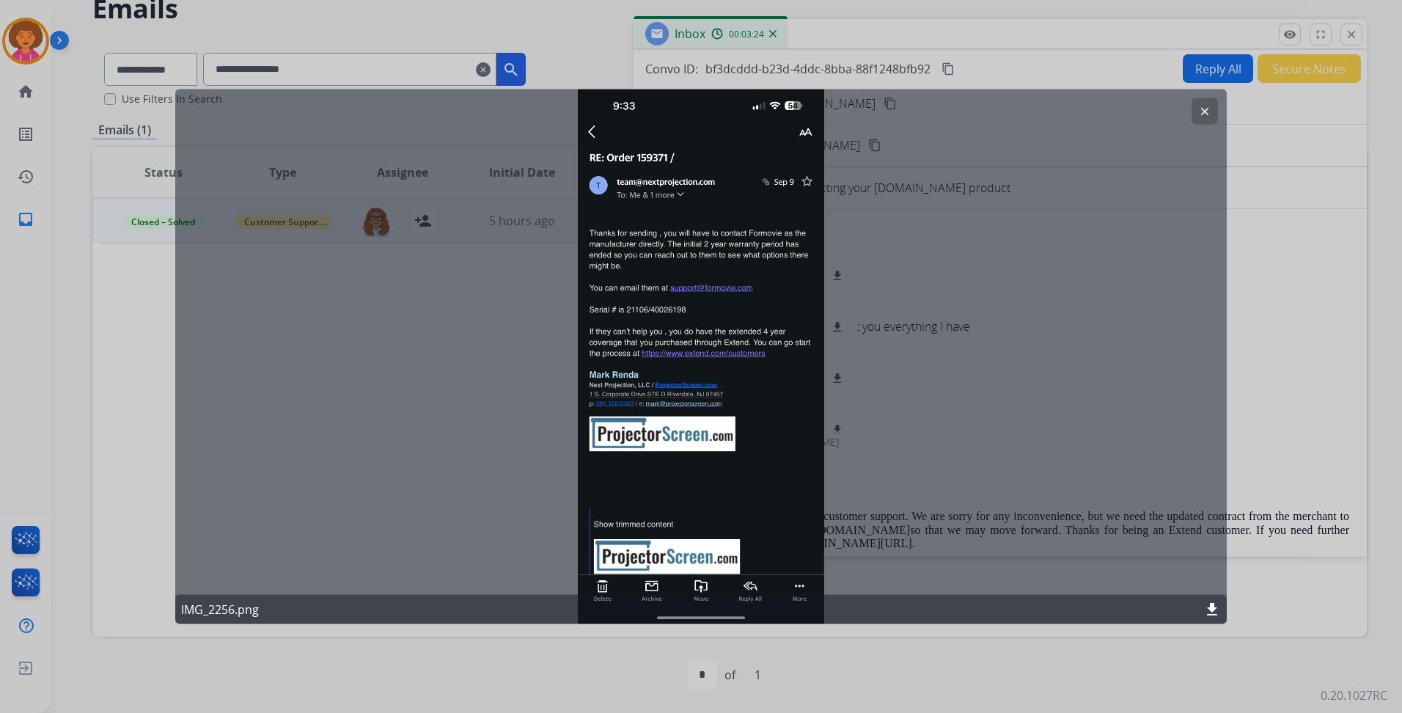
drag, startPoint x: 1210, startPoint y: 107, endPoint x: 1196, endPoint y: 106, distance: 13.9
click at [1210, 107] on mat-icon "clear" at bounding box center [1204, 111] width 13 height 13
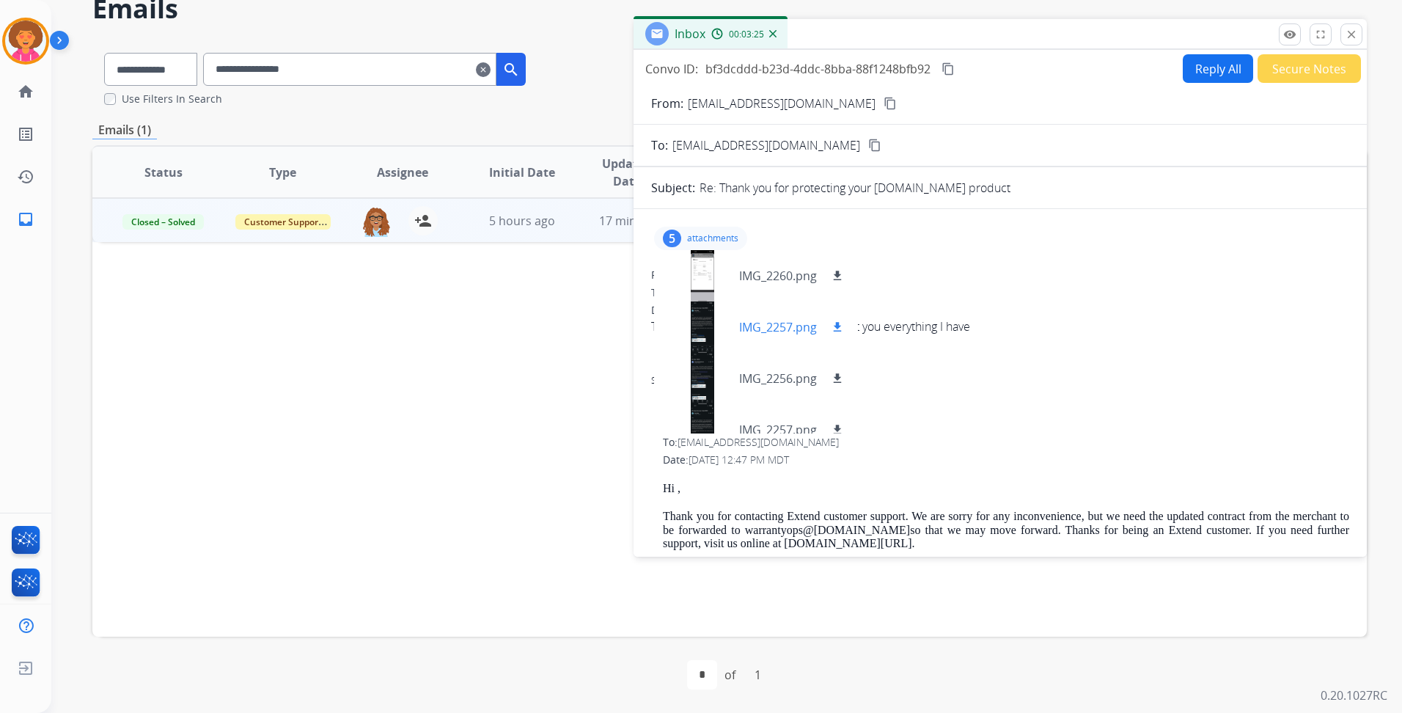
click at [706, 310] on div at bounding box center [702, 326] width 73 height 51
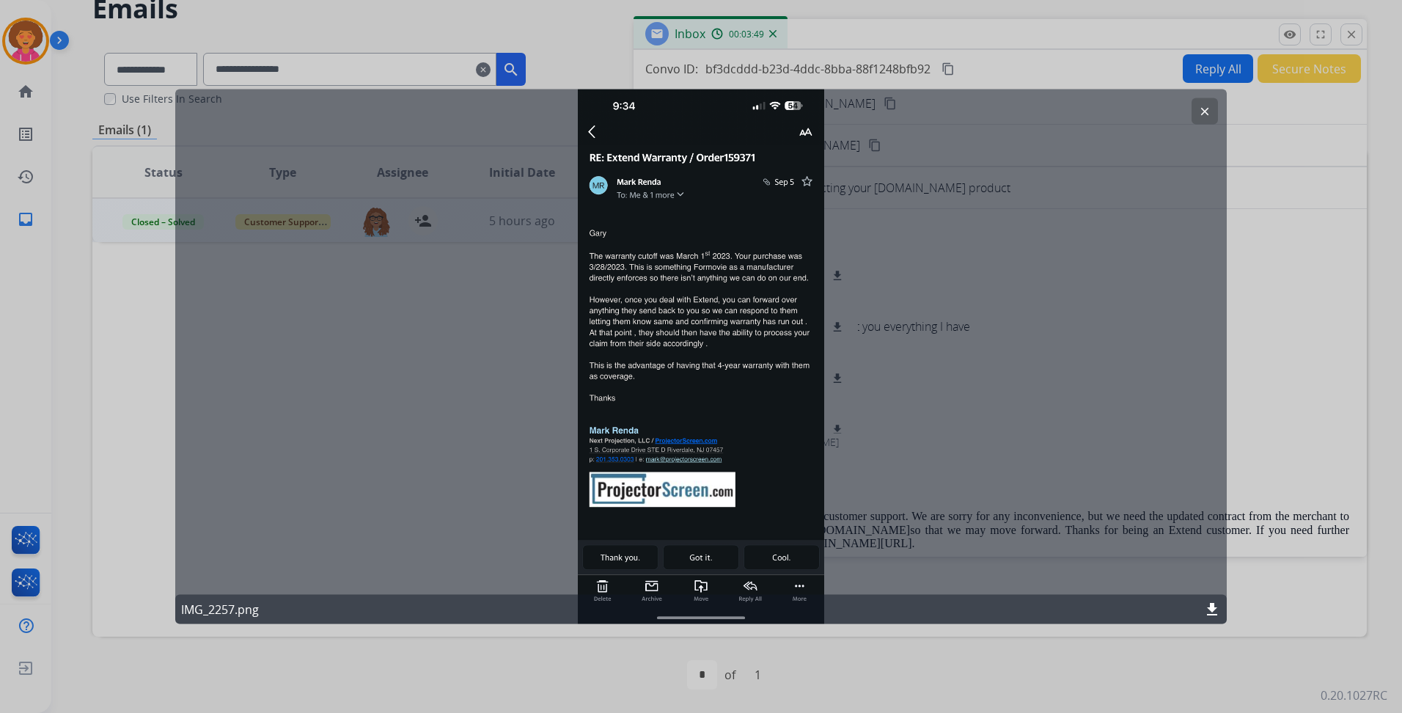
drag, startPoint x: 592, startPoint y: 125, endPoint x: 598, endPoint y: 114, distance: 13.5
click at [592, 125] on div "clear IMG_2257.png download" at bounding box center [700, 356] width 1051 height 534
drag, startPoint x: 1209, startPoint y: 111, endPoint x: 1186, endPoint y: 113, distance: 22.8
click at [1206, 111] on mat-icon "clear" at bounding box center [1204, 111] width 13 height 13
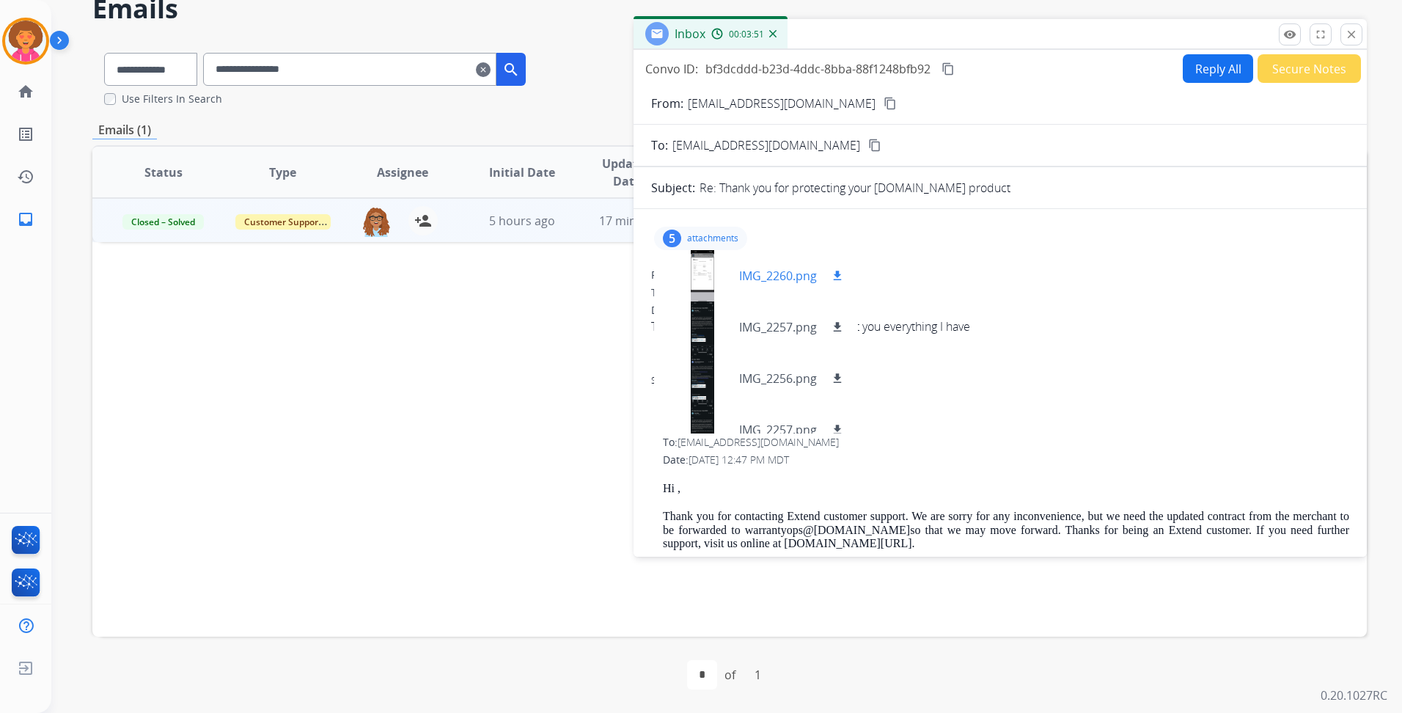
click at [704, 265] on div at bounding box center [702, 275] width 73 height 51
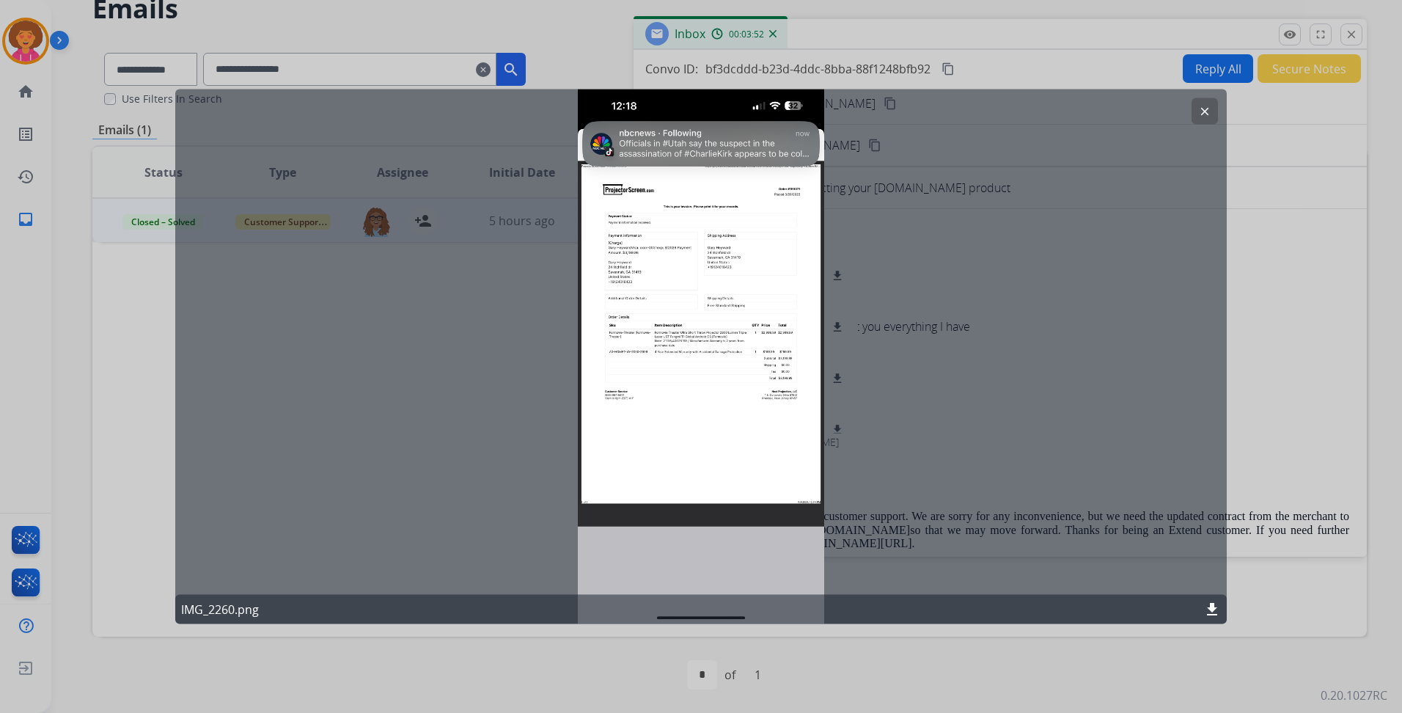
click at [741, 359] on div "clear IMG_2260.png download" at bounding box center [700, 356] width 1051 height 534
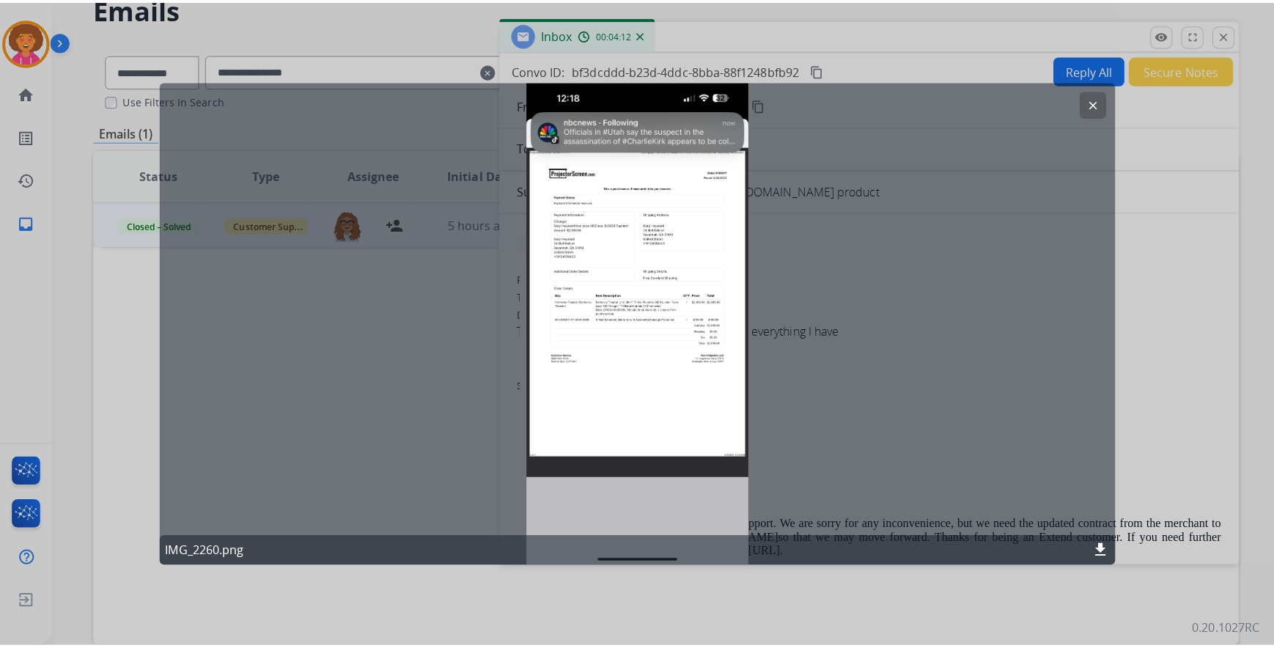
scroll to position [70, 0]
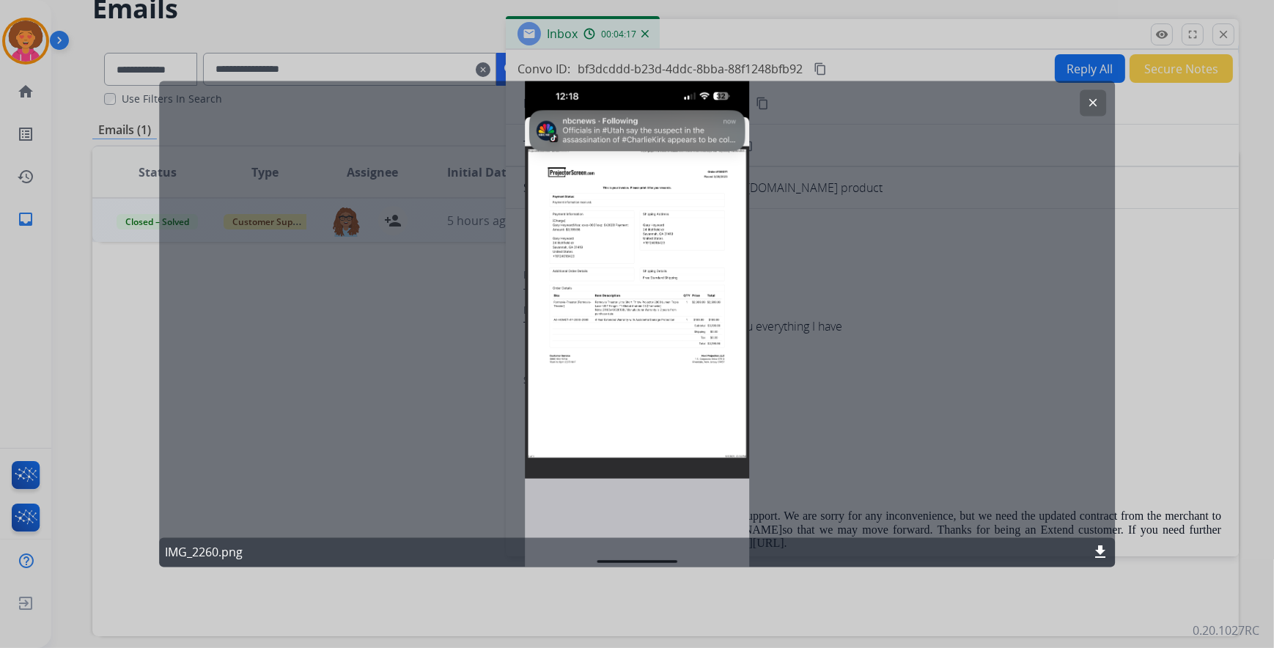
click at [591, 265] on div "clear IMG_2260.png download" at bounding box center [637, 324] width 956 height 486
click at [587, 301] on div "clear IMG_2260.png download" at bounding box center [637, 324] width 956 height 486
drag, startPoint x: 531, startPoint y: 150, endPoint x: 909, endPoint y: 279, distance: 398.7
click at [904, 295] on div "clear IMG_2260.png download" at bounding box center [637, 324] width 956 height 486
click at [1092, 106] on mat-icon "clear" at bounding box center [1092, 103] width 13 height 13
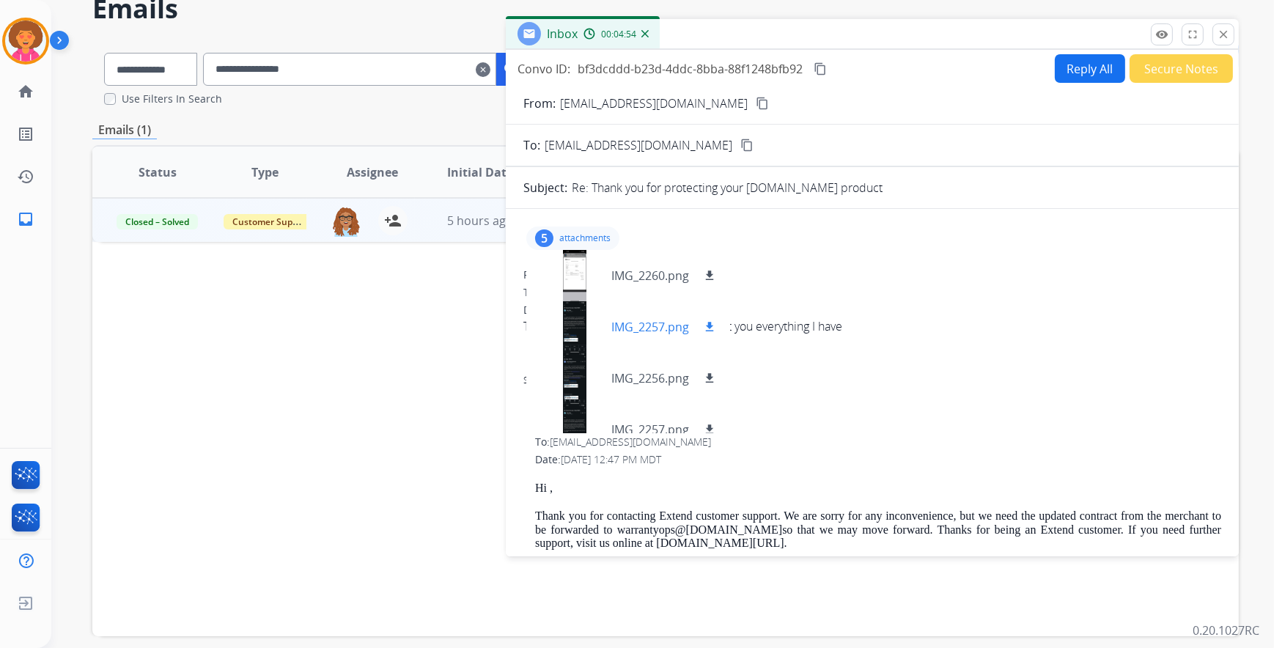
click at [581, 310] on div at bounding box center [574, 326] width 73 height 51
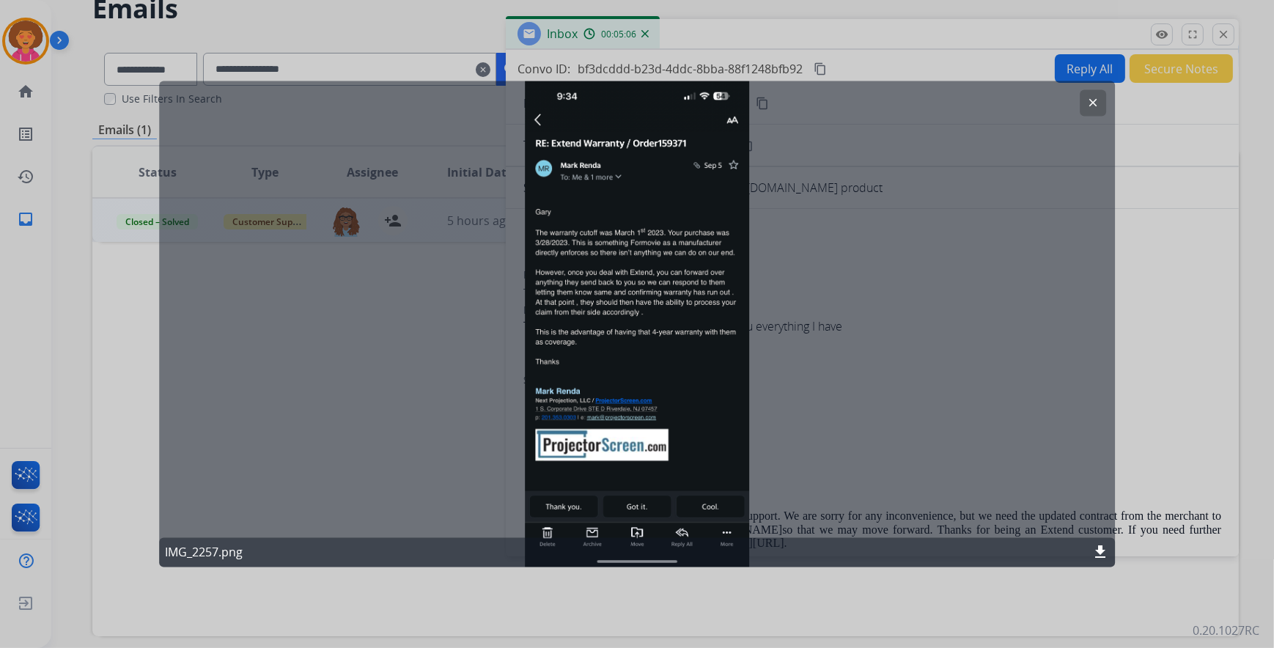
click at [1094, 107] on mat-icon "clear" at bounding box center [1092, 103] width 13 height 13
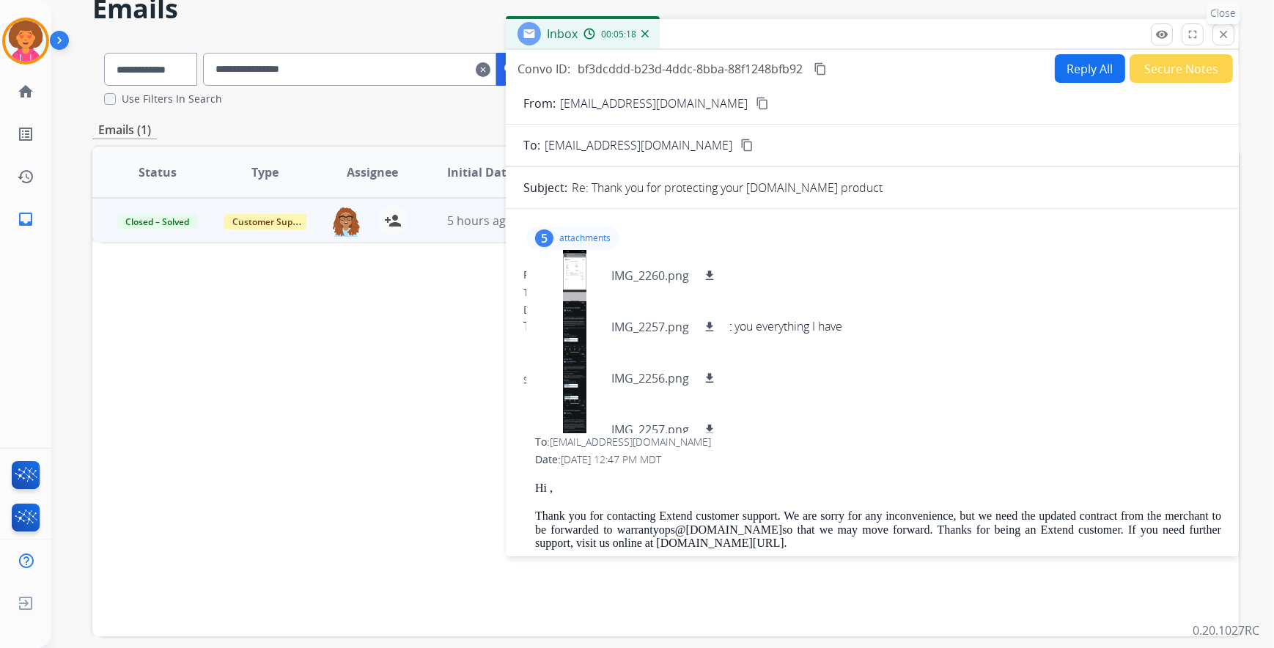
click at [1223, 36] on mat-icon "close" at bounding box center [1223, 34] width 13 height 13
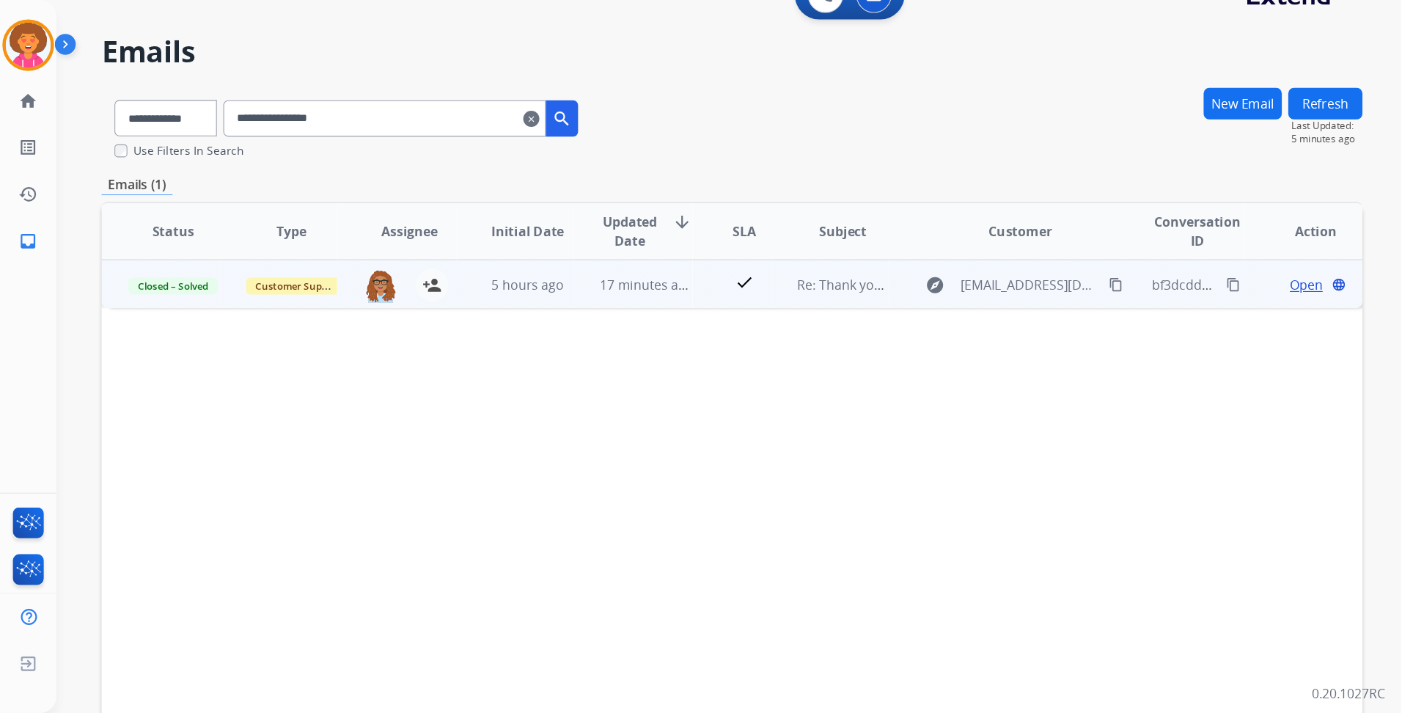
scroll to position [0, 0]
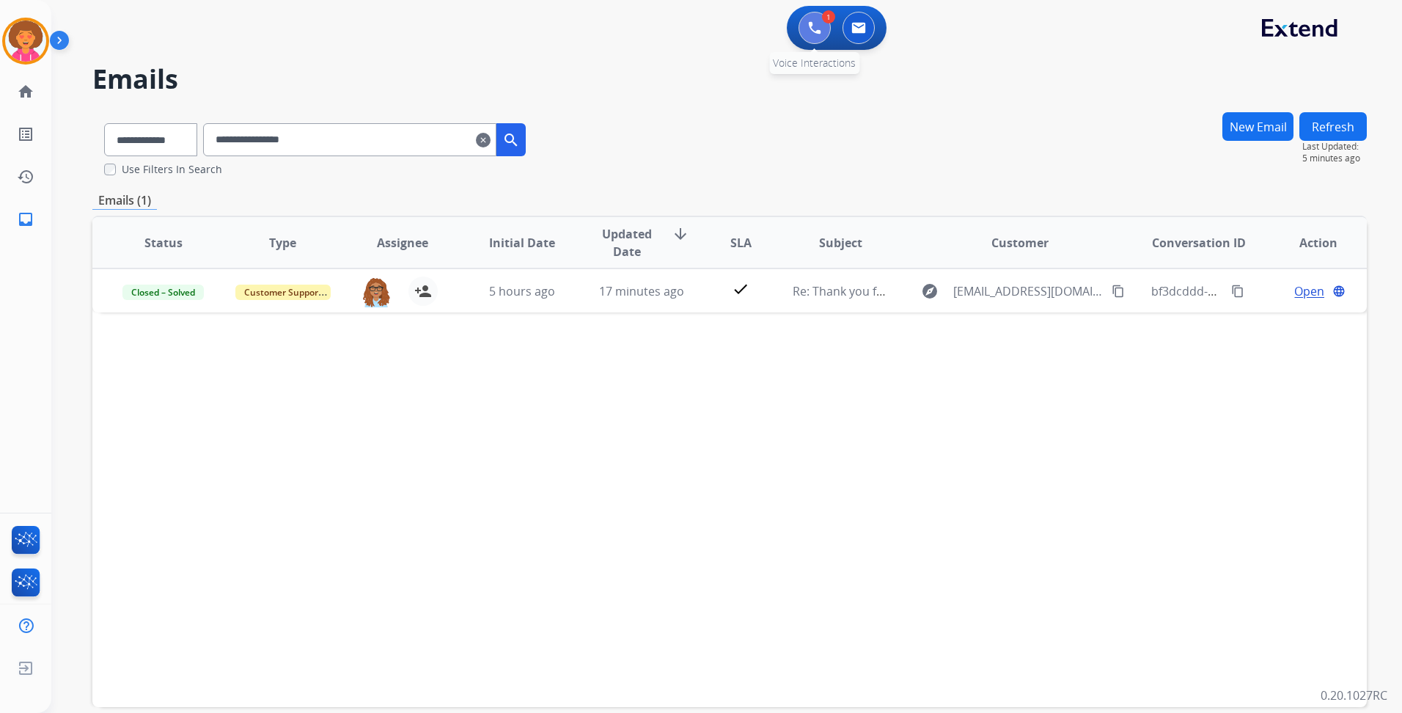
click at [820, 29] on button at bounding box center [814, 28] width 32 height 32
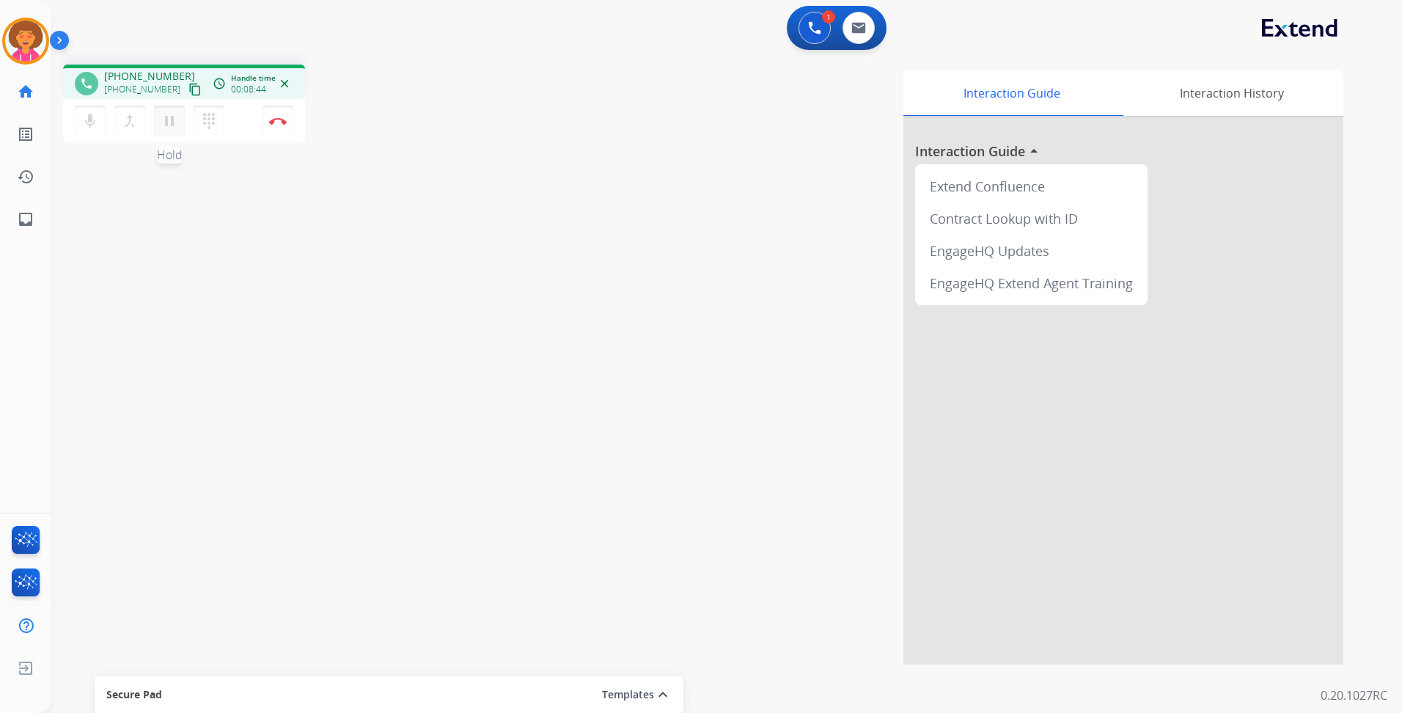
click at [167, 116] on mat-icon "pause" at bounding box center [170, 121] width 18 height 18
click at [815, 13] on button at bounding box center [814, 28] width 32 height 32
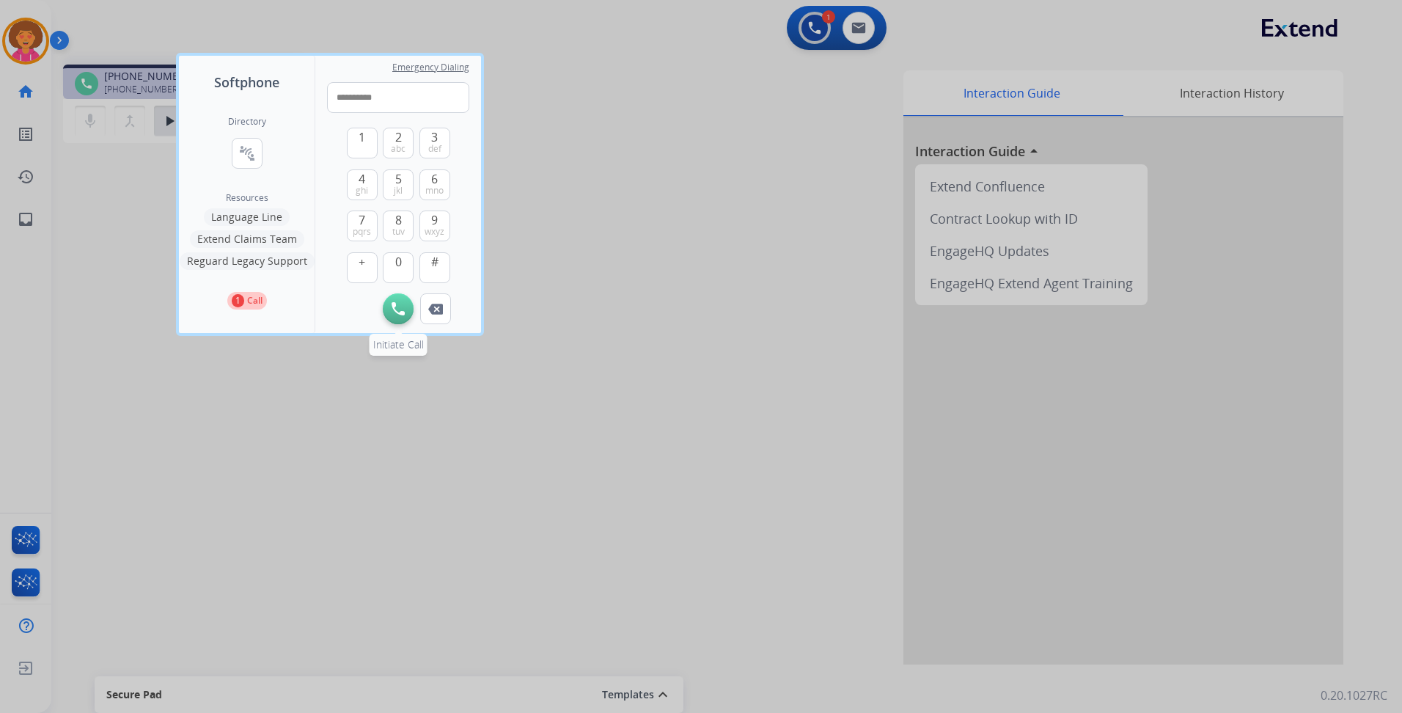
type input "**********"
click at [400, 308] on img at bounding box center [397, 308] width 13 height 13
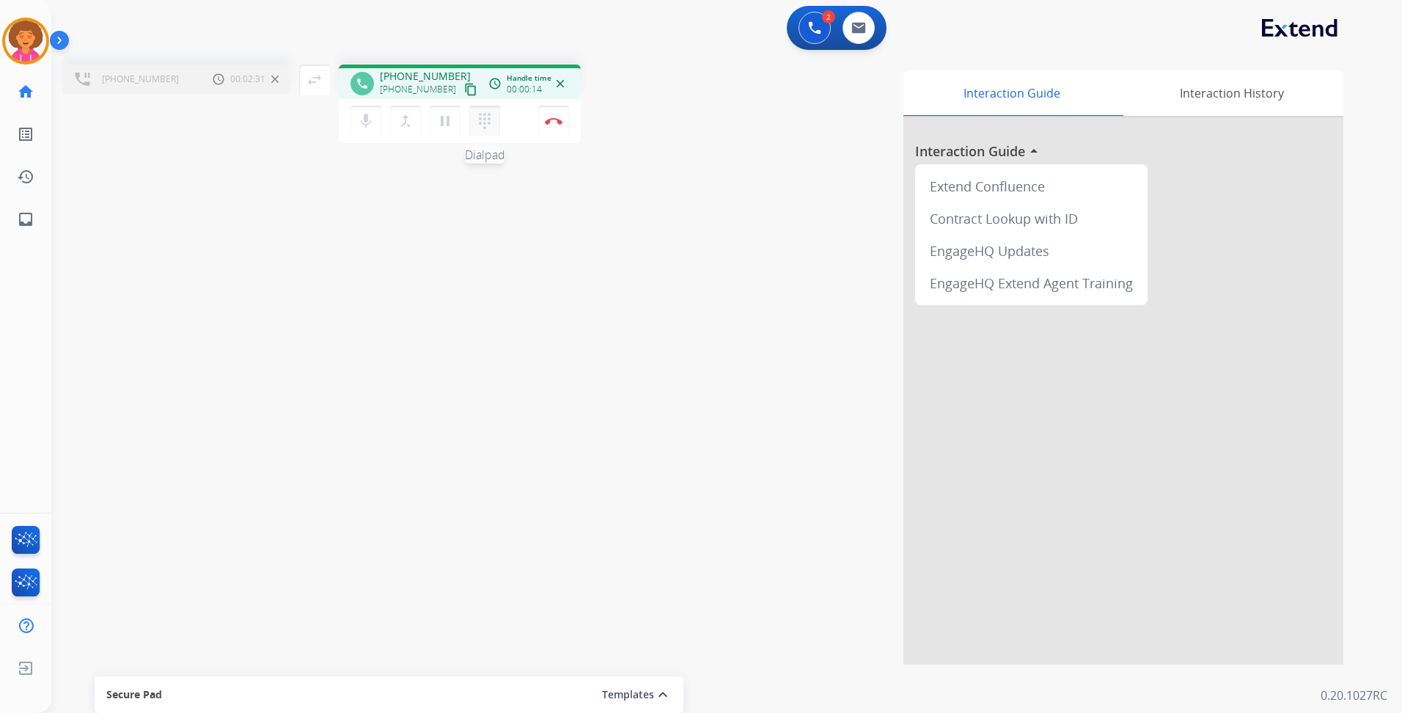
click at [487, 124] on mat-icon "dialpad" at bounding box center [485, 121] width 18 height 18
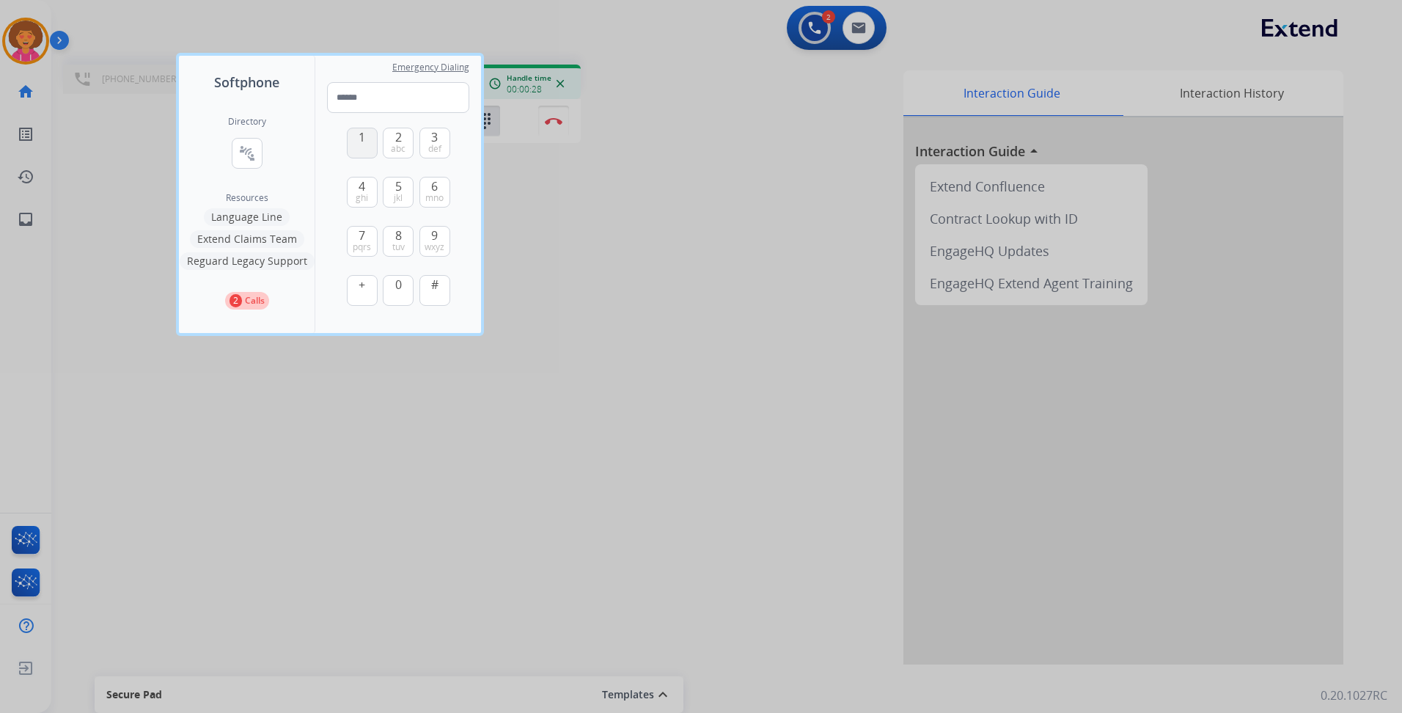
click at [365, 149] on button "1" at bounding box center [362, 143] width 31 height 31
type input "*"
click at [457, 507] on div at bounding box center [701, 356] width 1402 height 713
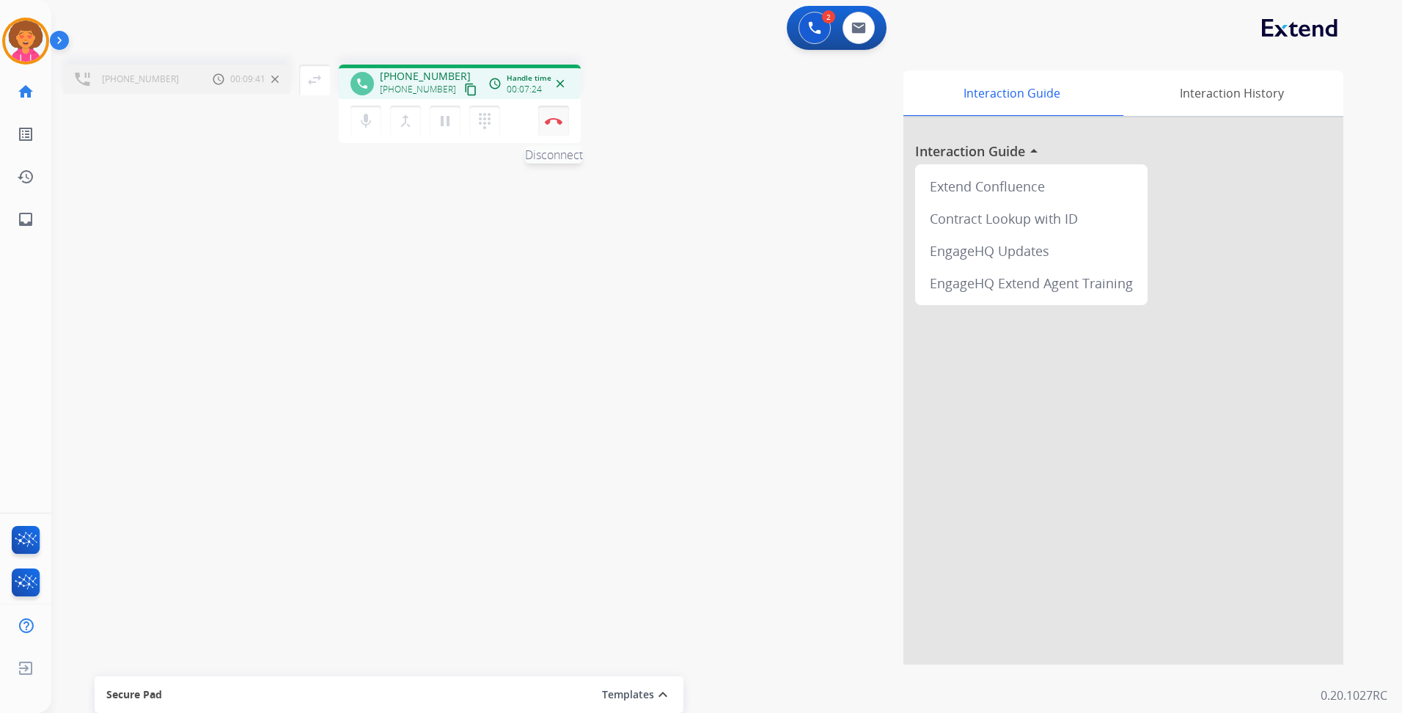
click at [550, 123] on img at bounding box center [554, 120] width 18 height 7
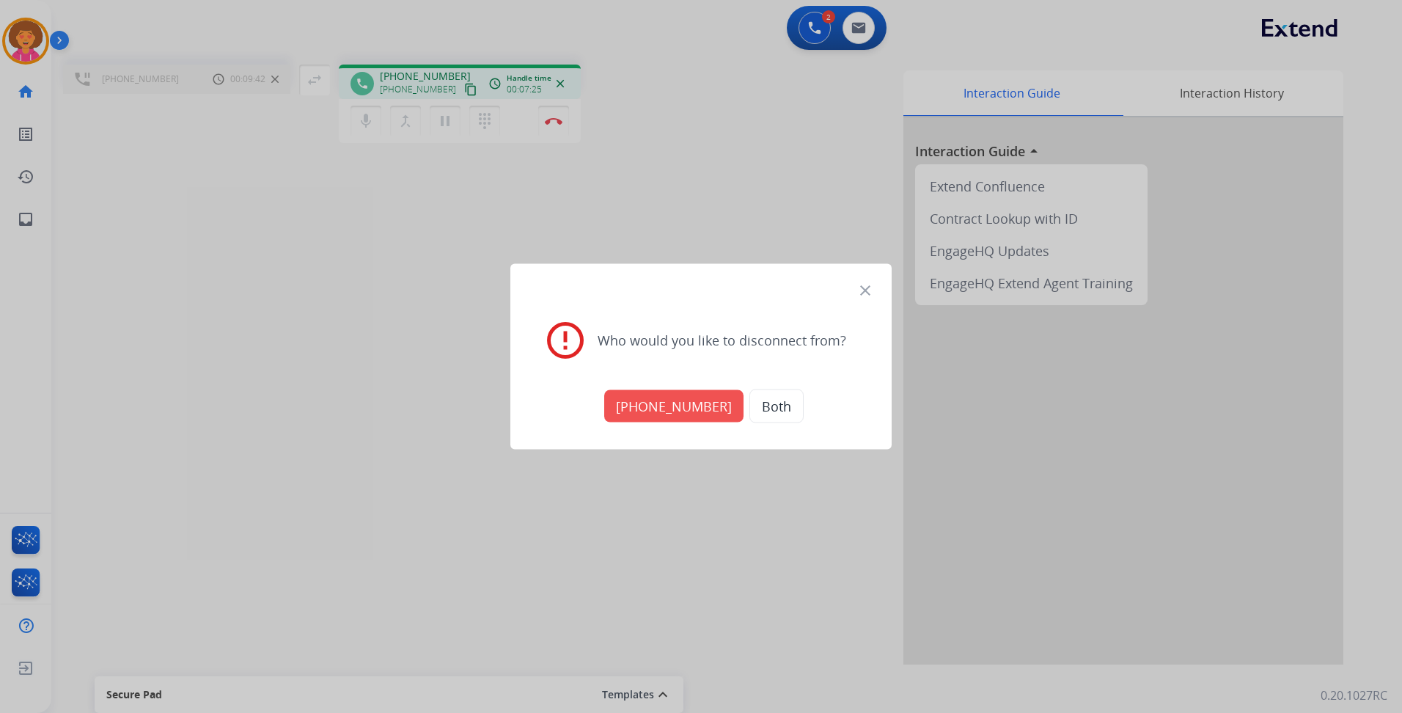
click at [654, 395] on button "[PHONE_NUMBER]" at bounding box center [673, 406] width 139 height 32
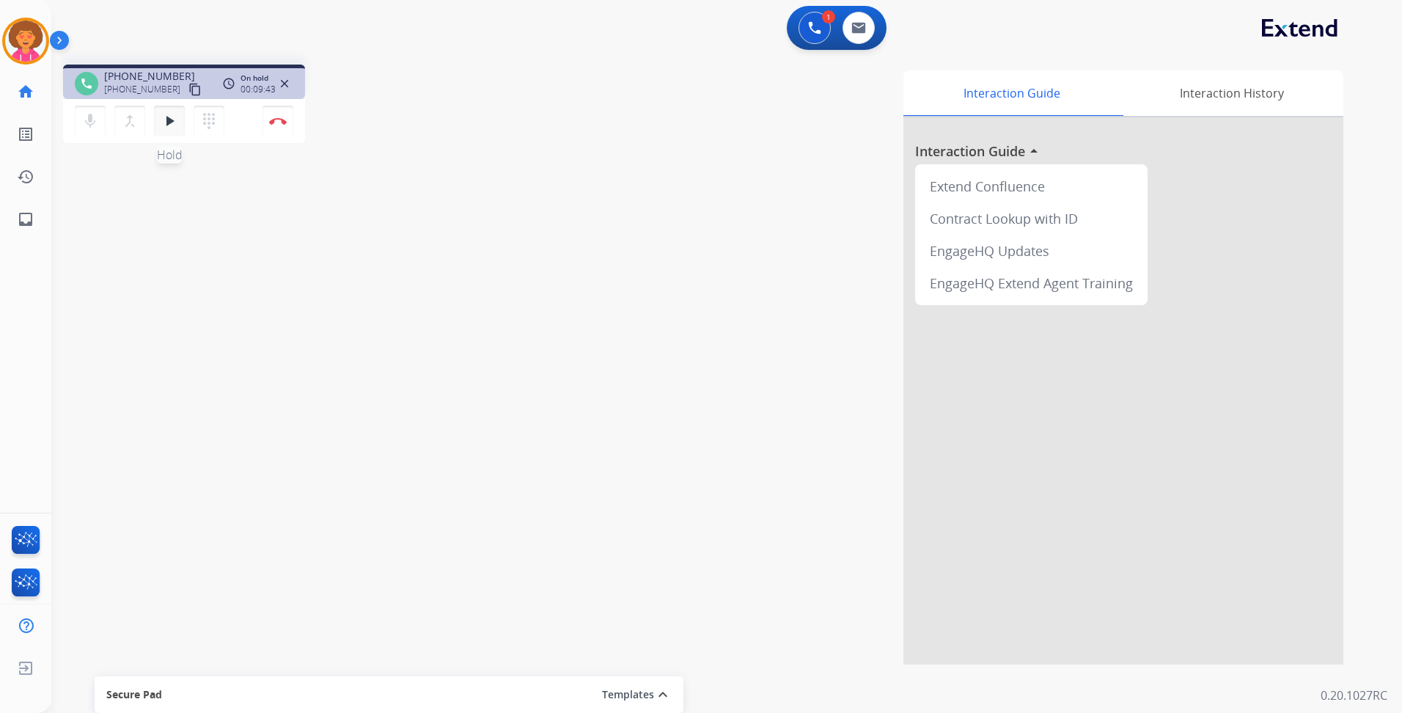
click at [166, 120] on mat-icon "play_arrow" at bounding box center [170, 121] width 18 height 18
click at [284, 122] on img at bounding box center [278, 120] width 18 height 7
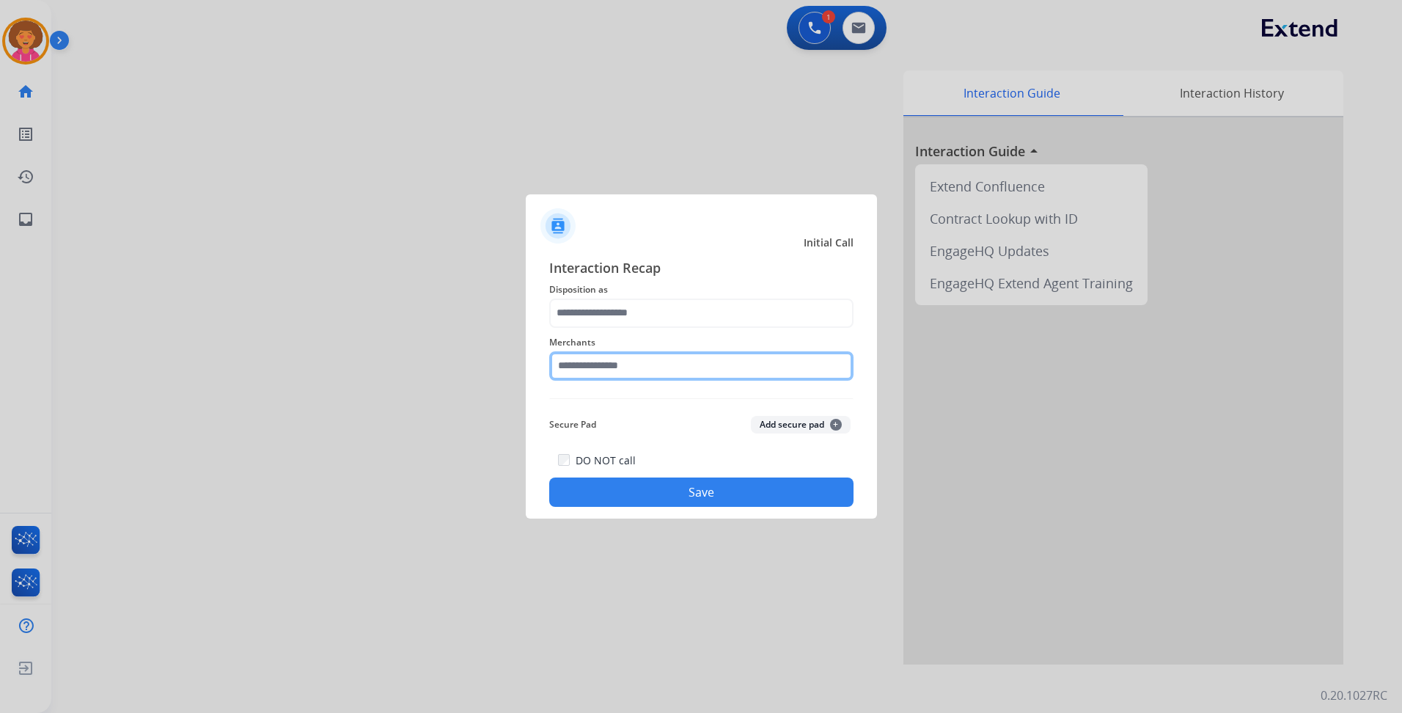
click at [580, 358] on input "text" at bounding box center [701, 365] width 304 height 29
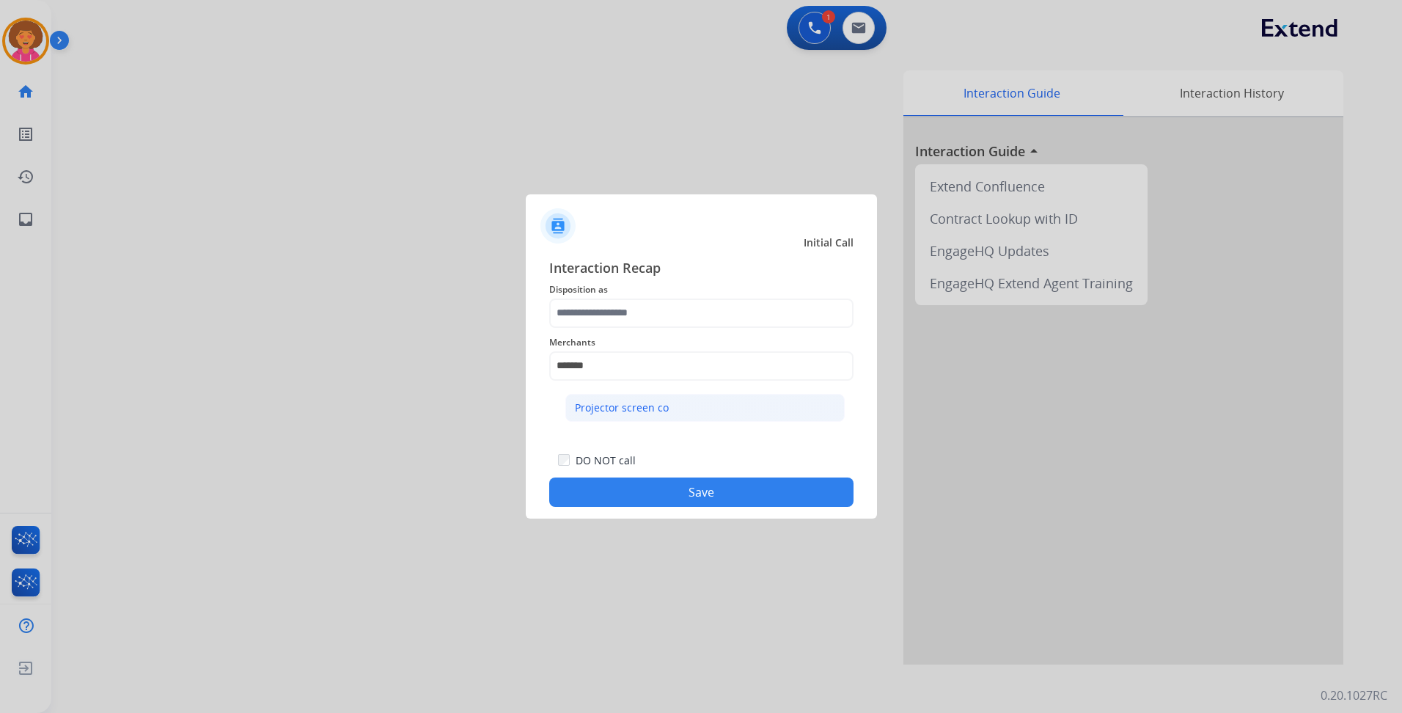
click at [633, 415] on li "Projector screen co" at bounding box center [704, 408] width 279 height 28
type input "**********"
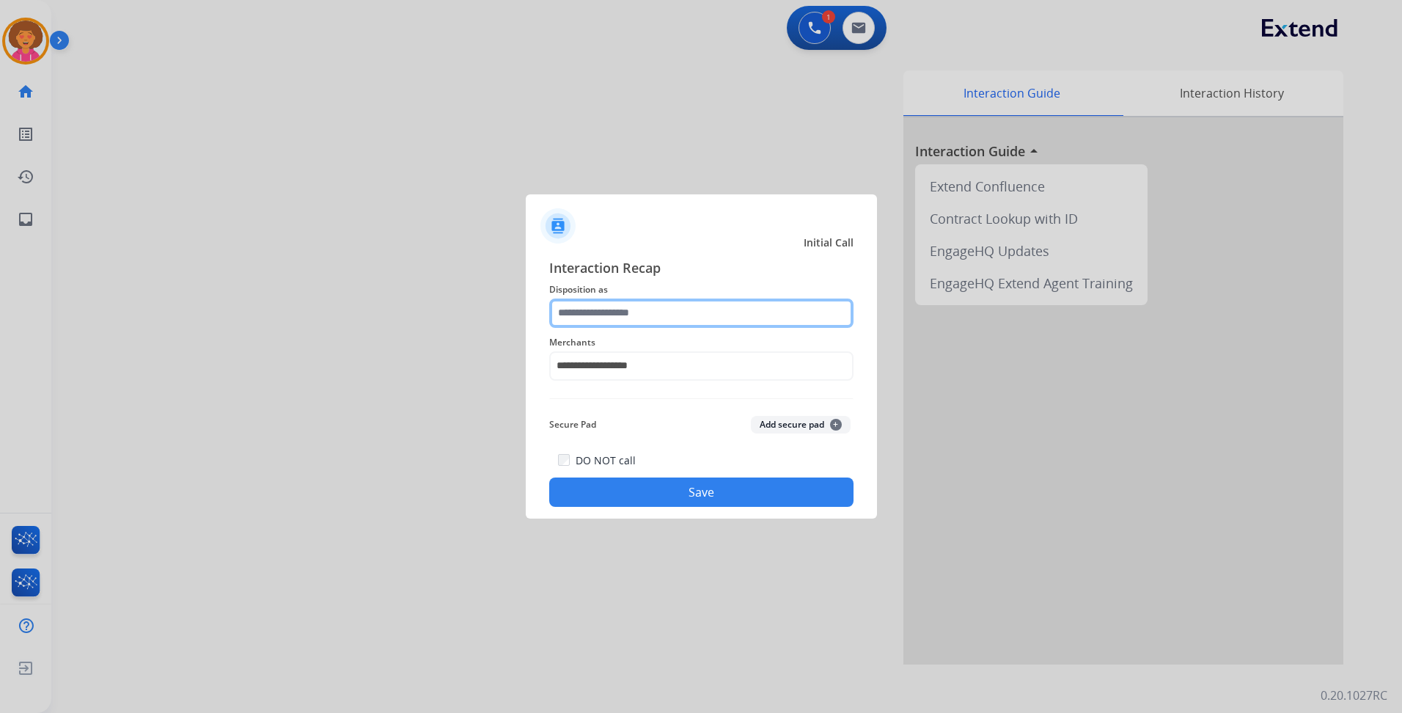
click at [643, 313] on input "text" at bounding box center [701, 312] width 304 height 29
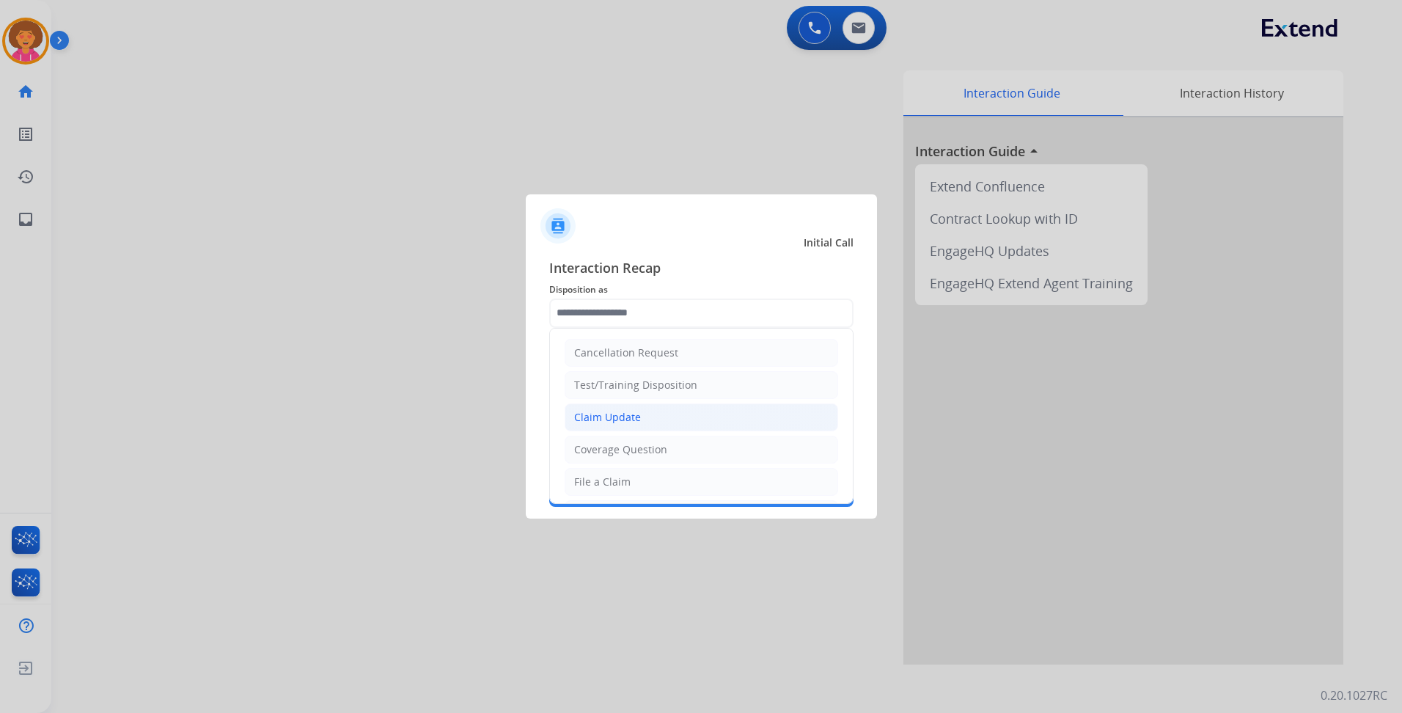
click at [632, 410] on div "Claim Update" at bounding box center [607, 417] width 67 height 15
type input "**********"
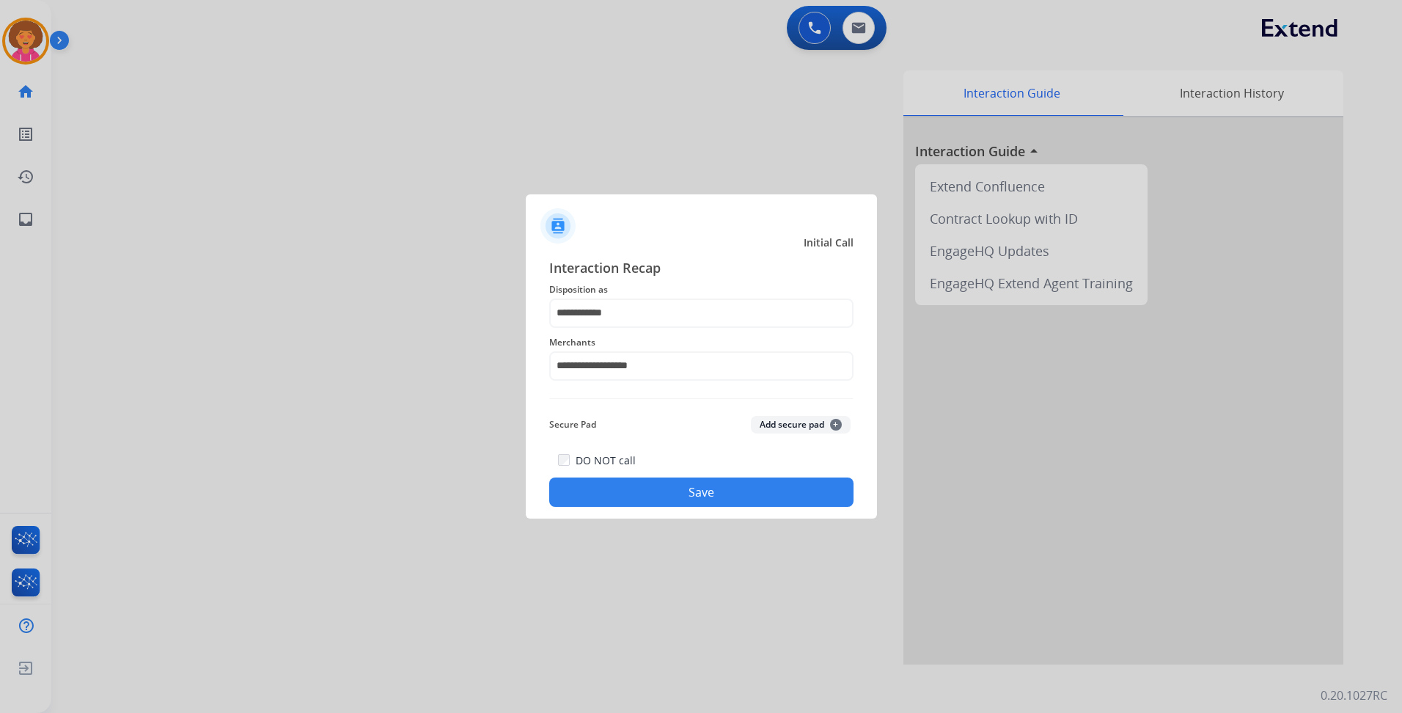
click at [634, 488] on button "Save" at bounding box center [701, 491] width 304 height 29
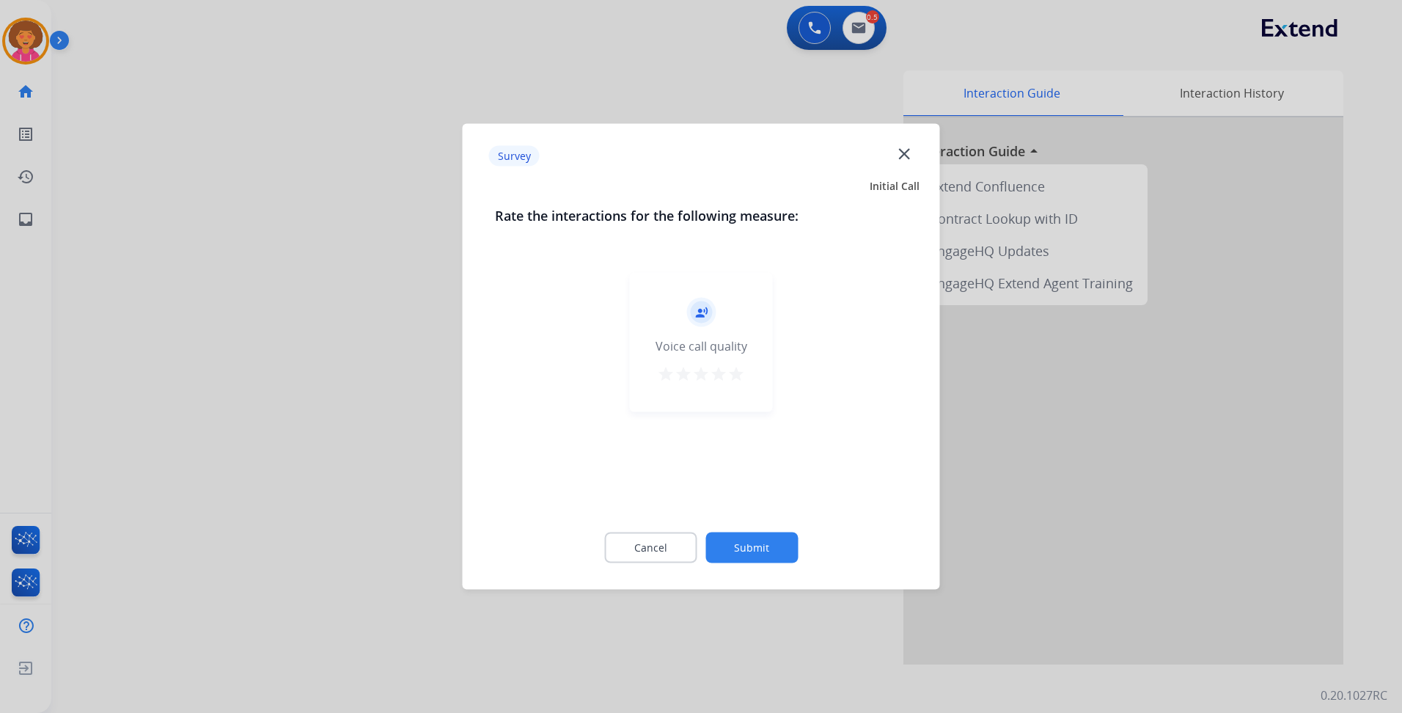
click at [745, 372] on div "record_voice_over Voice call quality star star star star star" at bounding box center [701, 342] width 143 height 139
click at [743, 371] on mat-icon "star" at bounding box center [736, 374] width 18 height 18
click at [764, 542] on button "Submit" at bounding box center [751, 547] width 92 height 31
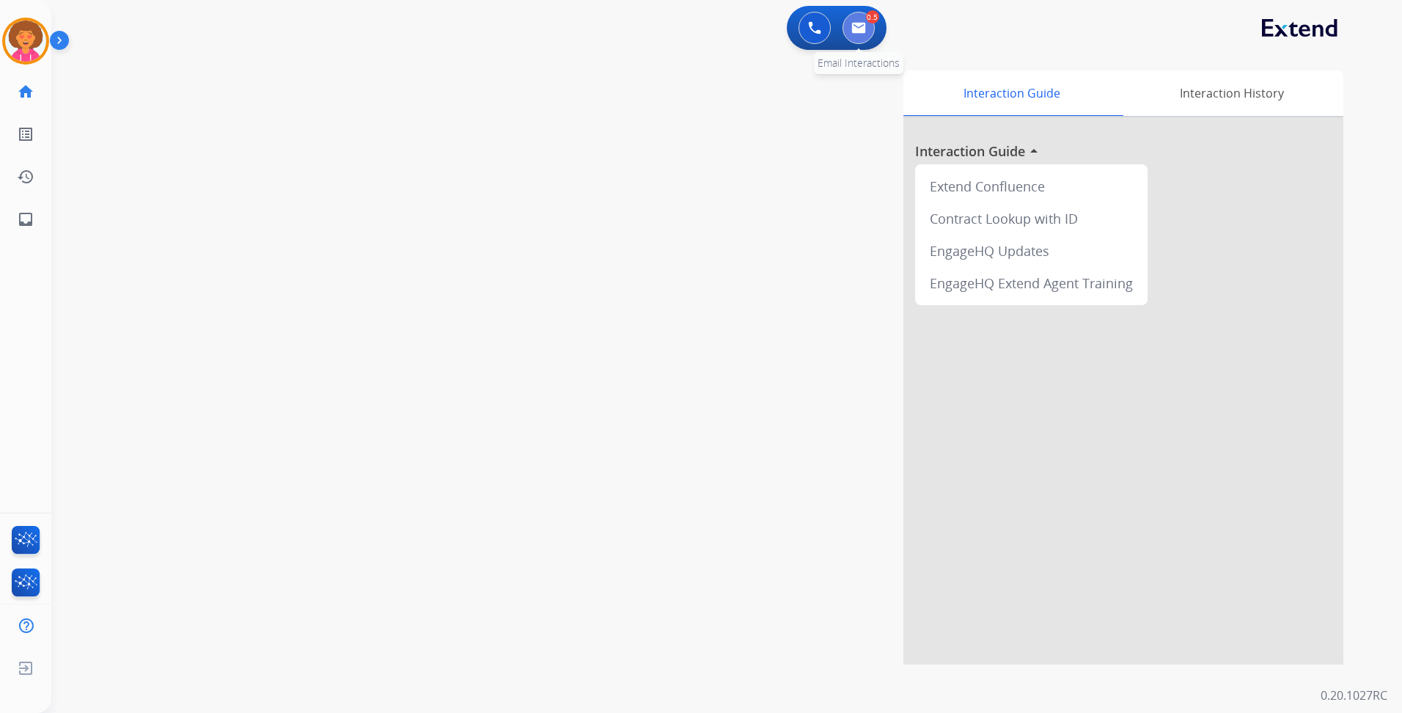
click at [857, 29] on img at bounding box center [858, 28] width 15 height 12
select select "**********"
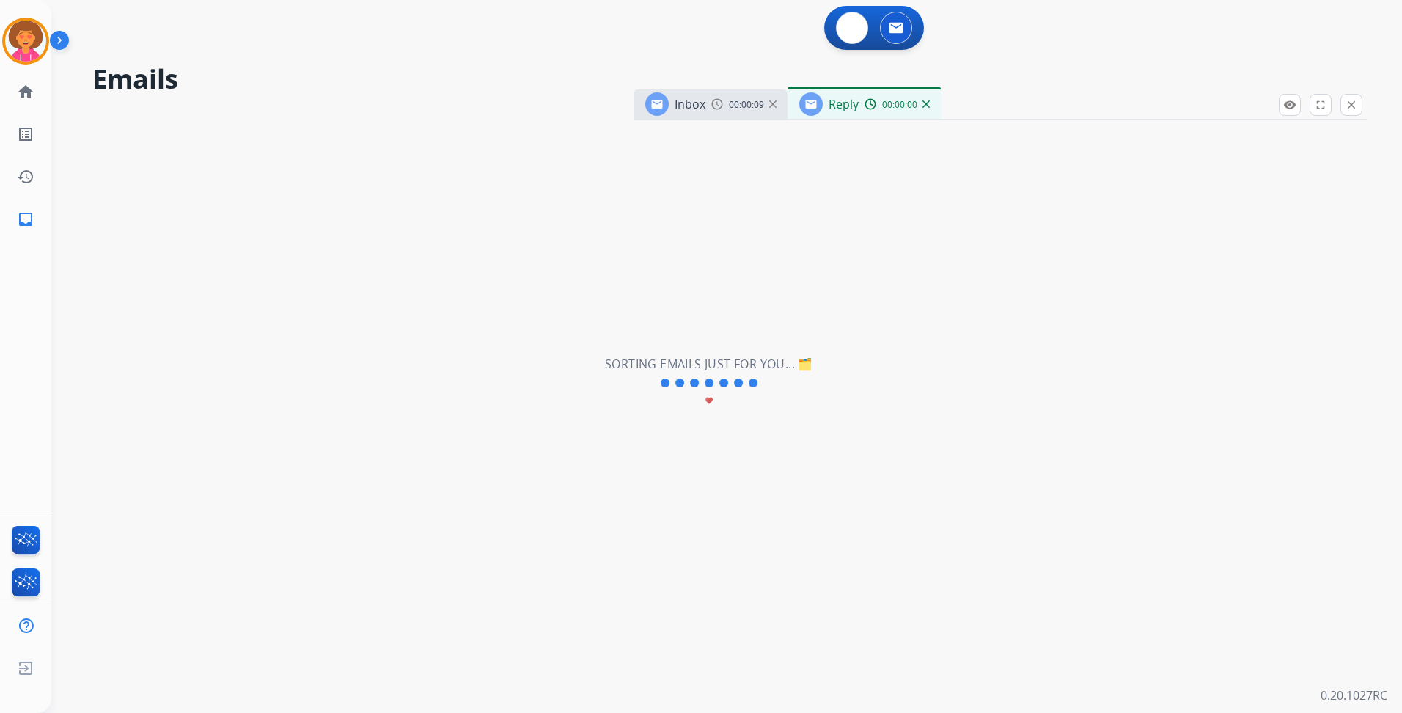
select select "**********"
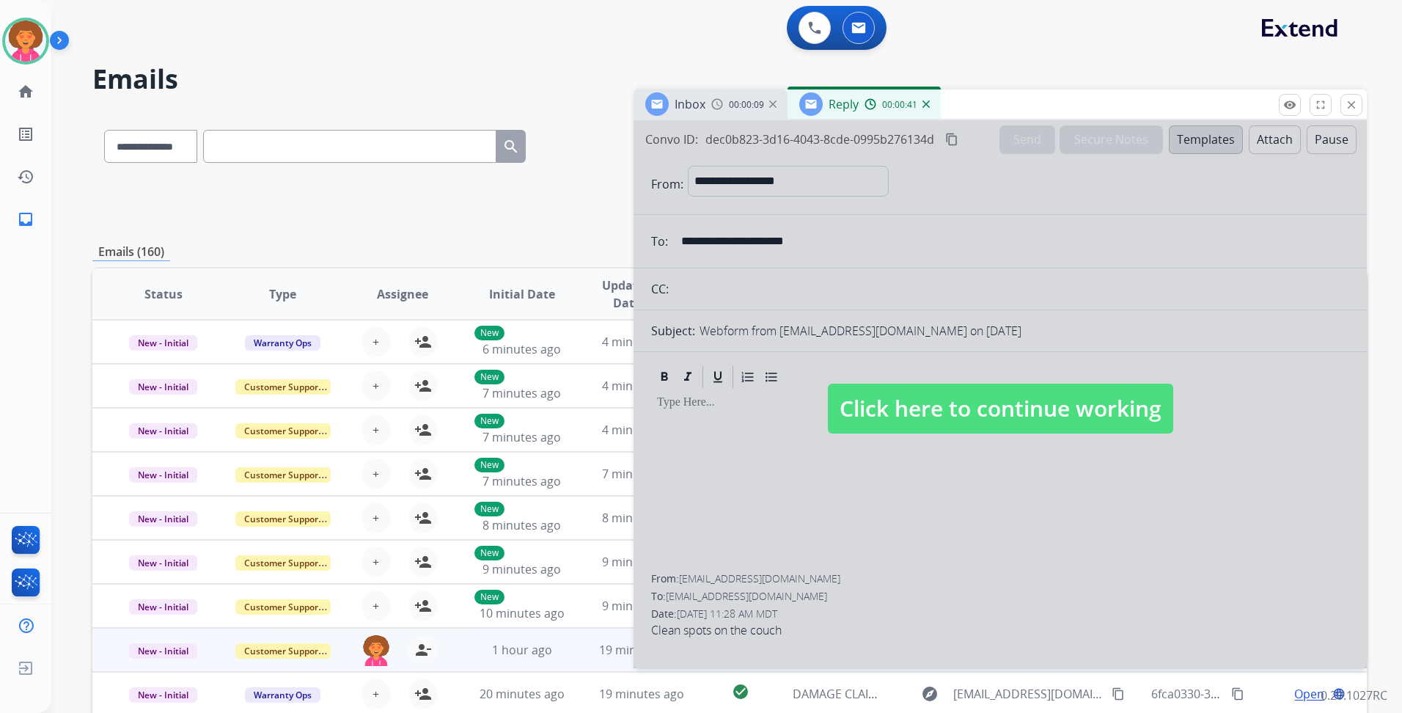
click at [899, 417] on span "Click here to continue working" at bounding box center [1000, 408] width 345 height 50
select select
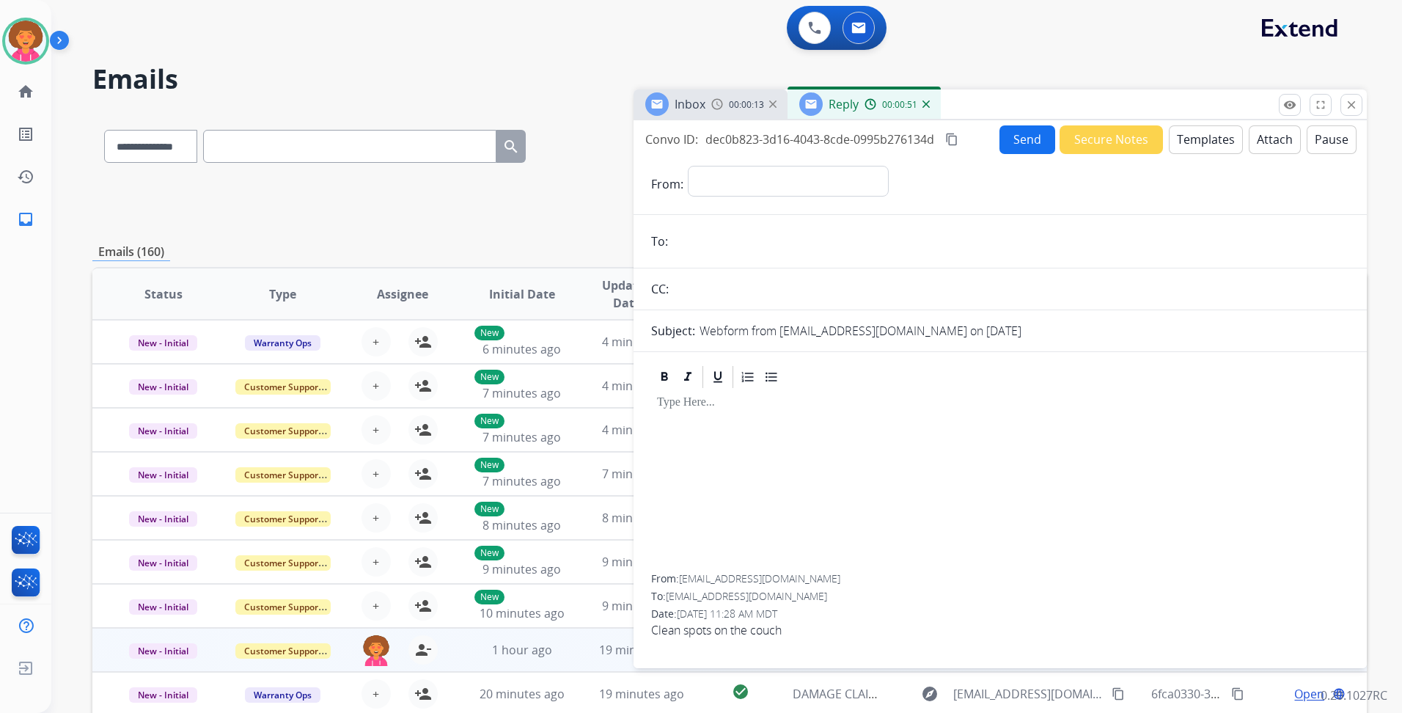
click at [1191, 141] on button "Templates" at bounding box center [1206, 139] width 74 height 29
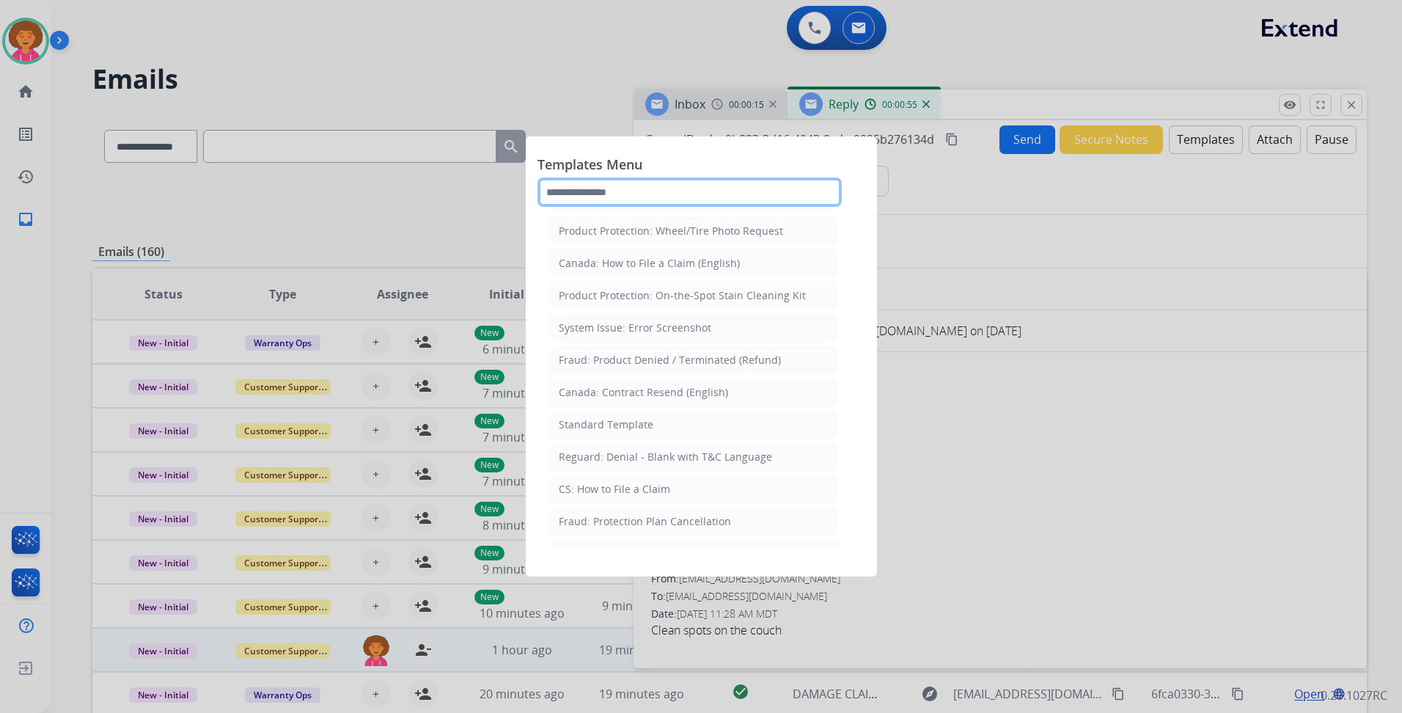
click at [648, 194] on input "text" at bounding box center [689, 191] width 304 height 29
click at [929, 103] on div at bounding box center [701, 356] width 1402 height 713
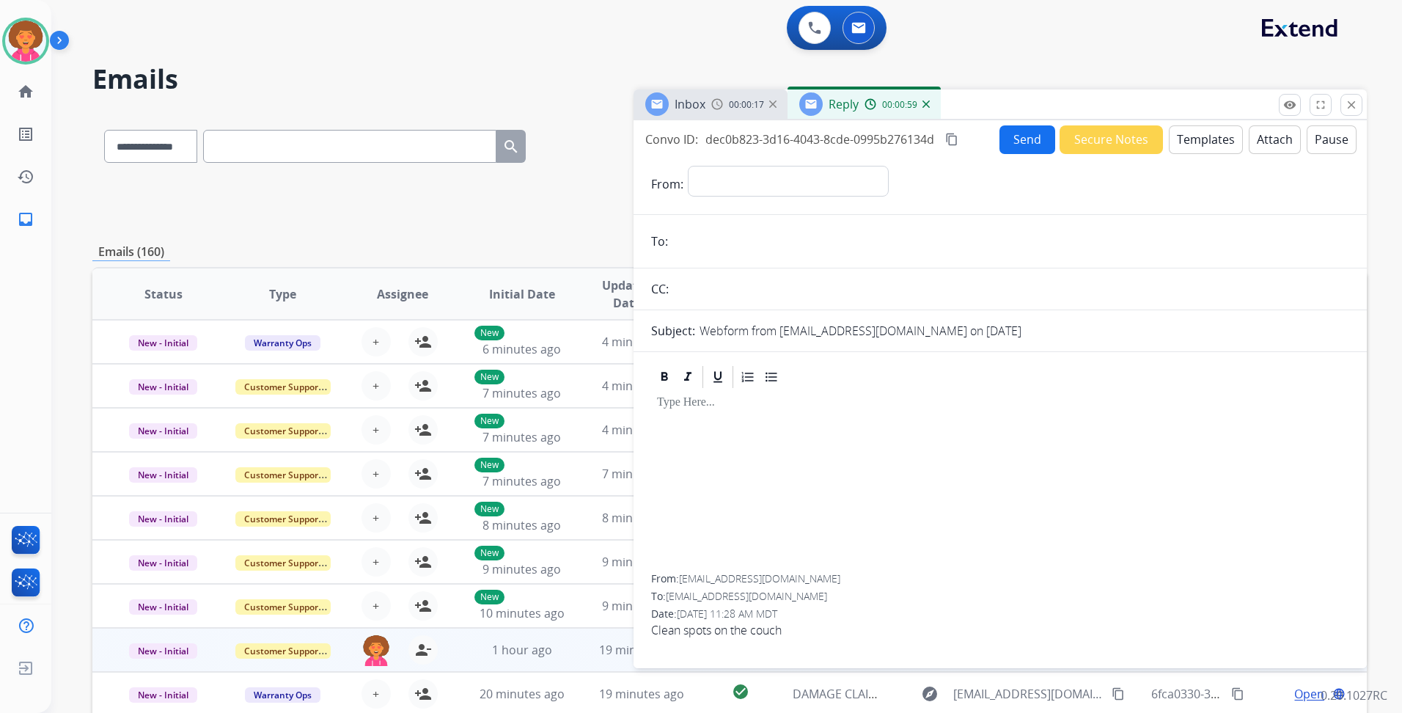
click at [929, 103] on div "Reply 00:00:59" at bounding box center [863, 103] width 153 height 29
click at [924, 100] on div "00:01:01" at bounding box center [896, 104] width 65 height 13
click at [924, 103] on img at bounding box center [925, 103] width 7 height 7
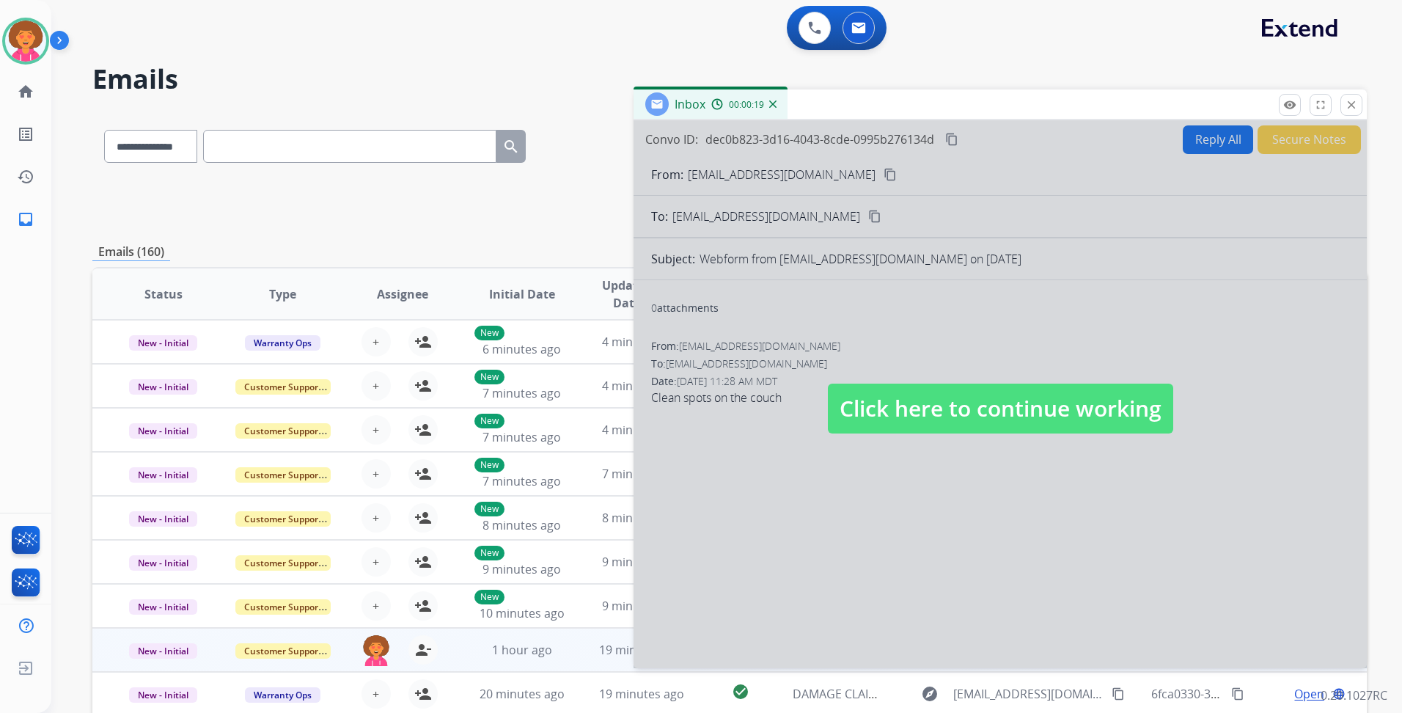
click at [980, 405] on span "Click here to continue working" at bounding box center [1000, 408] width 345 height 50
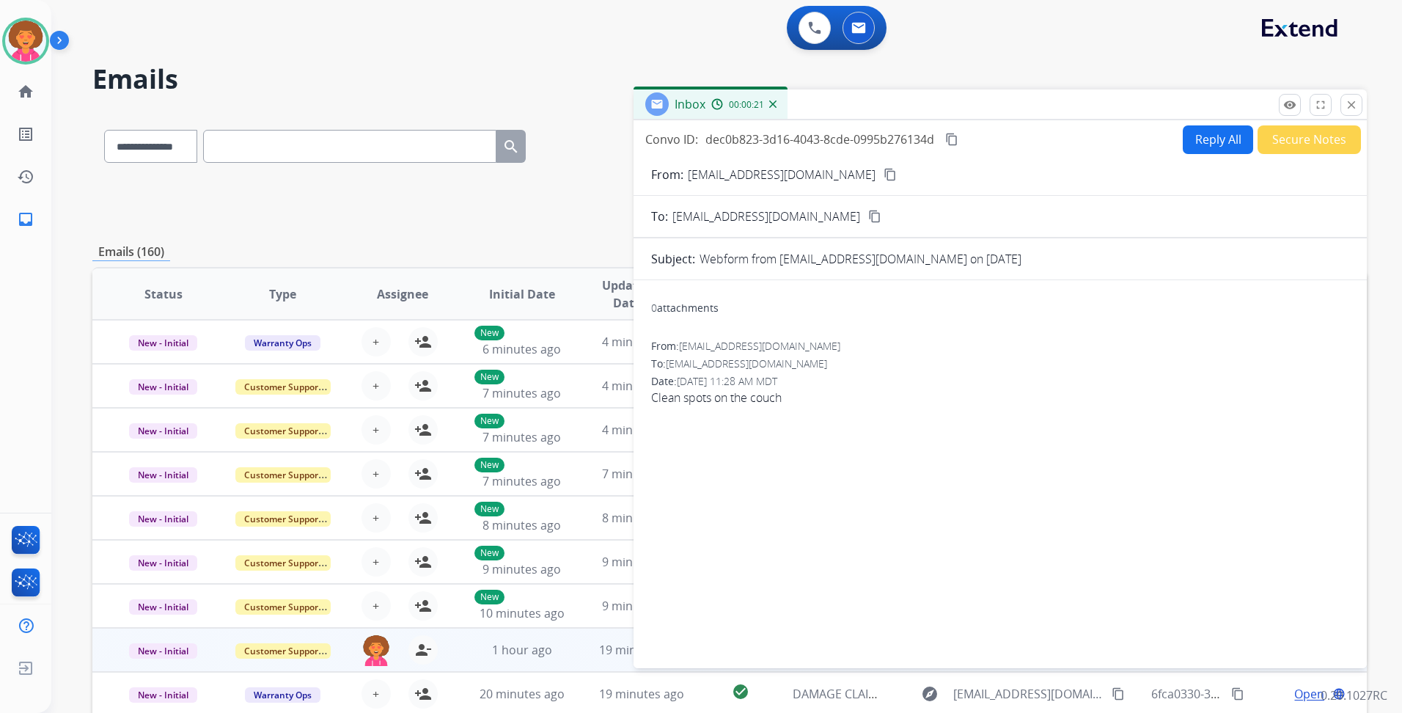
click at [1205, 132] on button "Reply All" at bounding box center [1217, 139] width 70 height 29
select select "**********"
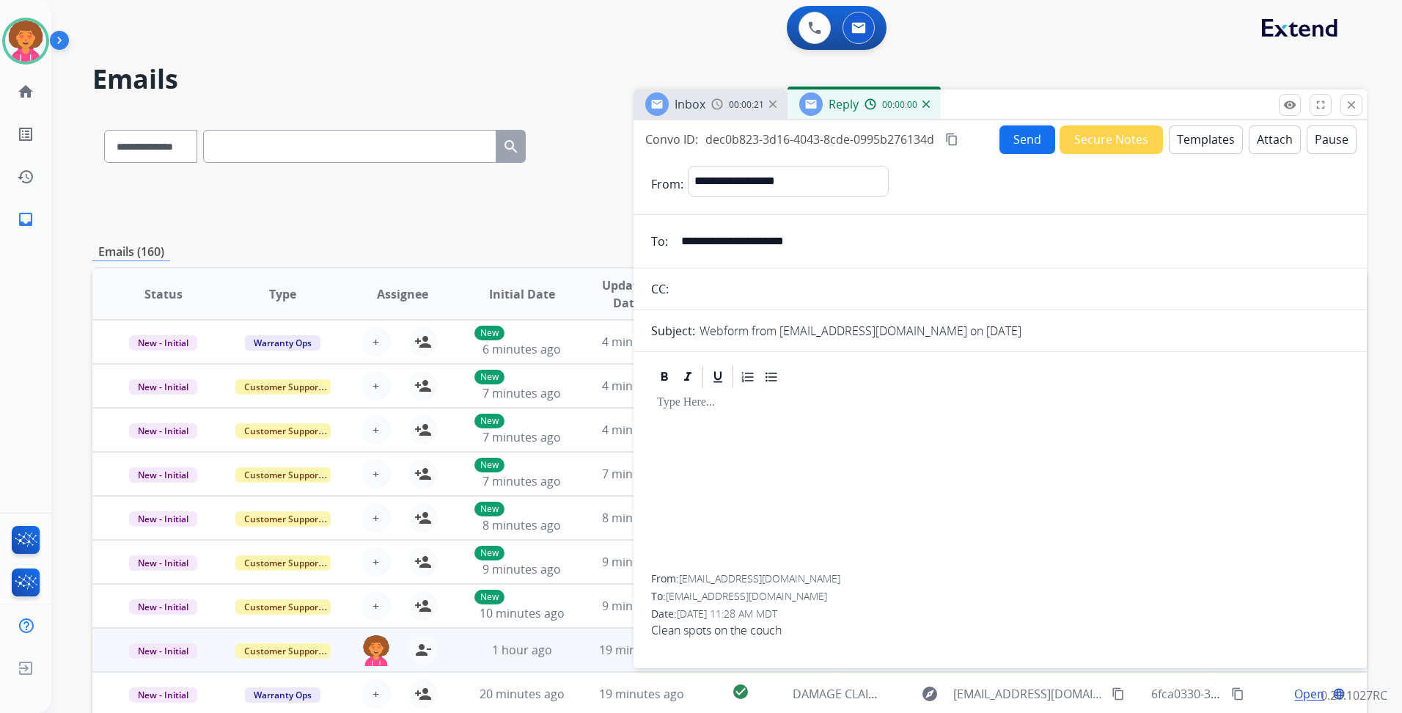
click at [1181, 138] on button "Templates" at bounding box center [1206, 139] width 74 height 29
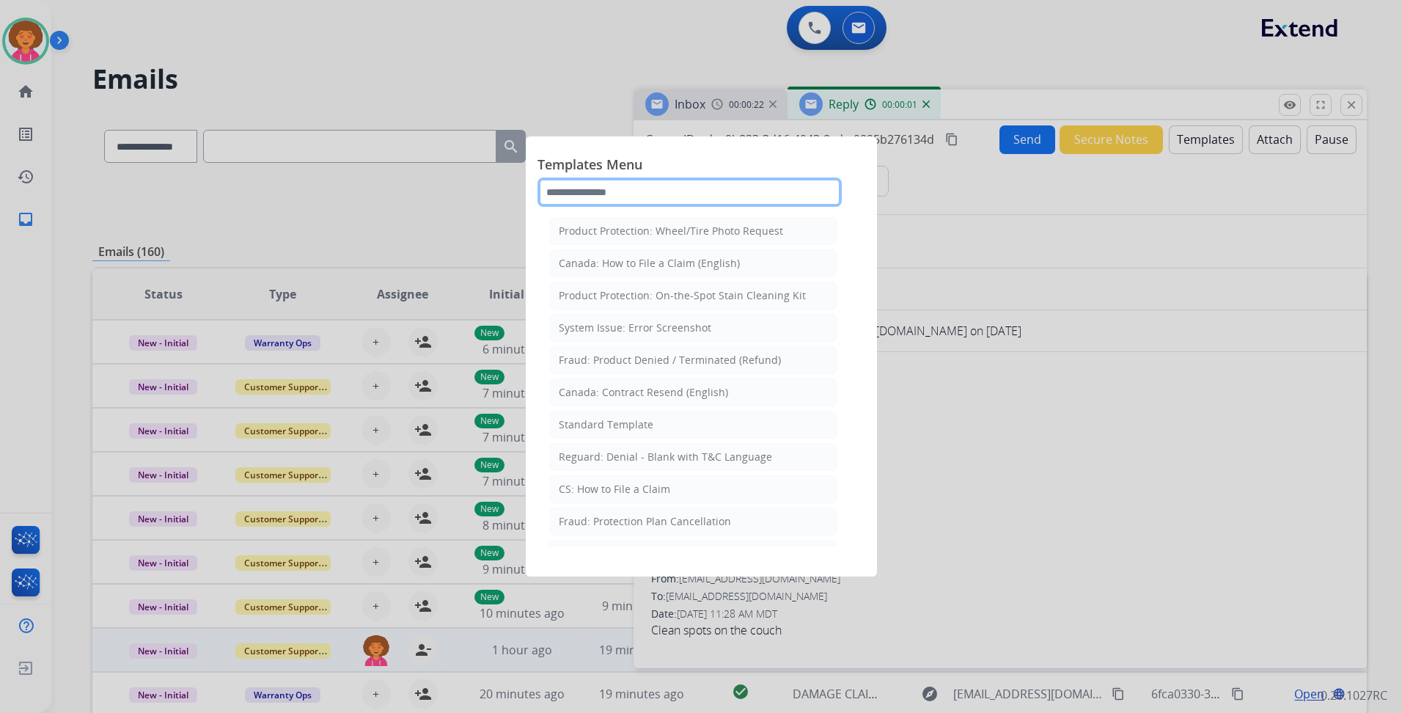
click at [690, 194] on input "text" at bounding box center [689, 191] width 304 height 29
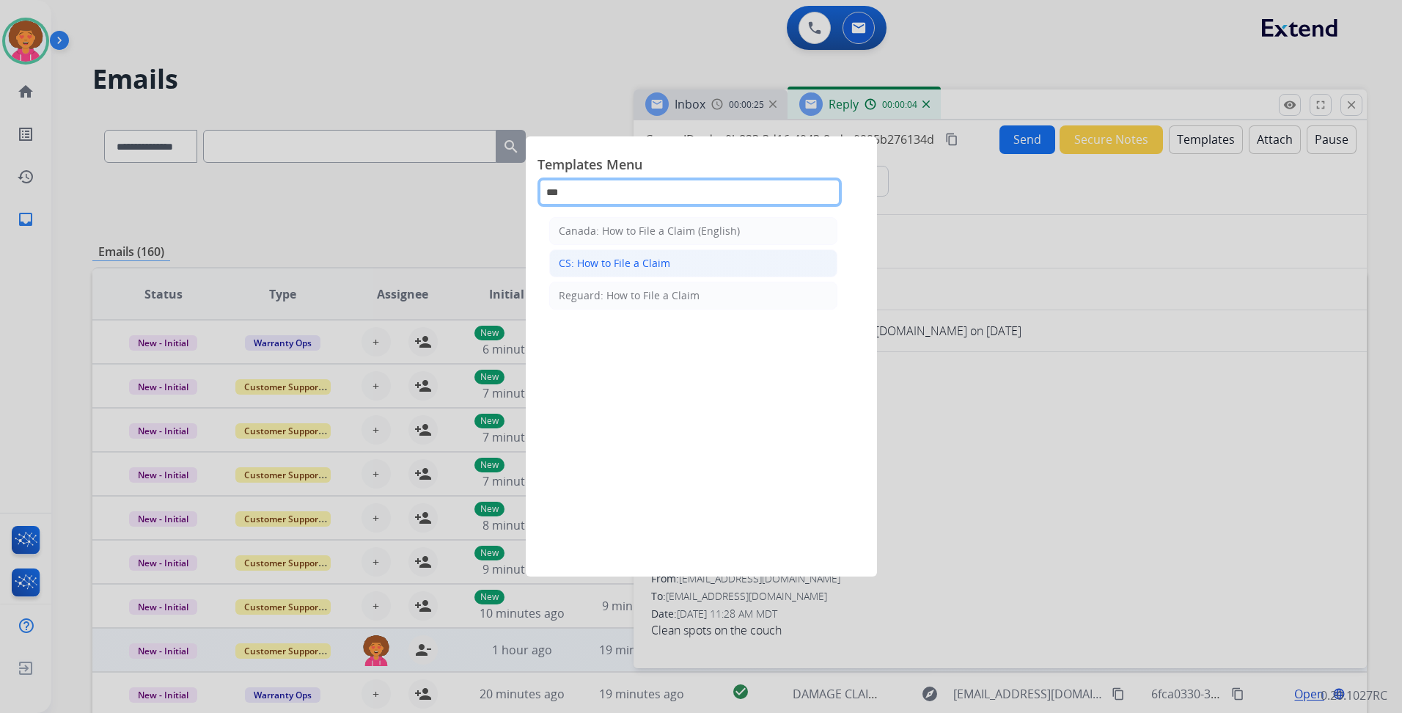
type input "***"
click at [628, 267] on div "CS: How to File a Claim" at bounding box center [614, 263] width 111 height 15
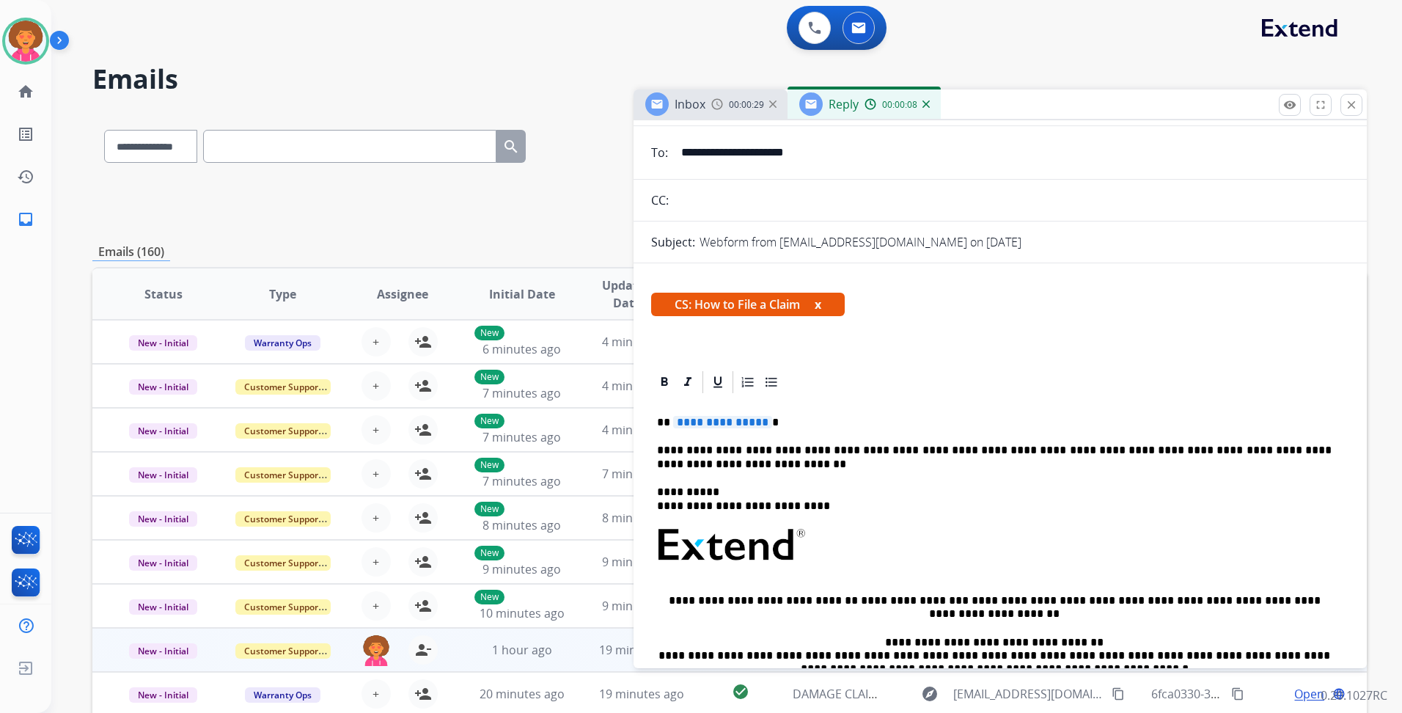
scroll to position [79, 0]
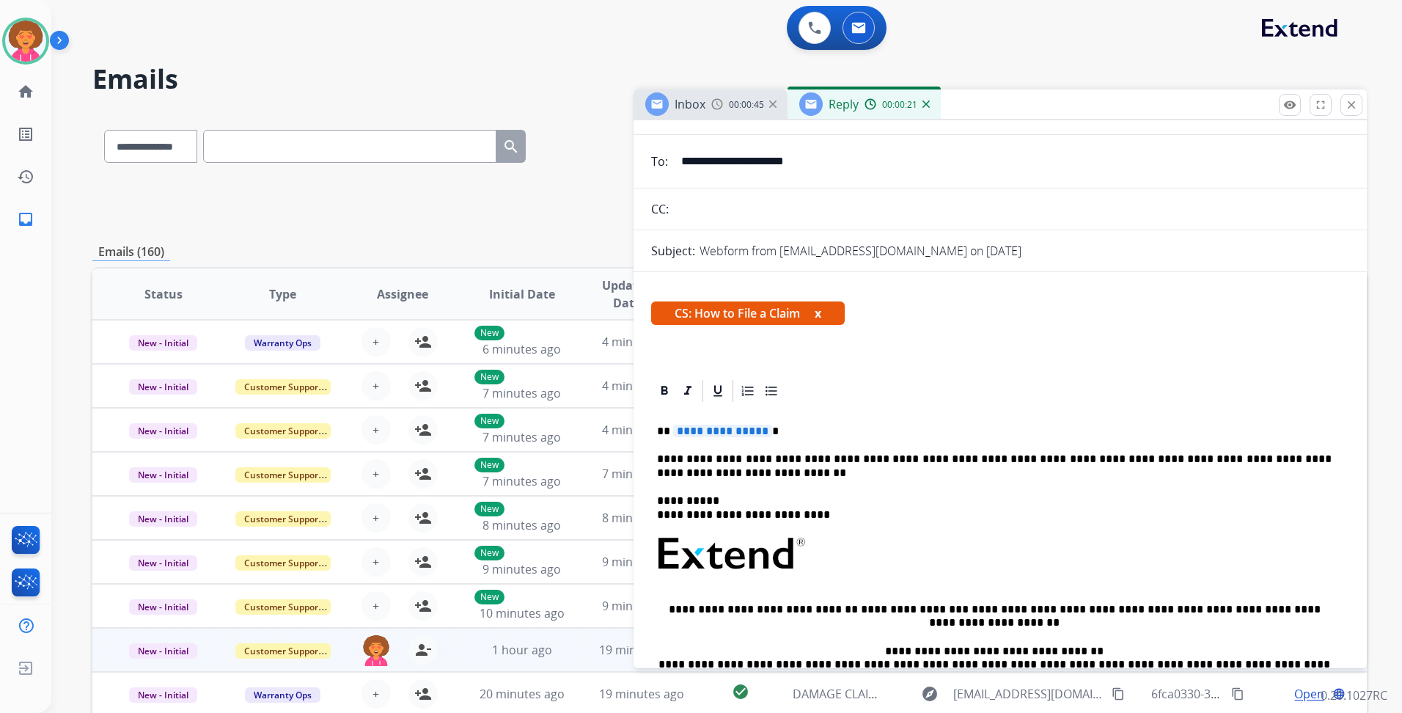
drag, startPoint x: 834, startPoint y: 161, endPoint x: 680, endPoint y: 145, distance: 155.4
click at [680, 145] on form "**********" at bounding box center [999, 481] width 733 height 814
click at [972, 215] on input "text" at bounding box center [1011, 208] width 676 height 29
click at [759, 433] on span "**********" at bounding box center [722, 430] width 99 height 12
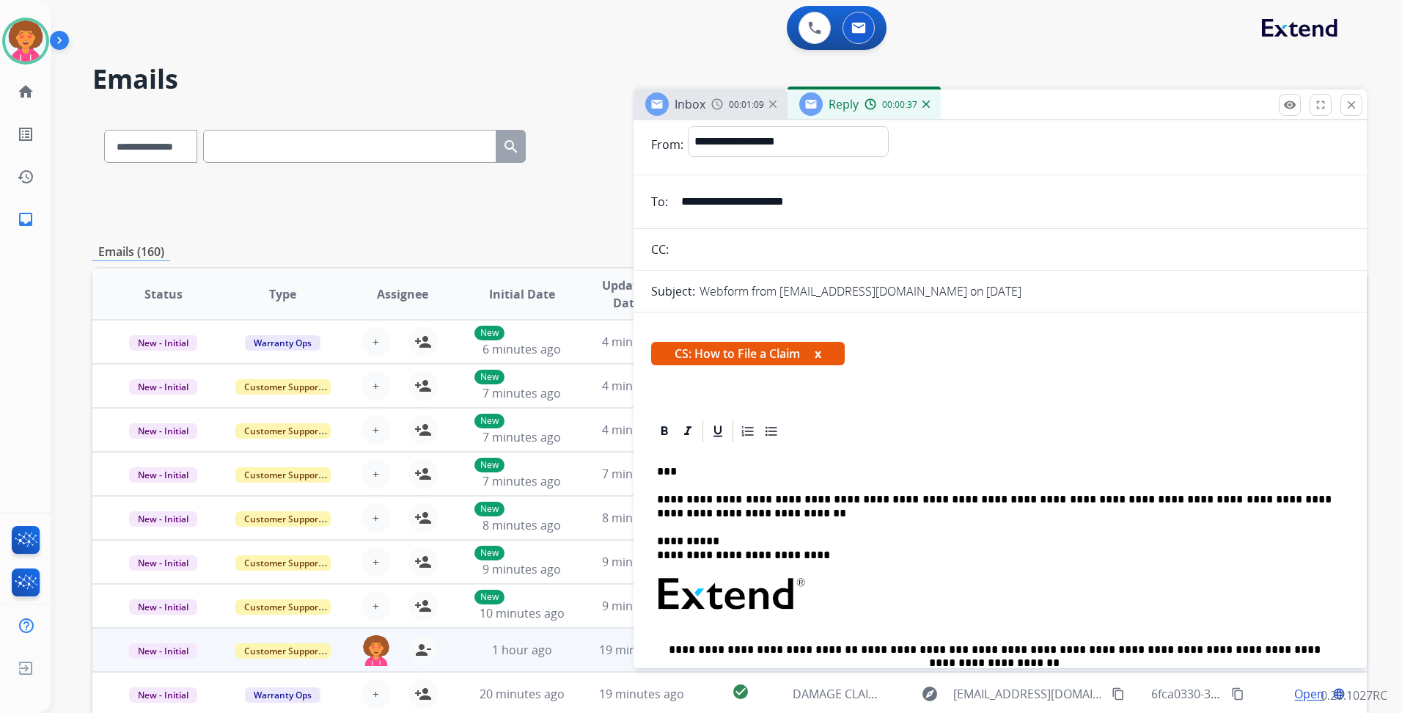
scroll to position [0, 0]
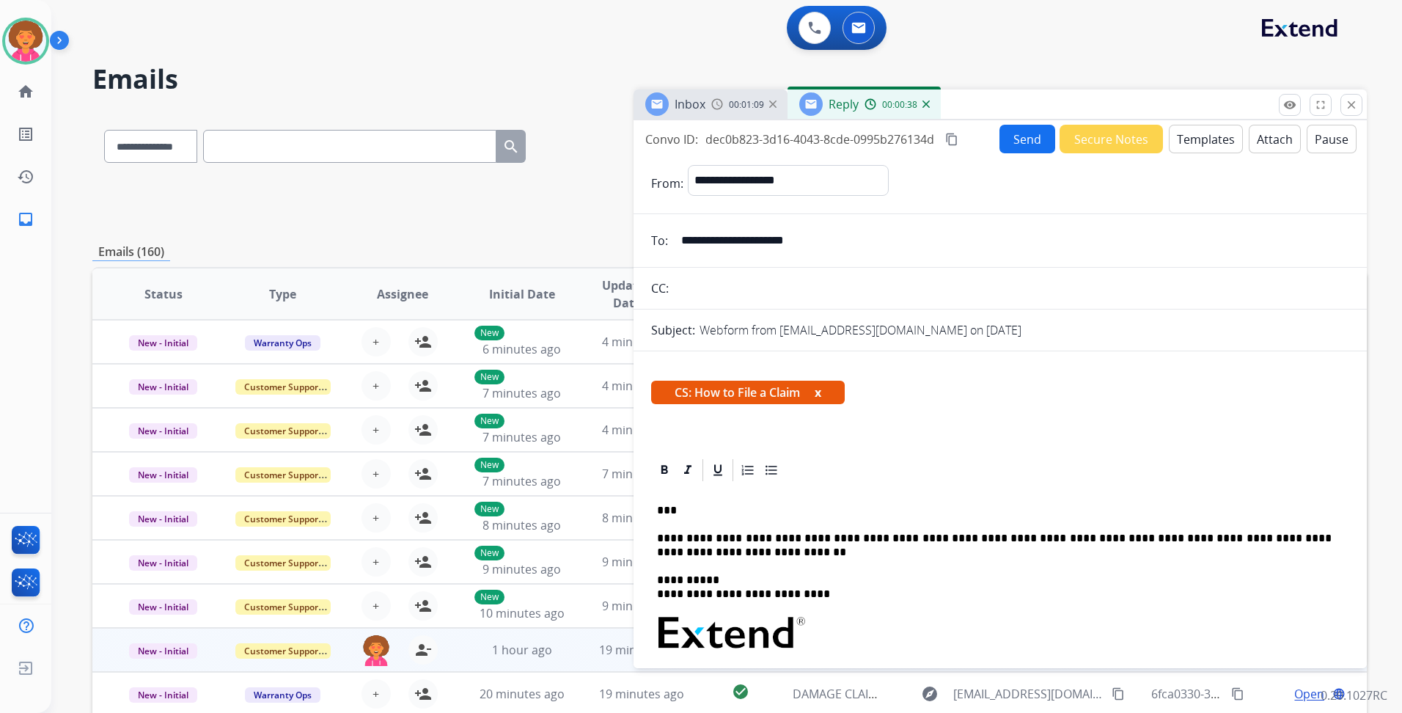
click at [1020, 123] on div "**********" at bounding box center [999, 391] width 733 height 542
click at [1018, 140] on button "Send" at bounding box center [1027, 139] width 56 height 29
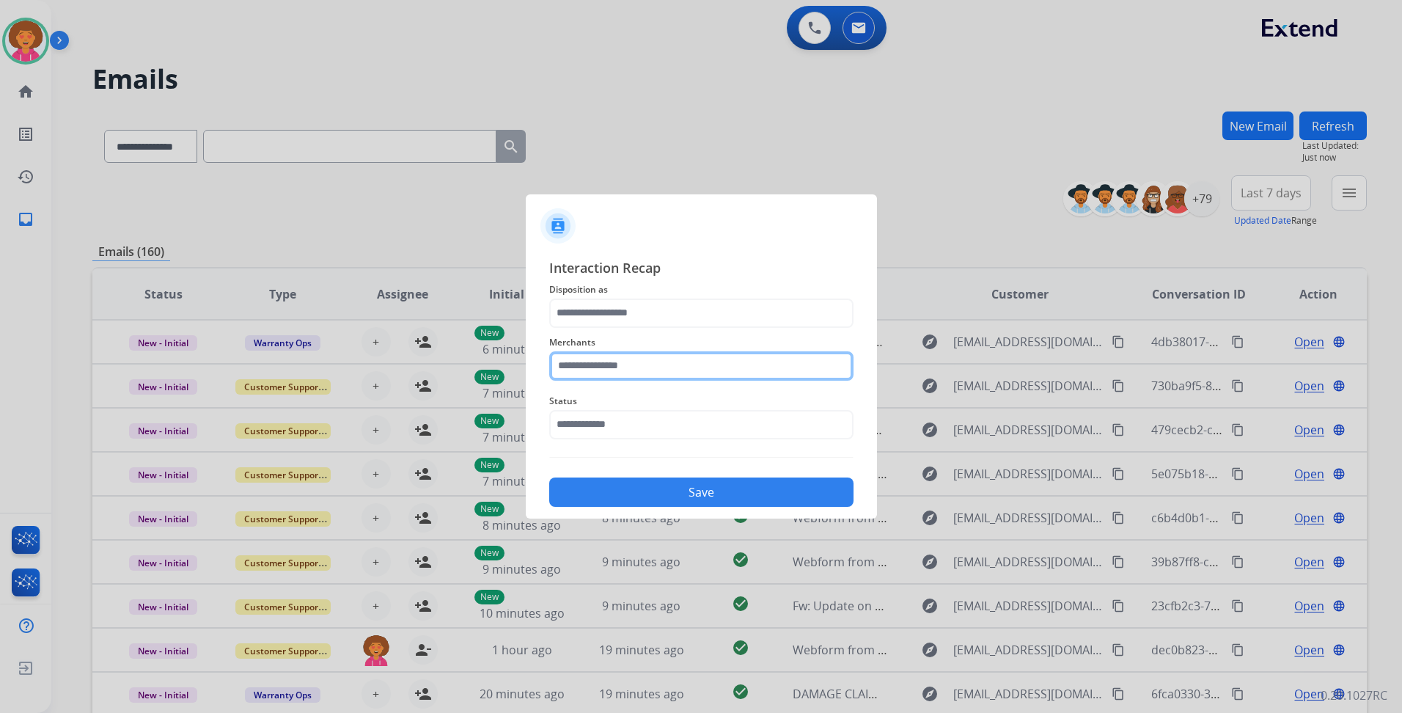
click at [631, 362] on input "text" at bounding box center [701, 365] width 304 height 29
type input "*********"
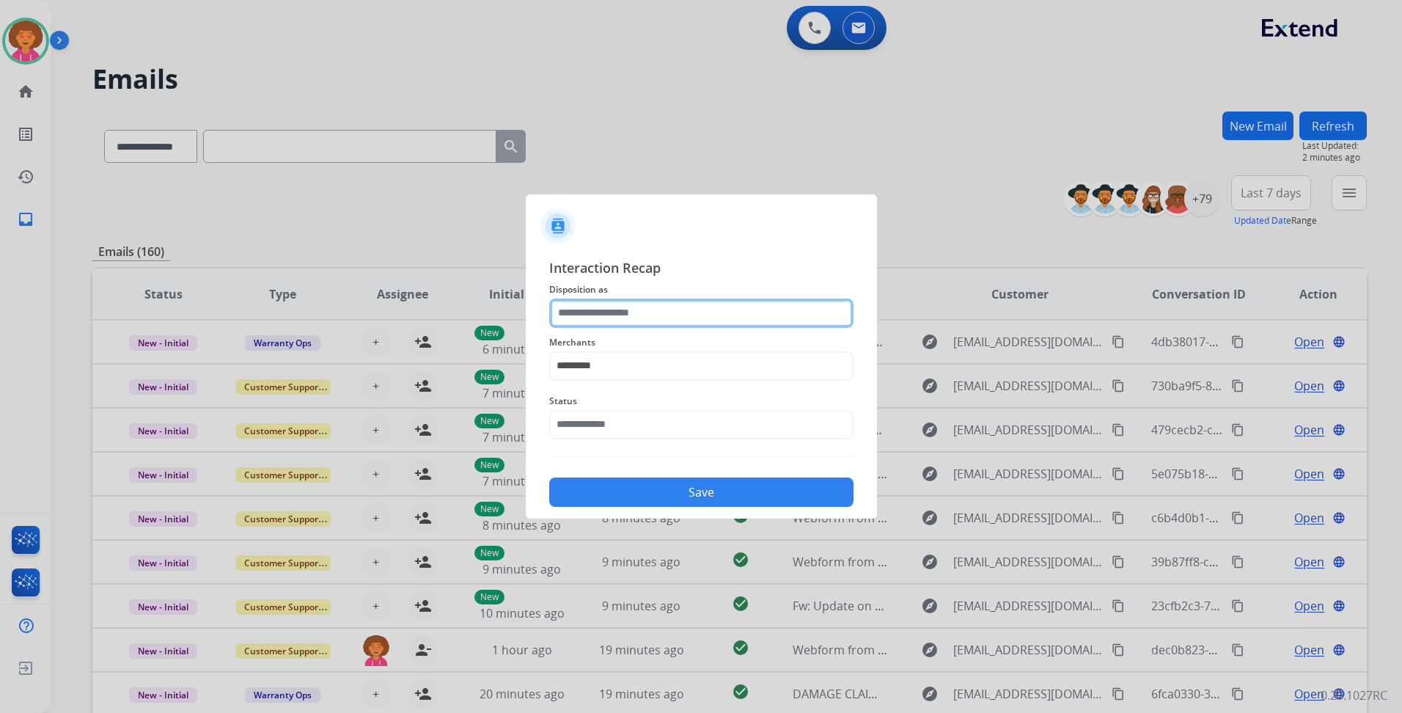
click at [655, 308] on input "text" at bounding box center [701, 312] width 304 height 29
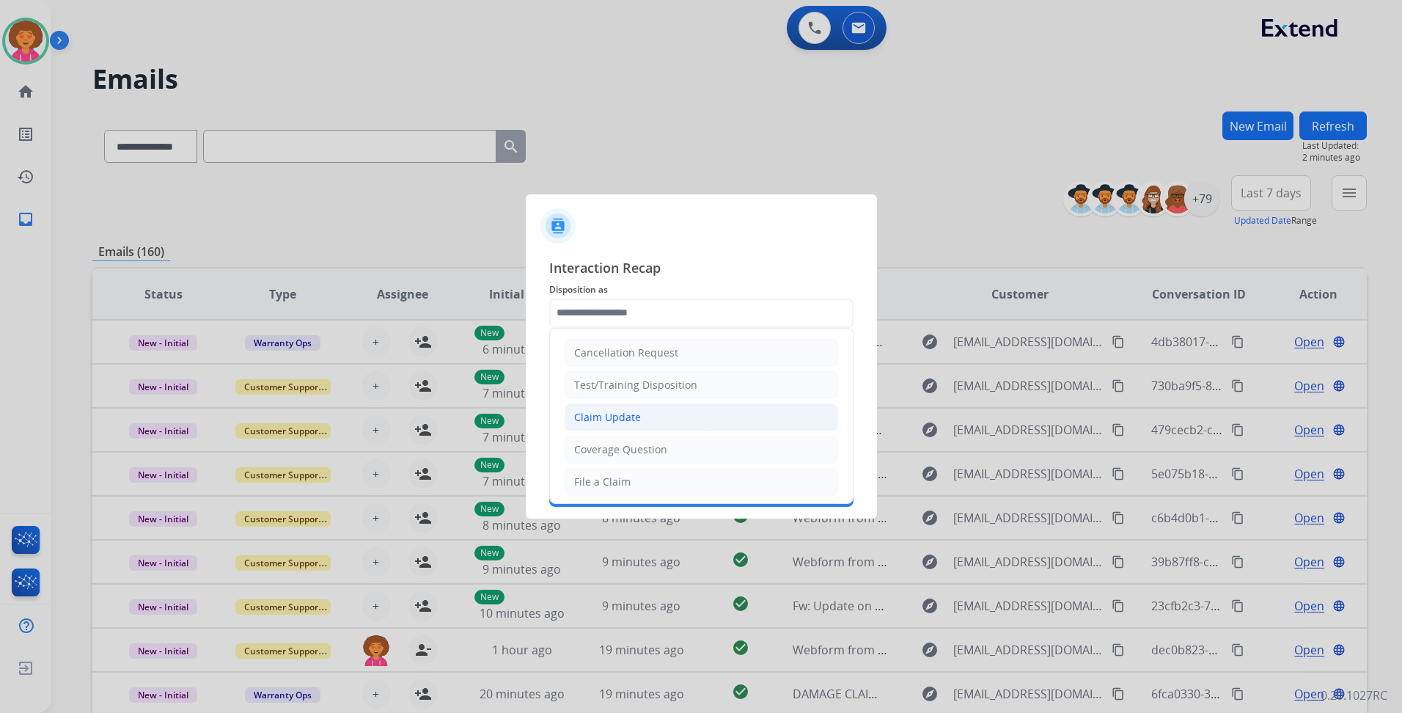
click at [648, 416] on li "Claim Update" at bounding box center [700, 417] width 273 height 28
type input "**********"
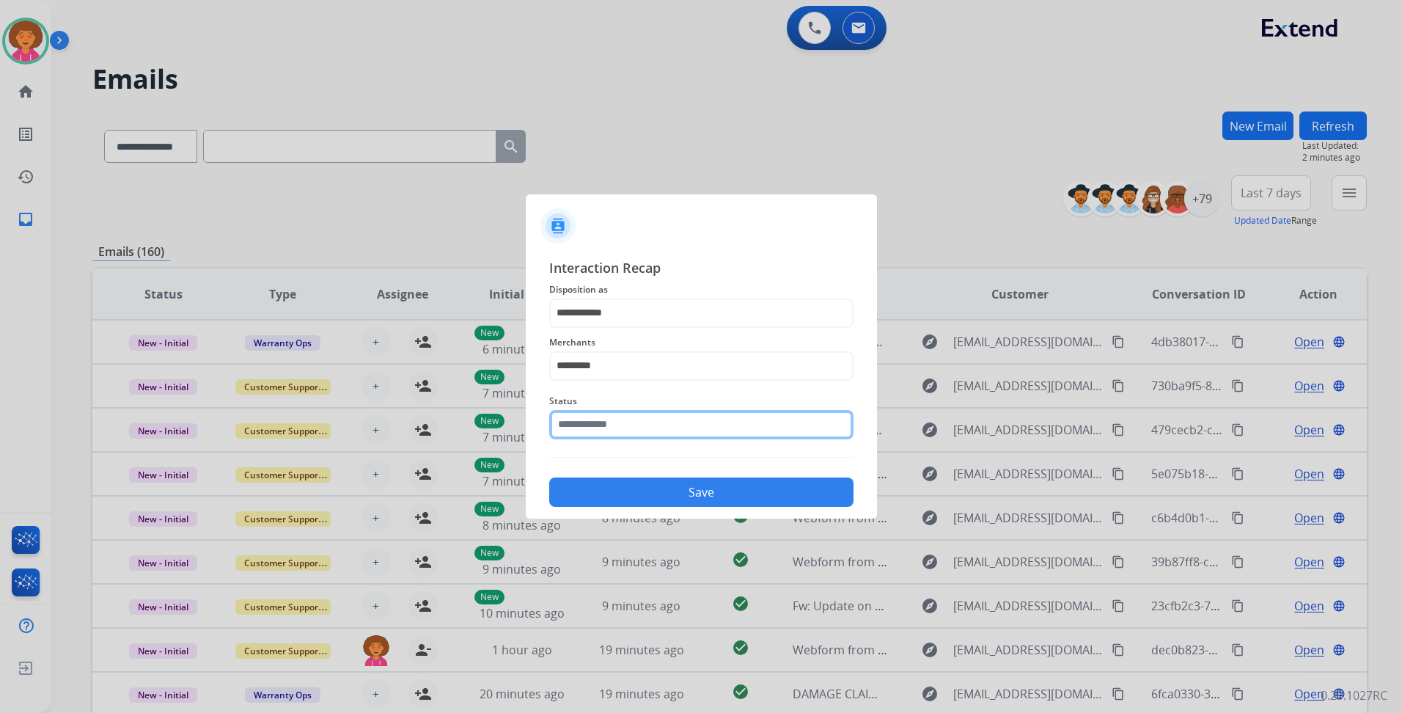
click at [650, 427] on input "text" at bounding box center [701, 424] width 304 height 29
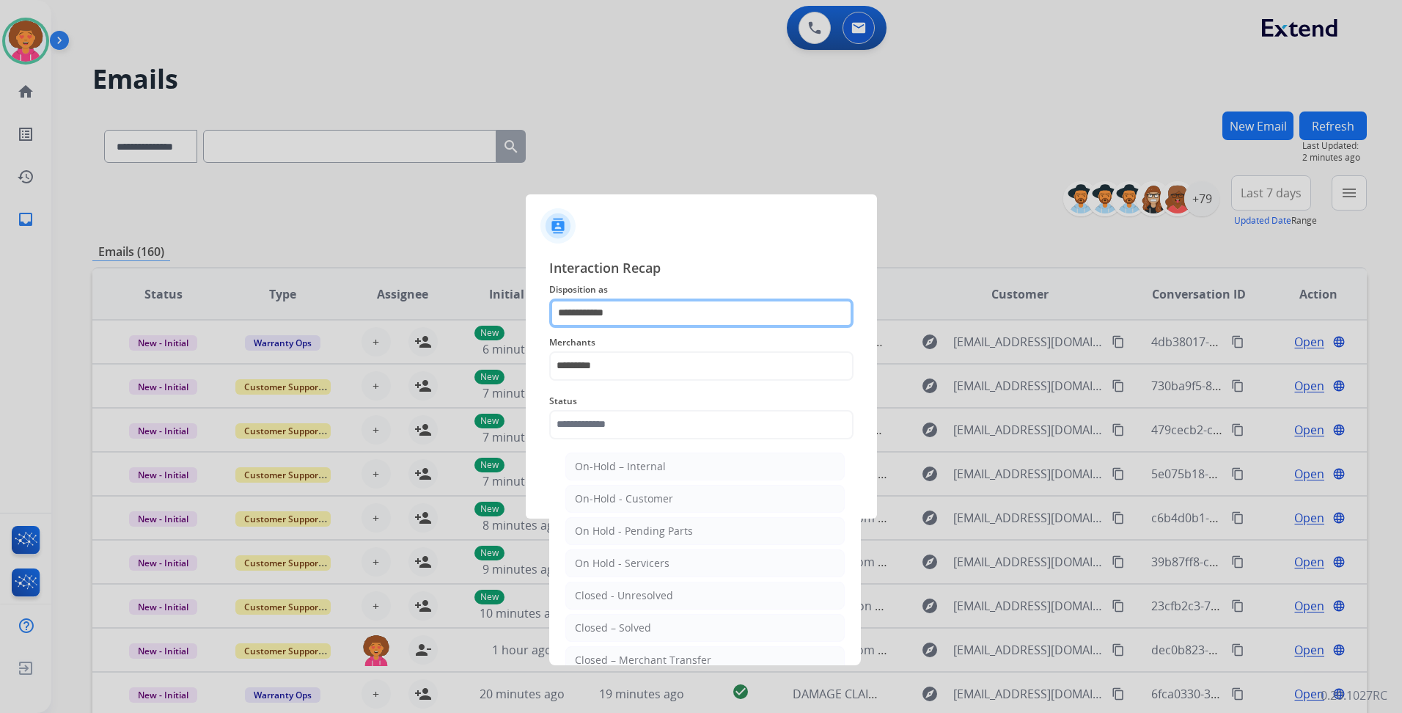
click at [622, 315] on input "**********" at bounding box center [701, 312] width 304 height 29
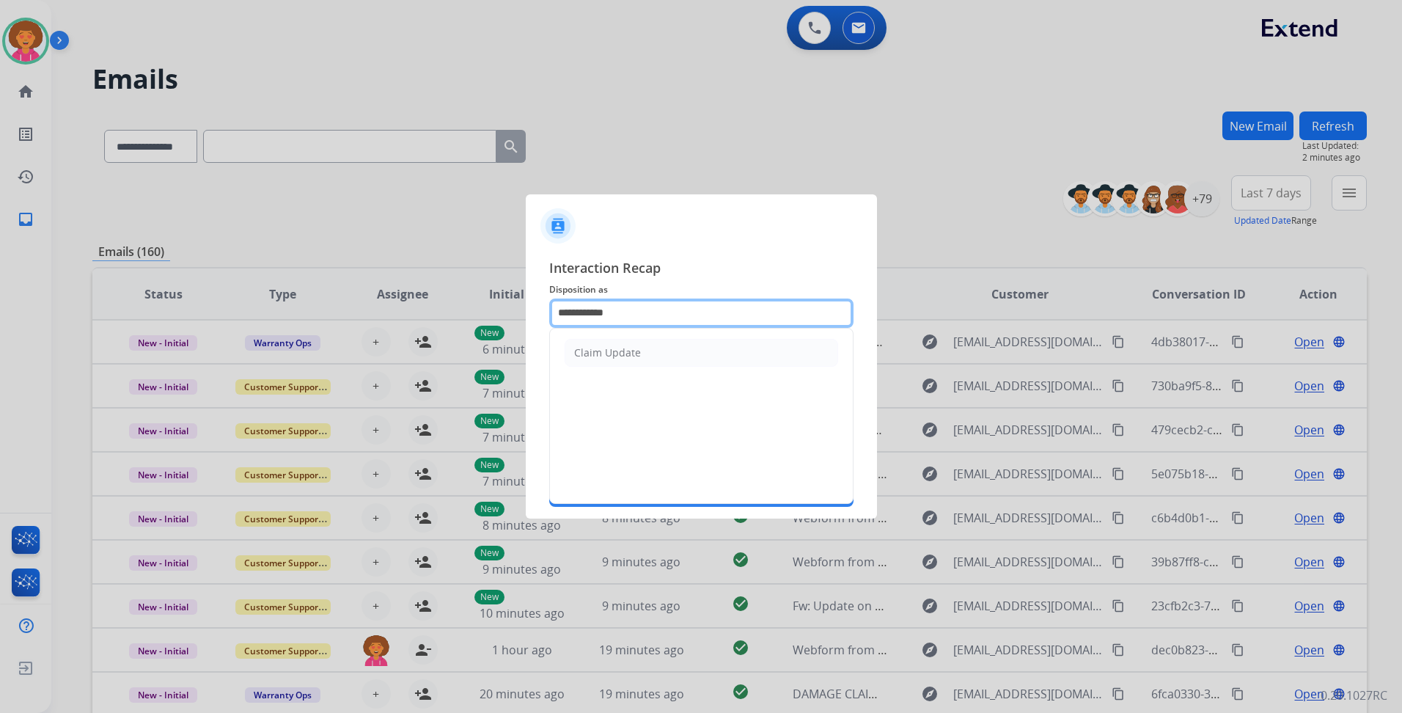
drag, startPoint x: 641, startPoint y: 309, endPoint x: 269, endPoint y: 279, distance: 372.9
click at [0, 279] on app-contact-recap-modal "**********" at bounding box center [0, 356] width 0 height 713
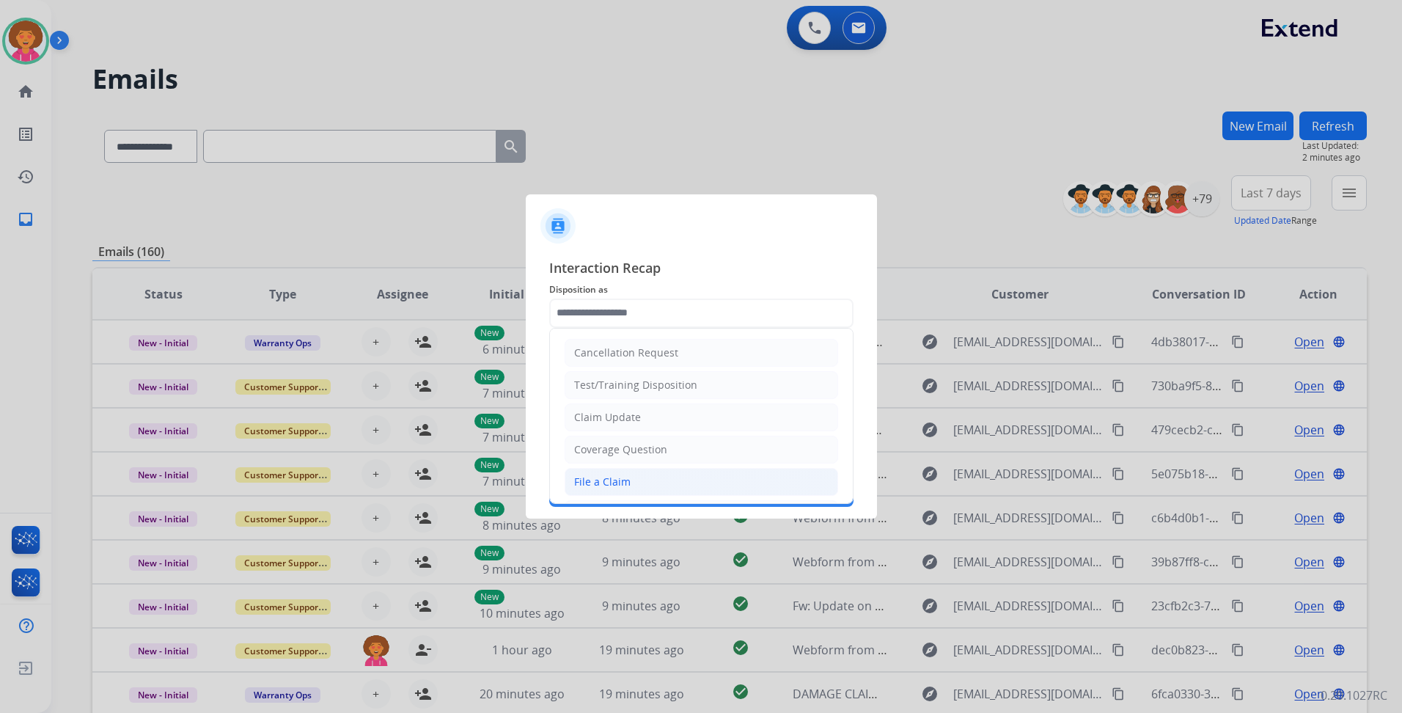
click at [616, 487] on div "File a Claim" at bounding box center [602, 481] width 56 height 15
type input "**********"
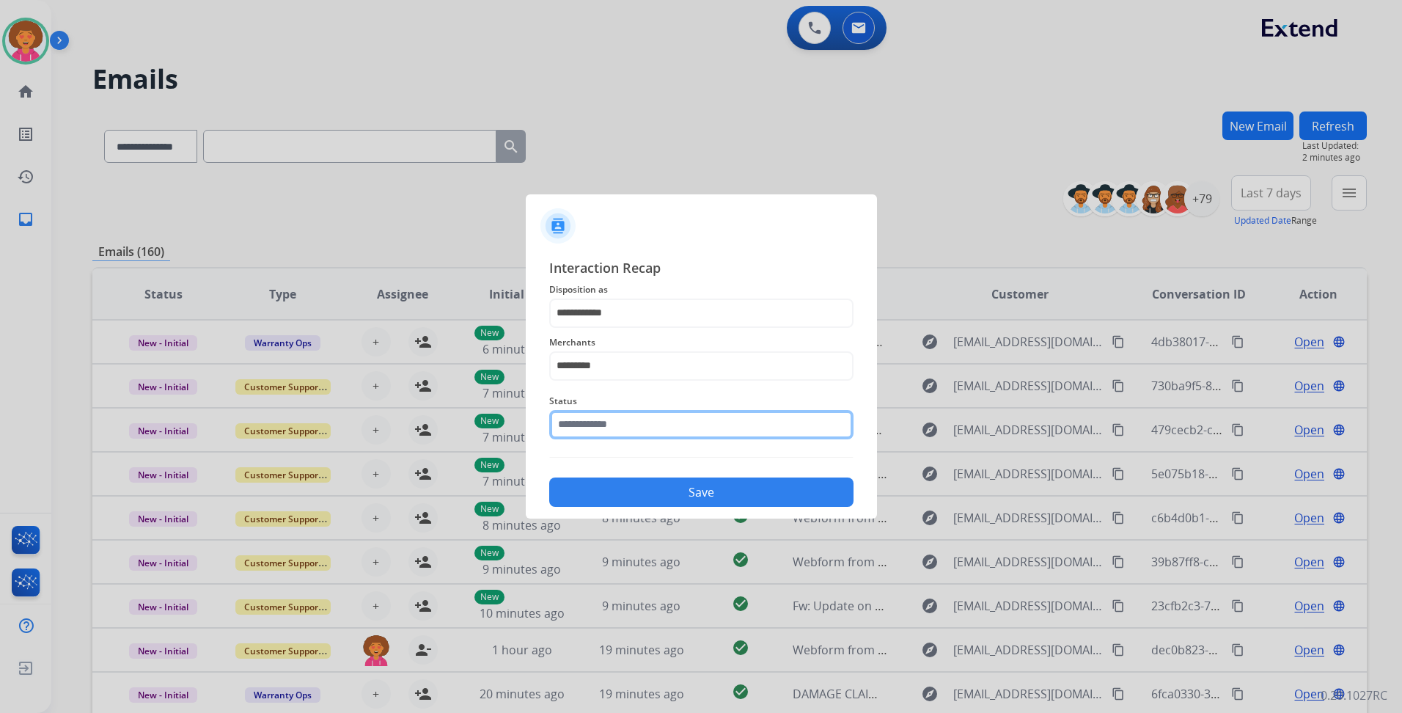
click at [635, 420] on input "text" at bounding box center [701, 424] width 304 height 29
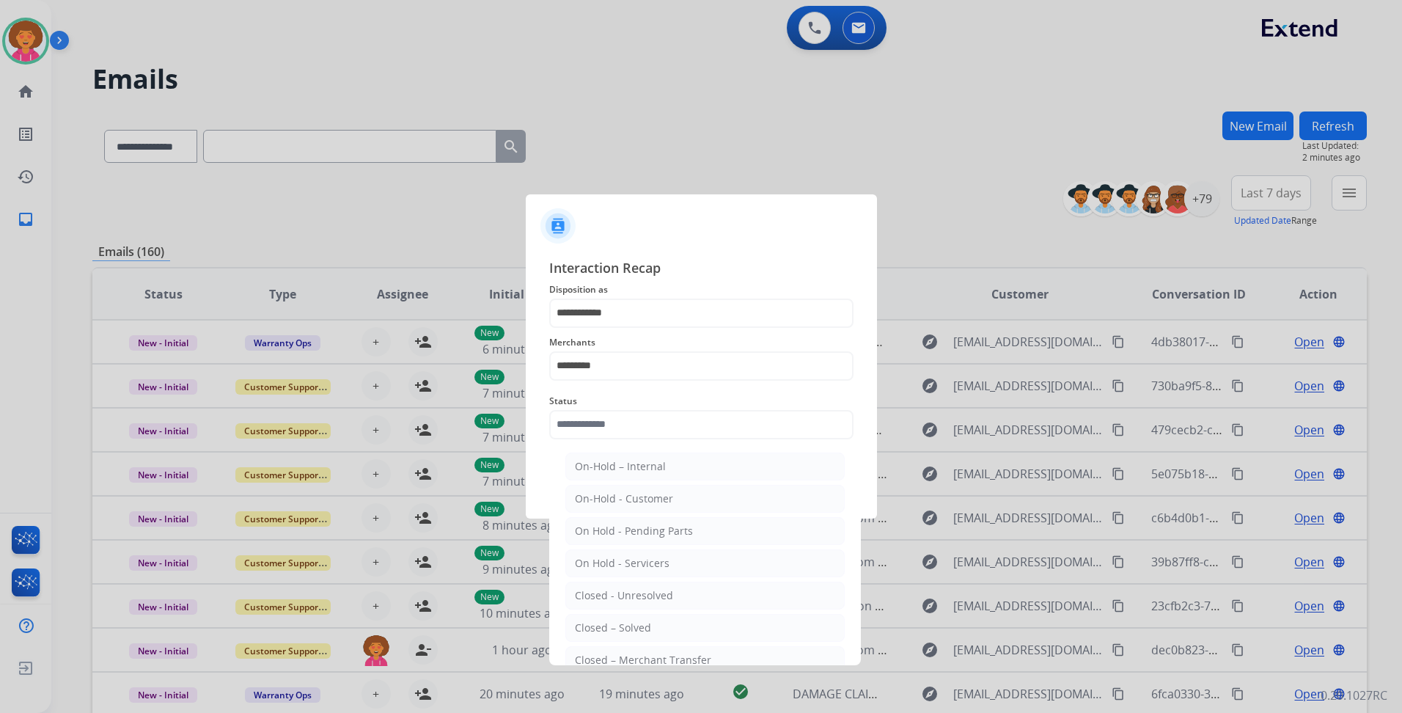
click at [633, 624] on div "Closed – Solved" at bounding box center [613, 627] width 76 height 15
type input "**********"
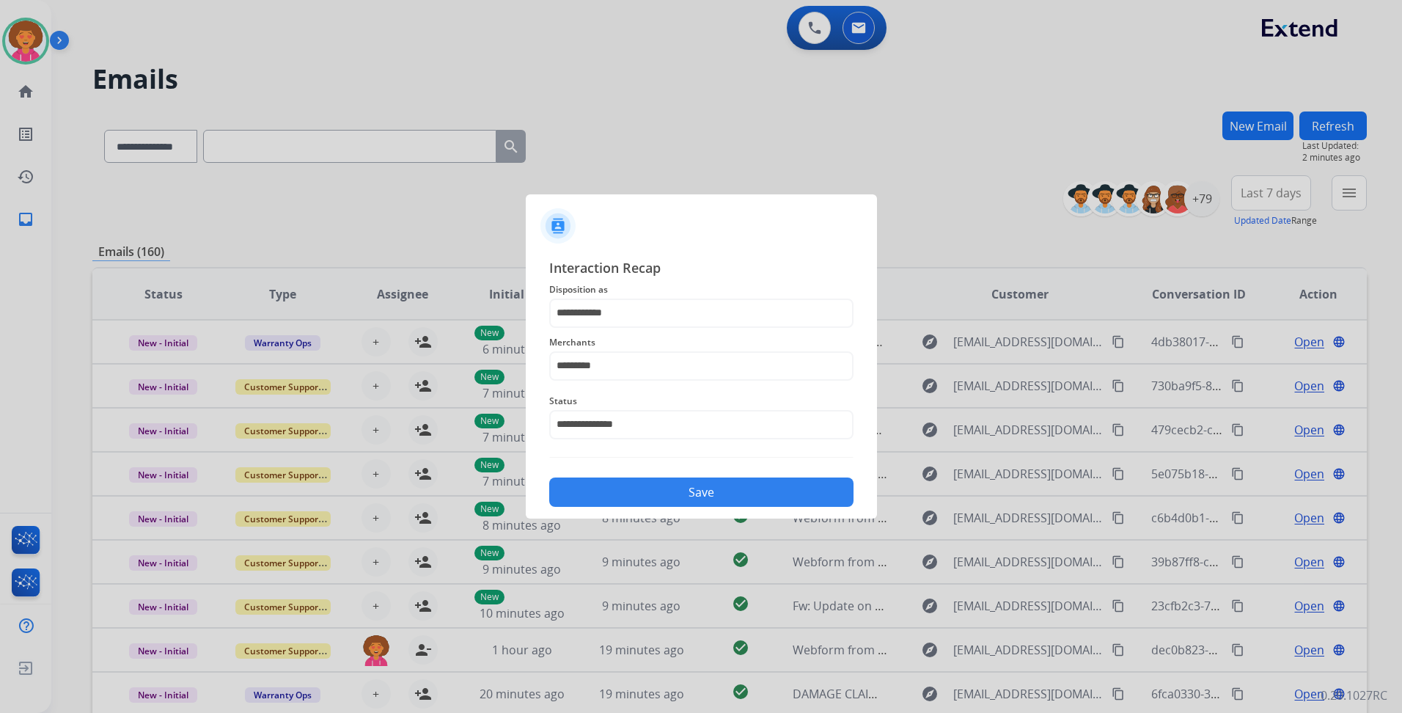
click at [672, 489] on button "Save" at bounding box center [701, 491] width 304 height 29
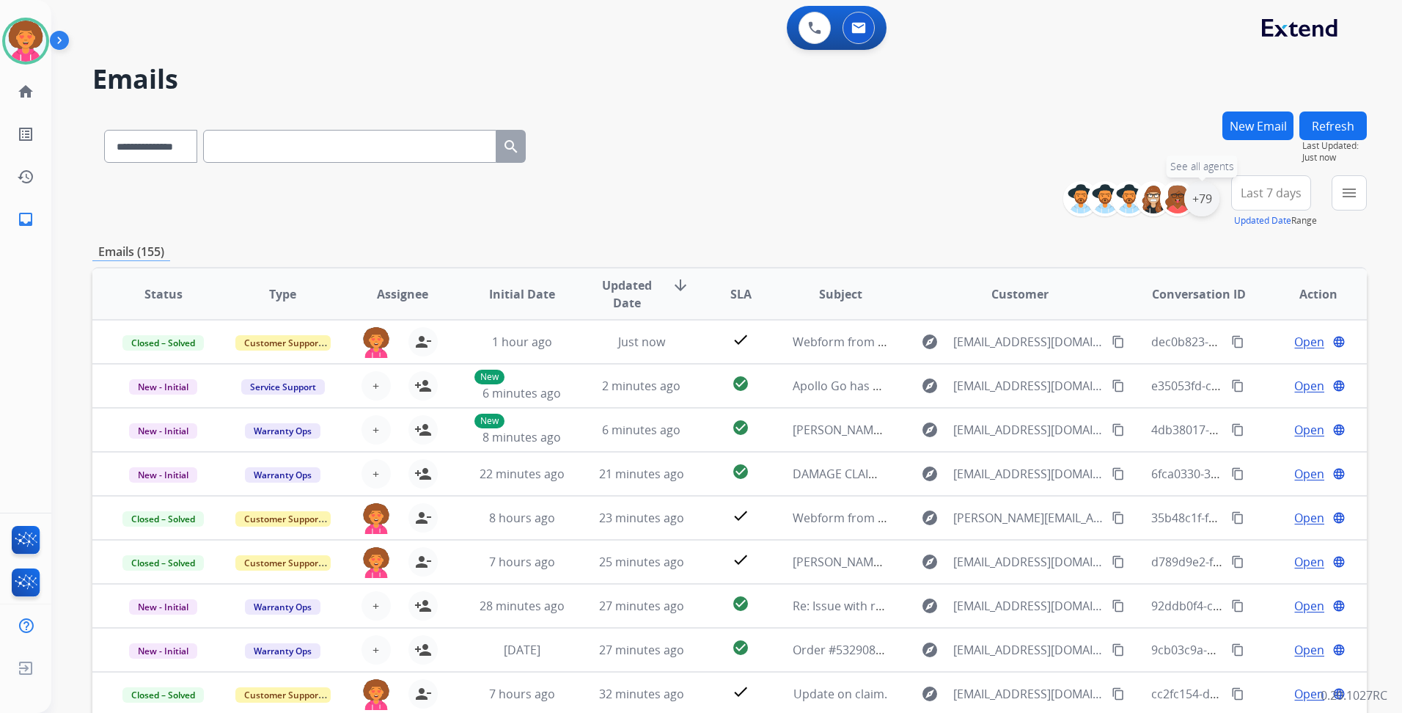
click at [1204, 196] on div "+79" at bounding box center [1201, 198] width 35 height 35
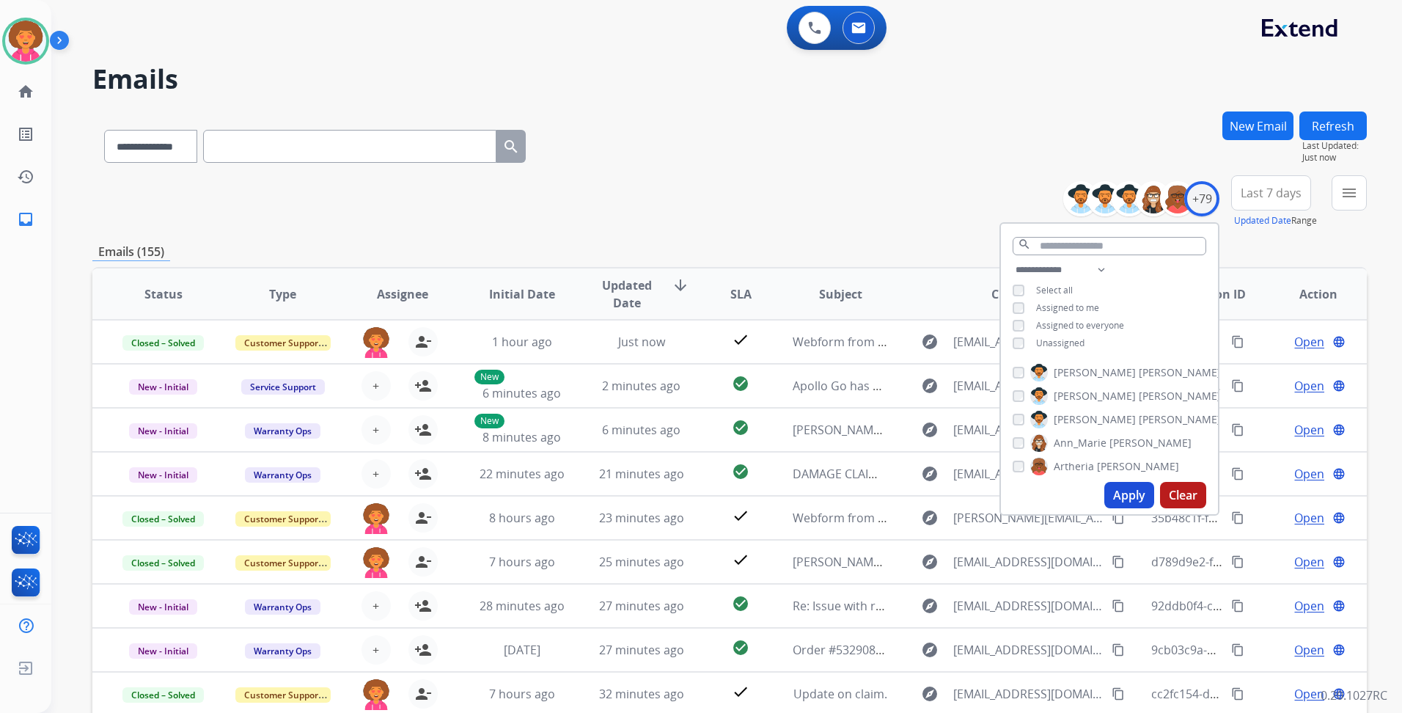
click at [1051, 343] on span "Unassigned" at bounding box center [1060, 342] width 48 height 12
click at [1128, 486] on button "Apply" at bounding box center [1129, 495] width 50 height 26
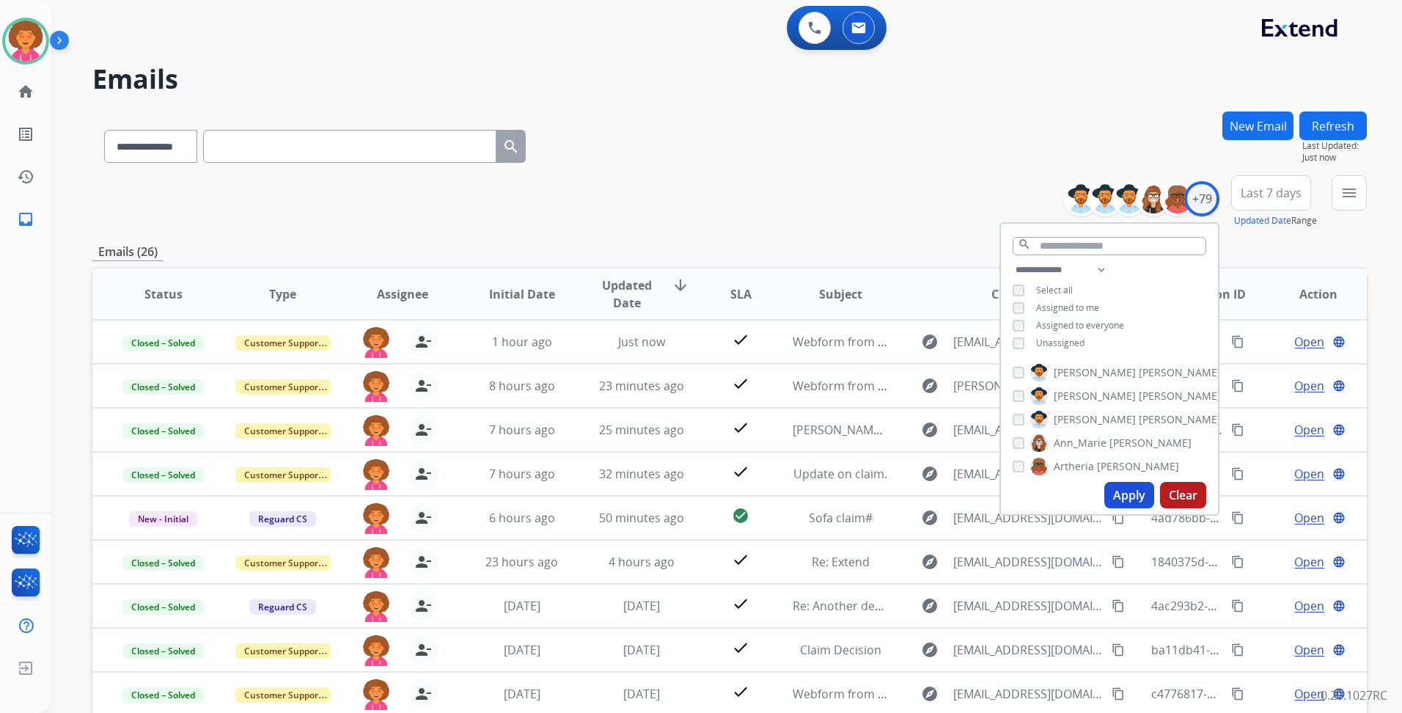
click at [855, 144] on div "**********" at bounding box center [729, 143] width 1274 height 64
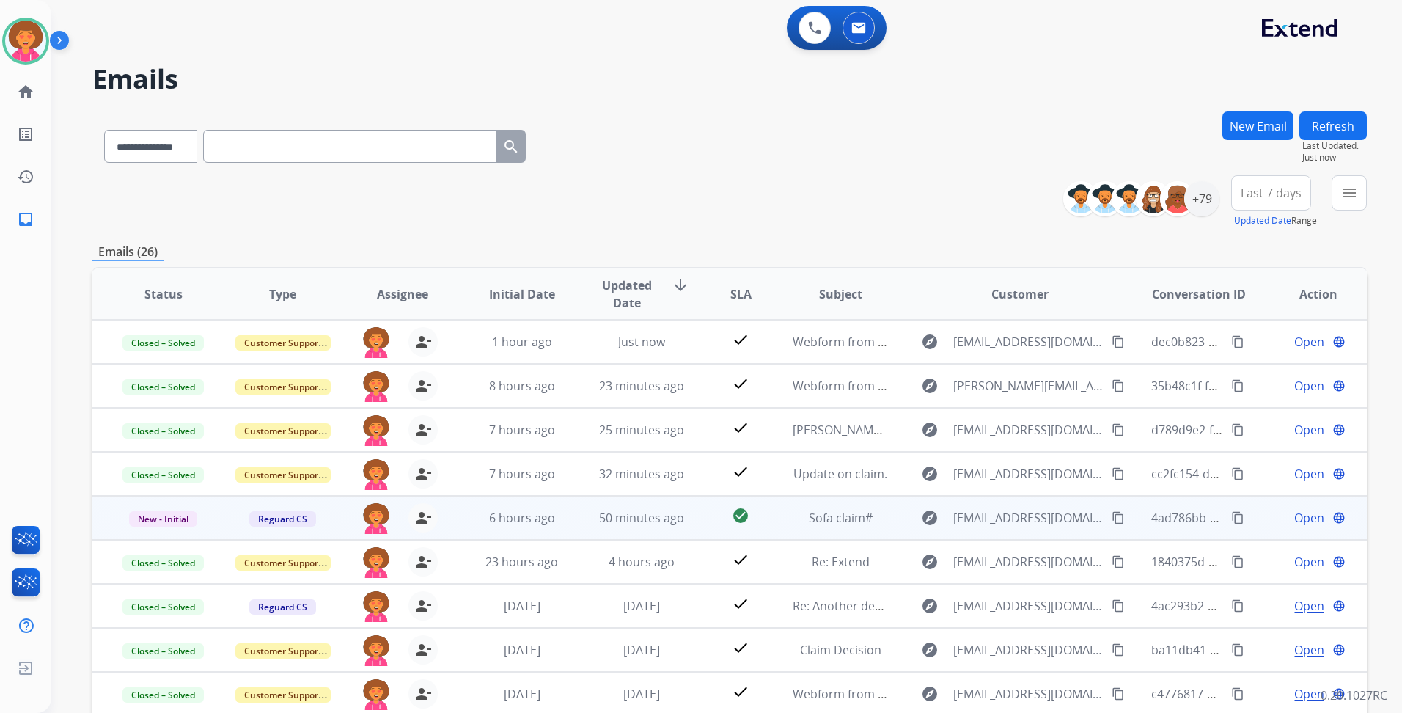
click at [1294, 514] on span "Open" at bounding box center [1309, 518] width 30 height 18
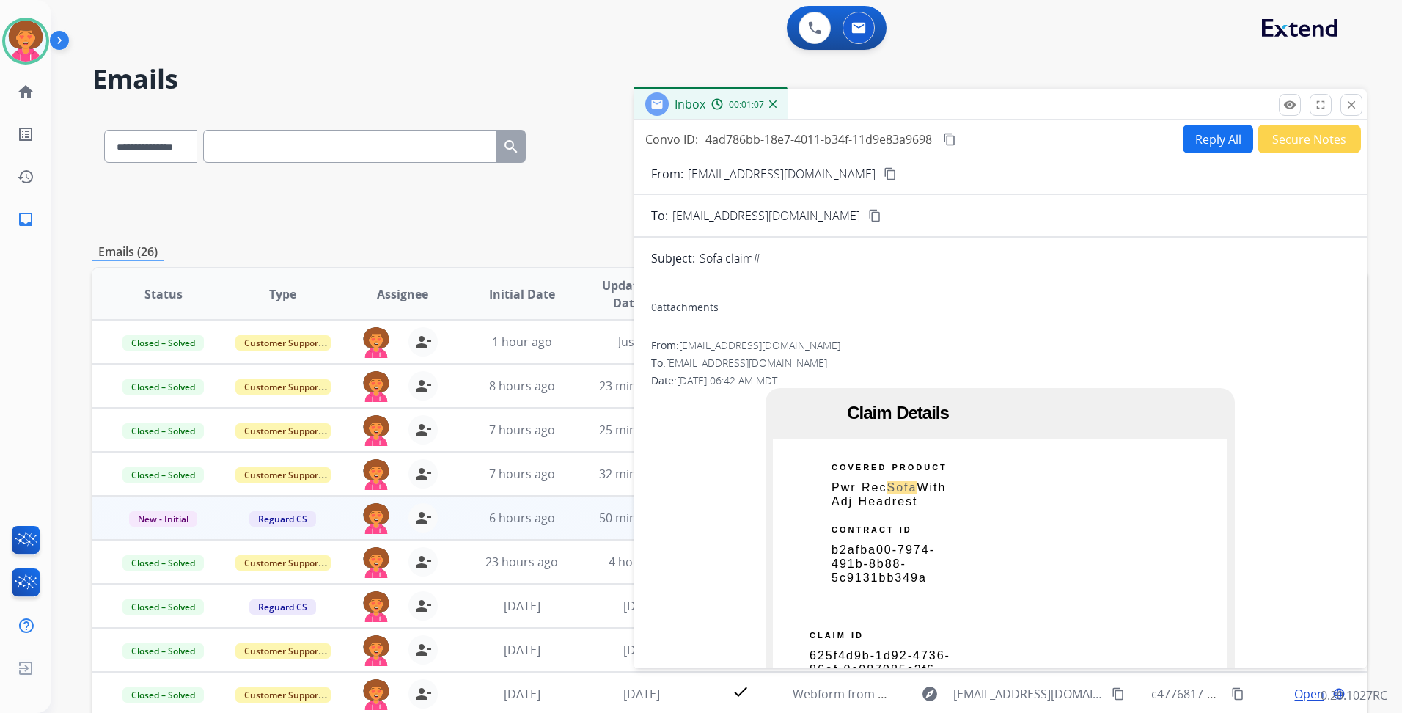
click at [1346, 101] on mat-icon "close" at bounding box center [1350, 104] width 13 height 13
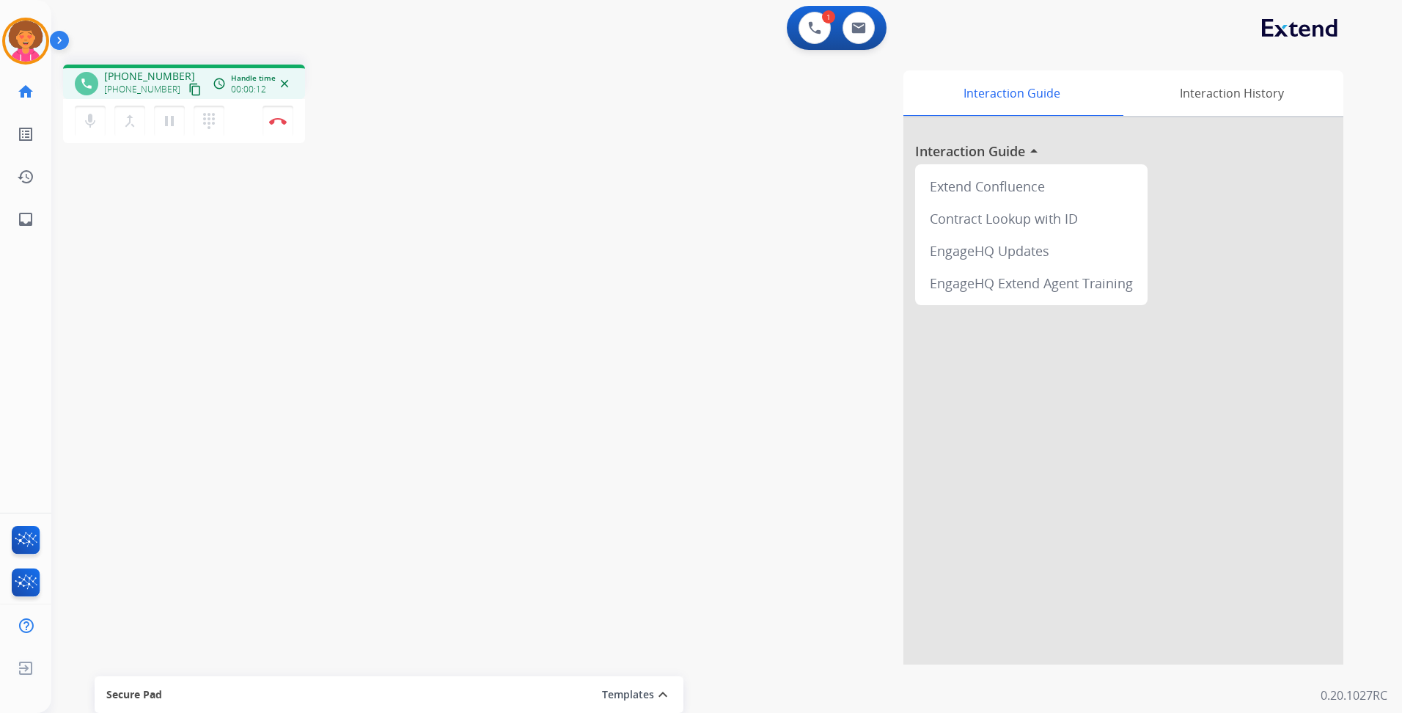
click at [188, 86] on mat-icon "content_copy" at bounding box center [194, 89] width 13 height 13
click at [284, 111] on button "Disconnect" at bounding box center [277, 121] width 31 height 31
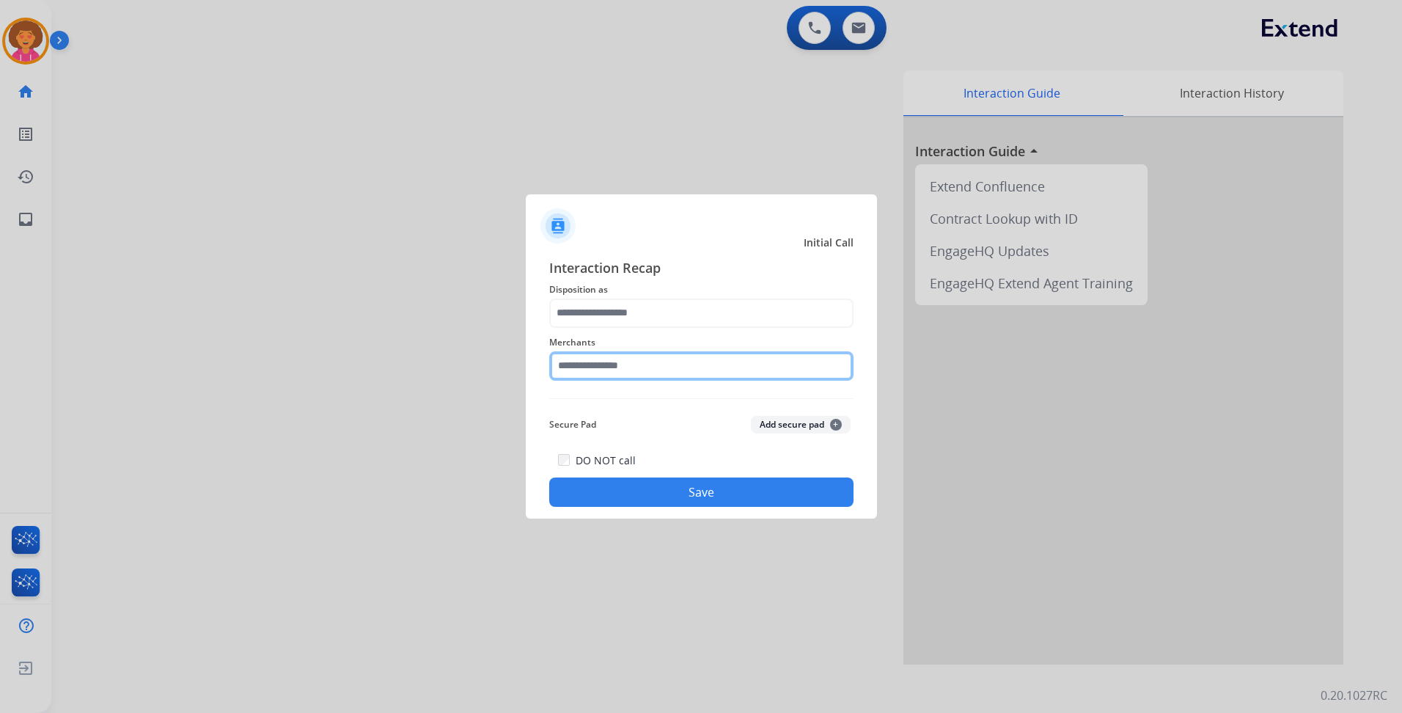
click at [615, 364] on input "text" at bounding box center [701, 365] width 304 height 29
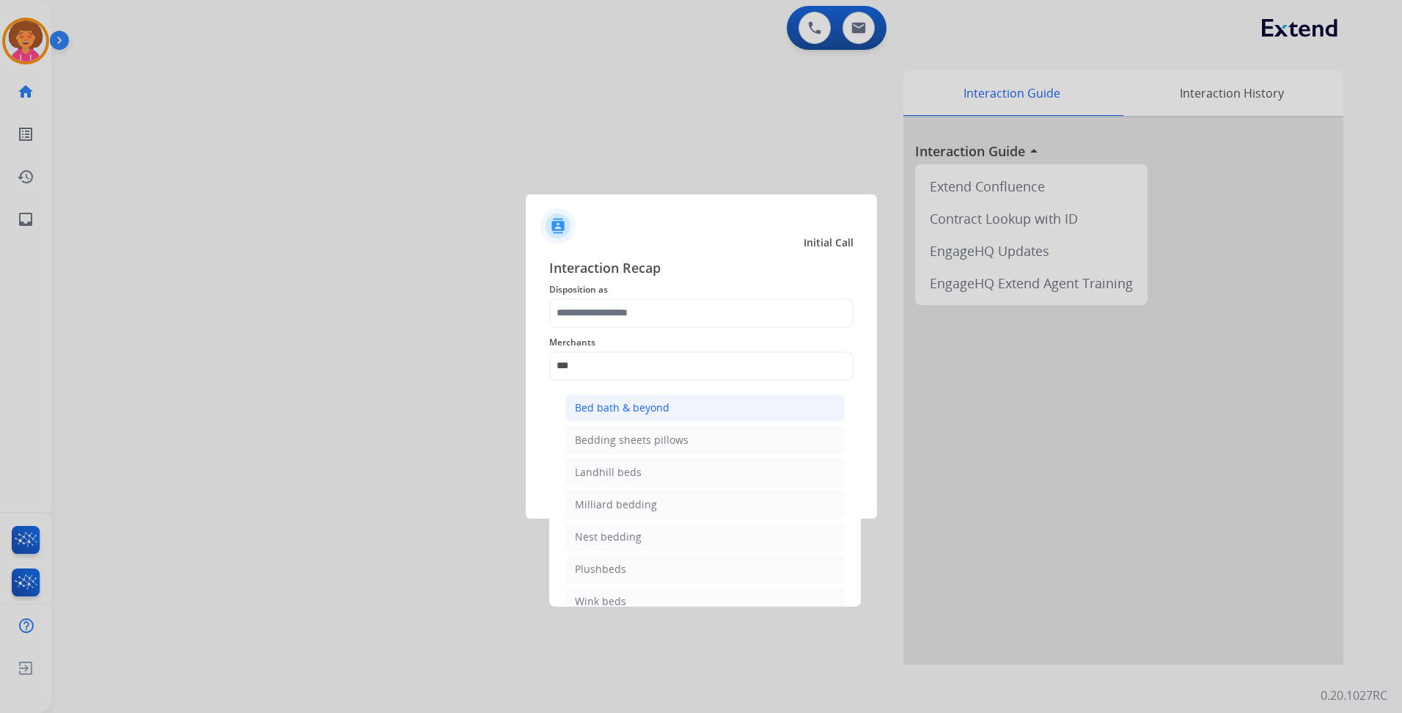
click at [645, 403] on div "Bed bath & beyond" at bounding box center [622, 407] width 95 height 15
type input "**********"
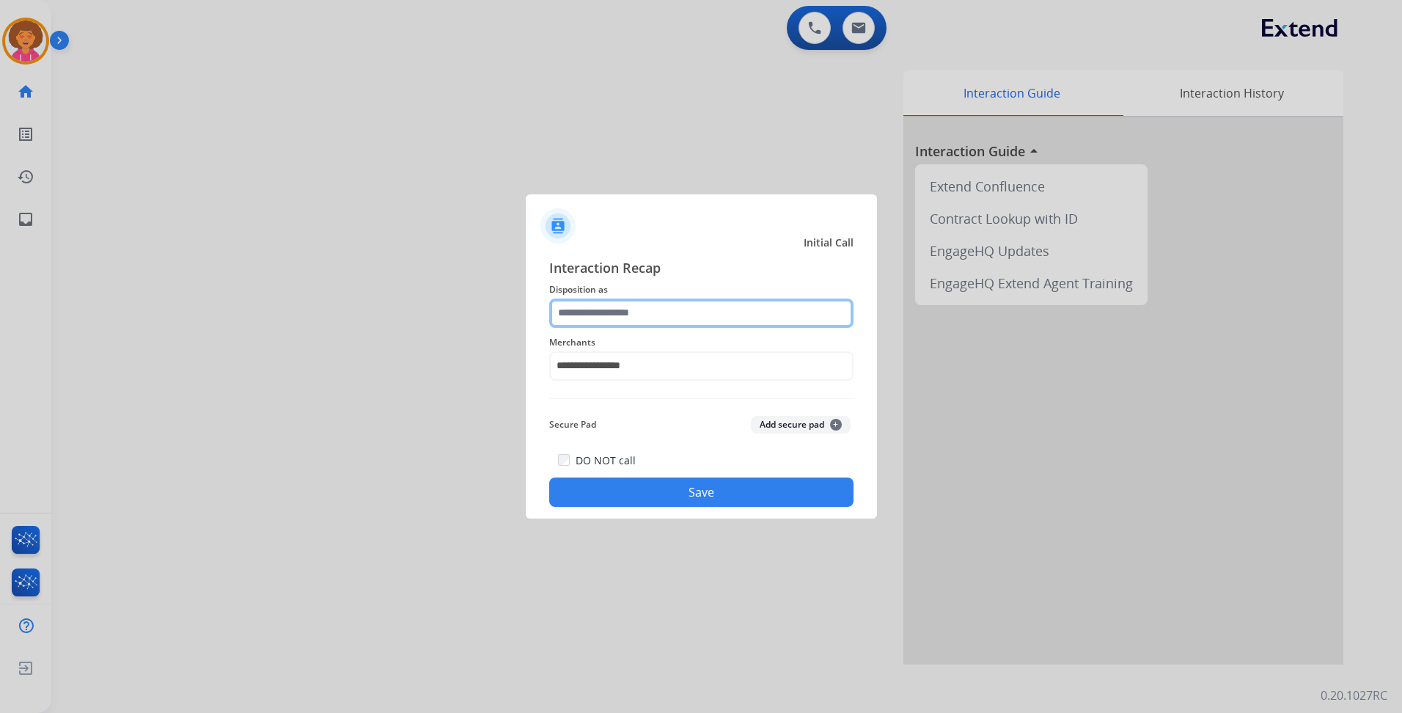
click at [673, 323] on input "text" at bounding box center [701, 312] width 304 height 29
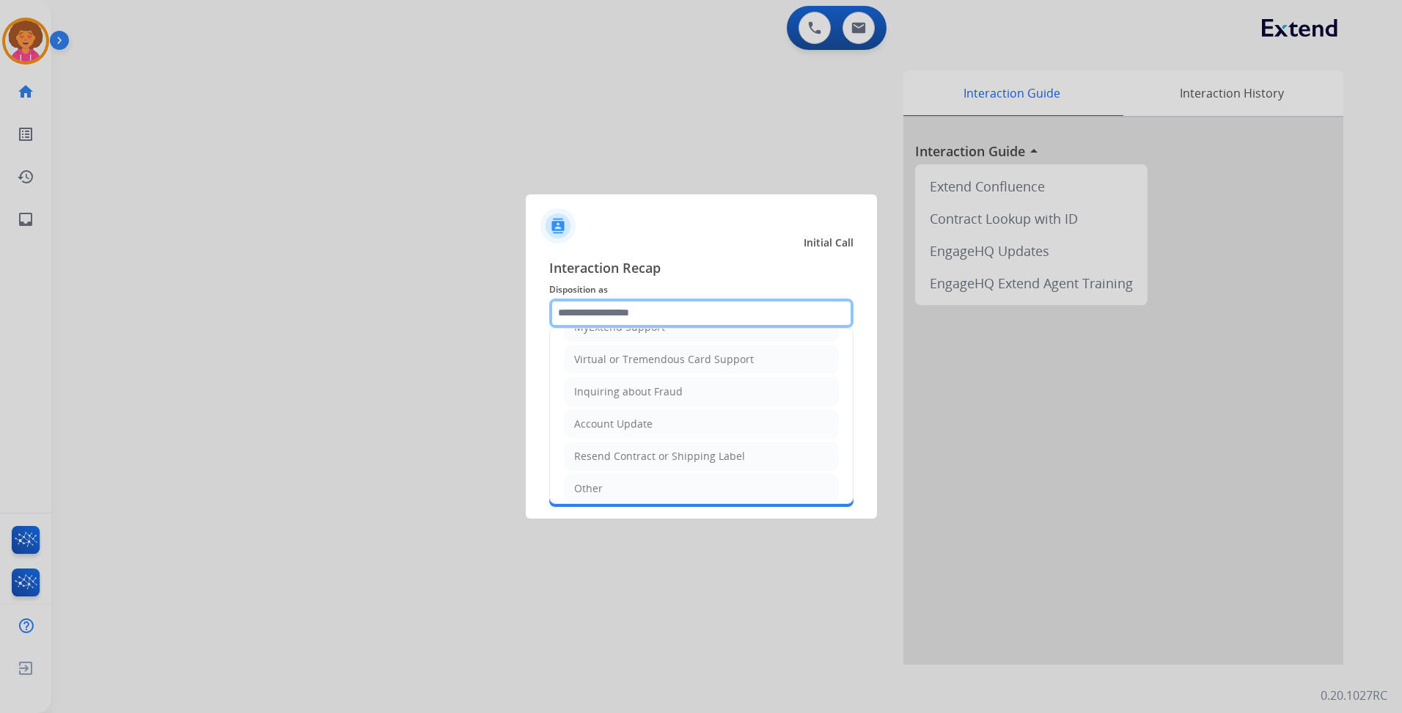
scroll to position [229, 0]
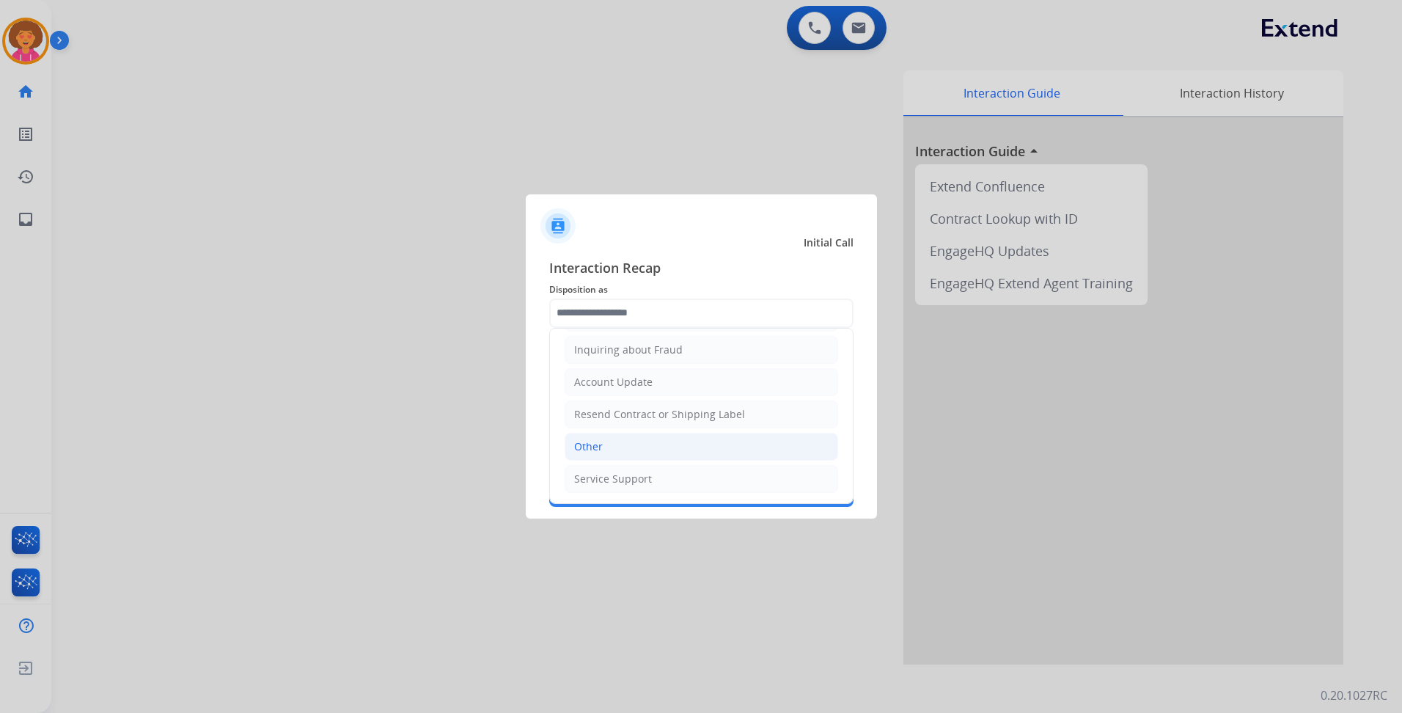
click at [647, 449] on li "Other" at bounding box center [700, 447] width 273 height 28
type input "*****"
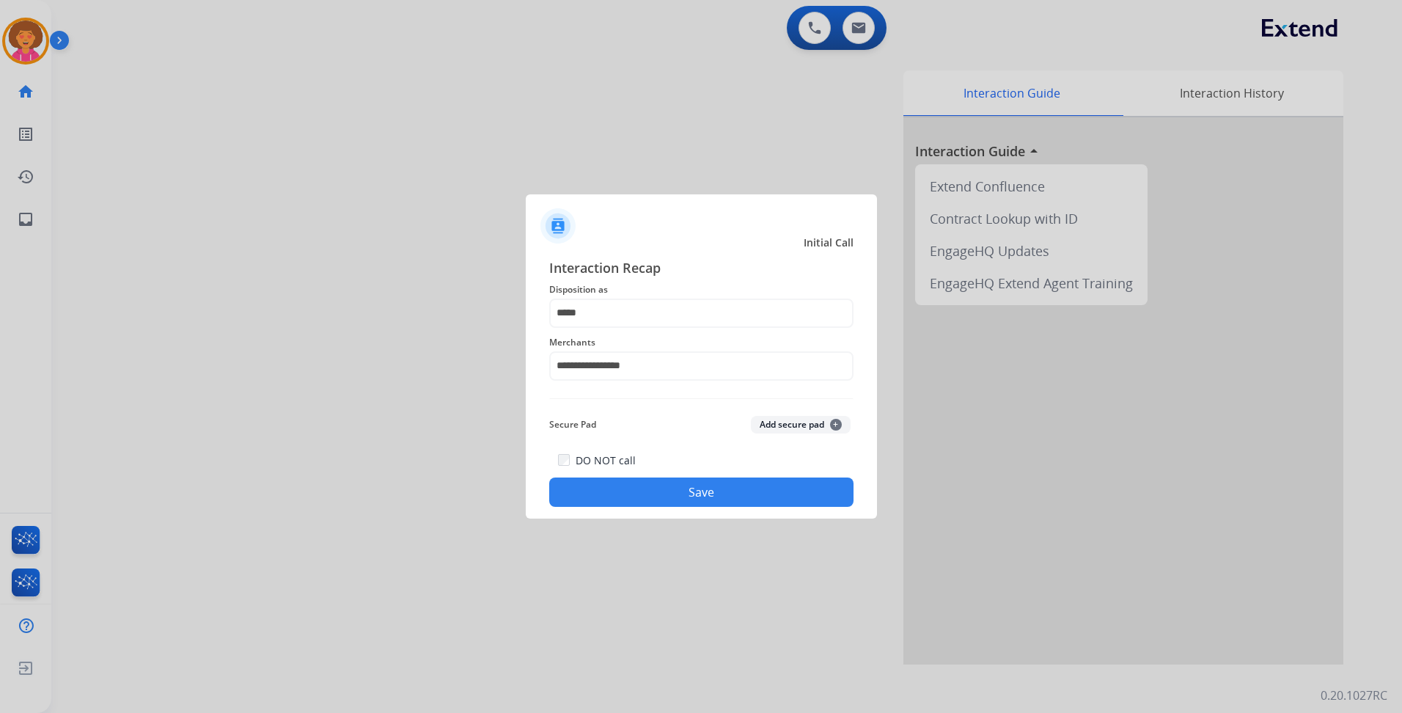
click at [617, 497] on button "Save" at bounding box center [701, 491] width 304 height 29
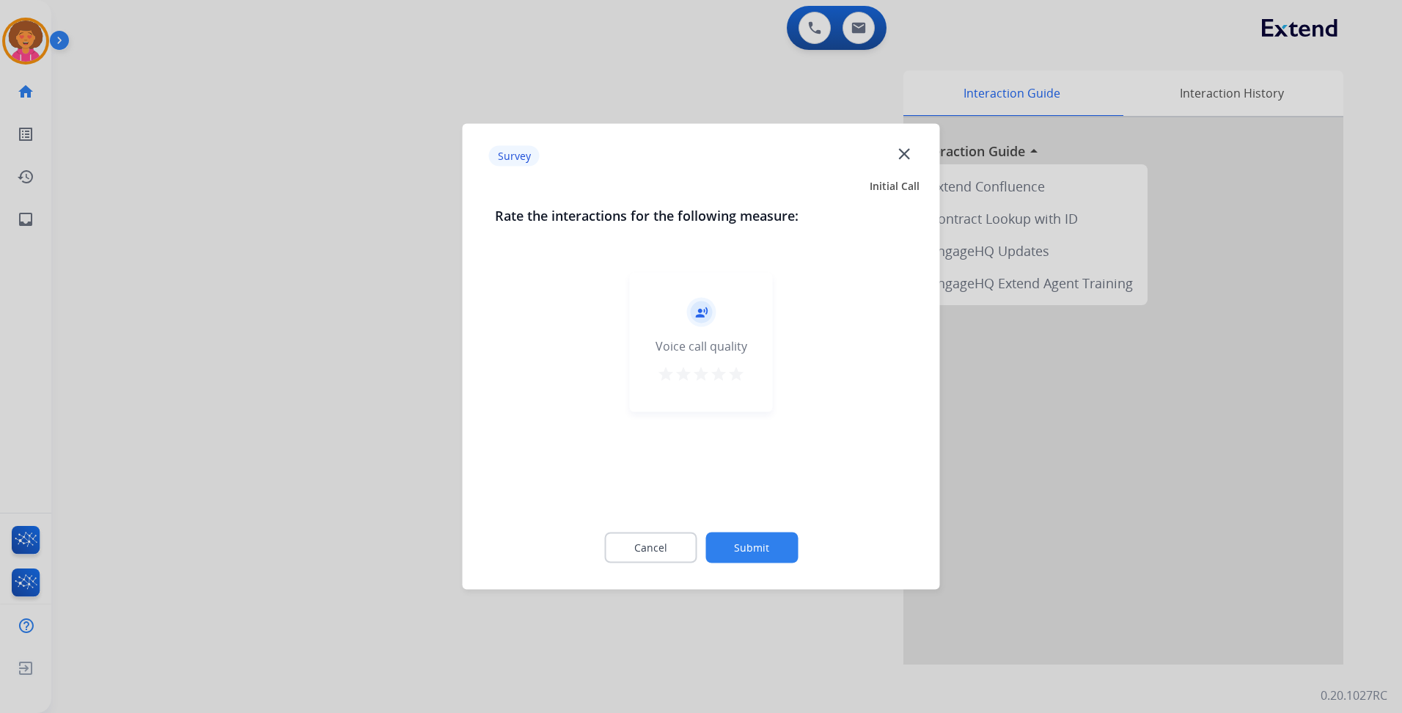
click at [737, 372] on mat-icon "star" at bounding box center [736, 374] width 18 height 18
click at [765, 557] on button "Submit" at bounding box center [751, 547] width 92 height 31
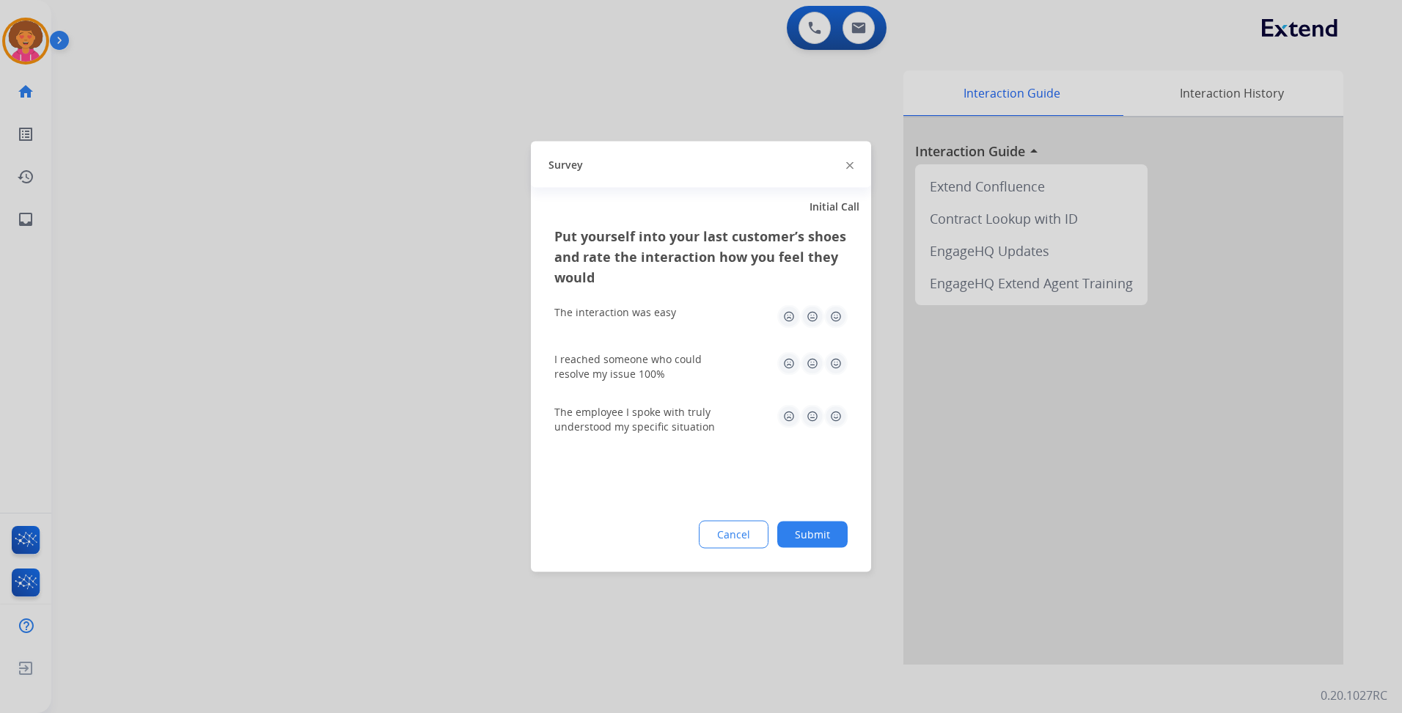
click at [840, 312] on img at bounding box center [835, 316] width 23 height 23
click at [845, 366] on img at bounding box center [835, 363] width 23 height 23
click at [842, 408] on img at bounding box center [835, 416] width 23 height 23
drag, startPoint x: 803, startPoint y: 537, endPoint x: 807, endPoint y: 530, distance: 7.9
click at [804, 534] on button "Submit" at bounding box center [812, 534] width 70 height 26
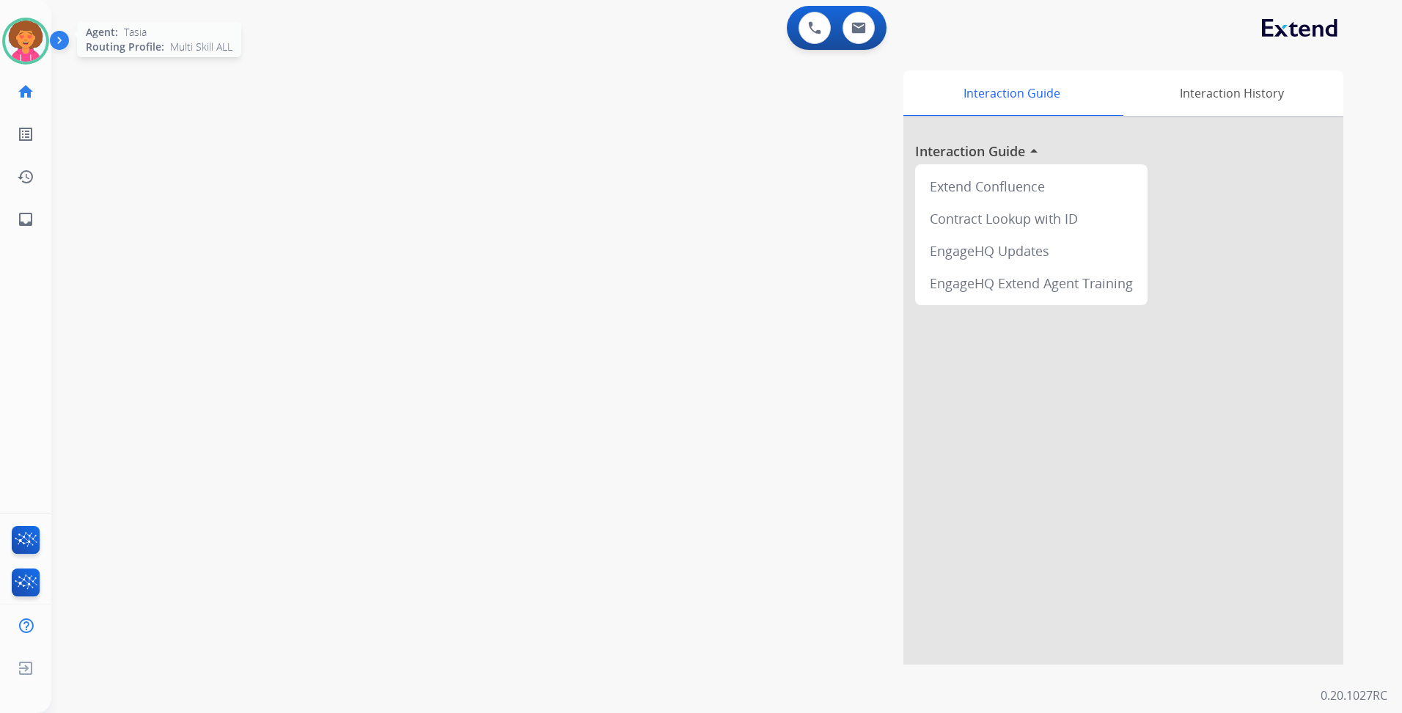
click at [26, 34] on img at bounding box center [25, 41] width 41 height 41
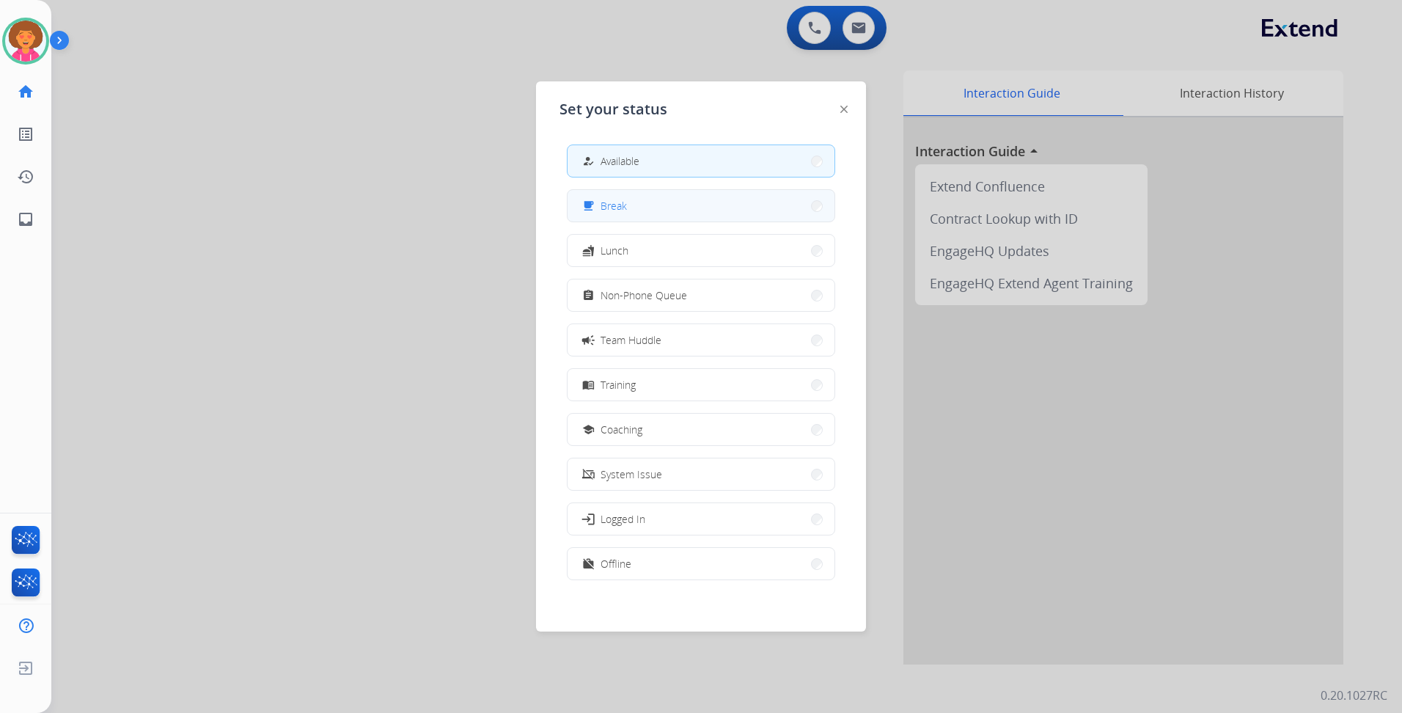
click at [663, 204] on button "free_breakfast Break" at bounding box center [700, 206] width 267 height 32
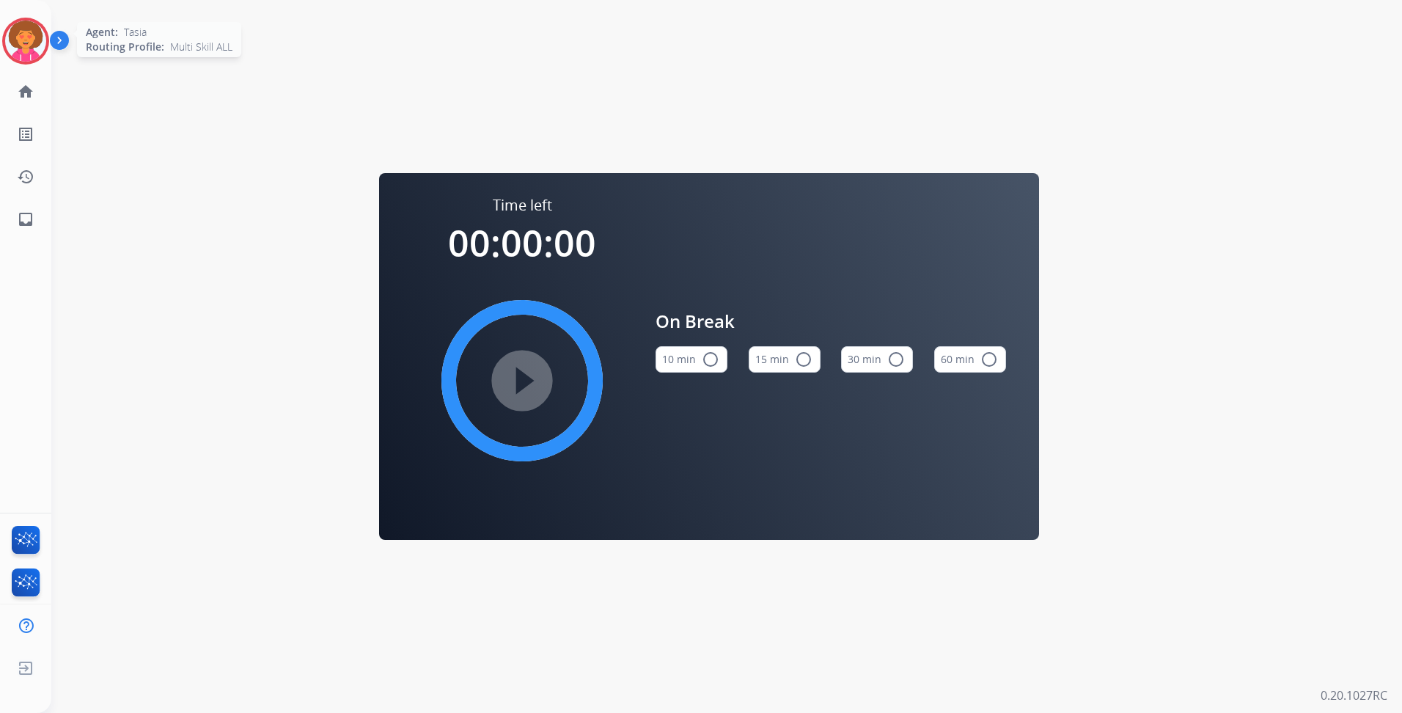
click at [37, 39] on img at bounding box center [25, 41] width 41 height 41
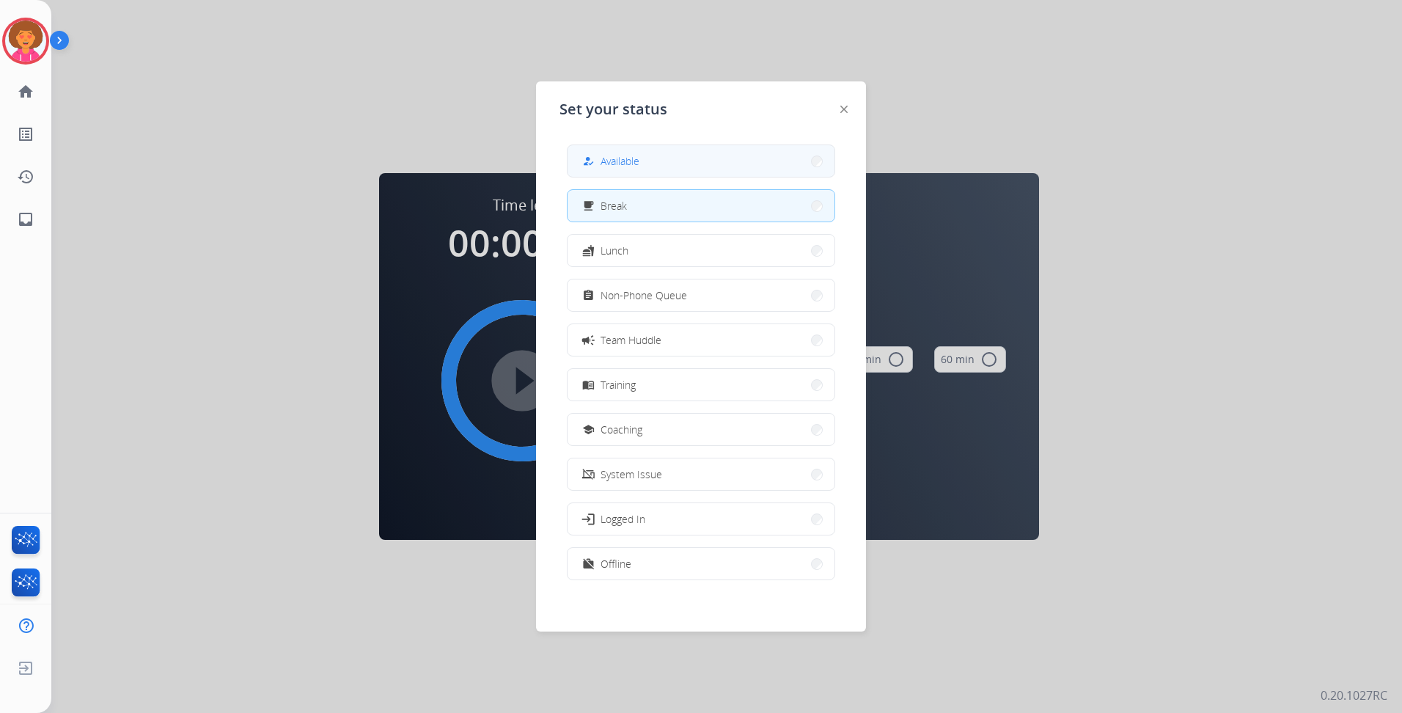
click at [776, 169] on button "how_to_reg Available" at bounding box center [700, 161] width 267 height 32
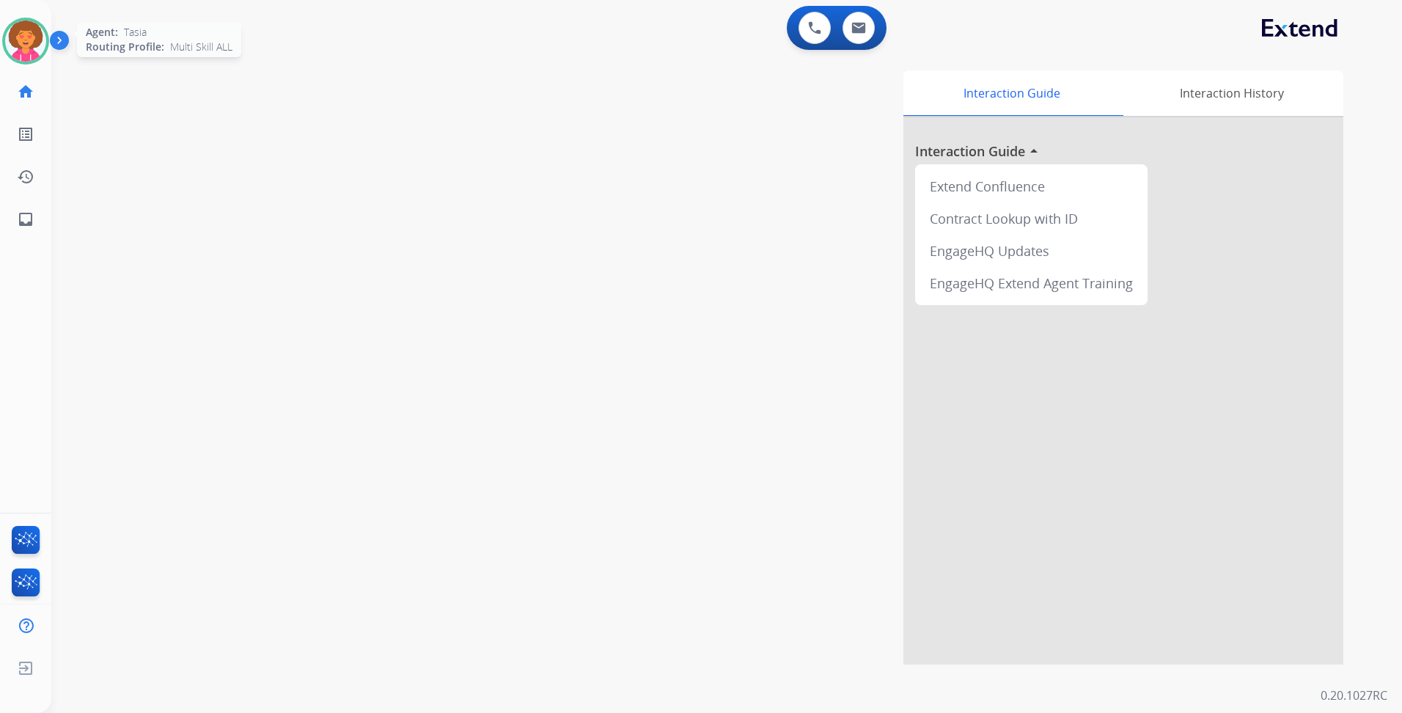
click at [25, 47] on img at bounding box center [25, 41] width 41 height 41
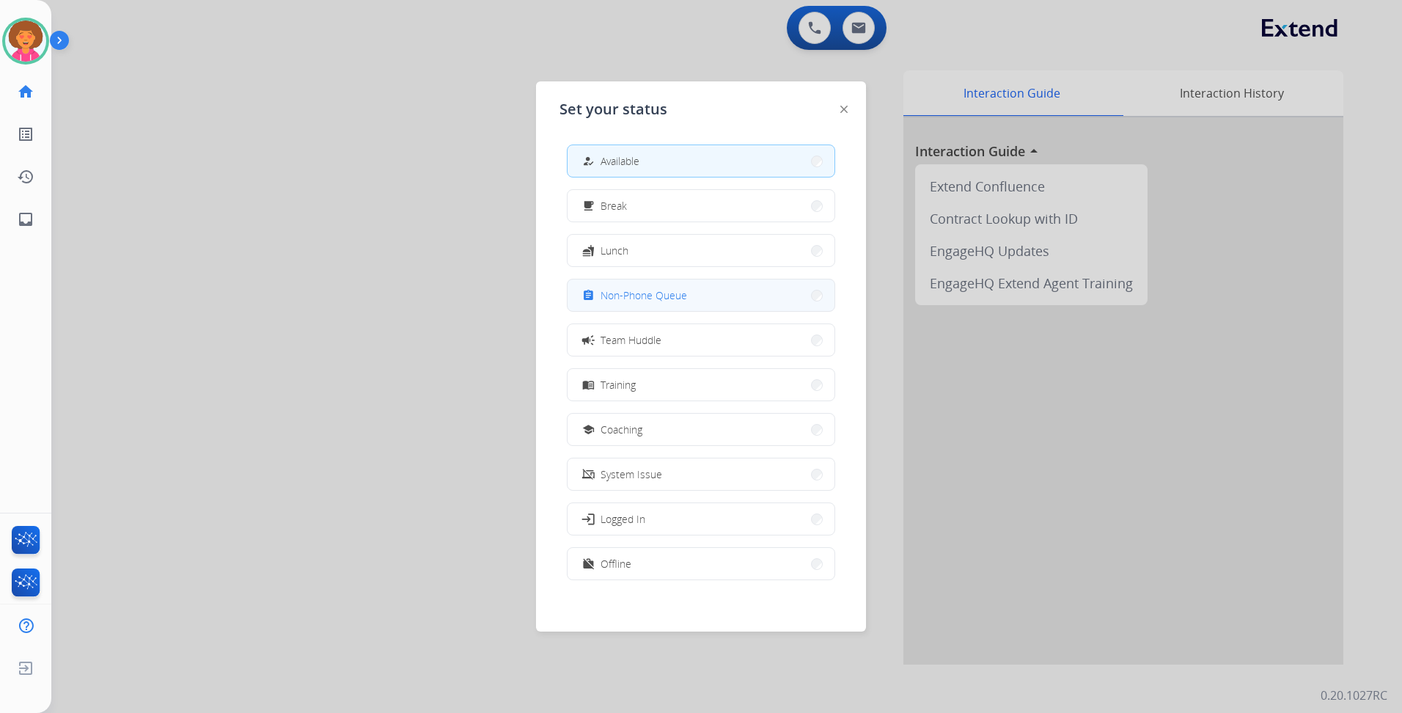
click at [695, 293] on button "assignment Non-Phone Queue" at bounding box center [700, 295] width 267 height 32
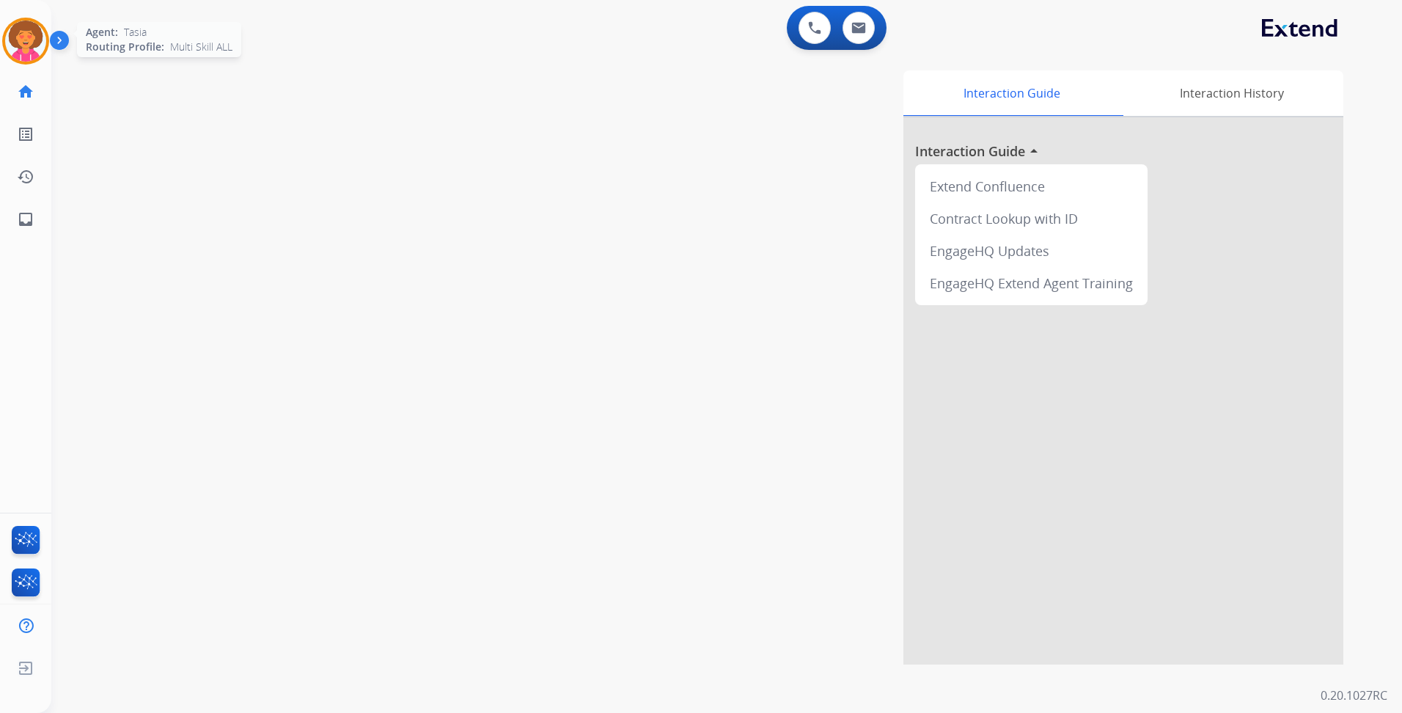
click at [36, 37] on img at bounding box center [25, 41] width 41 height 41
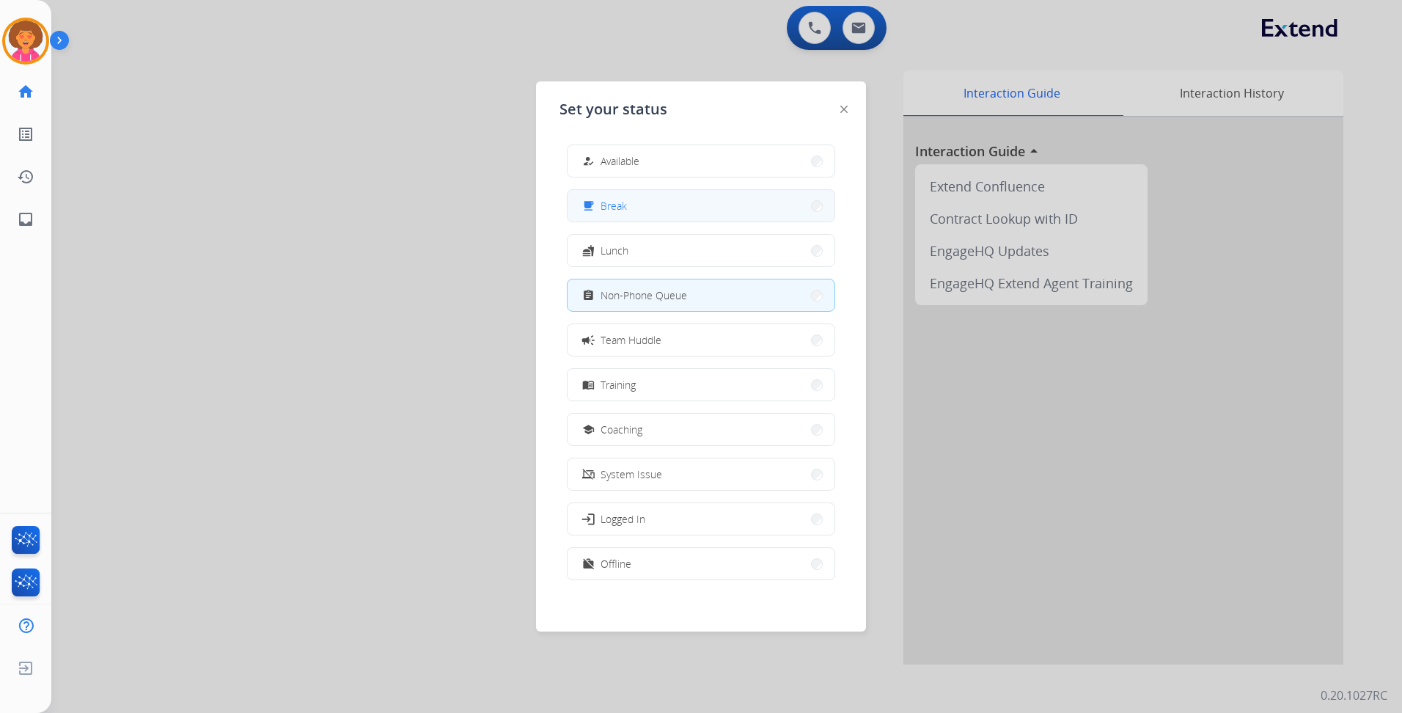
click at [633, 205] on button "free_breakfast Break" at bounding box center [700, 206] width 267 height 32
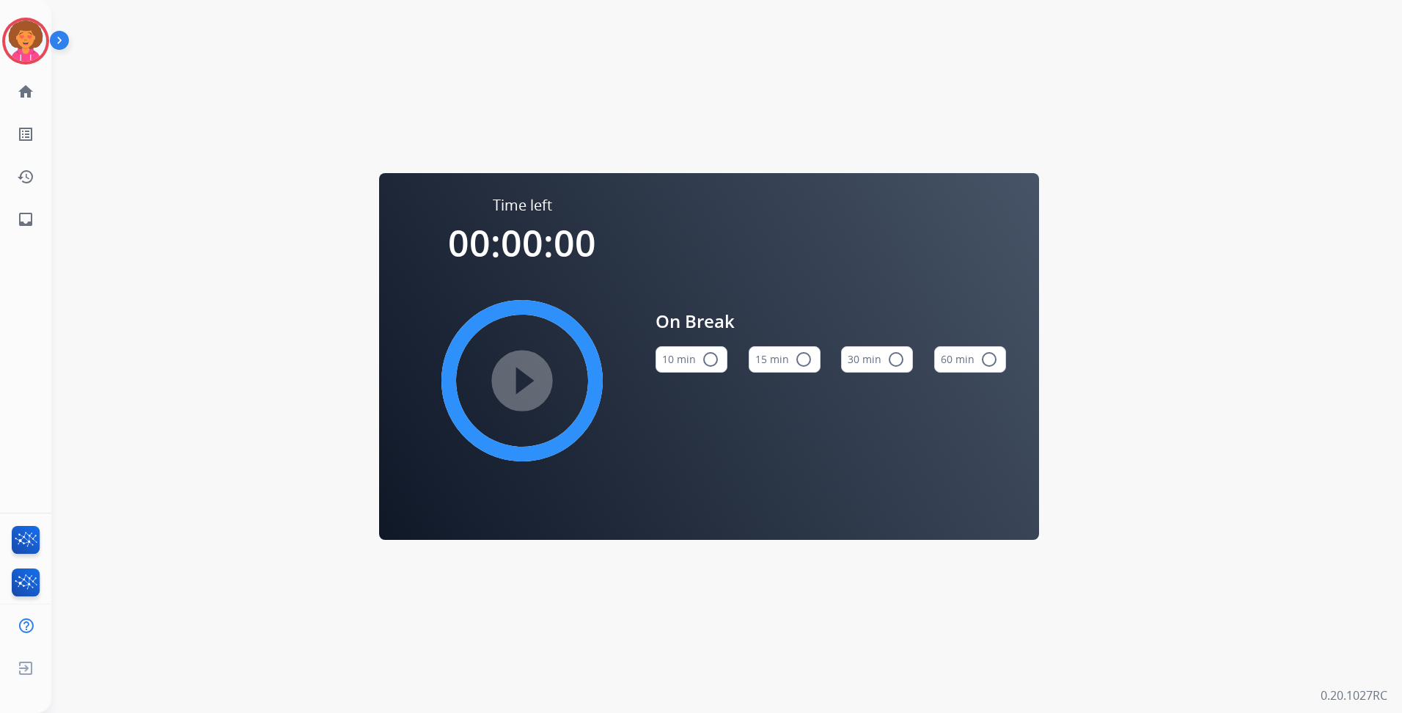
click at [795, 361] on mat-icon "radio_button_unchecked" at bounding box center [804, 359] width 18 height 18
click at [513, 389] on mat-icon "play_circle_filled" at bounding box center [522, 381] width 18 height 18
click at [31, 39] on img at bounding box center [25, 41] width 41 height 41
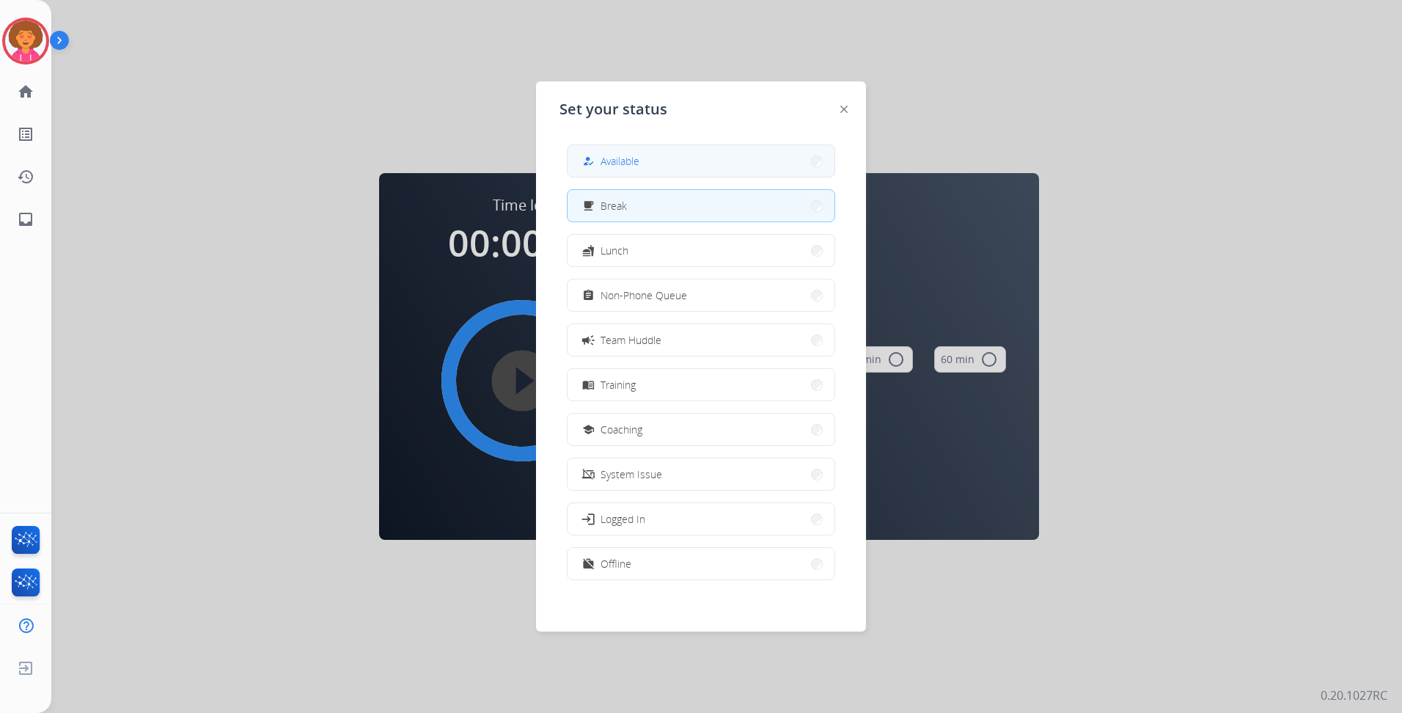
click at [628, 155] on span "Available" at bounding box center [619, 160] width 39 height 15
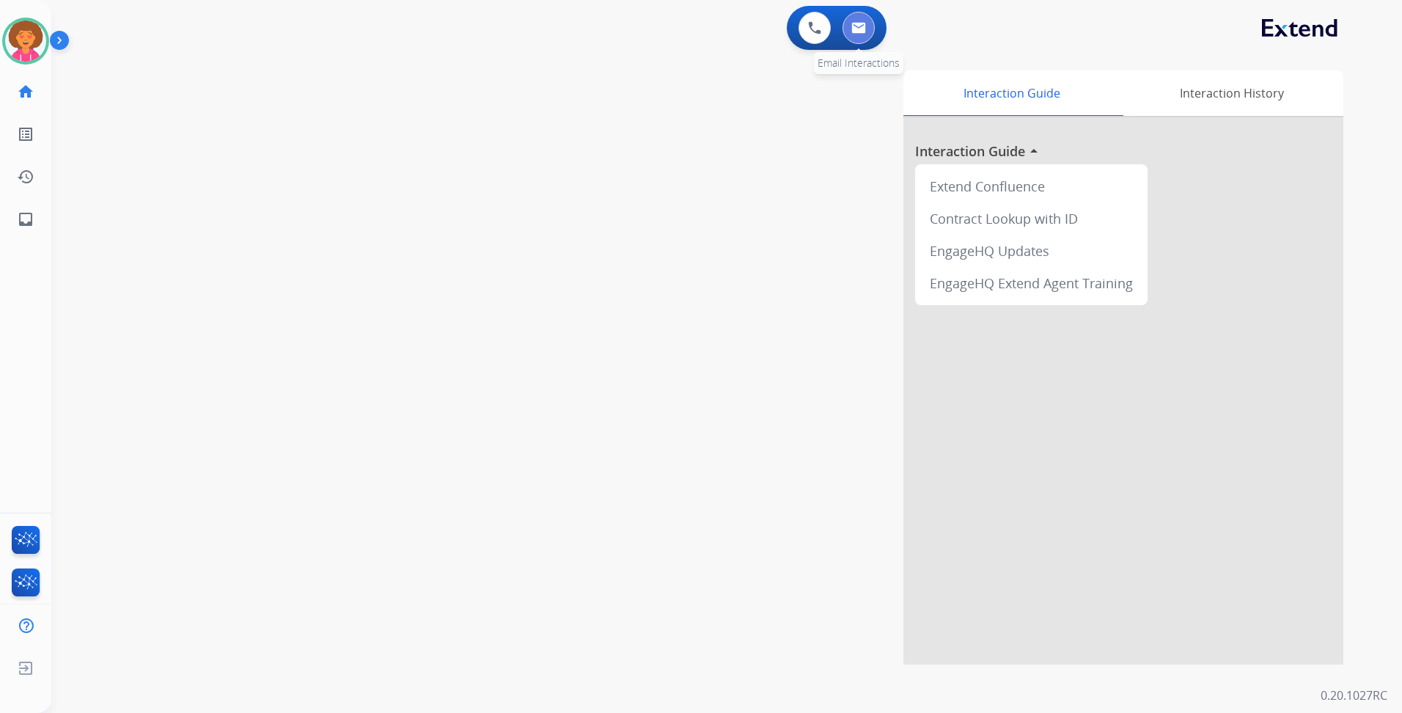
click at [861, 23] on img at bounding box center [858, 28] width 15 height 12
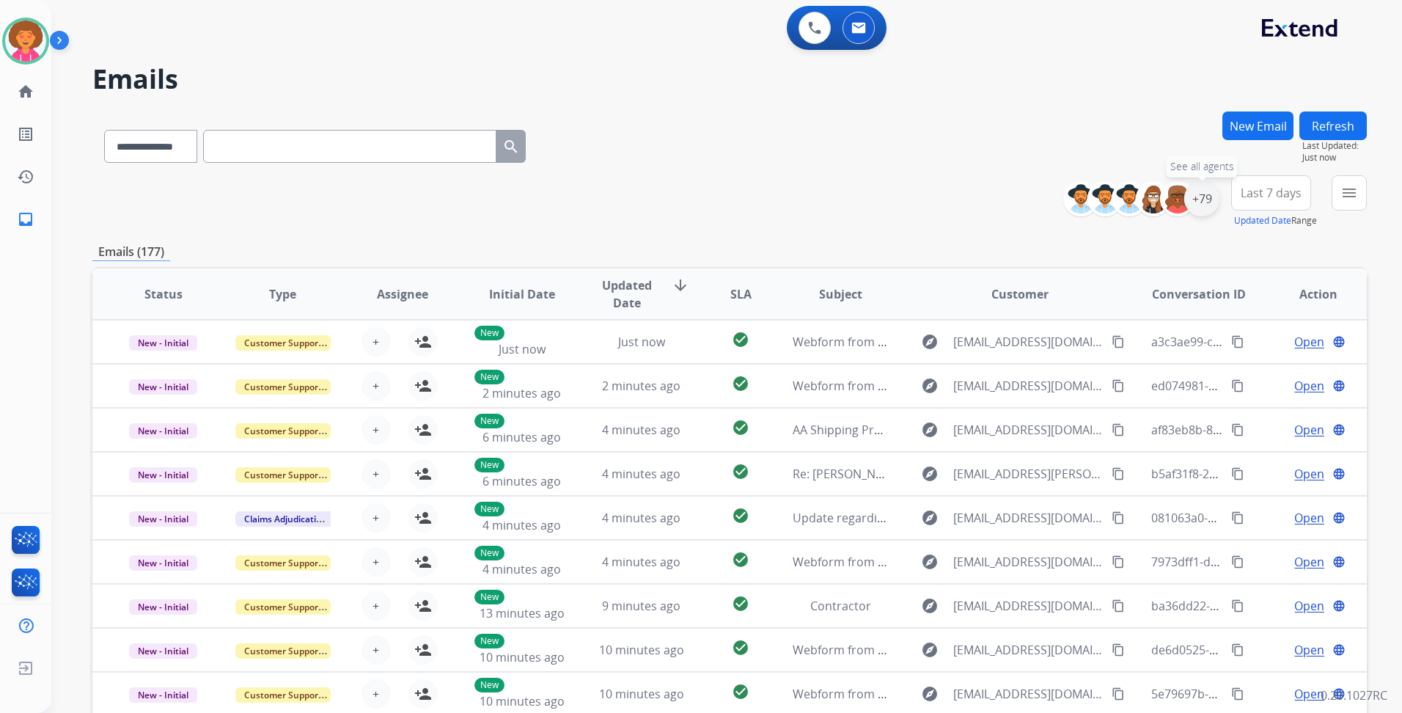
click at [1202, 188] on div "+79" at bounding box center [1201, 198] width 35 height 35
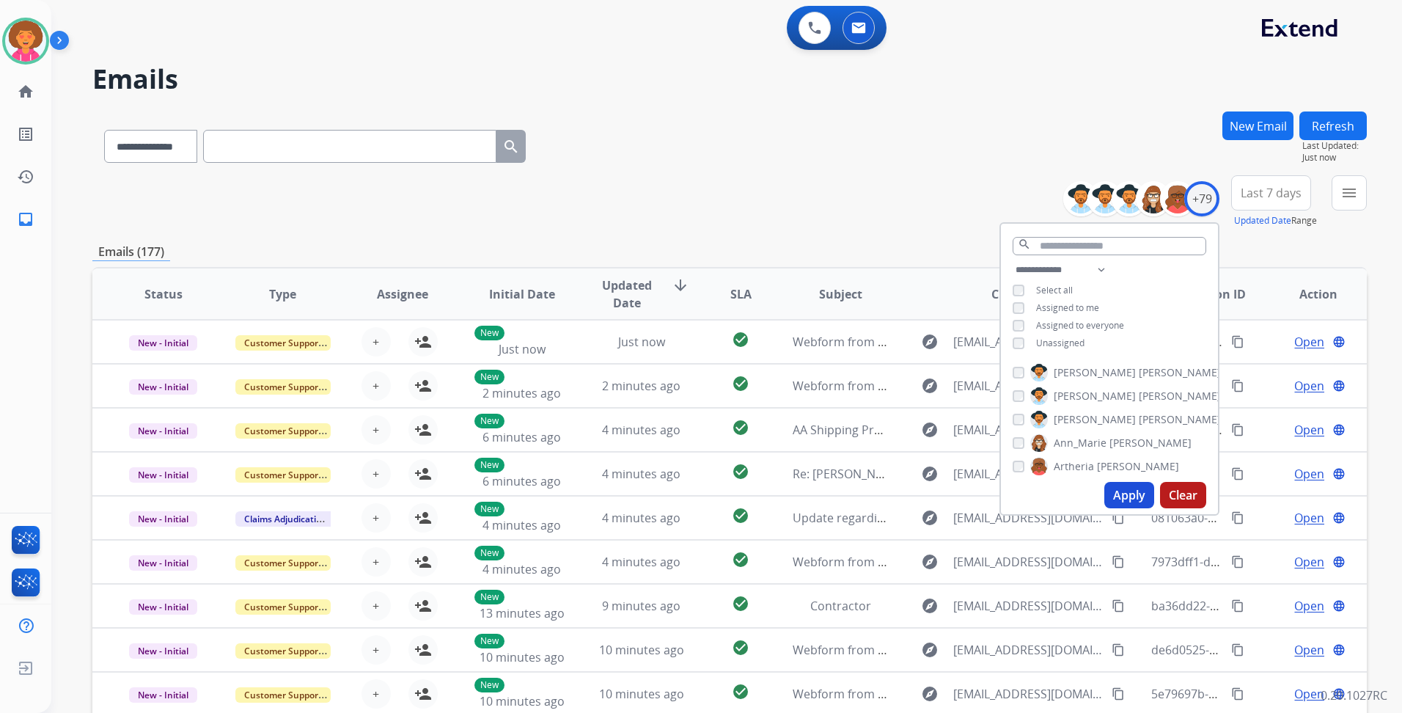
click at [1076, 344] on span "Unassigned" at bounding box center [1060, 342] width 48 height 12
click at [1130, 496] on button "Apply" at bounding box center [1129, 495] width 50 height 26
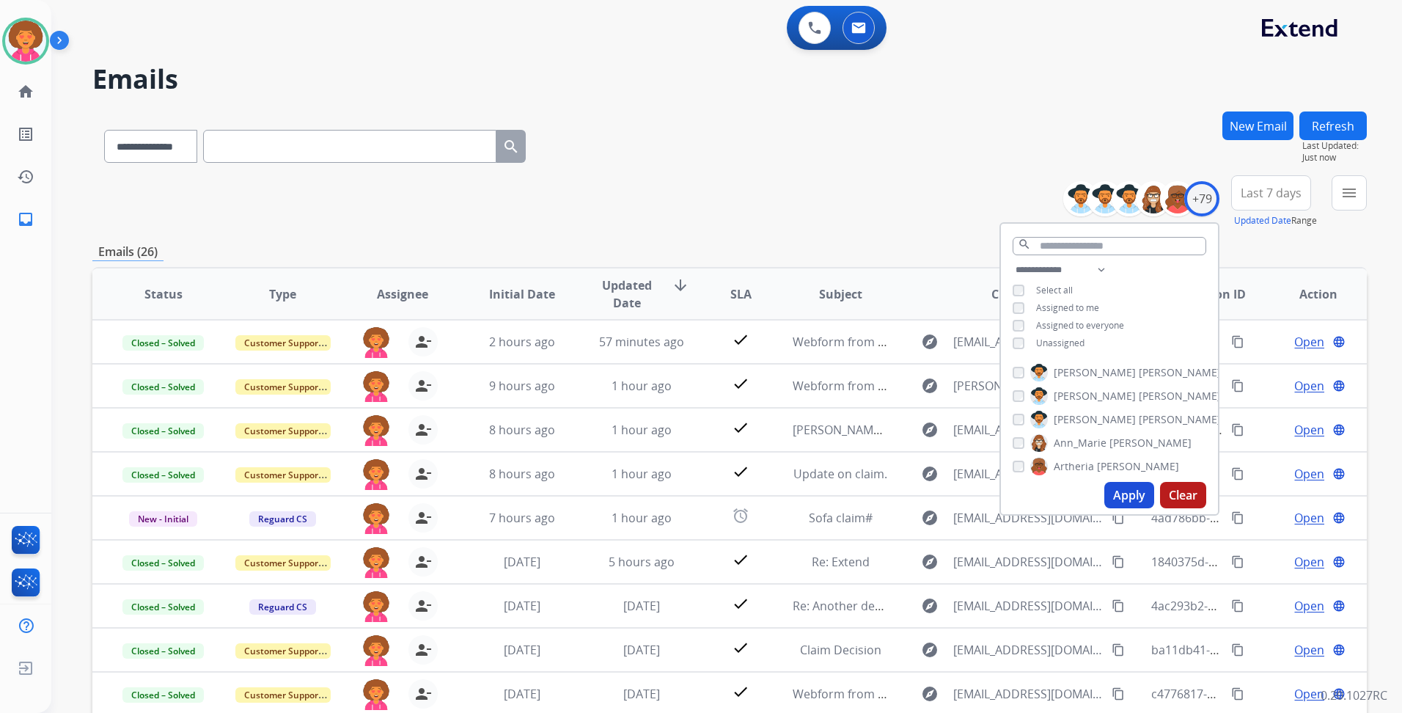
click at [907, 196] on div "**********" at bounding box center [729, 201] width 1274 height 53
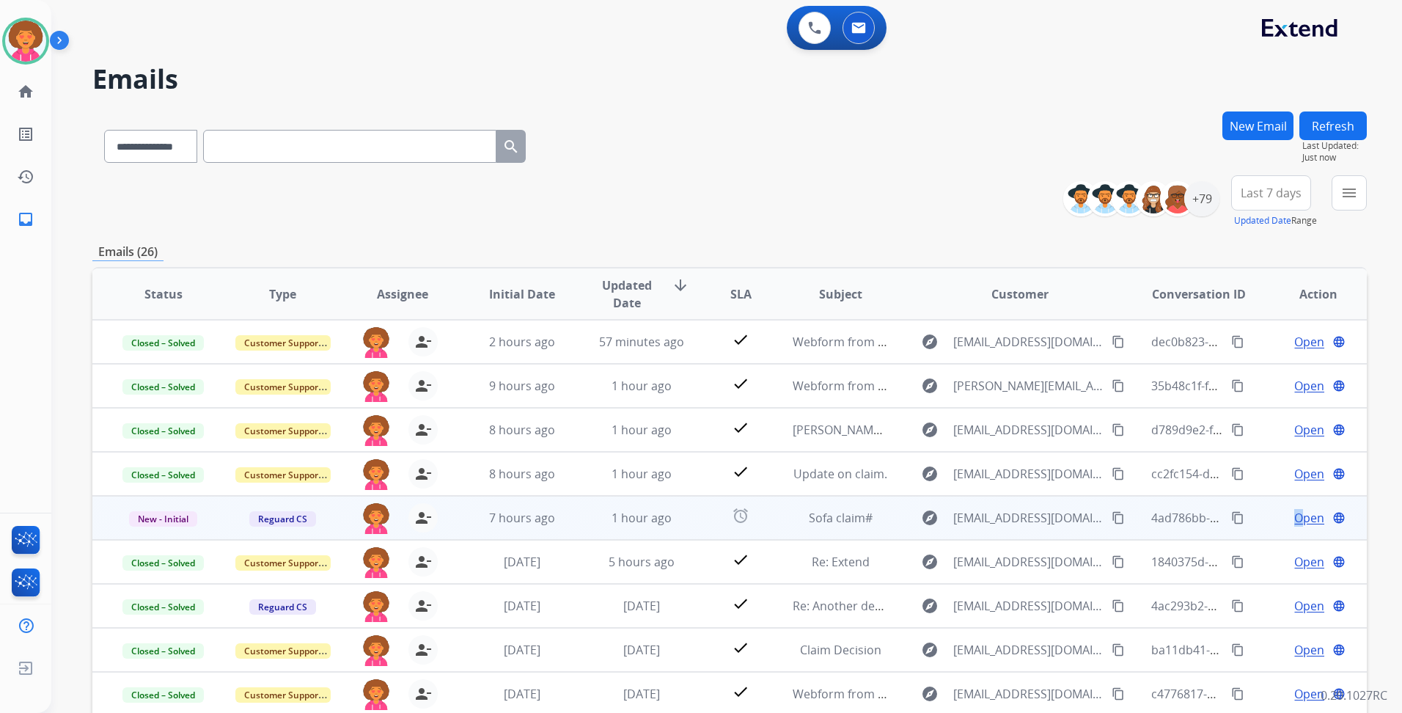
click at [1294, 516] on span "Open" at bounding box center [1309, 518] width 30 height 18
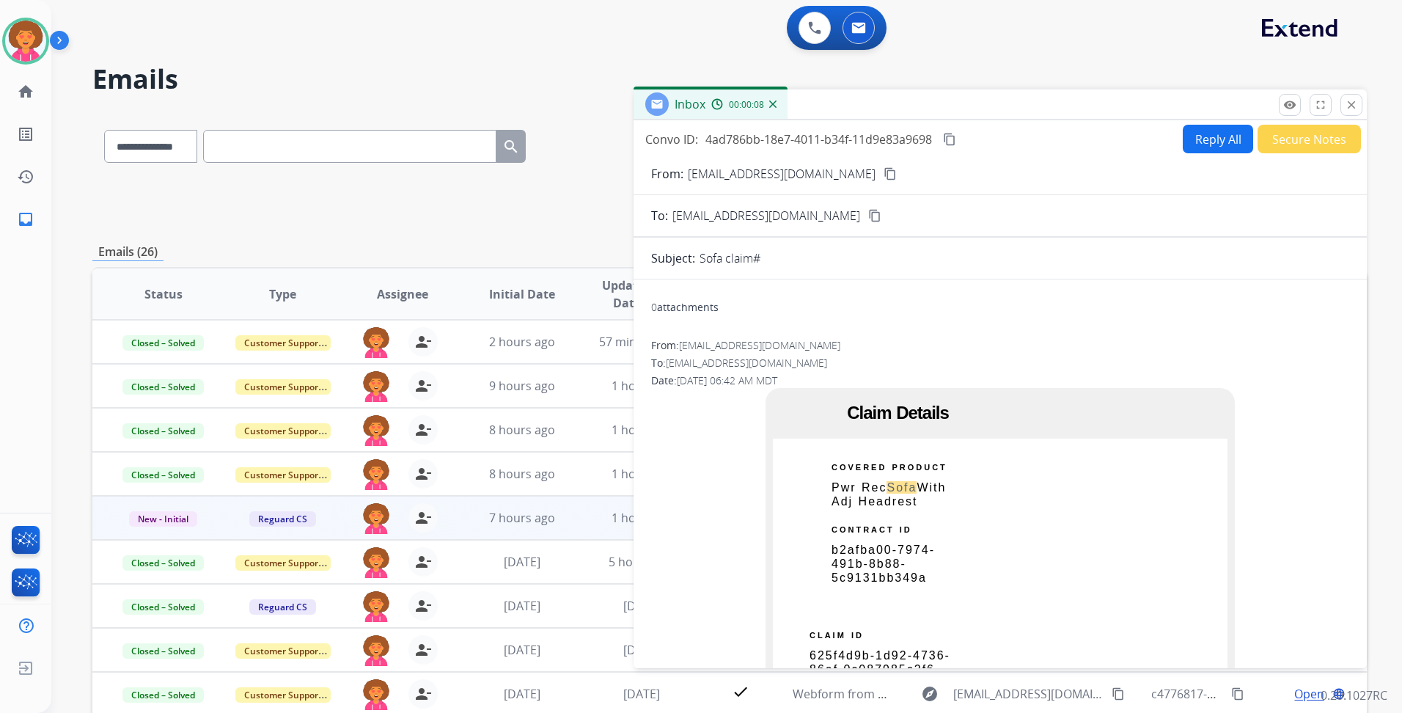
click at [883, 171] on mat-icon "content_copy" at bounding box center [889, 173] width 13 height 13
click at [1286, 148] on button "Secure Notes" at bounding box center [1308, 139] width 103 height 29
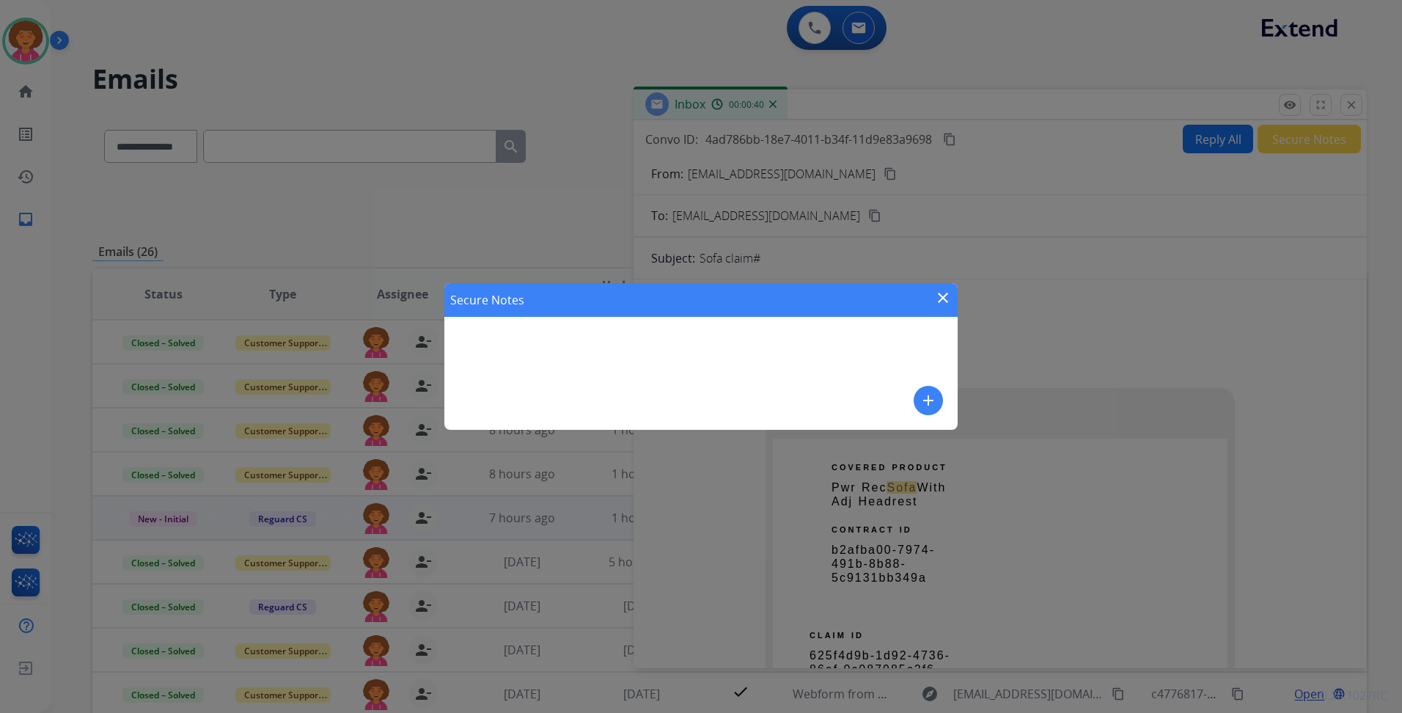
click at [927, 392] on mat-icon "add" at bounding box center [928, 400] width 18 height 18
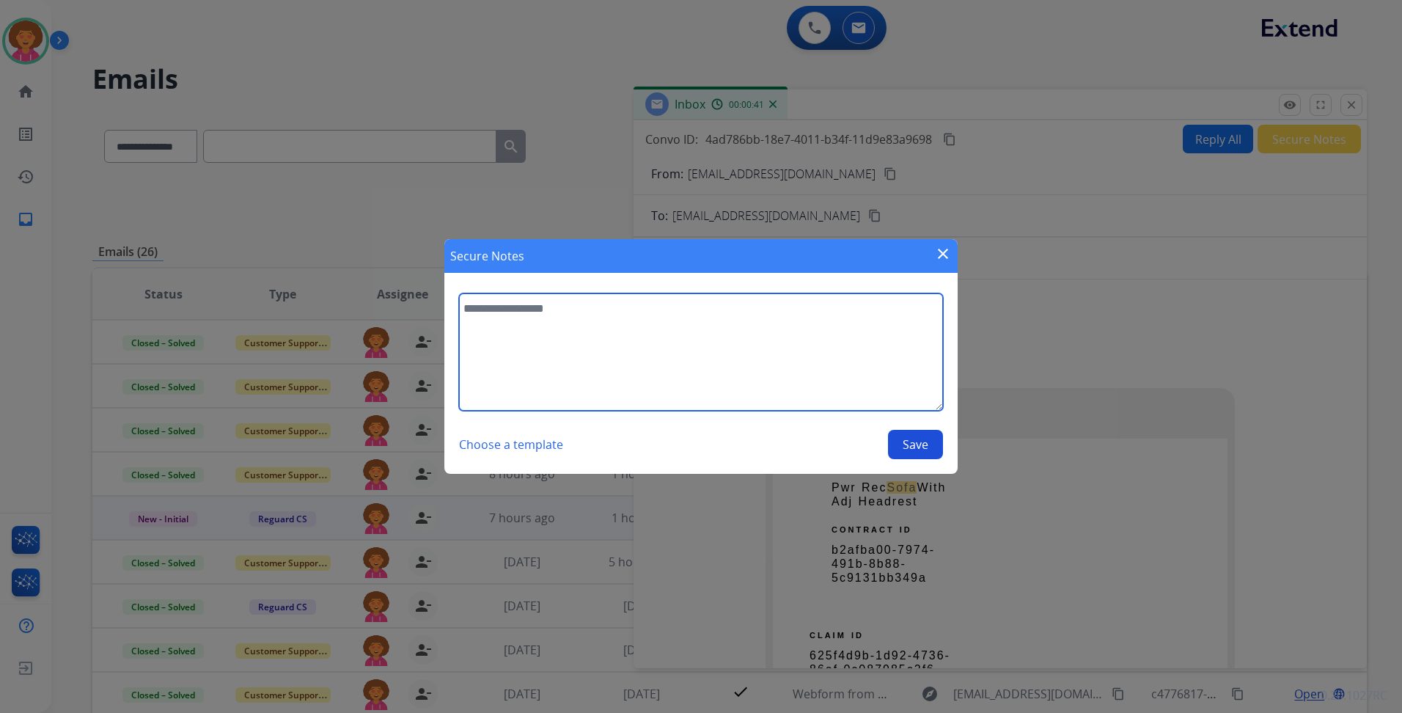
click at [702, 380] on textarea at bounding box center [701, 351] width 484 height 117
type textarea "**********"
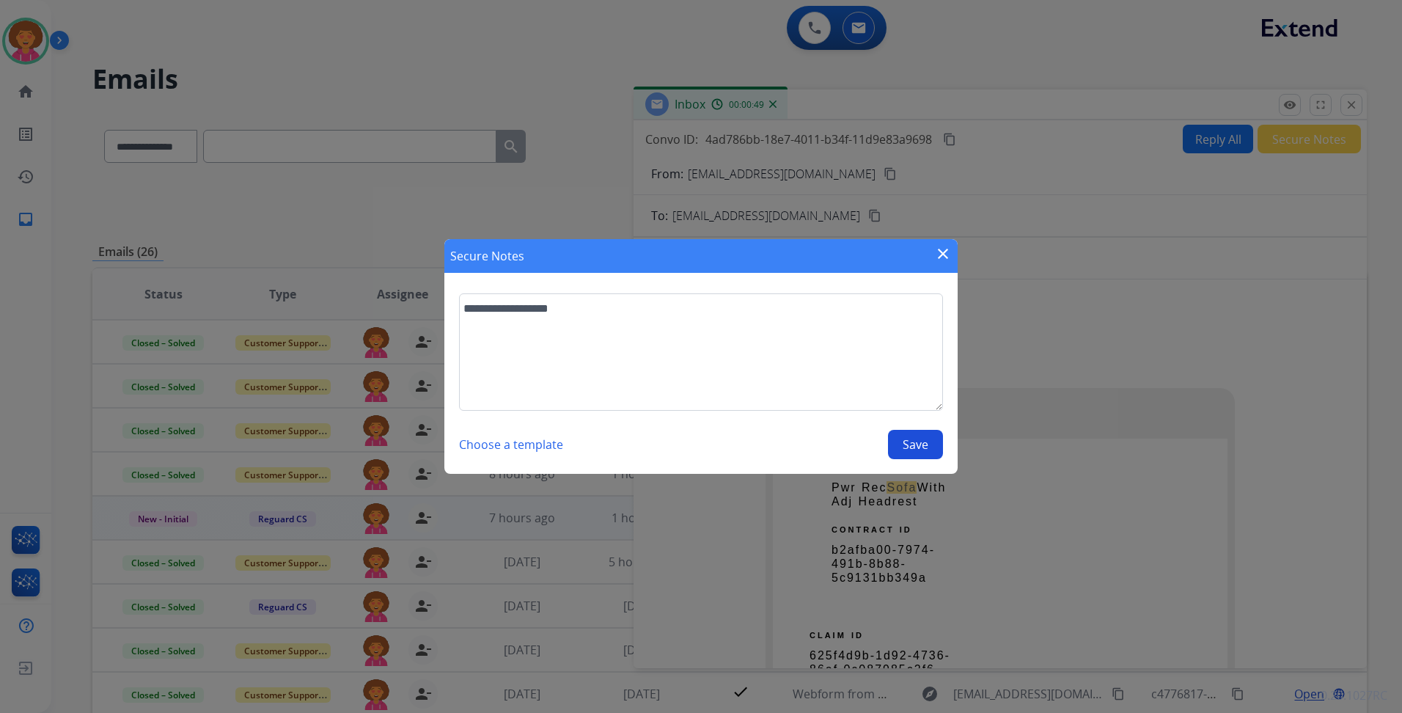
click at [932, 448] on button "Save" at bounding box center [915, 444] width 55 height 29
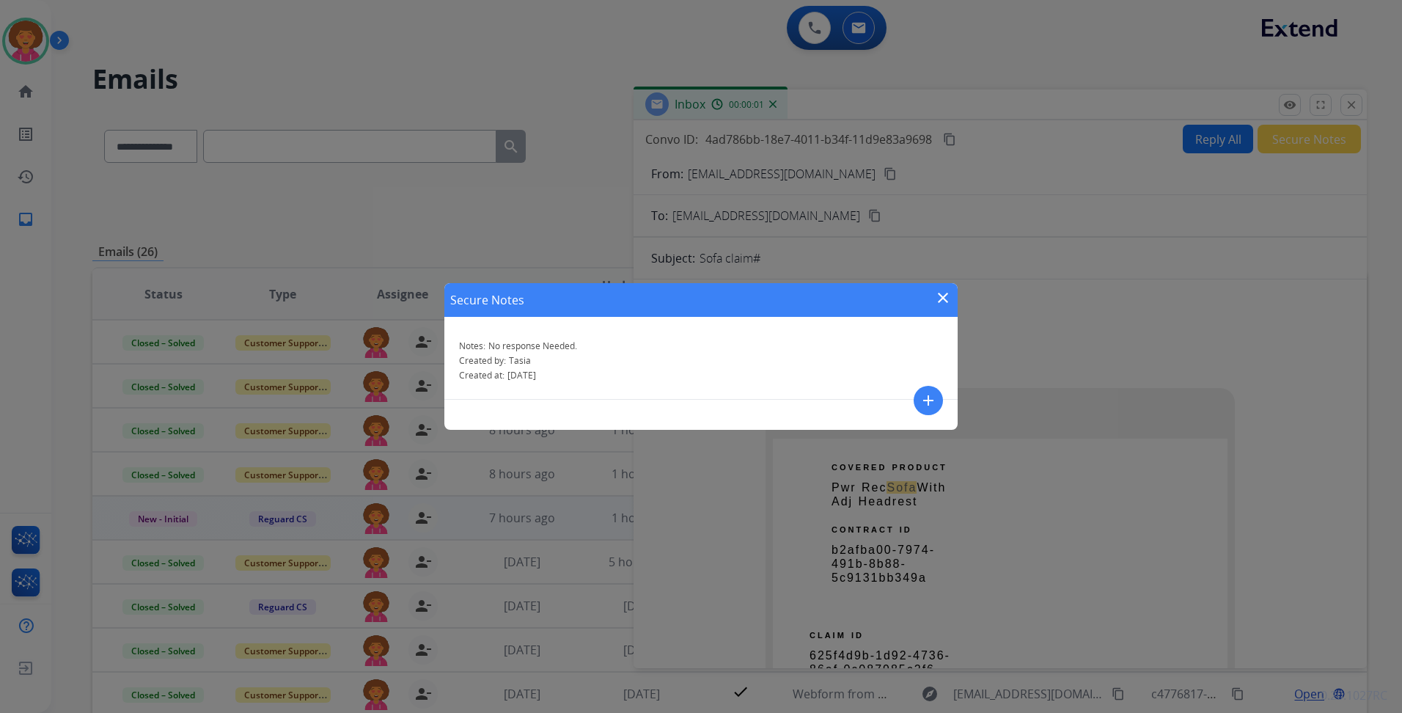
click at [942, 292] on mat-icon "close" at bounding box center [943, 298] width 18 height 18
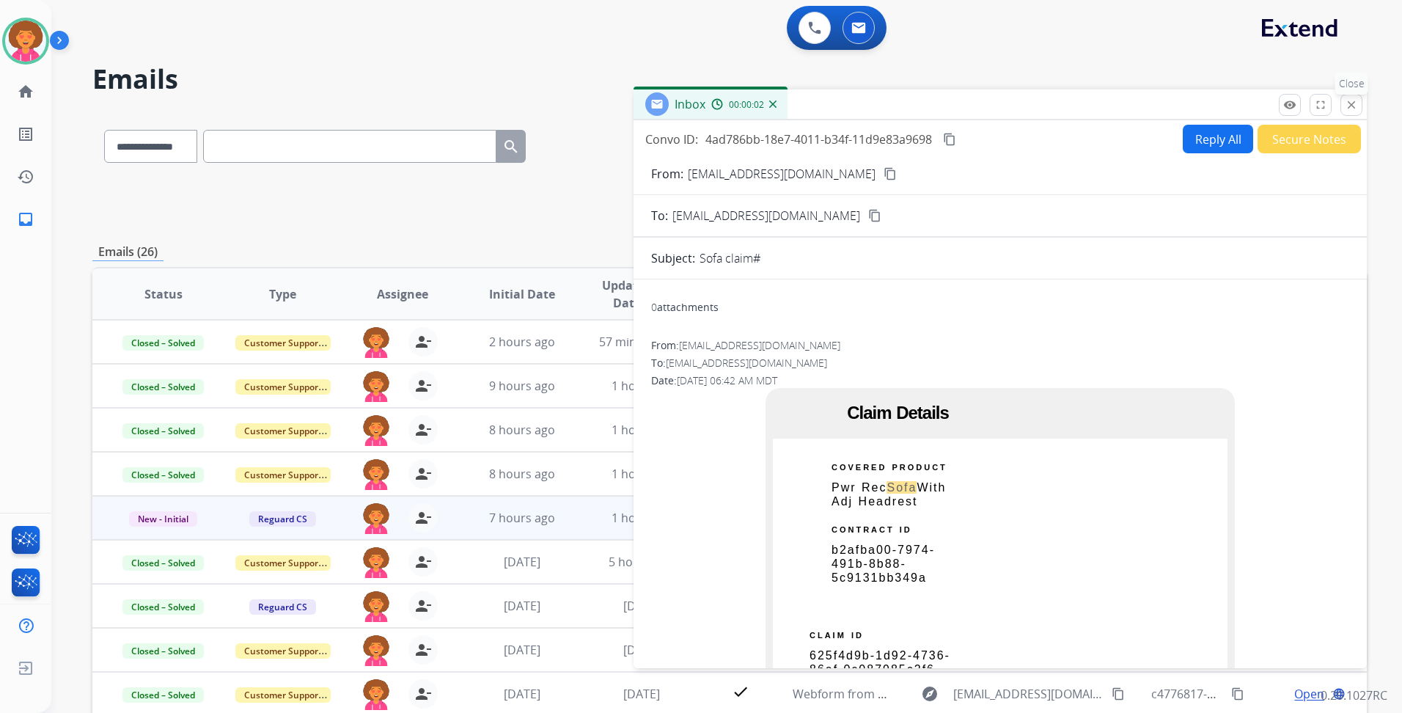
click at [1344, 108] on mat-icon "close" at bounding box center [1350, 104] width 13 height 13
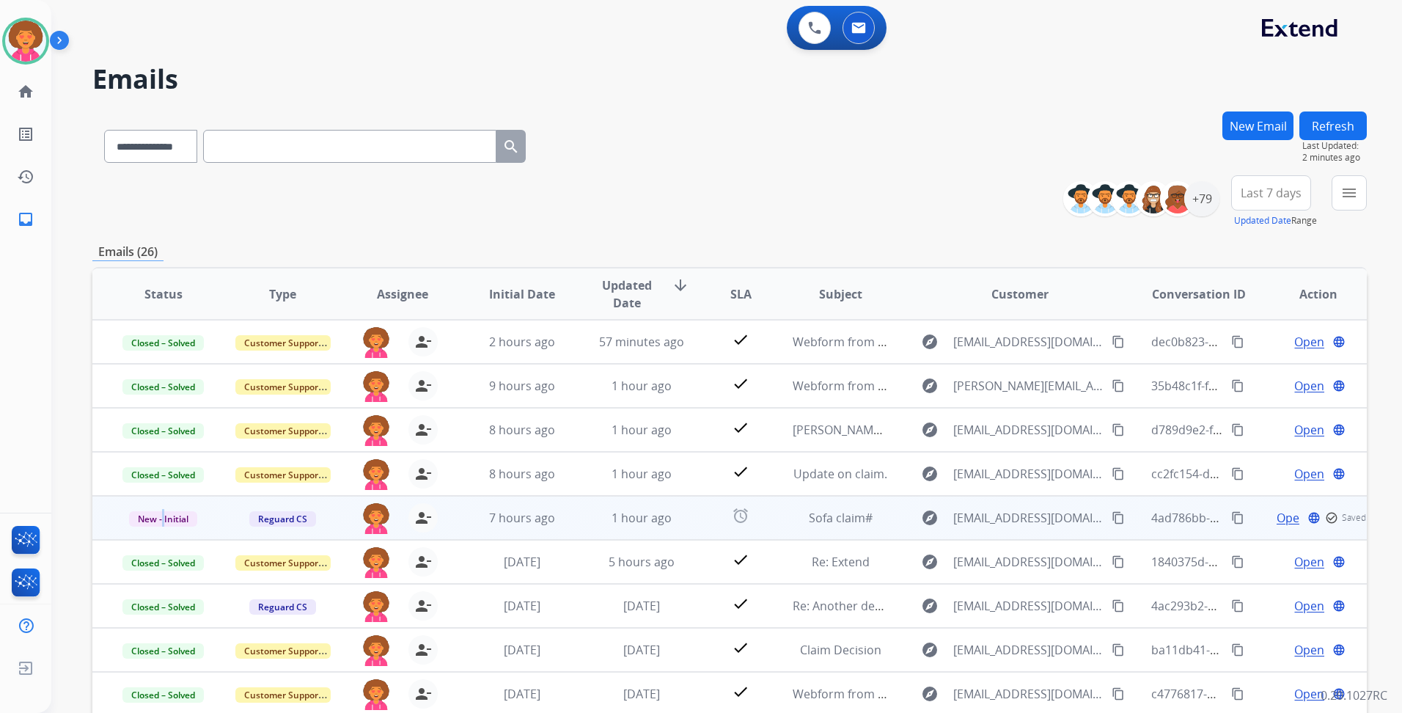
click at [163, 512] on span "New - Initial" at bounding box center [163, 518] width 68 height 15
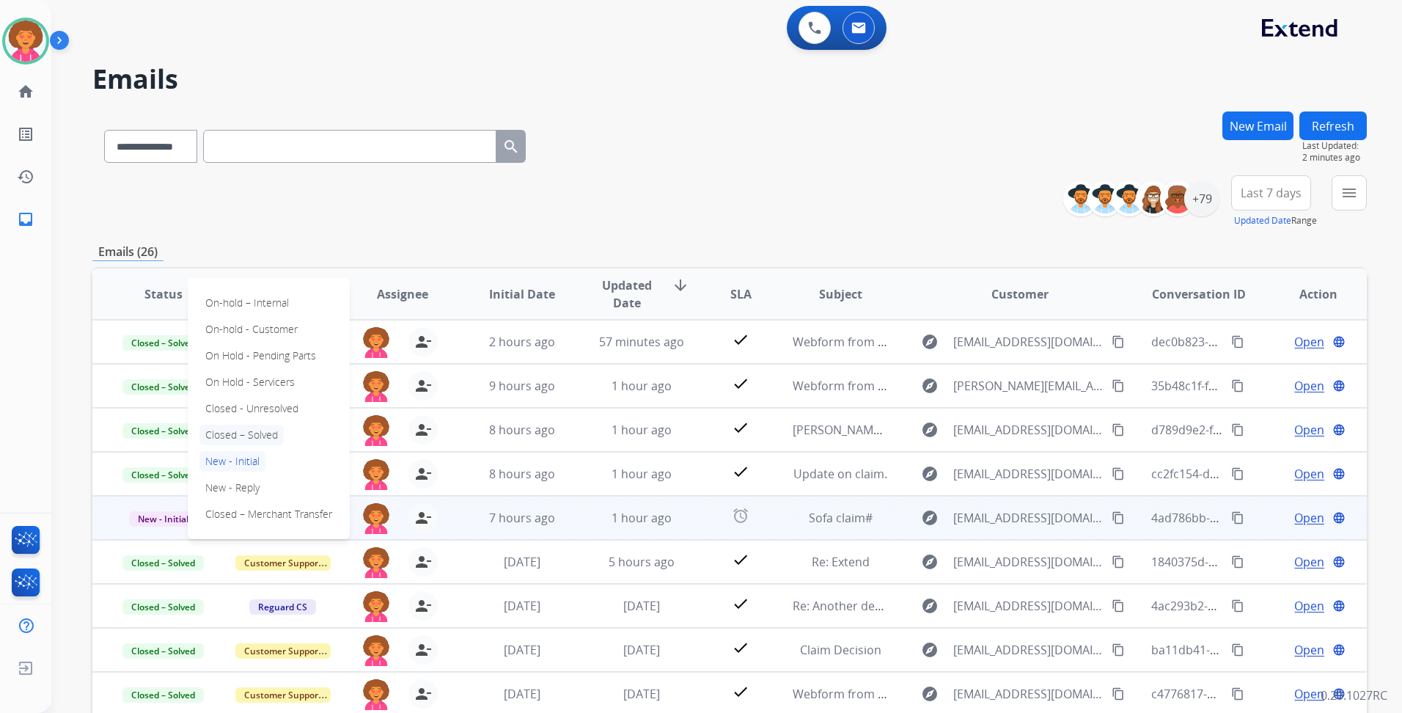
click at [254, 435] on p "Closed – Solved" at bounding box center [241, 434] width 84 height 21
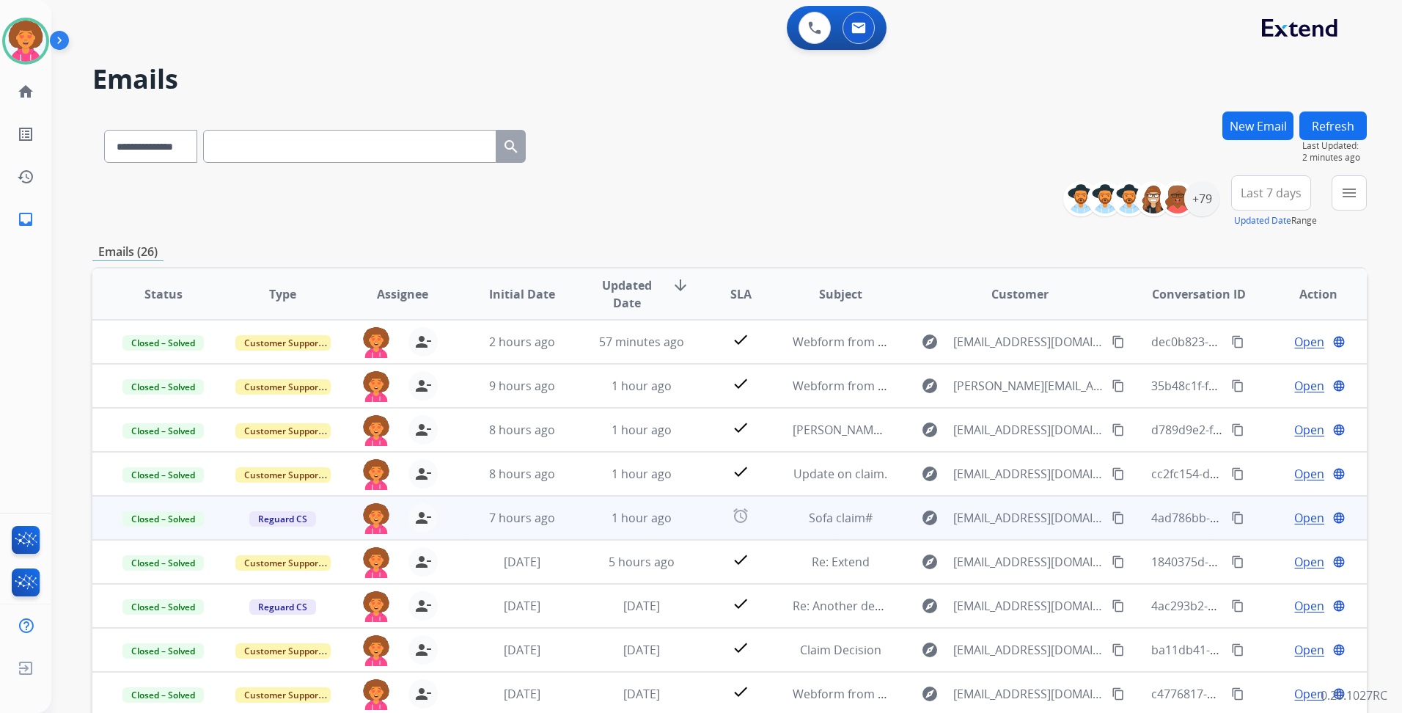
drag, startPoint x: 1343, startPoint y: 132, endPoint x: 1284, endPoint y: 131, distance: 58.7
click at [1342, 132] on button "Refresh" at bounding box center [1332, 125] width 67 height 29
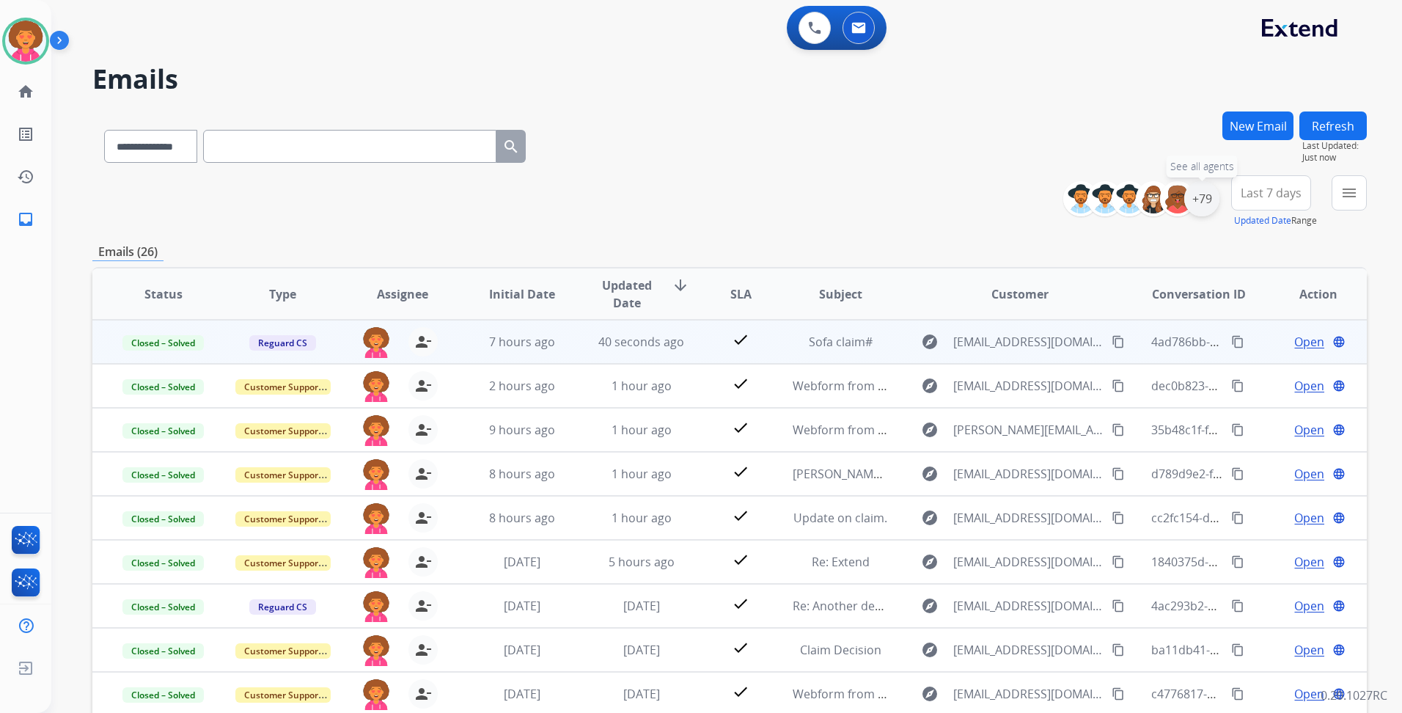
click at [1197, 198] on div "+79" at bounding box center [1201, 198] width 35 height 35
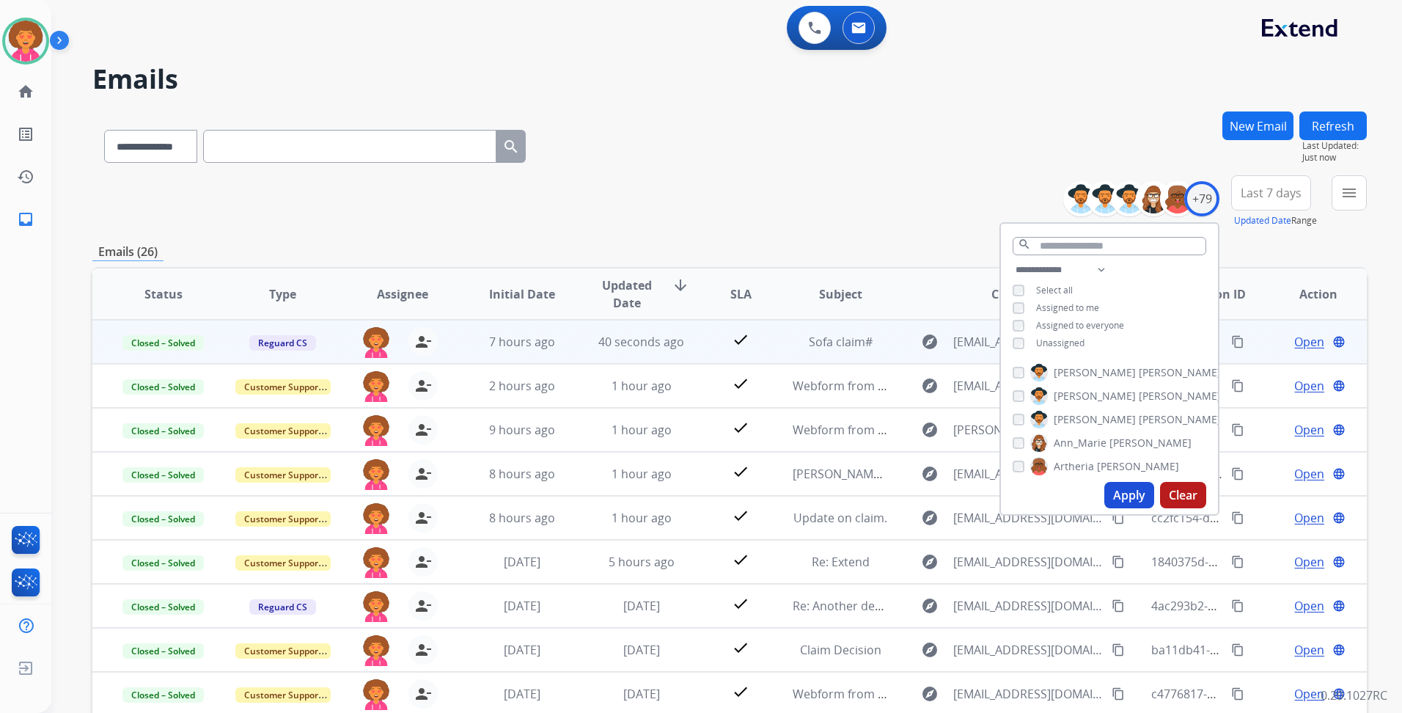
click at [876, 150] on div "**********" at bounding box center [729, 143] width 1274 height 64
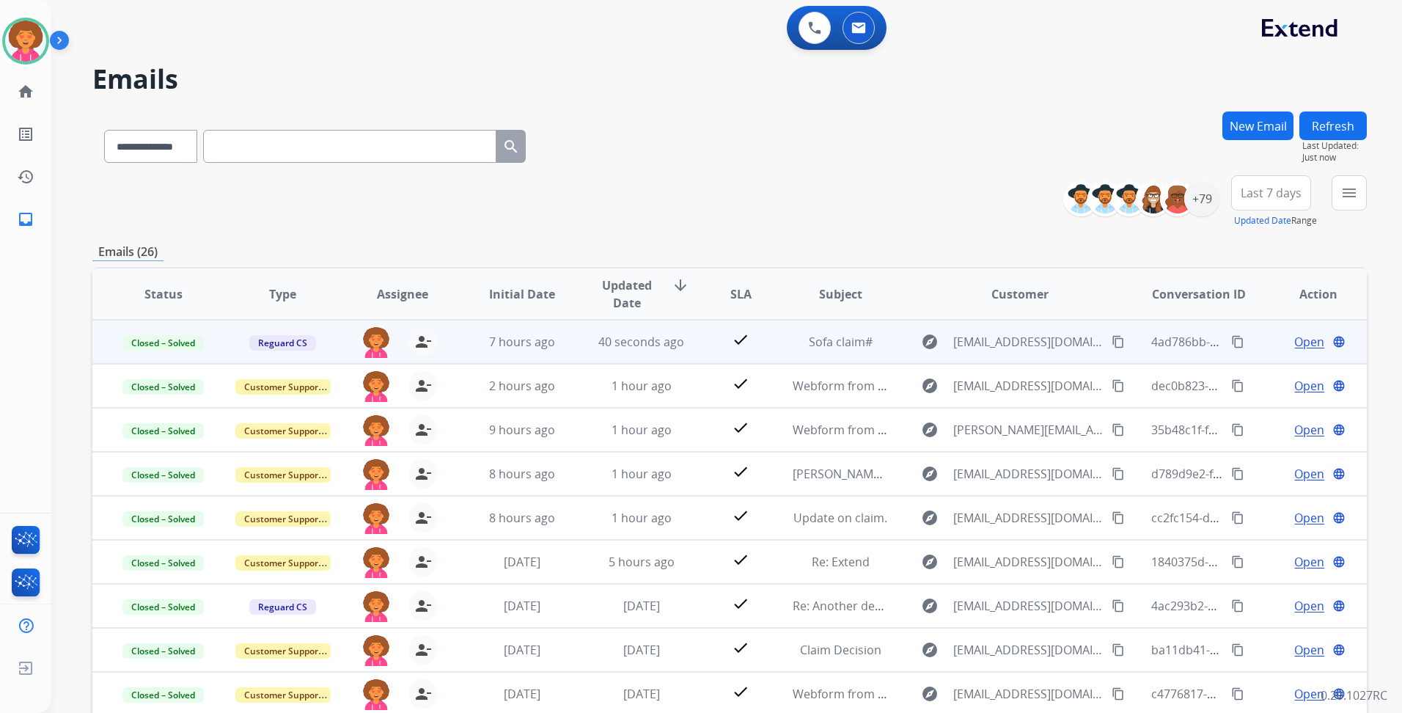
click at [1275, 191] on span "Last 7 days" at bounding box center [1270, 193] width 61 height 6
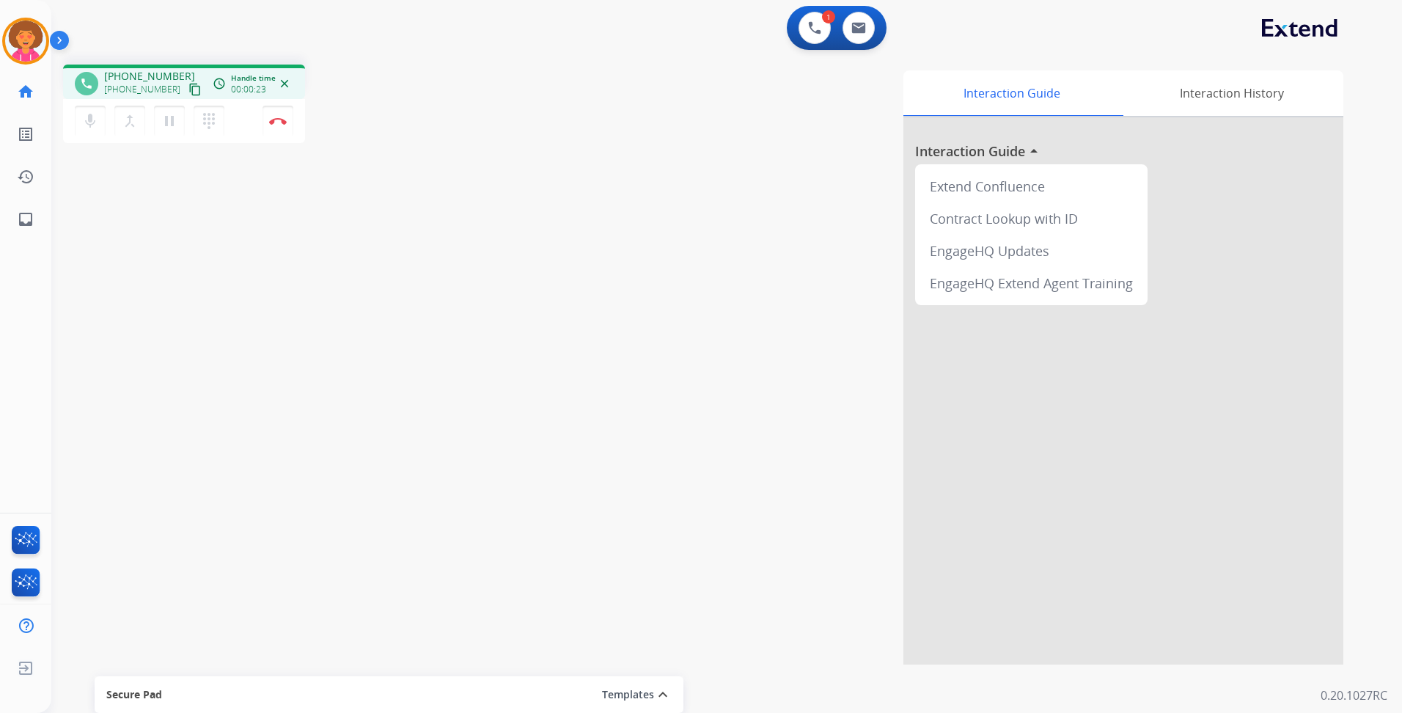
click at [188, 86] on mat-icon "content_copy" at bounding box center [194, 89] width 13 height 13
click at [277, 120] on img at bounding box center [278, 120] width 18 height 7
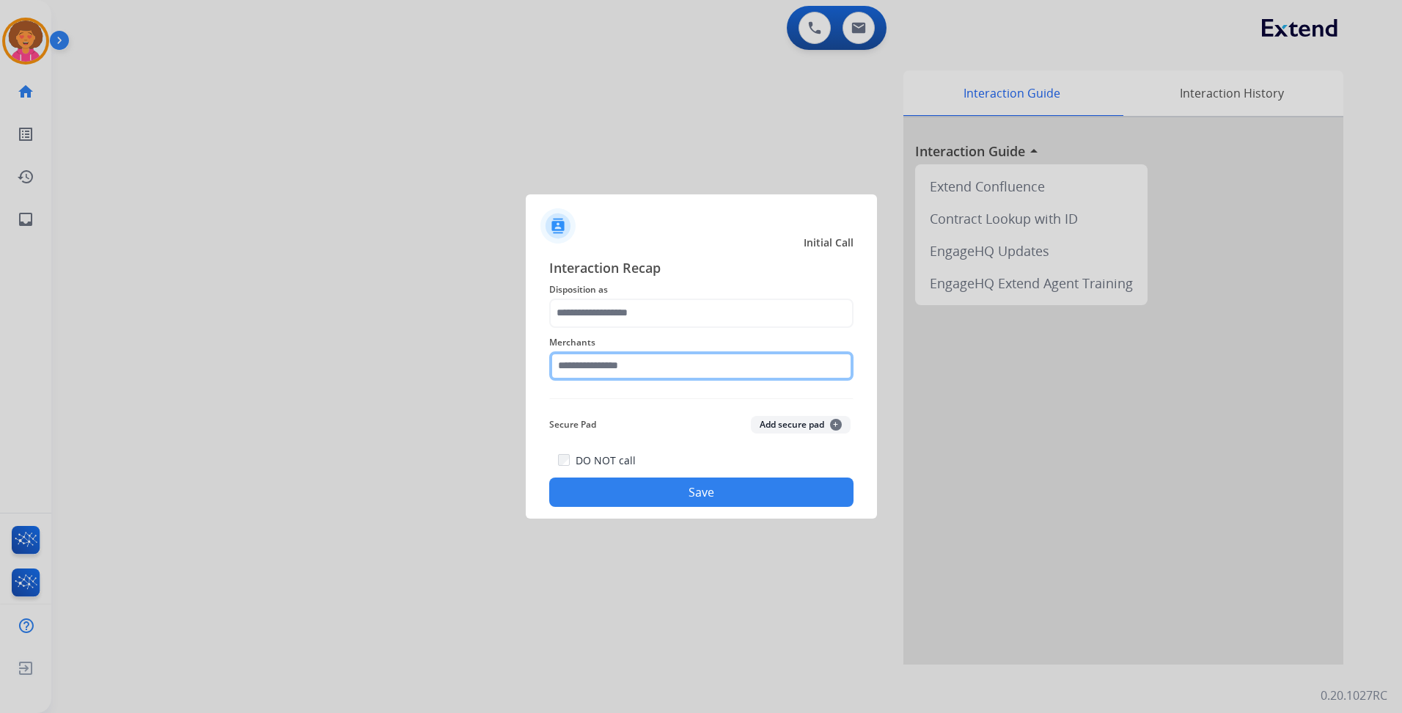
click at [655, 367] on input "text" at bounding box center [701, 365] width 304 height 29
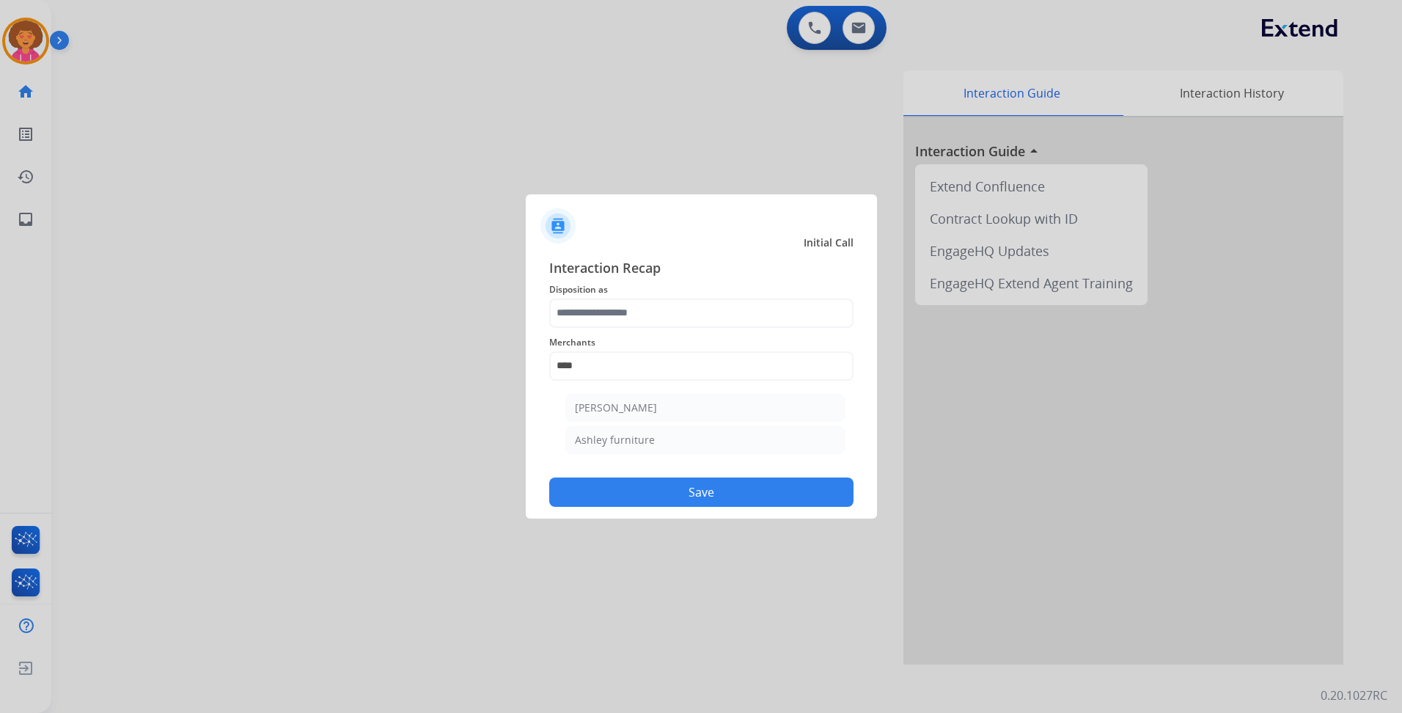
drag, startPoint x: 647, startPoint y: 406, endPoint x: 632, endPoint y: 326, distance: 81.2
click at [646, 405] on div "[PERSON_NAME]" at bounding box center [616, 407] width 82 height 15
type input "**********"
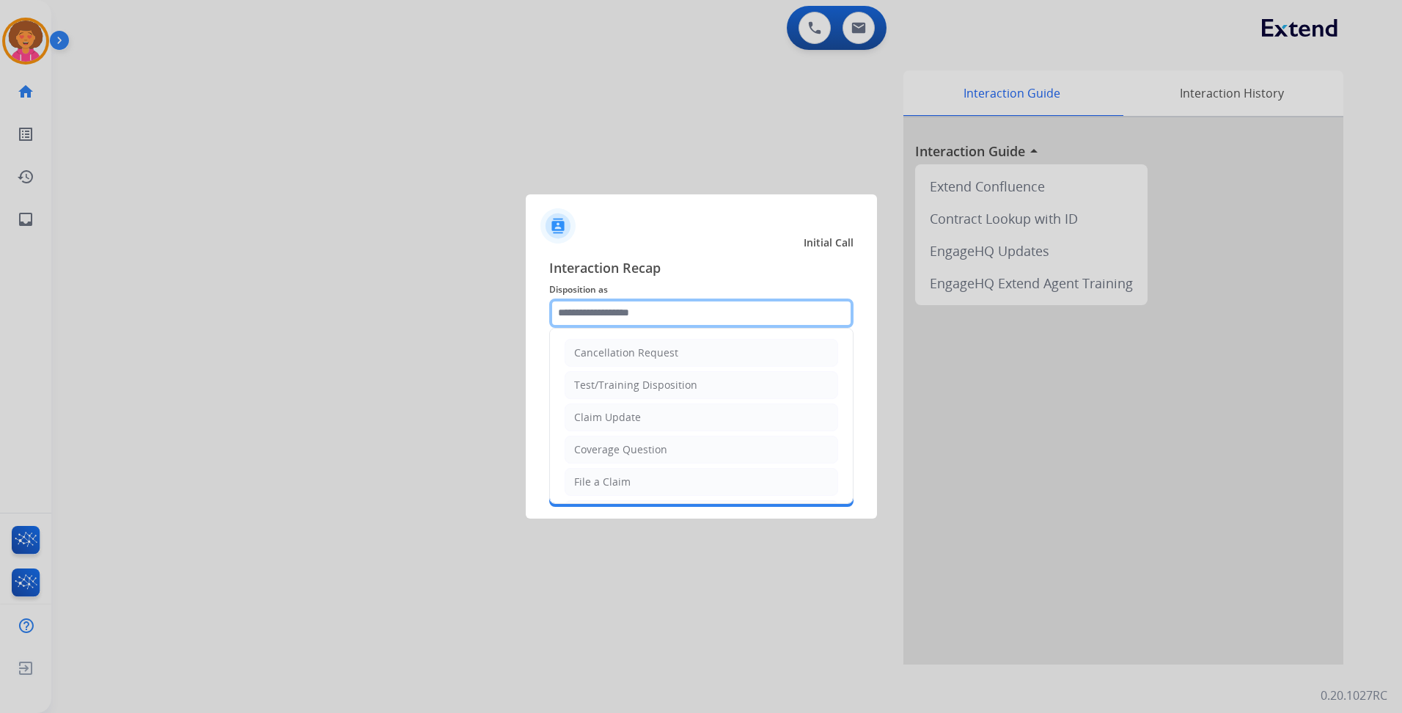
click at [638, 309] on input "text" at bounding box center [701, 312] width 304 height 29
click at [631, 412] on div "Claim Update" at bounding box center [607, 417] width 67 height 15
type input "**********"
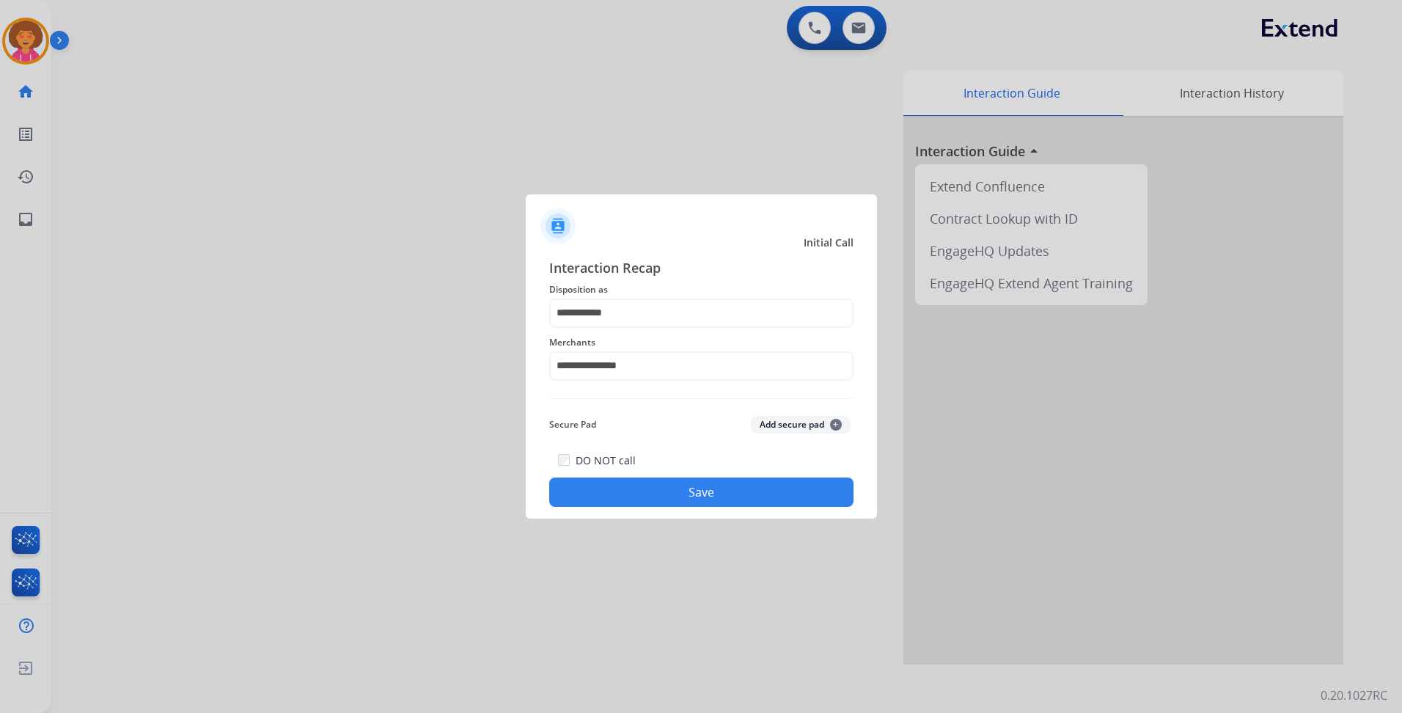
click at [651, 504] on button "Save" at bounding box center [701, 491] width 304 height 29
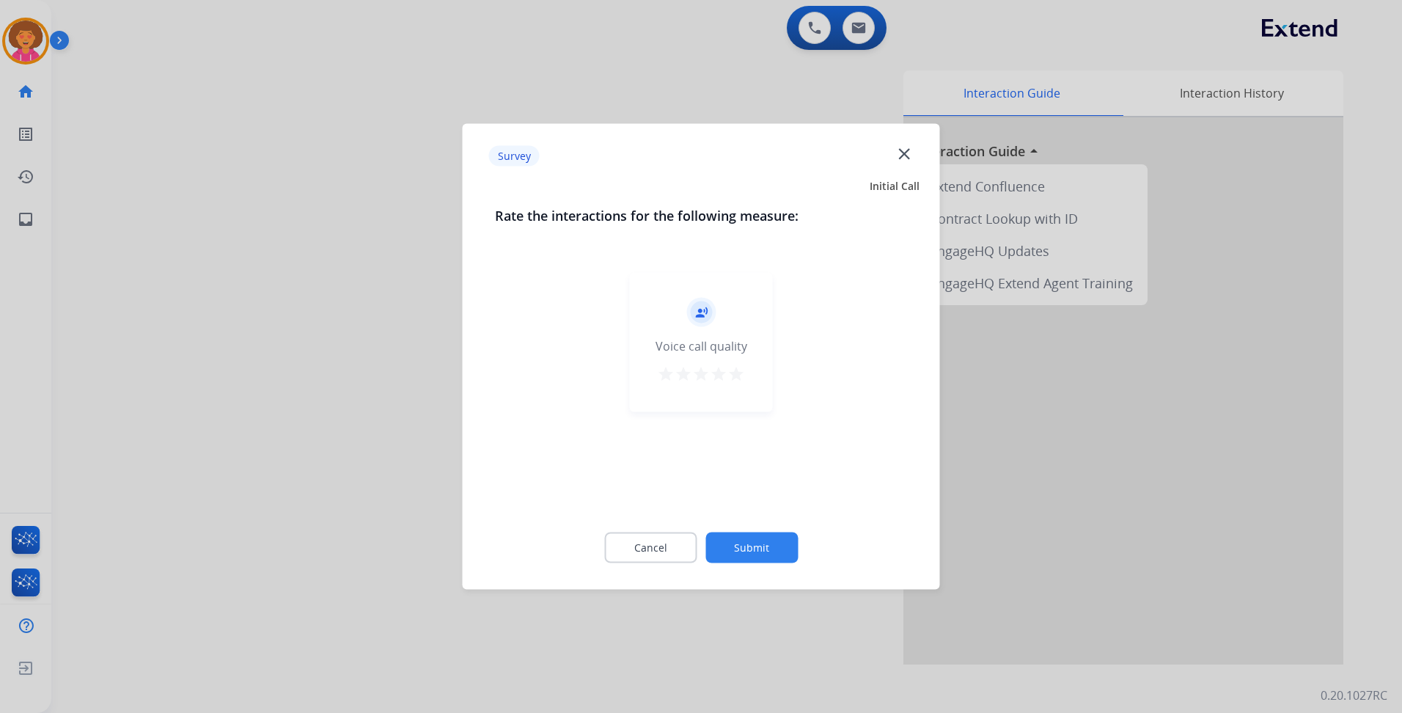
click at [736, 374] on mat-icon "star" at bounding box center [736, 374] width 18 height 18
click at [770, 542] on button "Submit" at bounding box center [751, 547] width 92 height 31
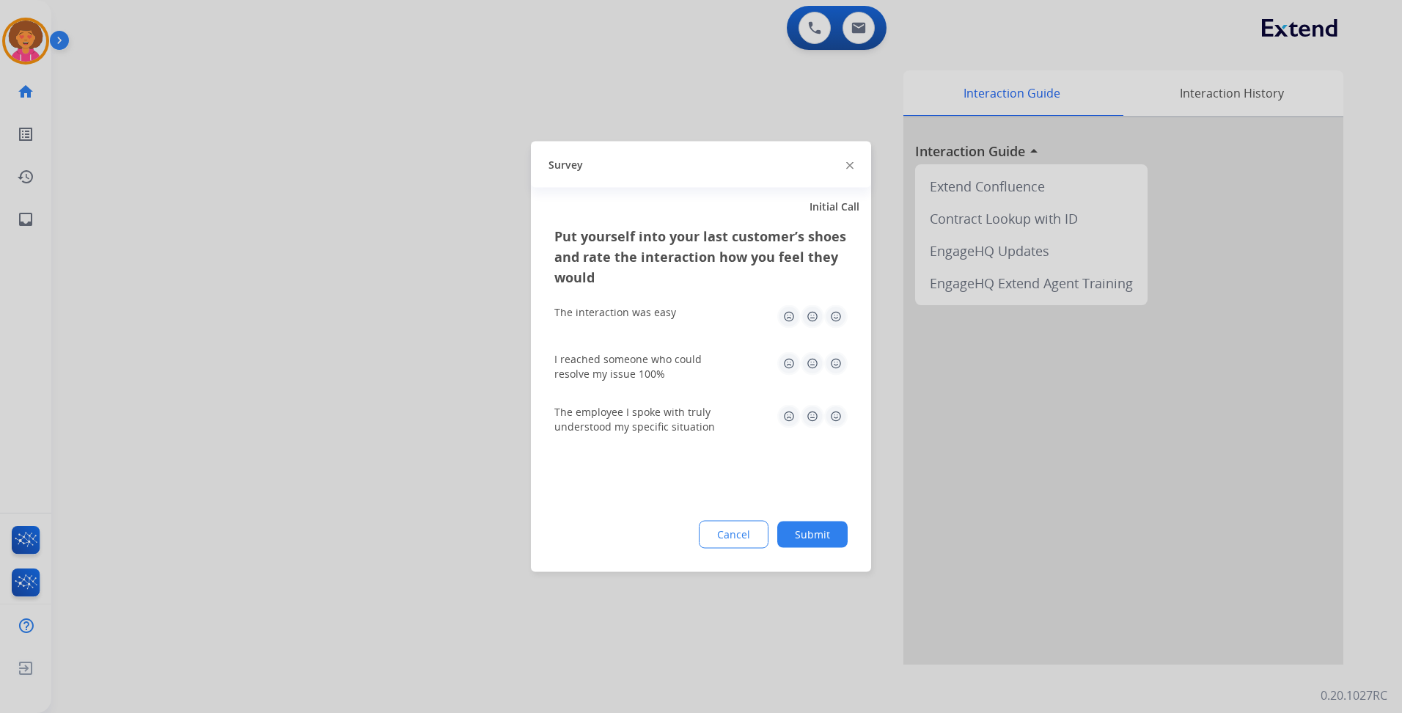
click at [835, 319] on img at bounding box center [835, 316] width 23 height 23
click at [842, 364] on img at bounding box center [835, 363] width 23 height 23
click at [845, 367] on img at bounding box center [835, 363] width 23 height 23
drag, startPoint x: 836, startPoint y: 411, endPoint x: 836, endPoint y: 449, distance: 38.1
click at [836, 412] on img at bounding box center [835, 416] width 23 height 23
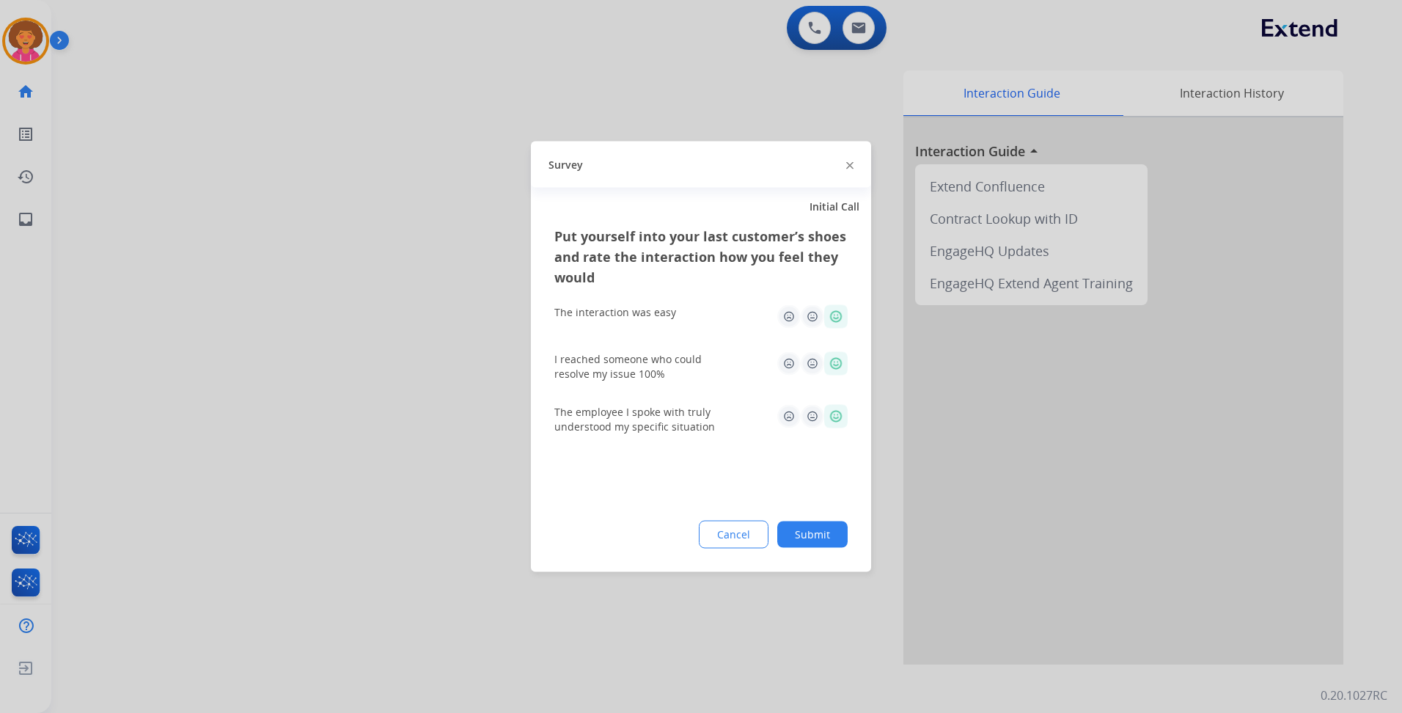
click at [840, 528] on button "Submit" at bounding box center [812, 534] width 70 height 26
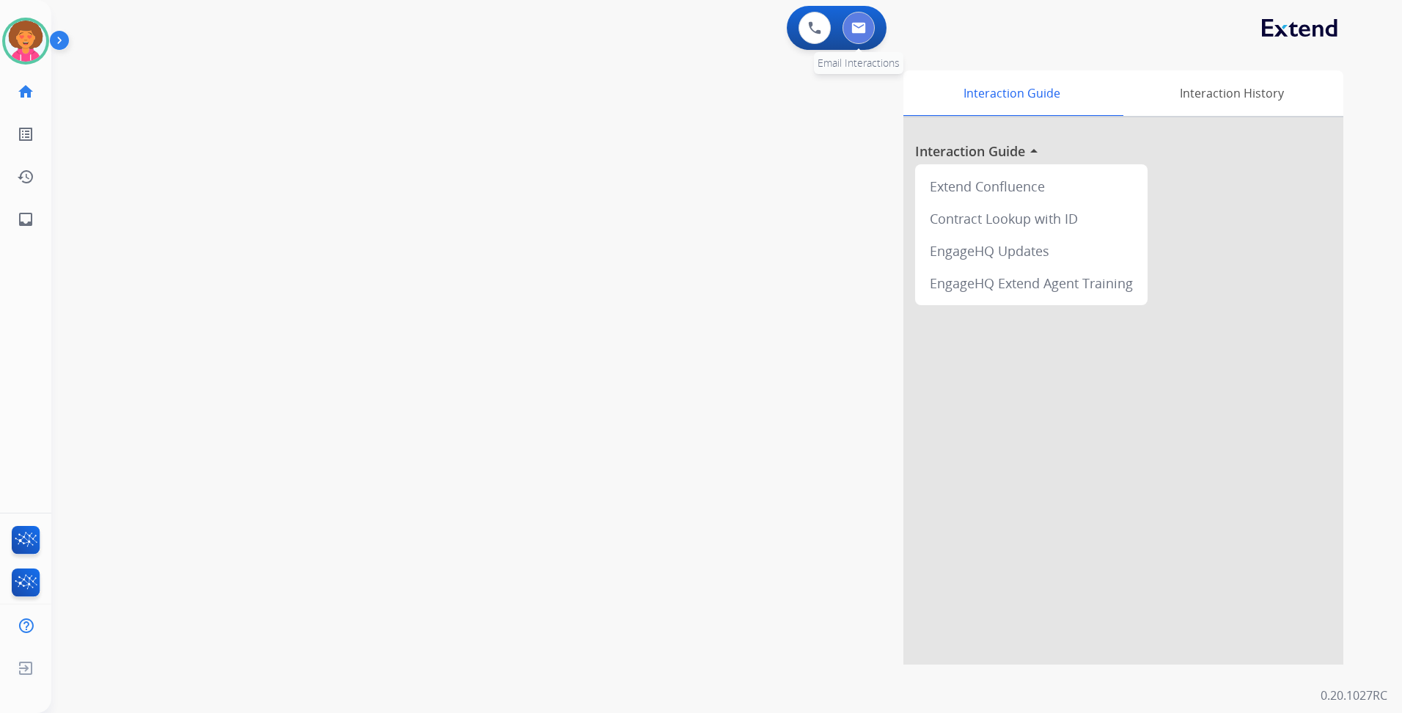
click at [862, 31] on img at bounding box center [858, 28] width 15 height 12
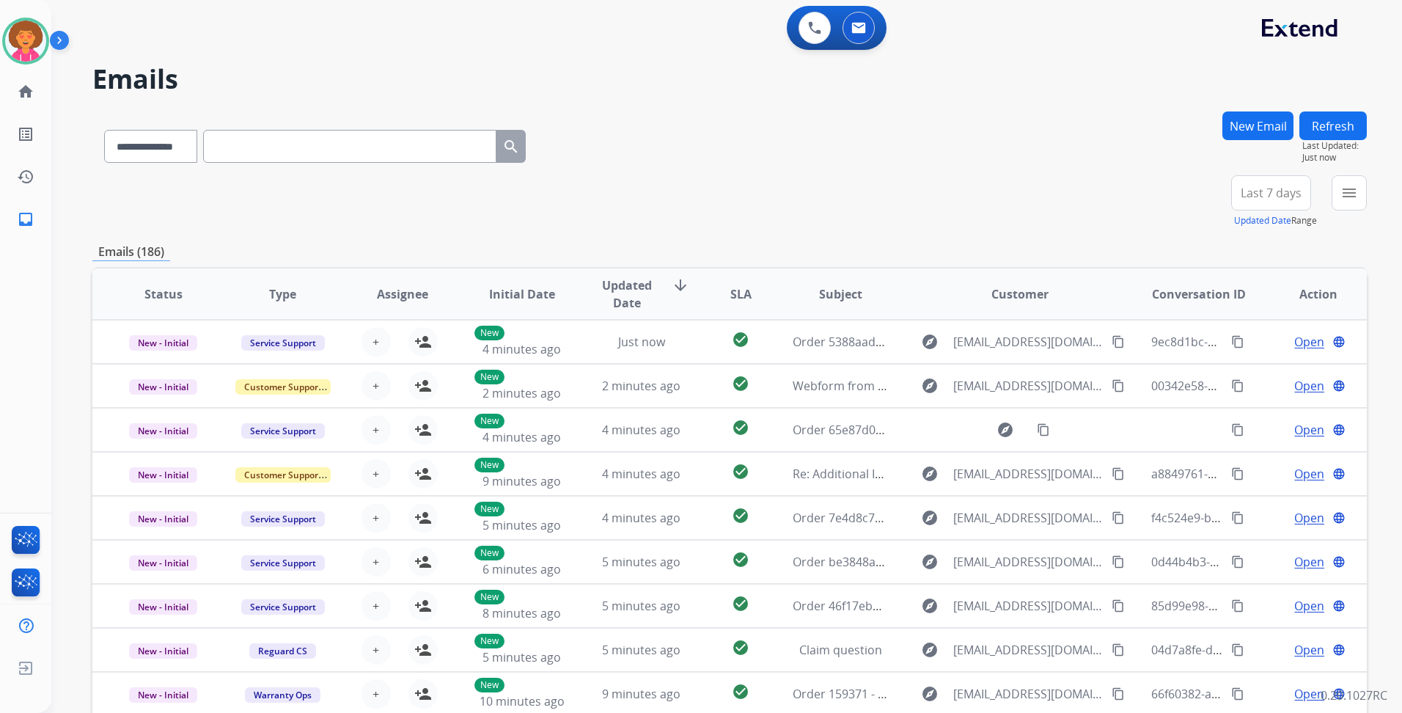
click at [1275, 190] on span "Last 7 days" at bounding box center [1270, 193] width 61 height 6
click at [1250, 376] on div "Last 90 days" at bounding box center [1266, 371] width 81 height 22
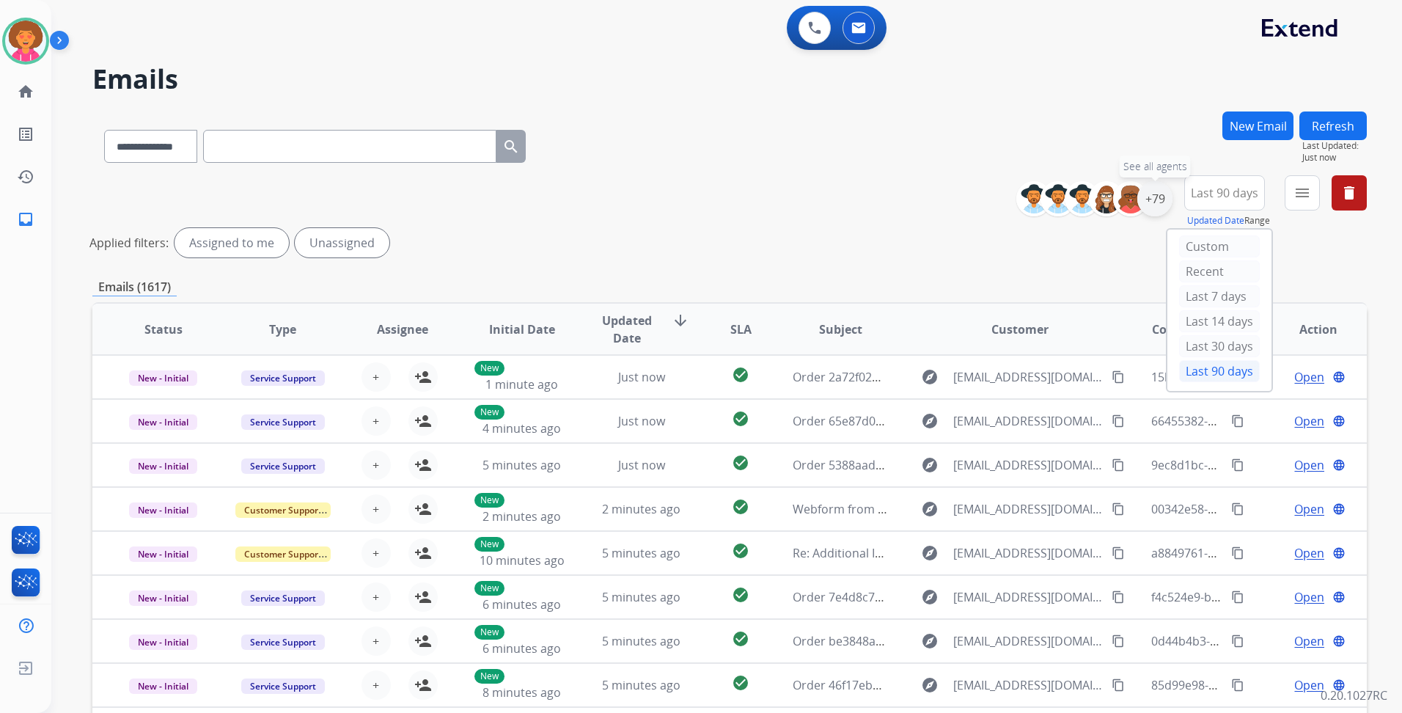
click at [1144, 195] on div "+79" at bounding box center [1154, 198] width 35 height 35
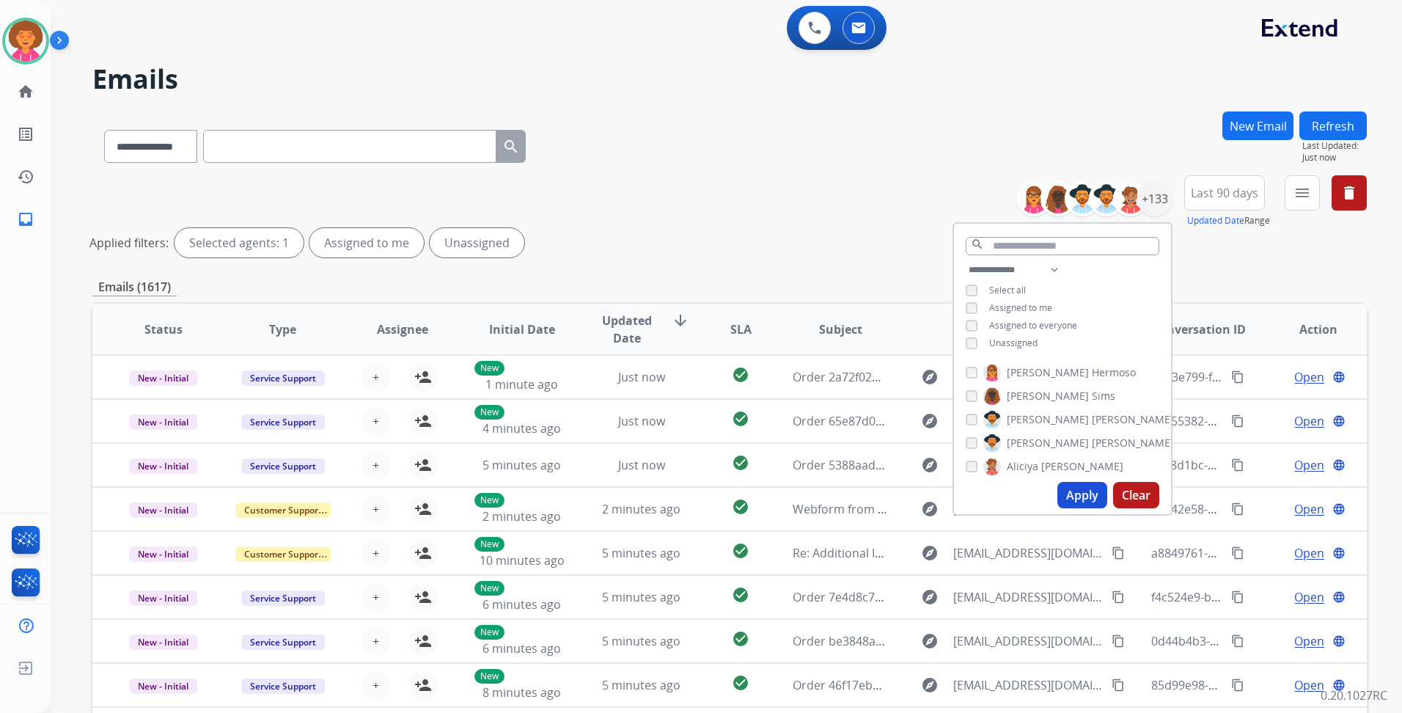
click at [1004, 336] on span "Unassigned" at bounding box center [1013, 342] width 48 height 12
click at [1071, 497] on button "Apply" at bounding box center [1082, 495] width 50 height 26
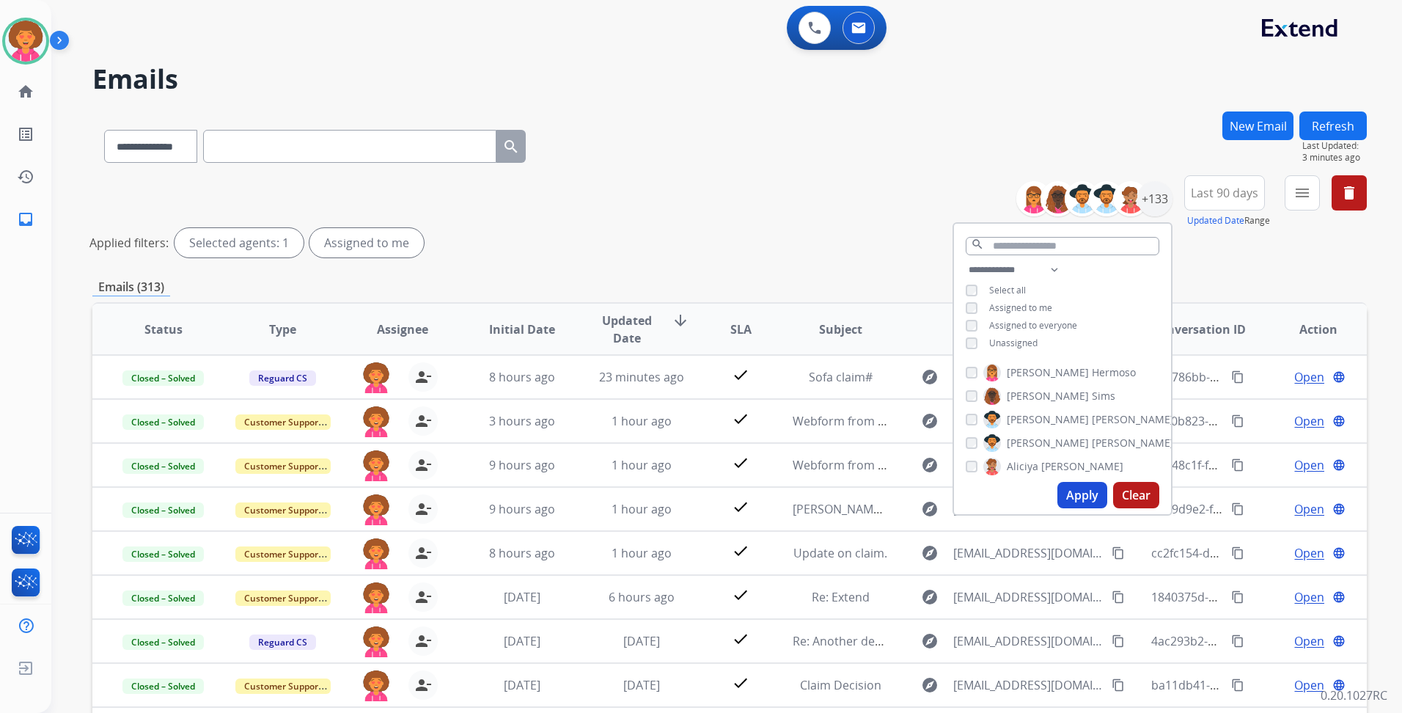
click at [752, 234] on div "Applied filters: Selected agents: 1 Assigned to me" at bounding box center [726, 242] width 1274 height 29
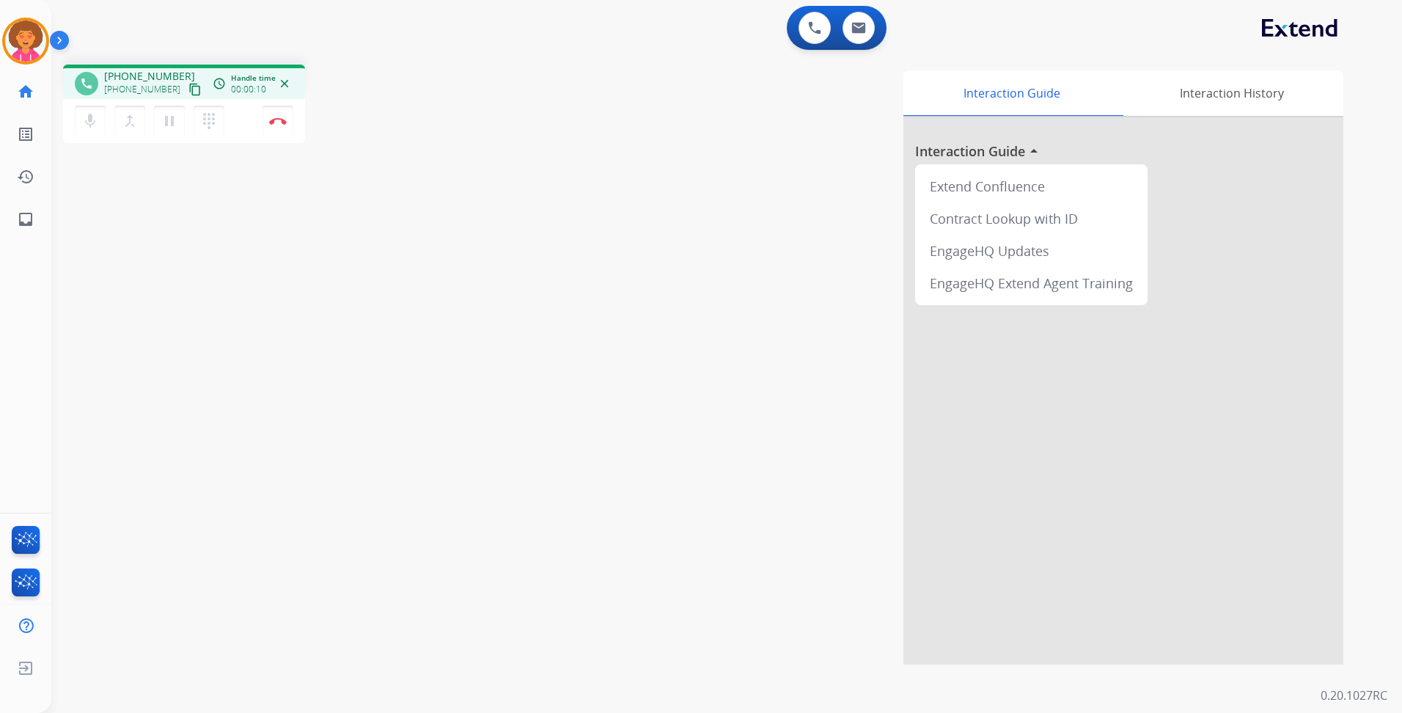
click at [188, 83] on mat-icon "content_copy" at bounding box center [194, 89] width 13 height 13
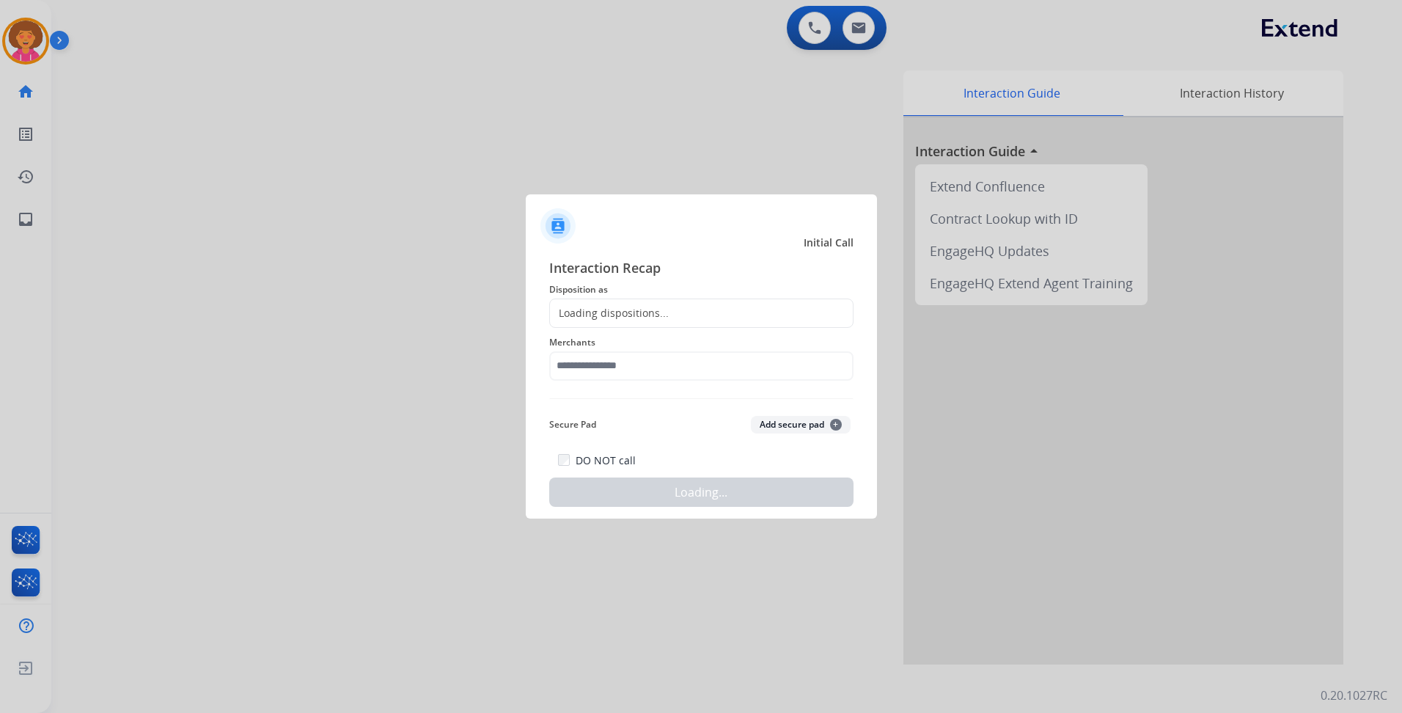
click at [281, 127] on div at bounding box center [701, 356] width 1402 height 713
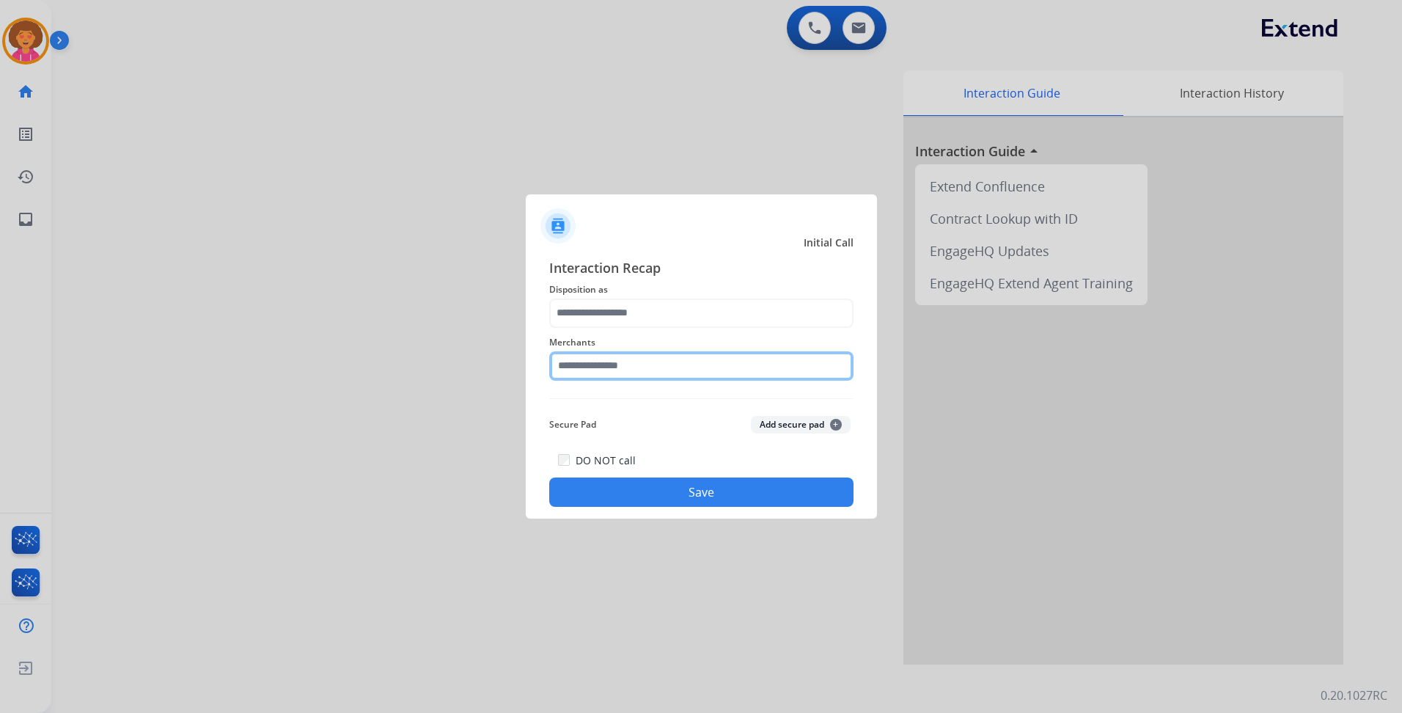
click at [631, 370] on input "text" at bounding box center [701, 365] width 304 height 29
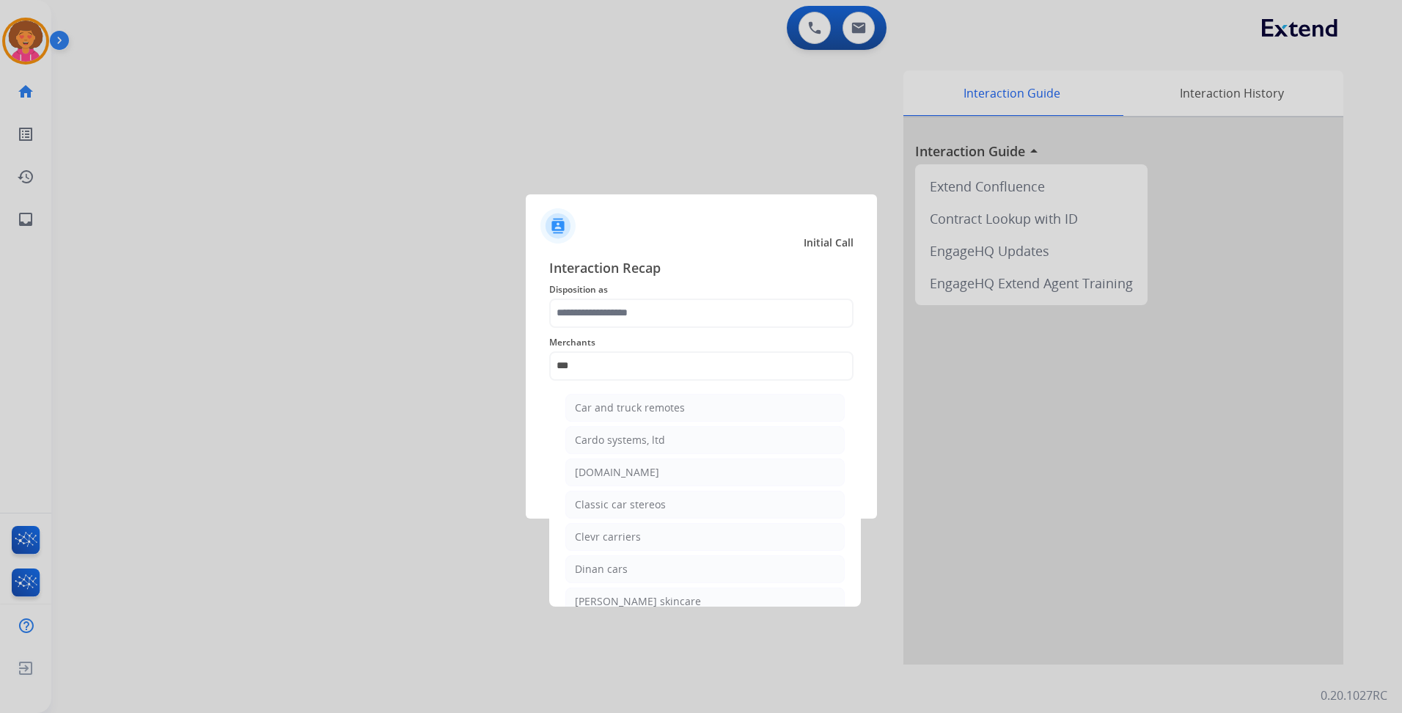
drag, startPoint x: 607, startPoint y: 481, endPoint x: 603, endPoint y: 464, distance: 17.3
click at [606, 479] on li "[DOMAIN_NAME]" at bounding box center [704, 472] width 279 height 28
type input "**********"
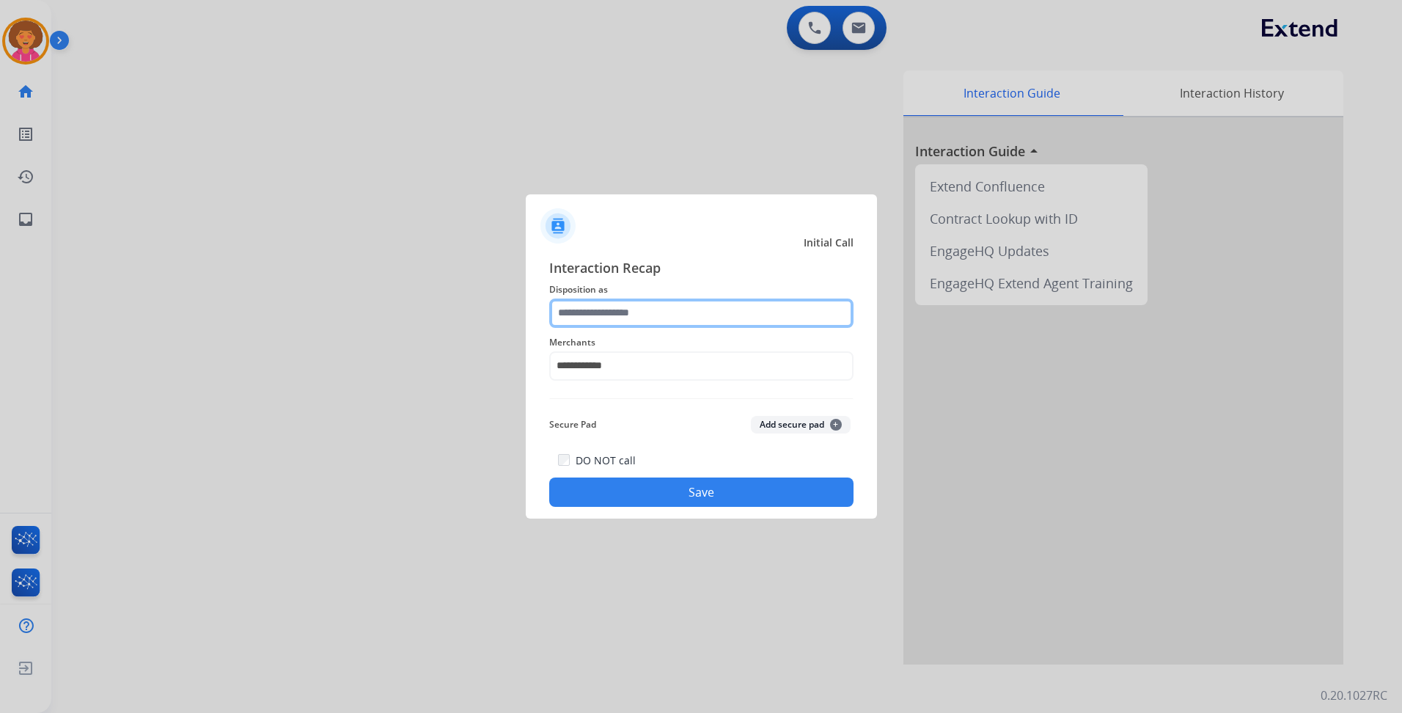
click at [617, 309] on input "text" at bounding box center [701, 312] width 304 height 29
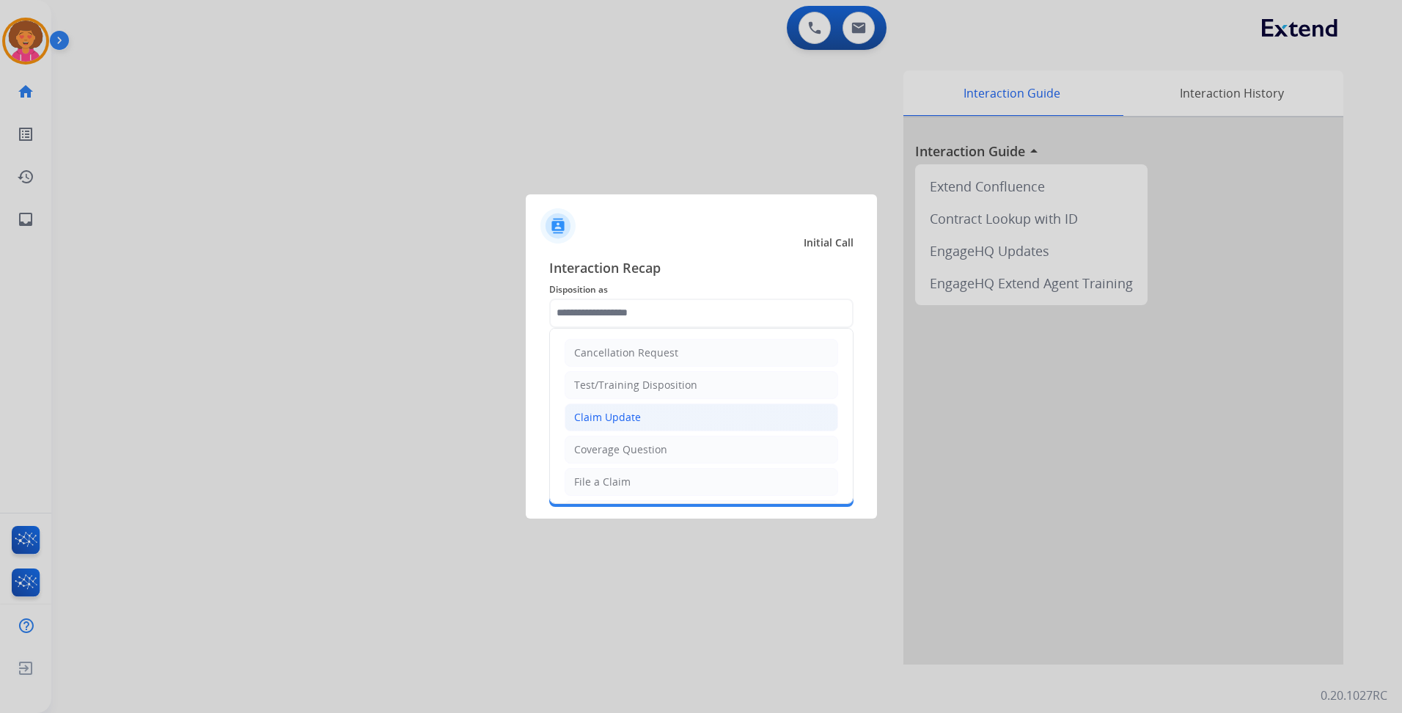
click at [609, 411] on div "Claim Update" at bounding box center [607, 417] width 67 height 15
type input "**********"
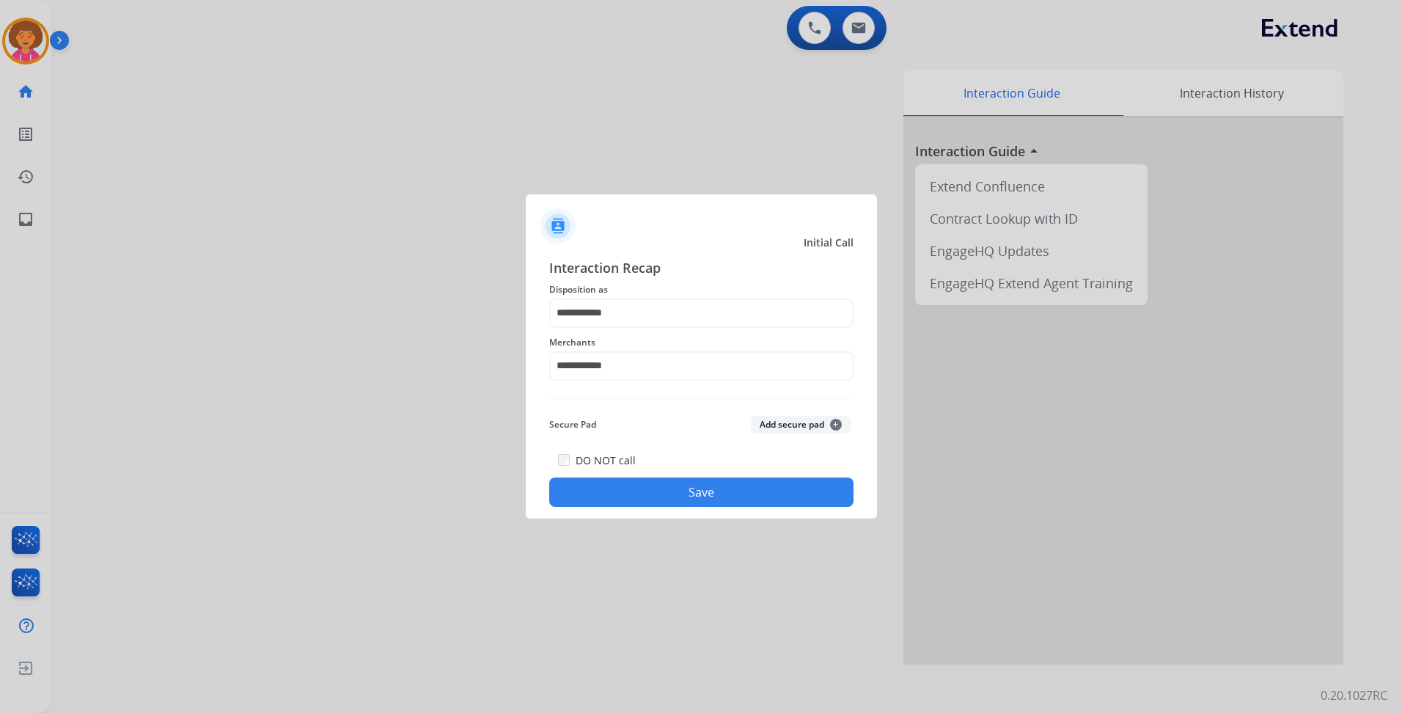
click at [646, 490] on button "Save" at bounding box center [701, 491] width 304 height 29
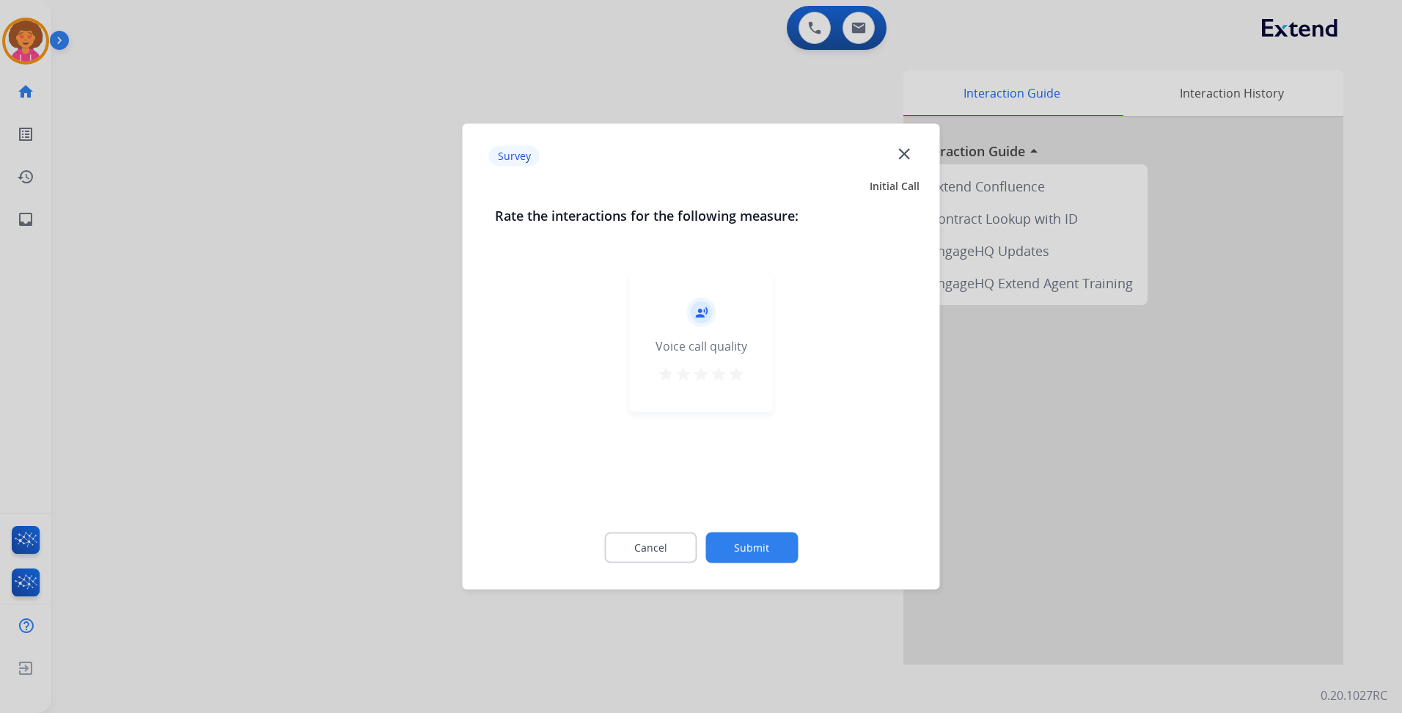
click at [736, 373] on mat-icon "star" at bounding box center [736, 374] width 18 height 18
click at [751, 553] on button "Submit" at bounding box center [751, 547] width 92 height 31
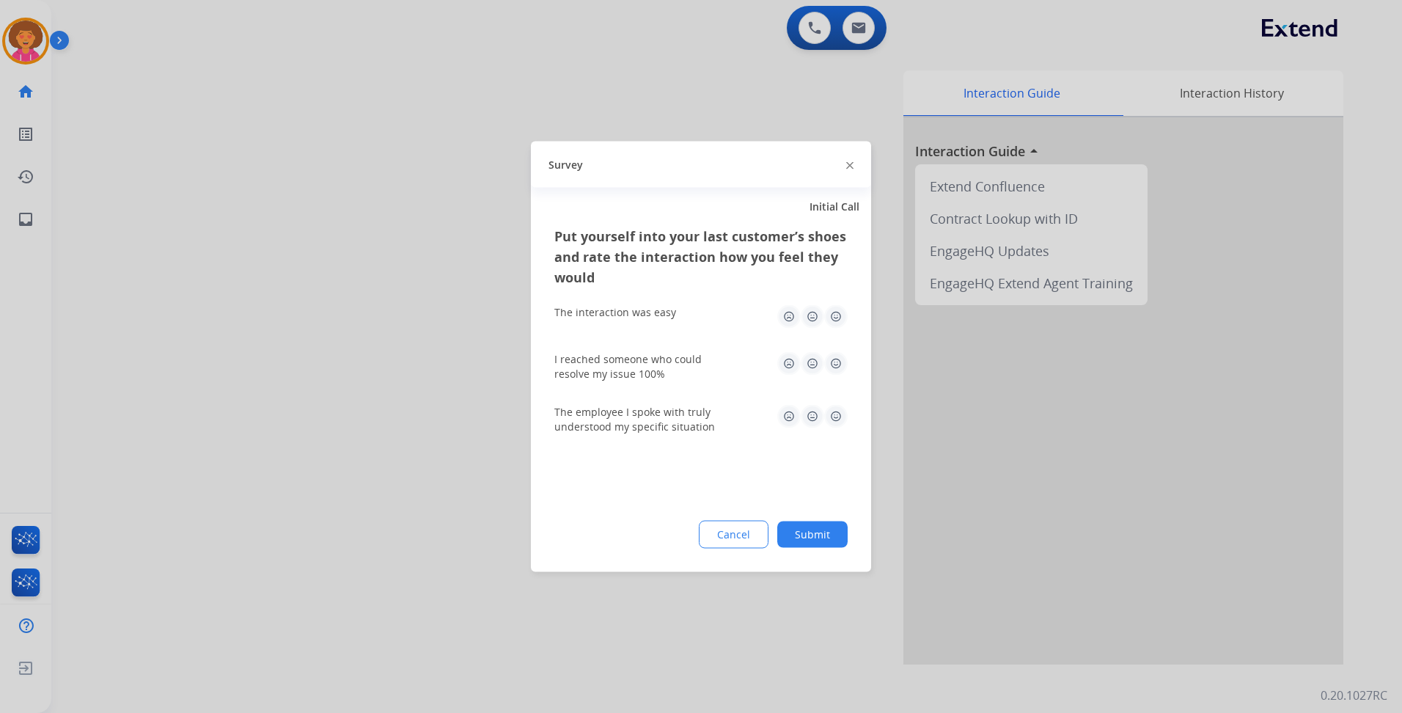
click at [842, 312] on img at bounding box center [835, 316] width 23 height 23
click at [842, 363] on img at bounding box center [835, 363] width 23 height 23
click at [835, 411] on img at bounding box center [835, 416] width 23 height 23
drag, startPoint x: 825, startPoint y: 533, endPoint x: 826, endPoint y: 525, distance: 8.2
click at [825, 531] on button "Submit" at bounding box center [812, 534] width 70 height 26
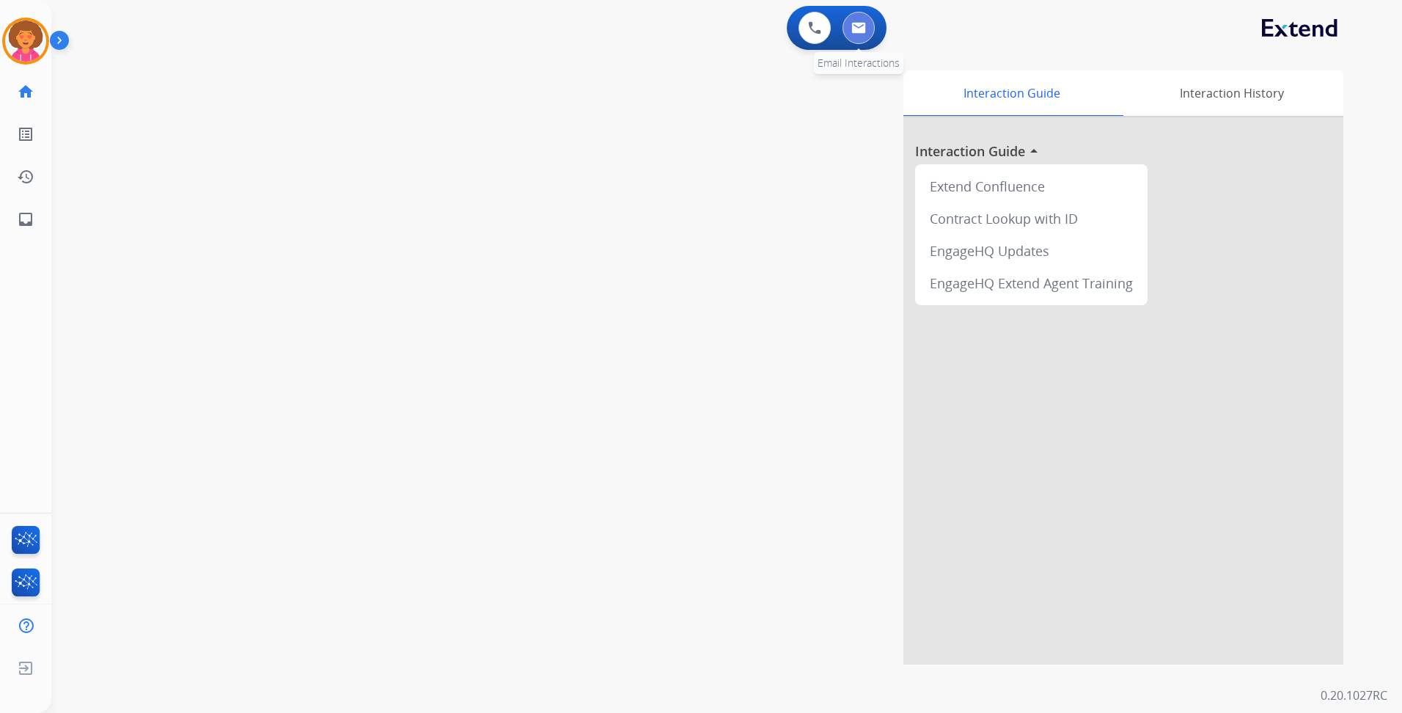
click at [867, 23] on button at bounding box center [858, 28] width 32 height 32
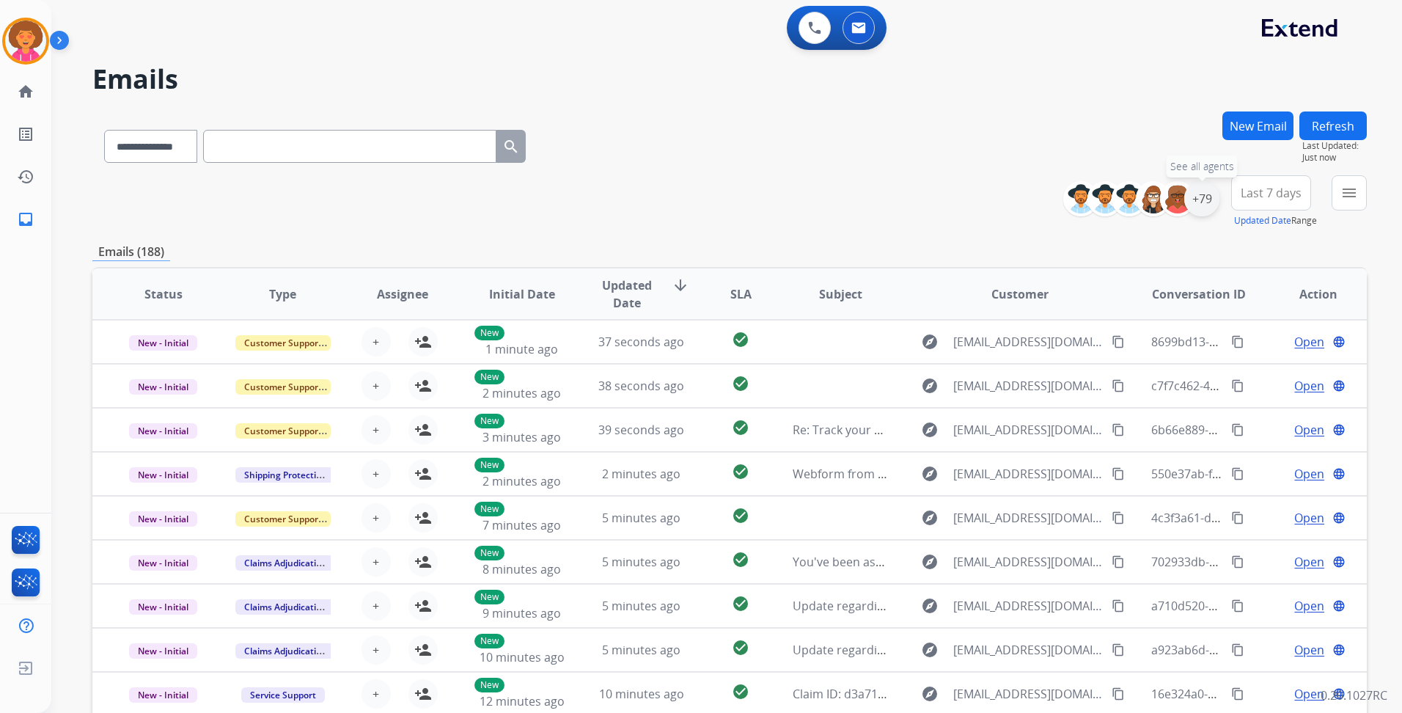
click at [1205, 202] on div "+79" at bounding box center [1201, 198] width 35 height 35
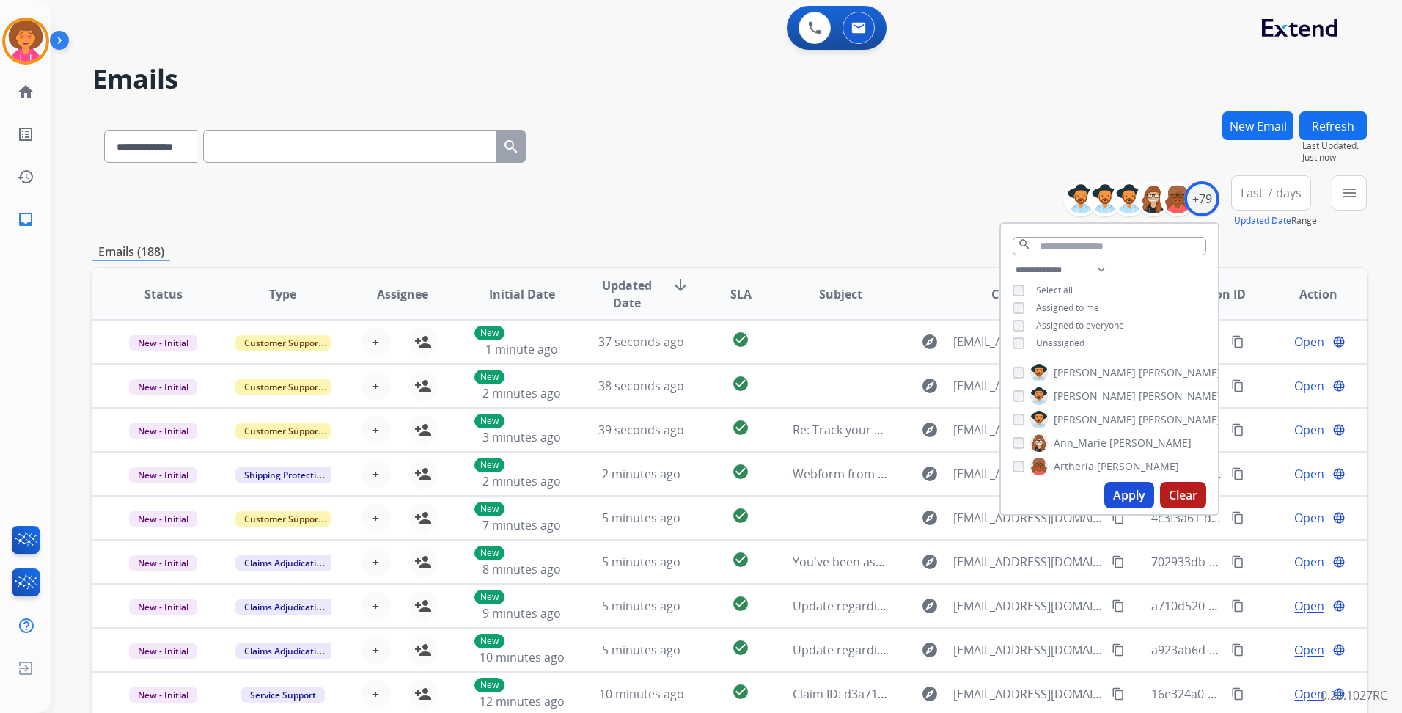
drag, startPoint x: 1071, startPoint y: 339, endPoint x: 1078, endPoint y: 362, distance: 23.9
click at [1070, 339] on span "Unassigned" at bounding box center [1060, 342] width 48 height 12
click at [1125, 488] on button "Apply" at bounding box center [1129, 495] width 50 height 26
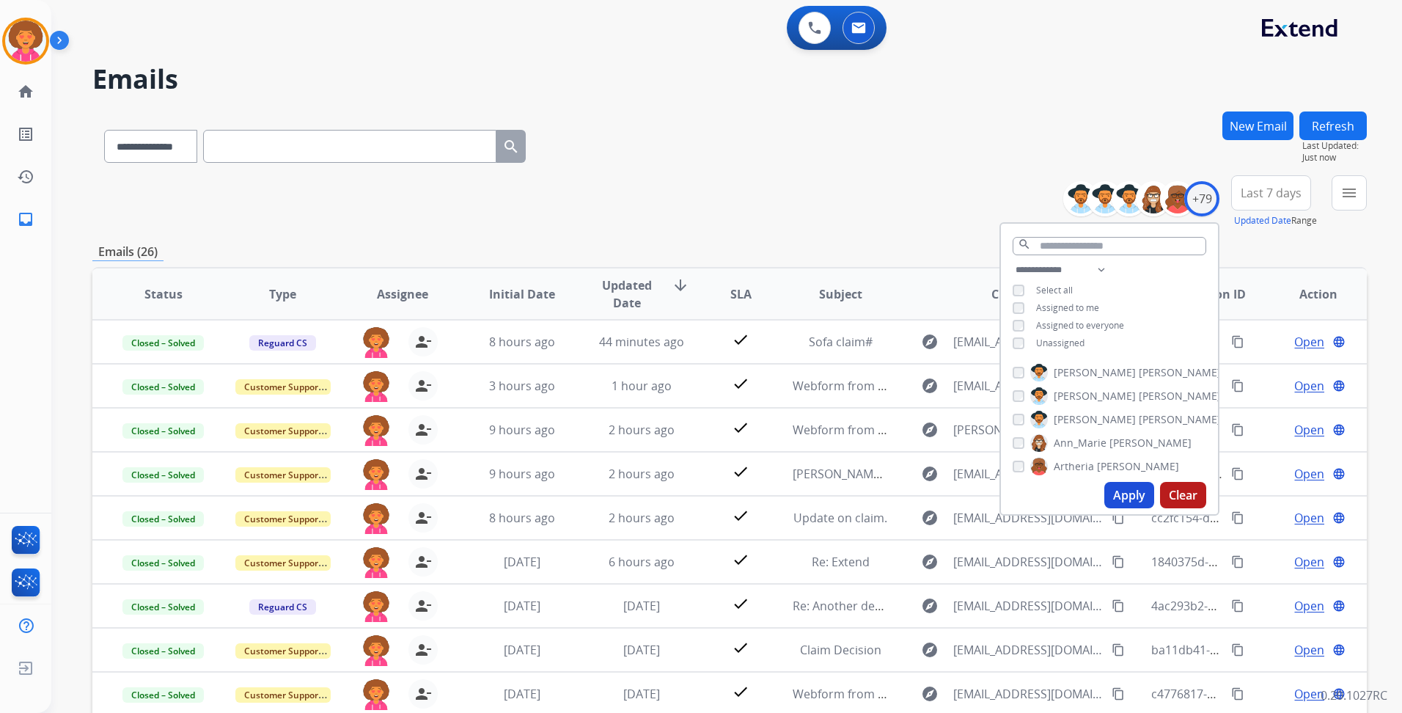
drag, startPoint x: 632, startPoint y: 180, endPoint x: 636, endPoint y: 169, distance: 10.9
click at [632, 179] on div "**********" at bounding box center [729, 201] width 1274 height 53
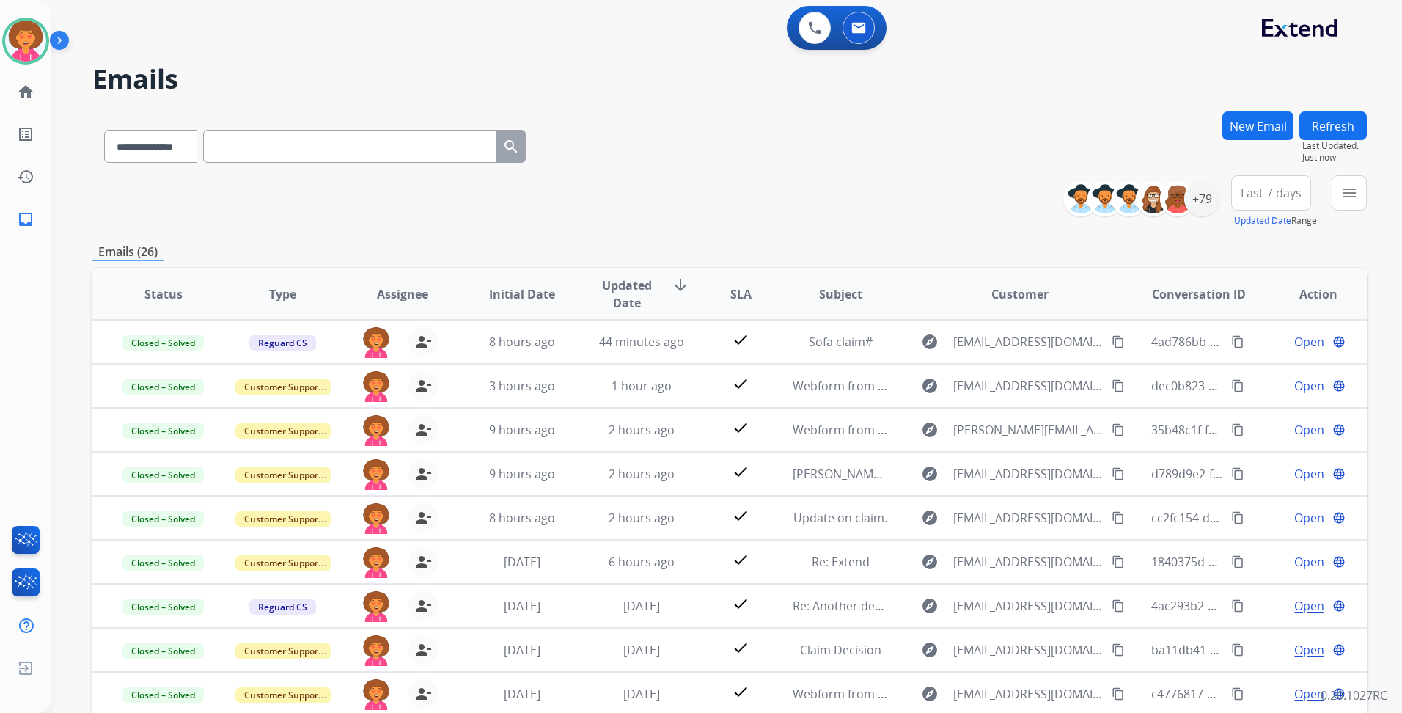
click at [1259, 196] on span "Last 7 days" at bounding box center [1270, 193] width 61 height 6
drag, startPoint x: 1257, startPoint y: 366, endPoint x: 1248, endPoint y: 364, distance: 8.4
click at [1254, 367] on div "Last 90 days" at bounding box center [1266, 371] width 81 height 22
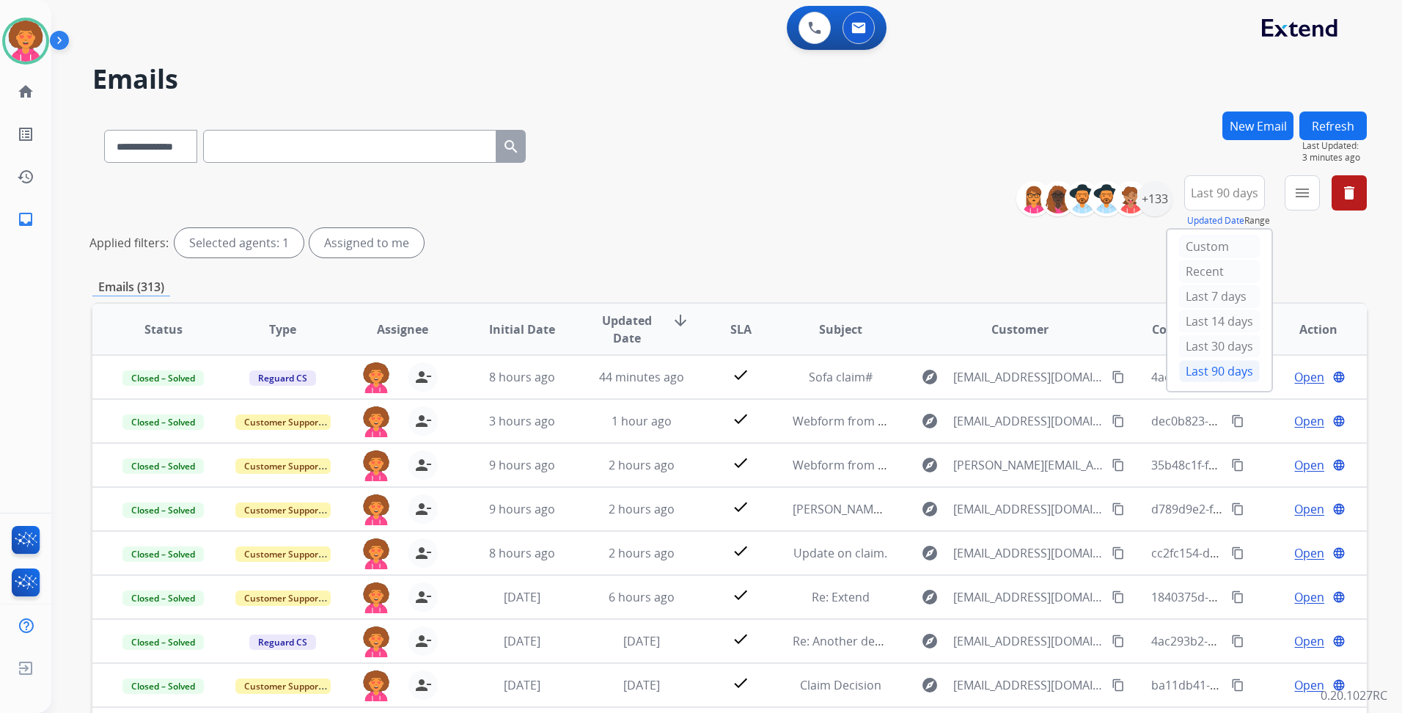
click at [858, 215] on div "**********" at bounding box center [729, 219] width 1274 height 88
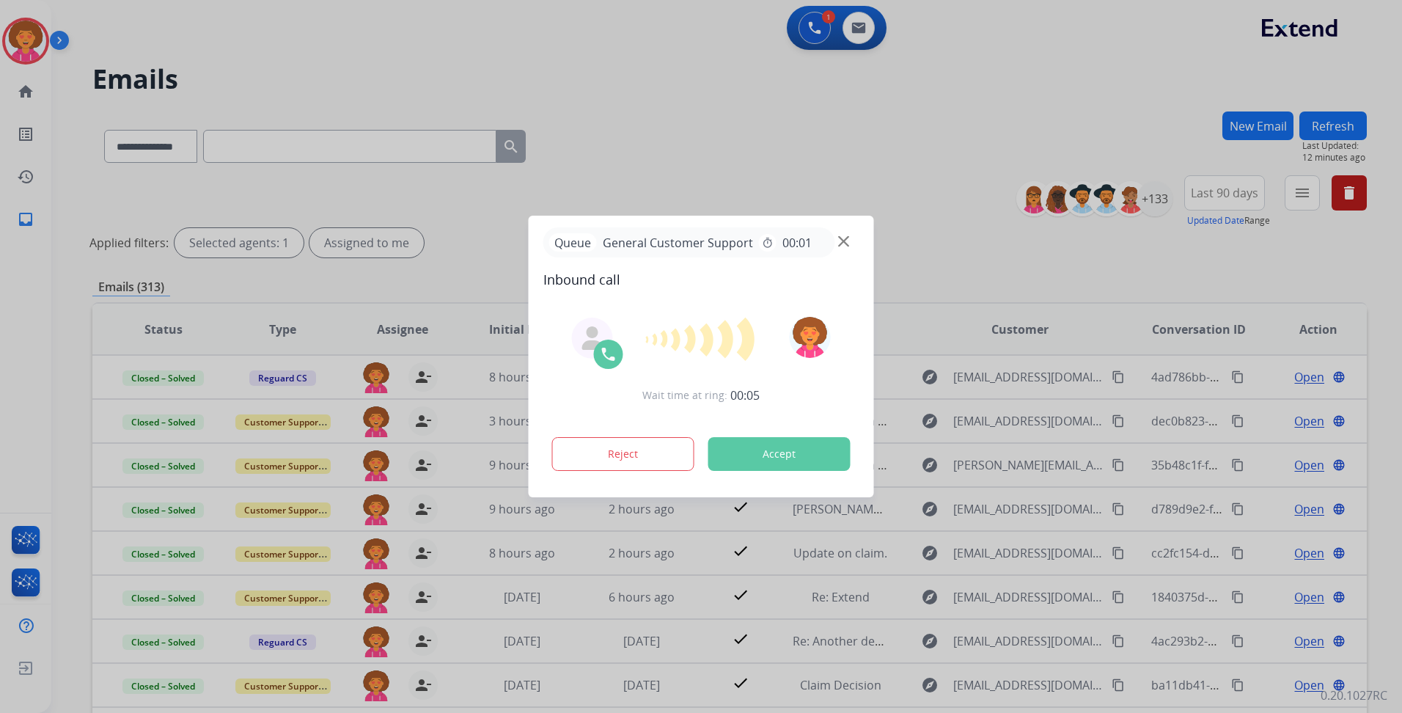
select select "**********"
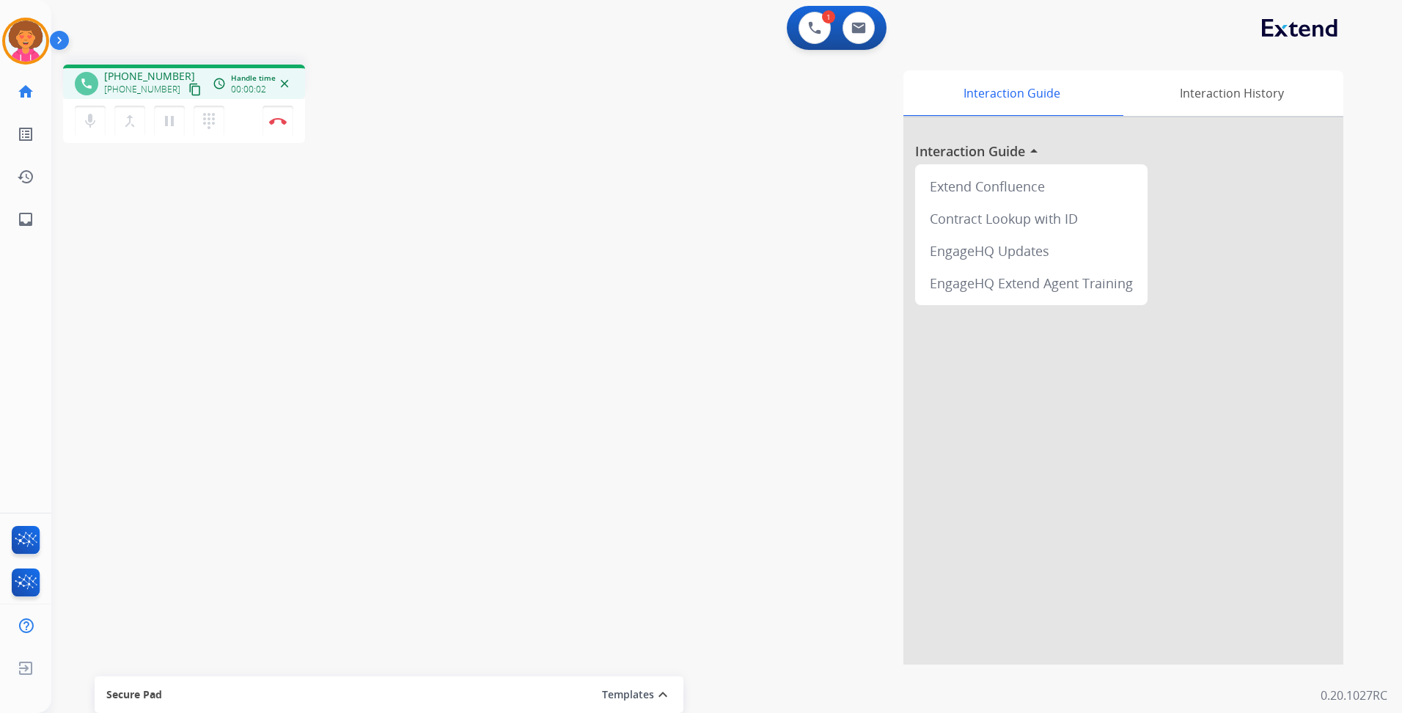
click at [188, 89] on mat-icon "content_copy" at bounding box center [194, 89] width 13 height 13
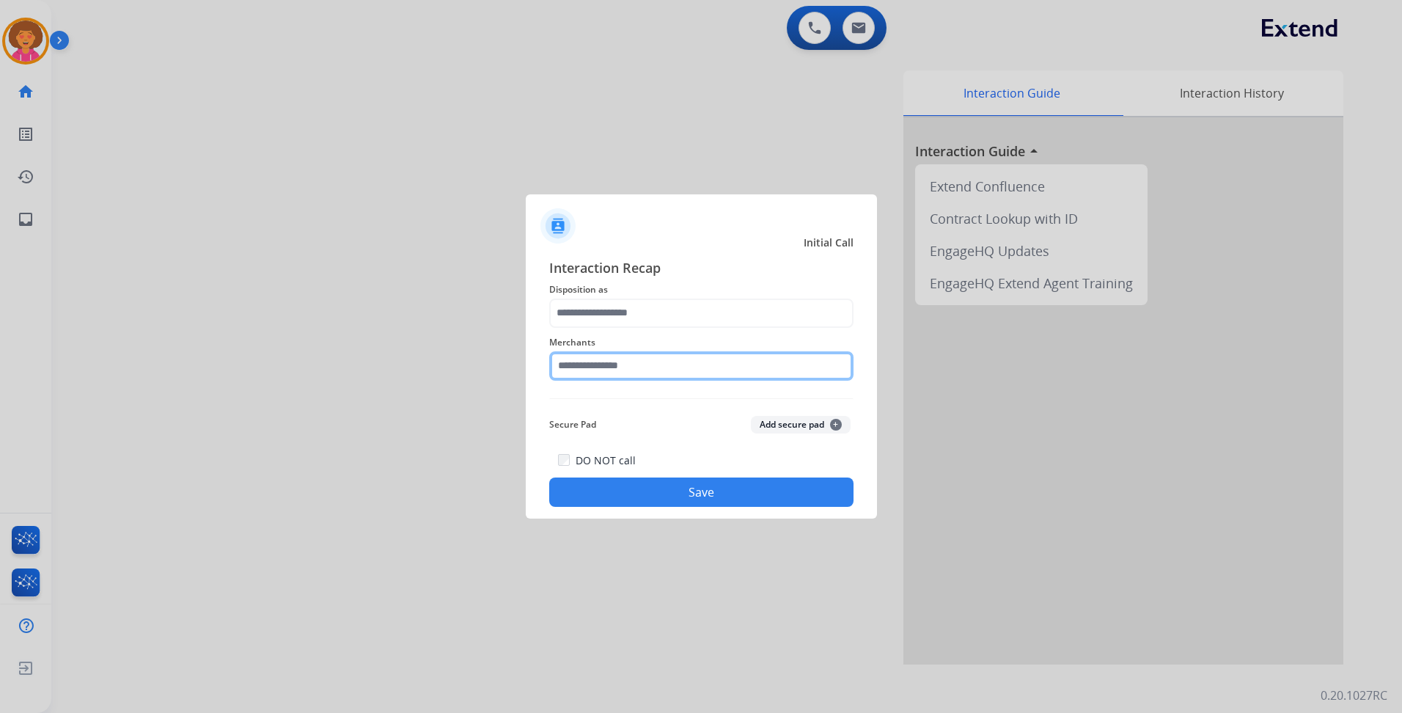
click at [676, 372] on input "text" at bounding box center [701, 365] width 304 height 29
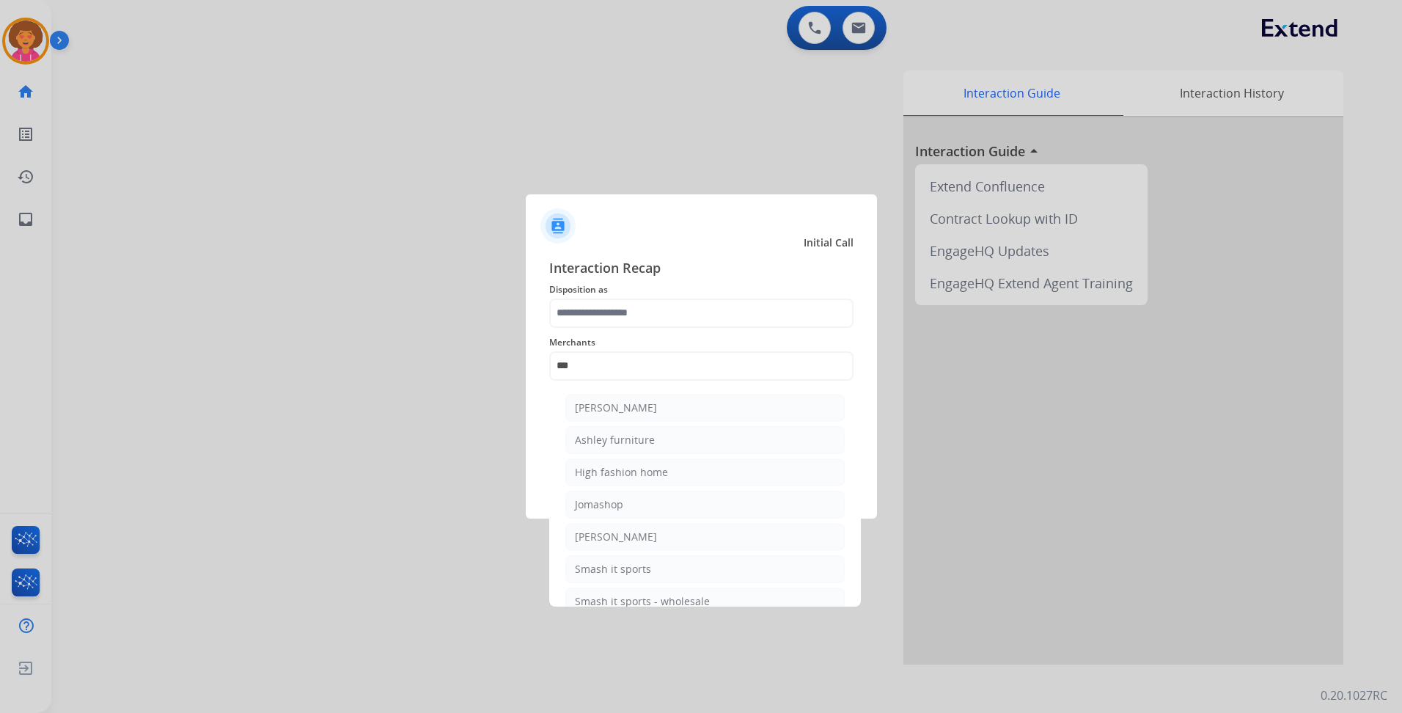
drag, startPoint x: 657, startPoint y: 440, endPoint x: 658, endPoint y: 387, distance: 52.8
click at [656, 441] on li "Ashley furniture" at bounding box center [704, 440] width 279 height 28
type input "**********"
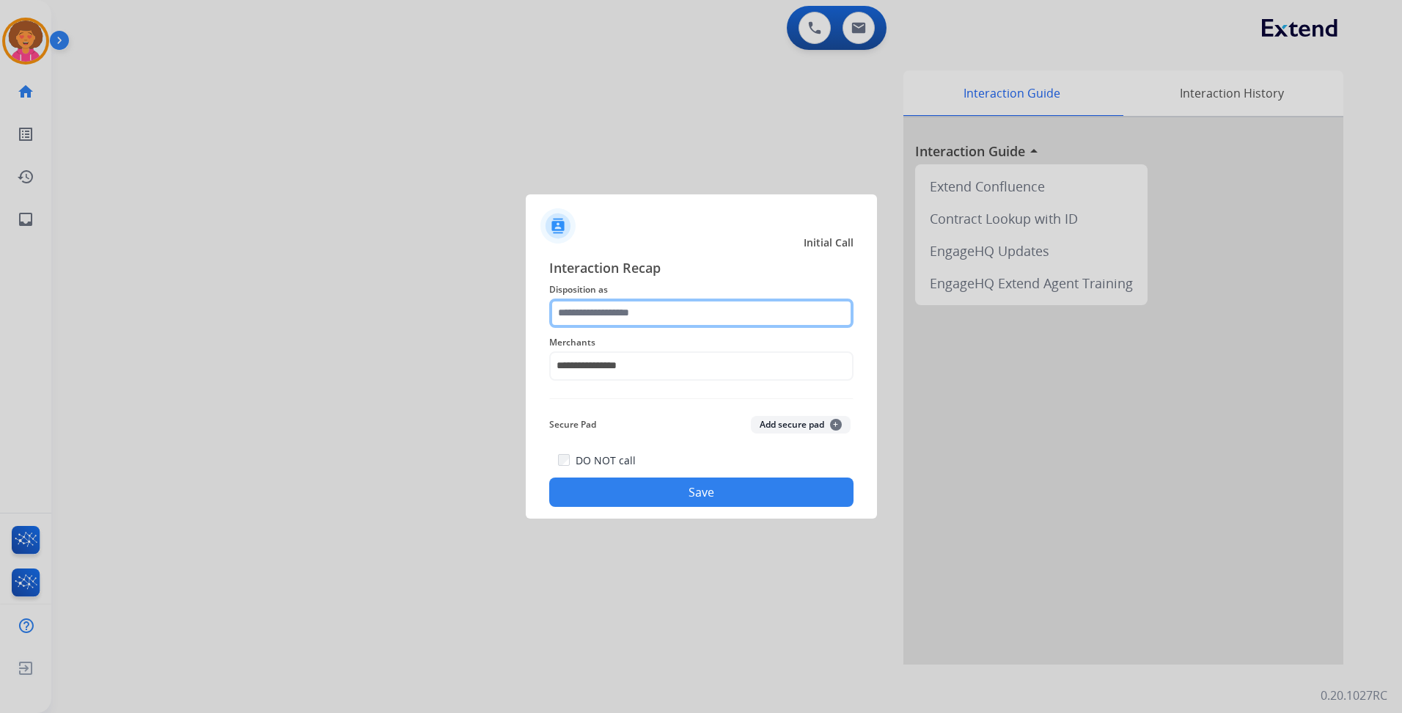
click at [661, 320] on input "text" at bounding box center [701, 312] width 304 height 29
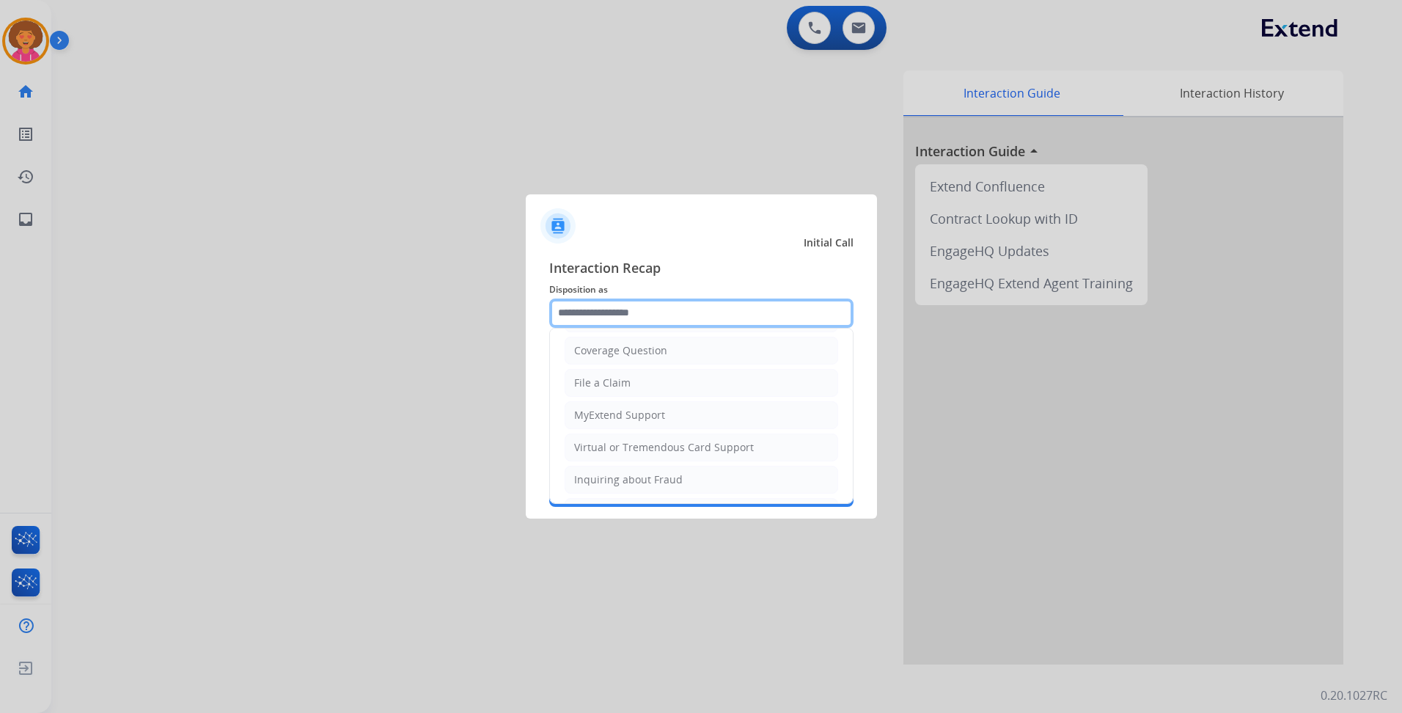
scroll to position [82, 0]
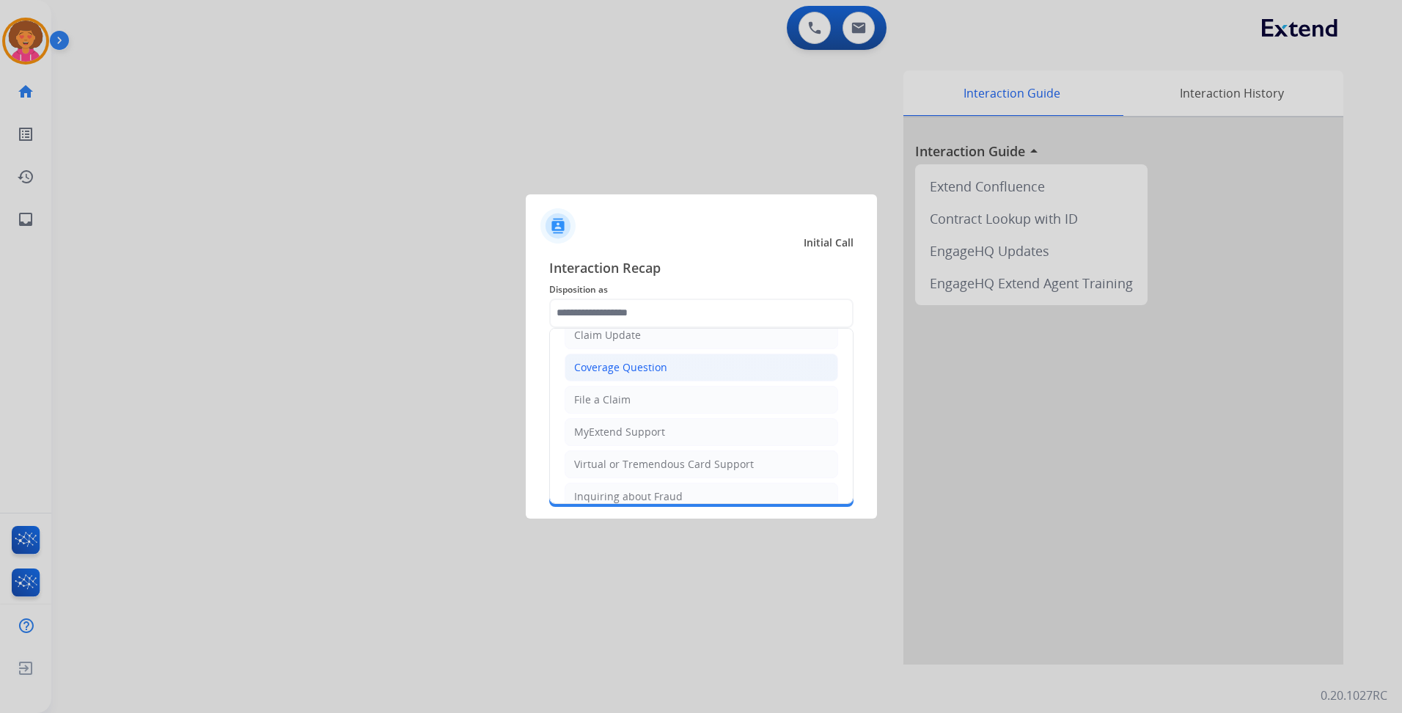
click at [649, 368] on div "Coverage Question" at bounding box center [620, 367] width 93 height 15
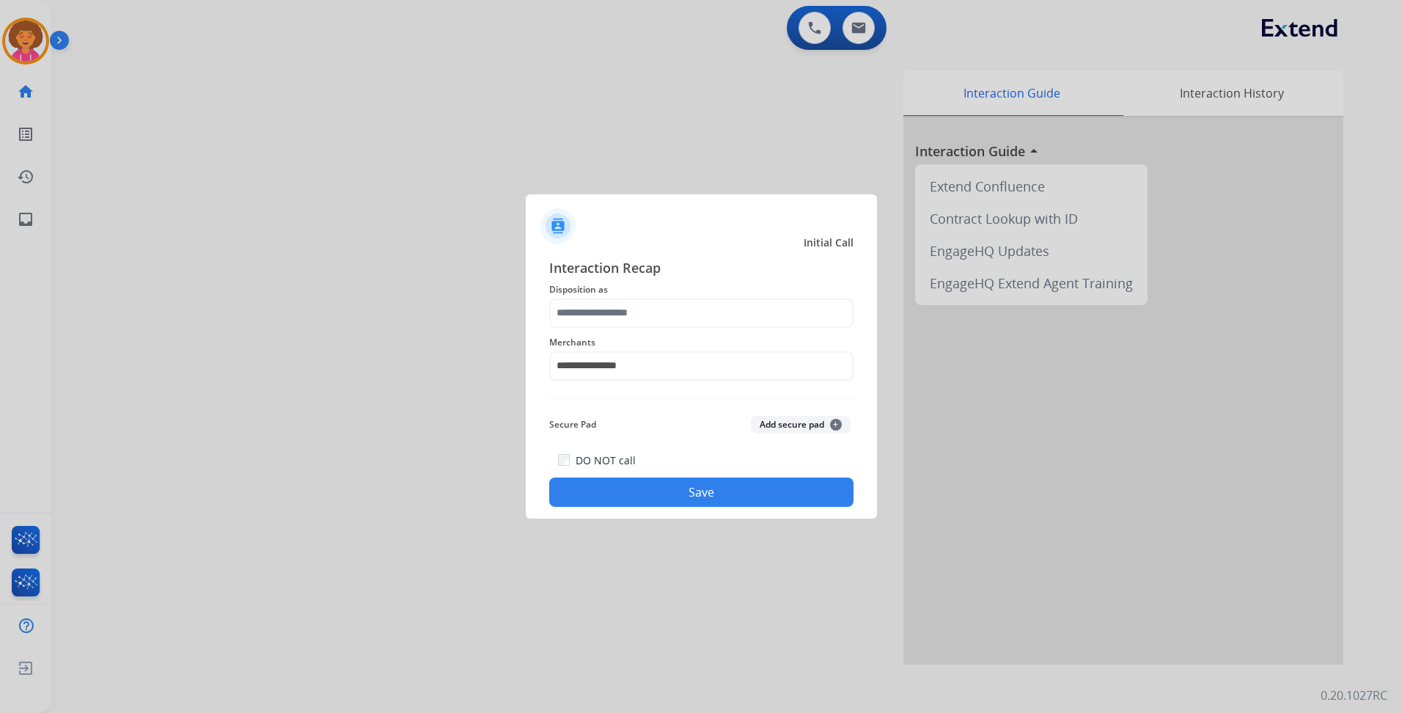
type input "**********"
click at [644, 497] on button "Save" at bounding box center [701, 491] width 304 height 29
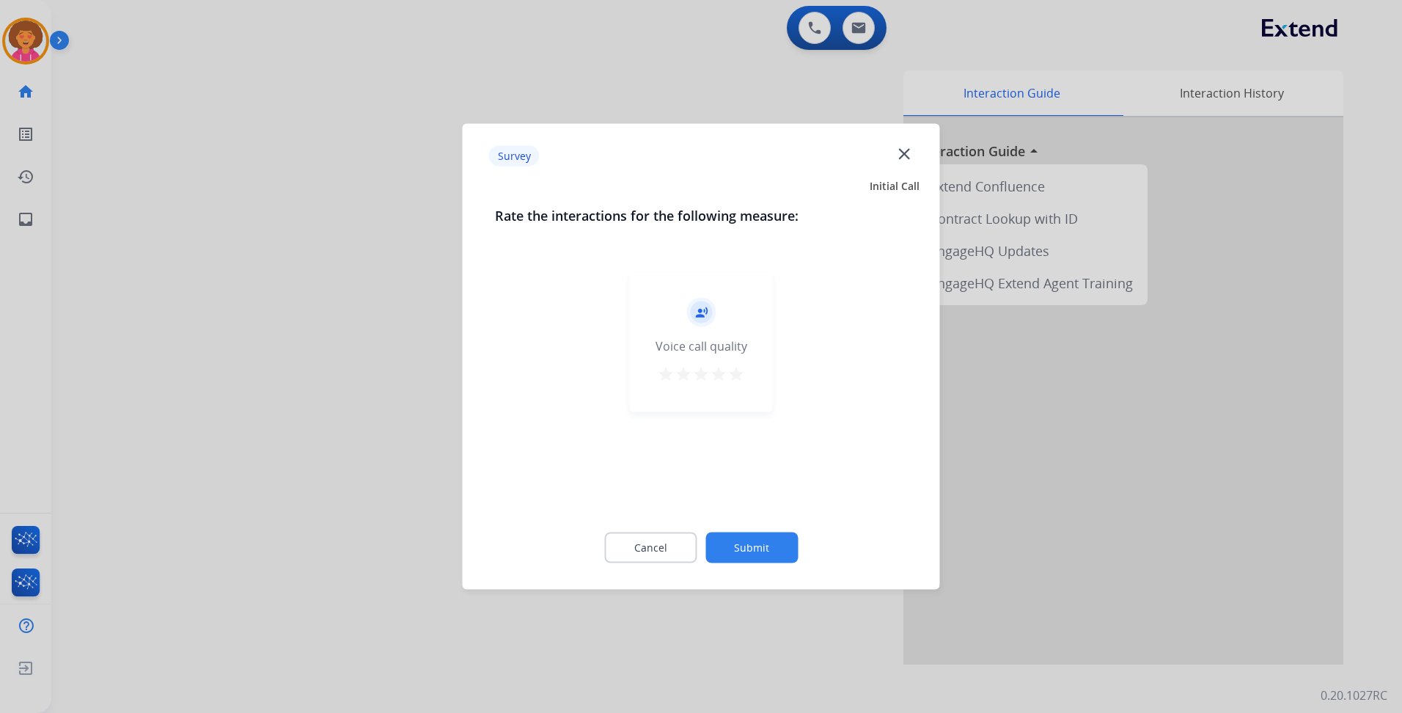
click at [735, 371] on mat-icon "star" at bounding box center [736, 374] width 18 height 18
click at [773, 556] on button "Submit" at bounding box center [751, 547] width 92 height 31
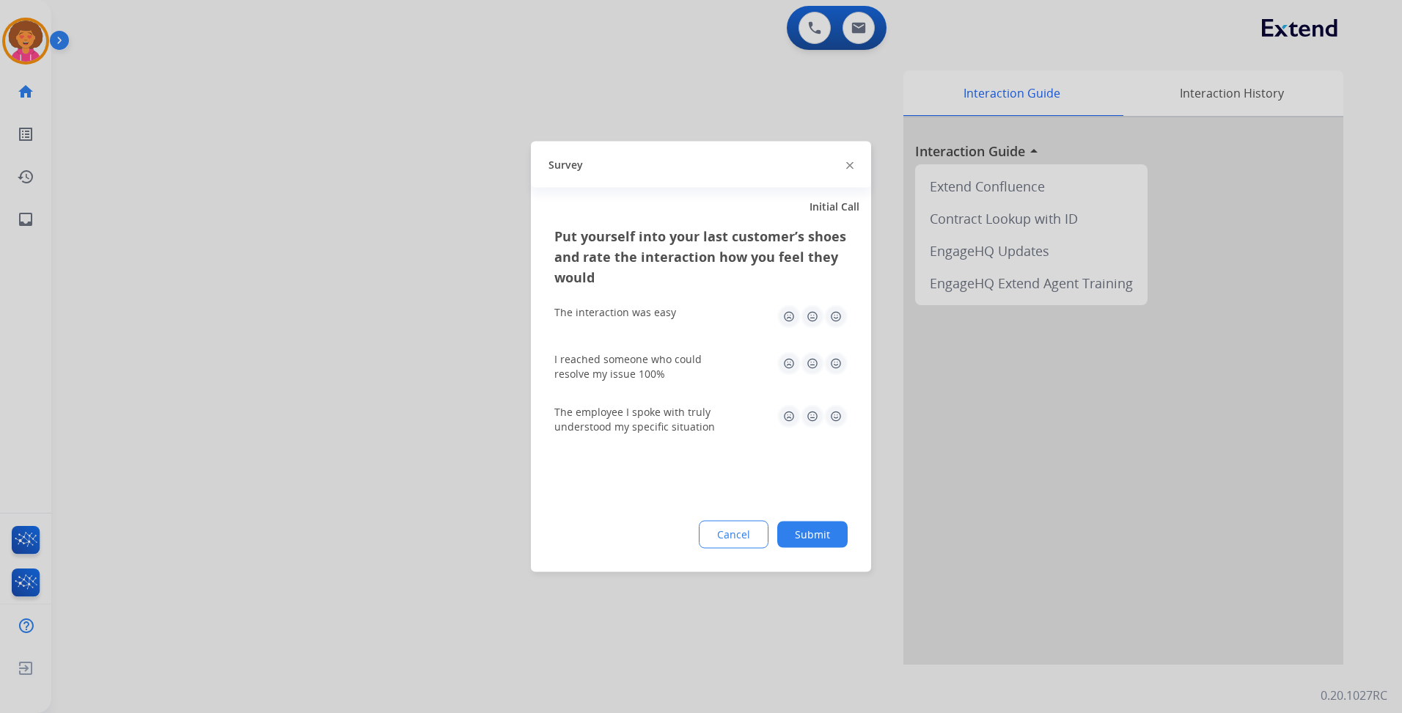
click at [835, 314] on img at bounding box center [835, 316] width 23 height 23
click at [842, 358] on img at bounding box center [835, 363] width 23 height 23
click at [838, 413] on img at bounding box center [835, 416] width 23 height 23
click at [833, 541] on button "Submit" at bounding box center [812, 534] width 70 height 26
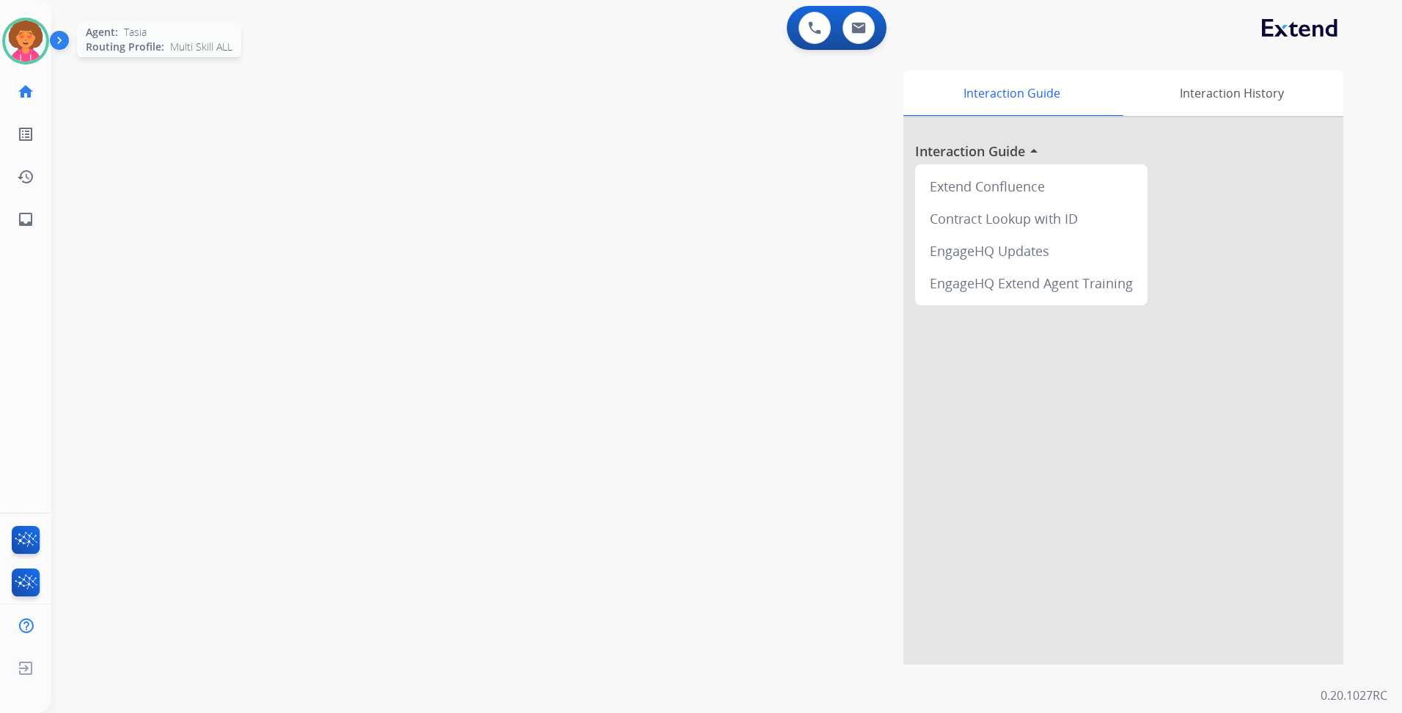
click at [29, 45] on img at bounding box center [25, 41] width 41 height 41
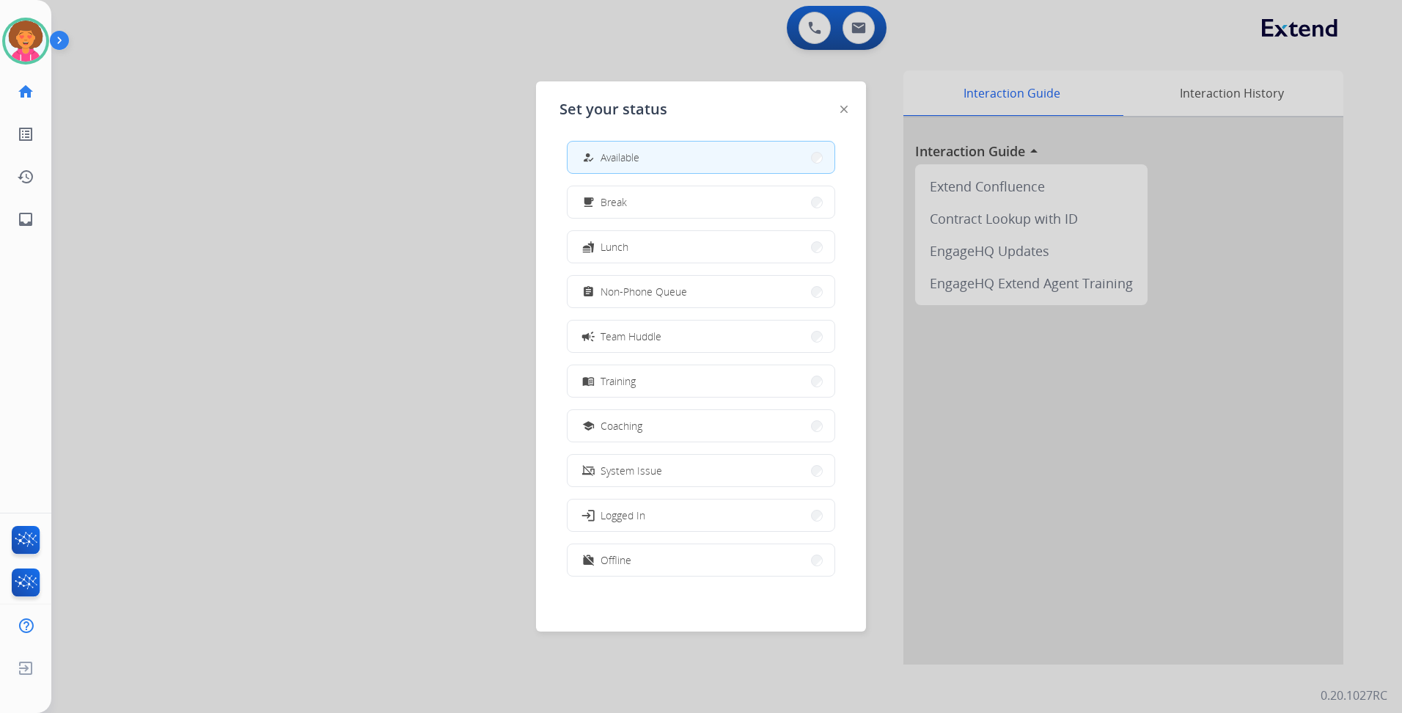
scroll to position [4, 0]
click at [634, 559] on button "work_off Offline" at bounding box center [700, 559] width 267 height 32
